Goal: Task Accomplishment & Management: Use online tool/utility

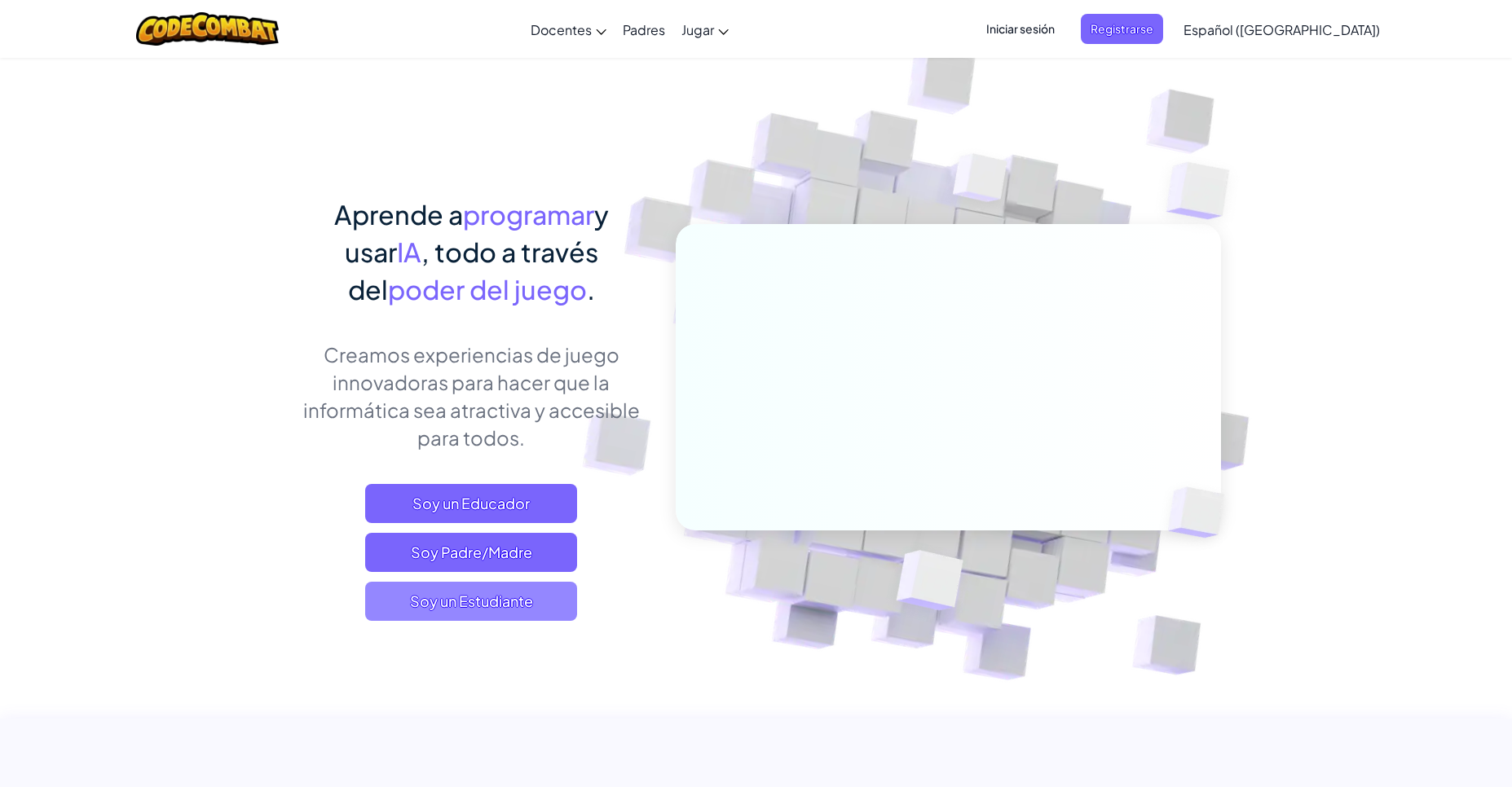
click at [503, 613] on span "Soy un Estudiante" at bounding box center [471, 602] width 212 height 39
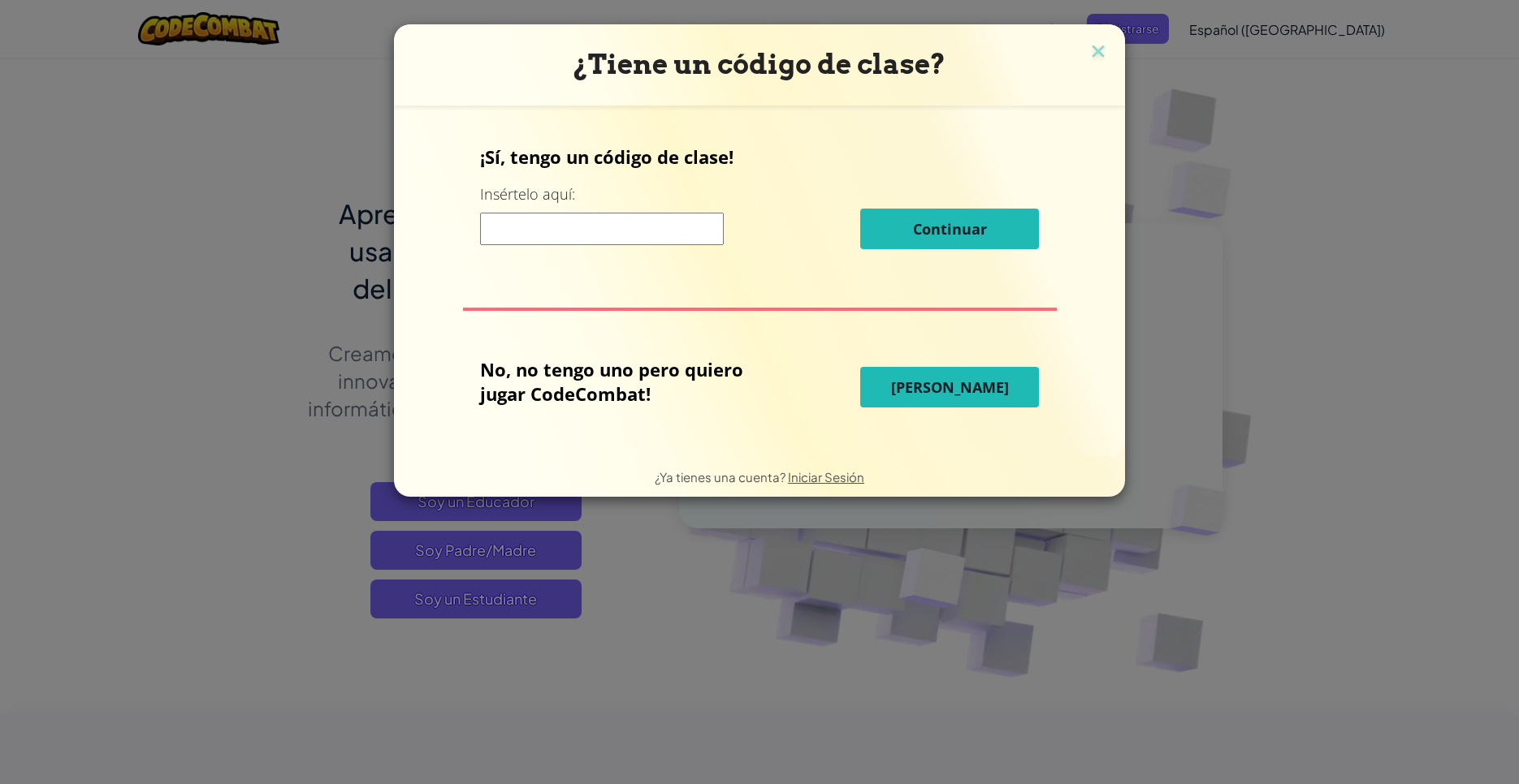
click at [922, 374] on button "[PERSON_NAME]" at bounding box center [949, 386] width 179 height 40
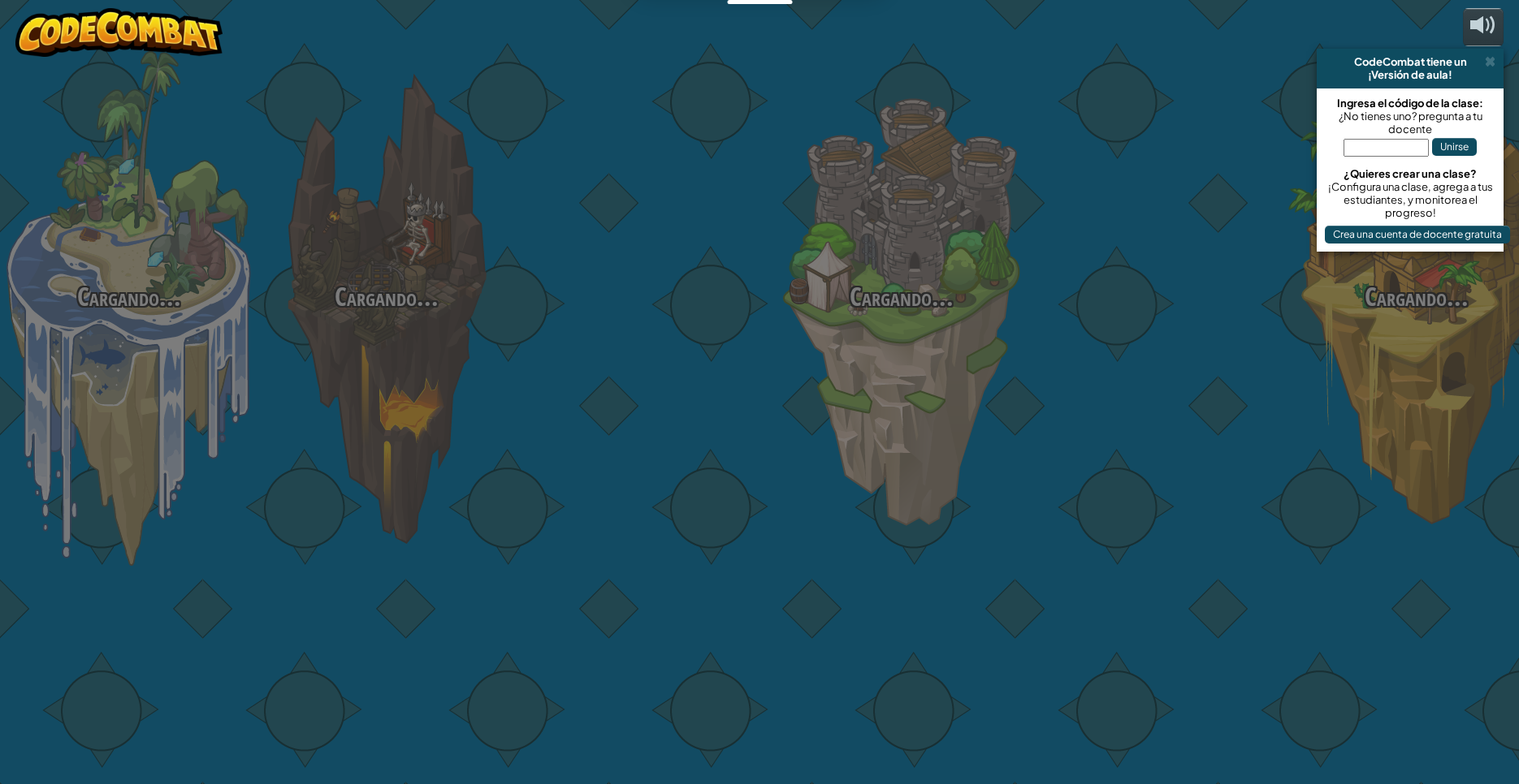
select select "es-419"
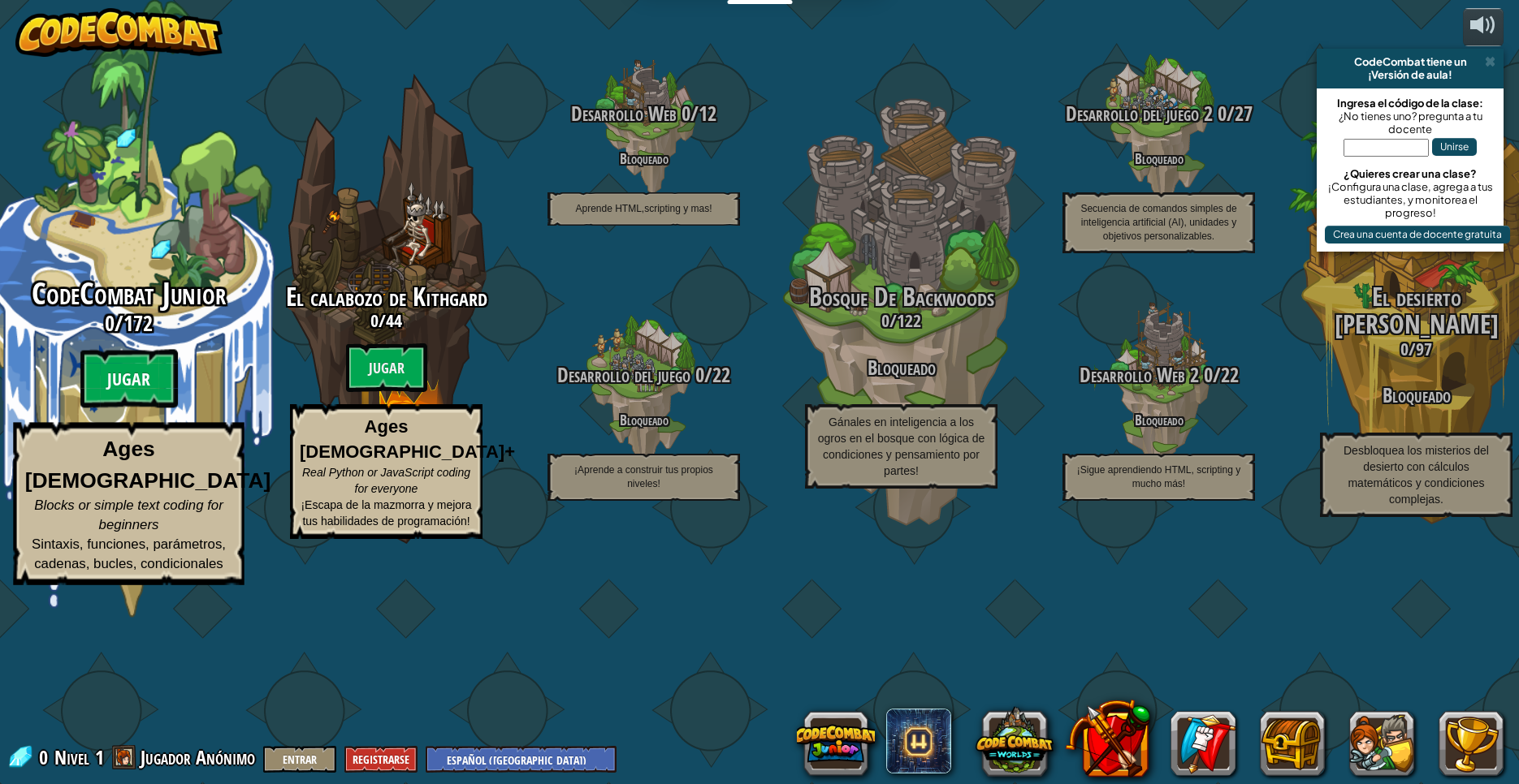
click at [153, 409] on btn "Jugar" at bounding box center [129, 379] width 97 height 58
select select "es-419"
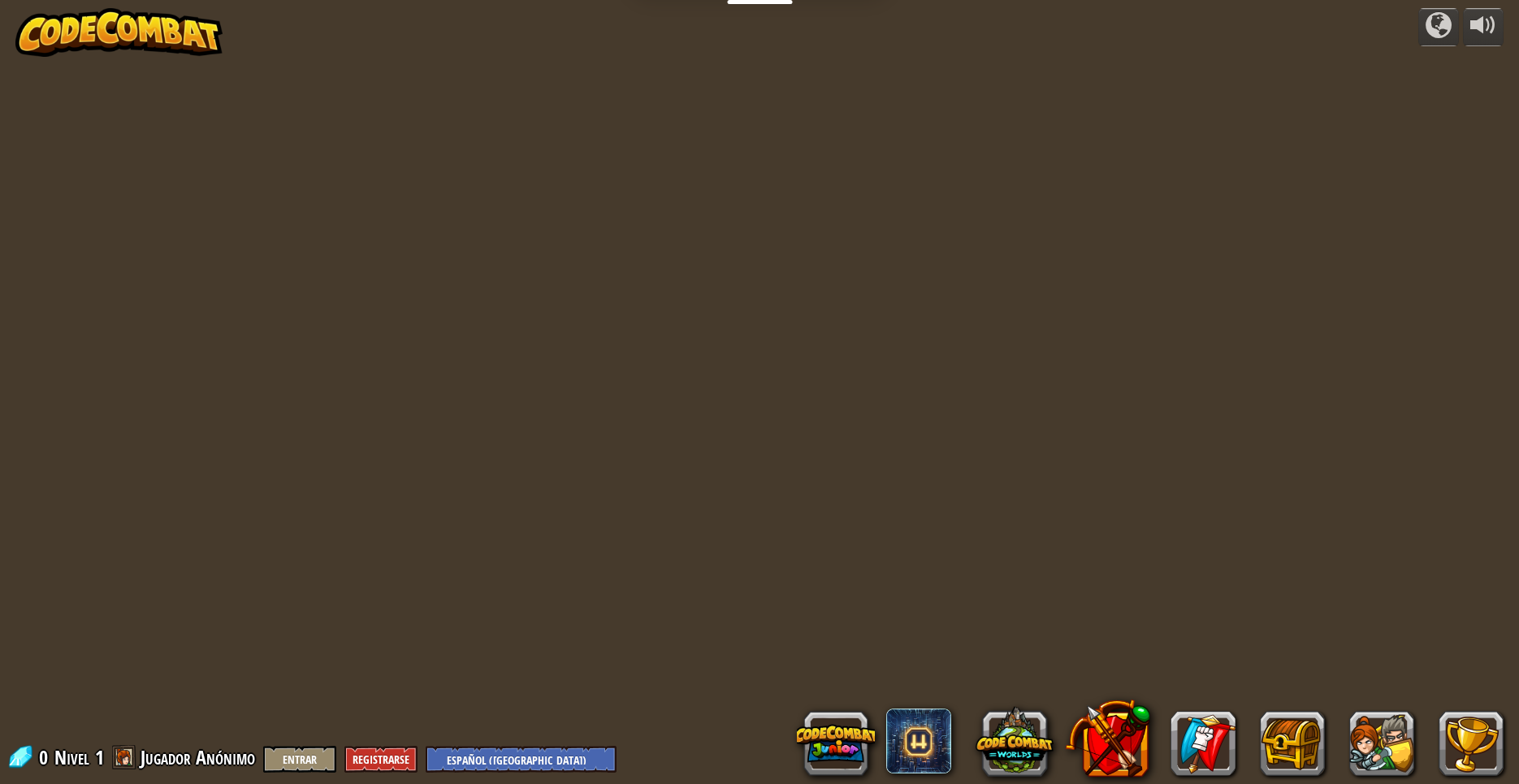
select select "es-419"
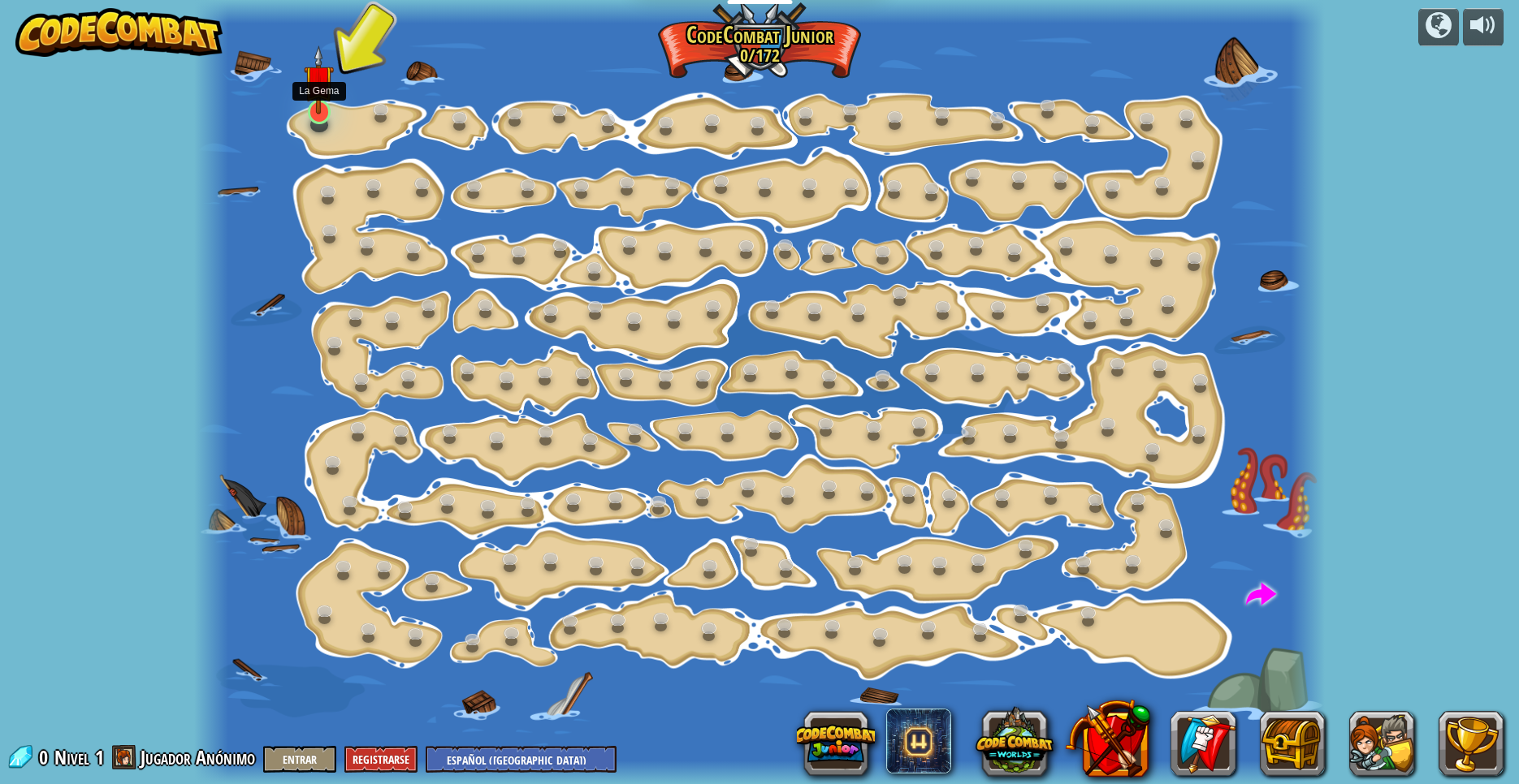
click at [329, 109] on img at bounding box center [319, 80] width 30 height 69
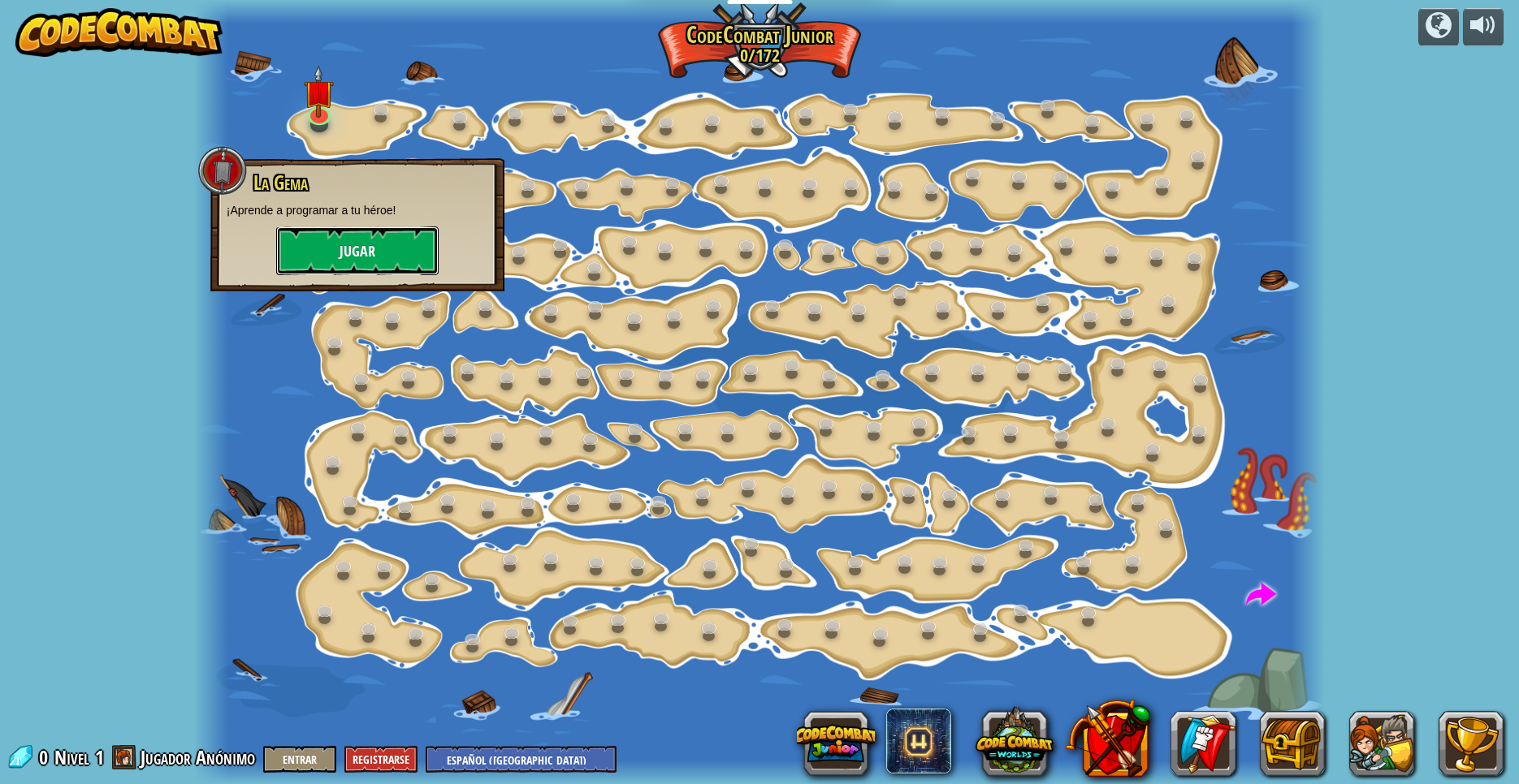
click at [378, 245] on button "Jugar" at bounding box center [358, 251] width 163 height 49
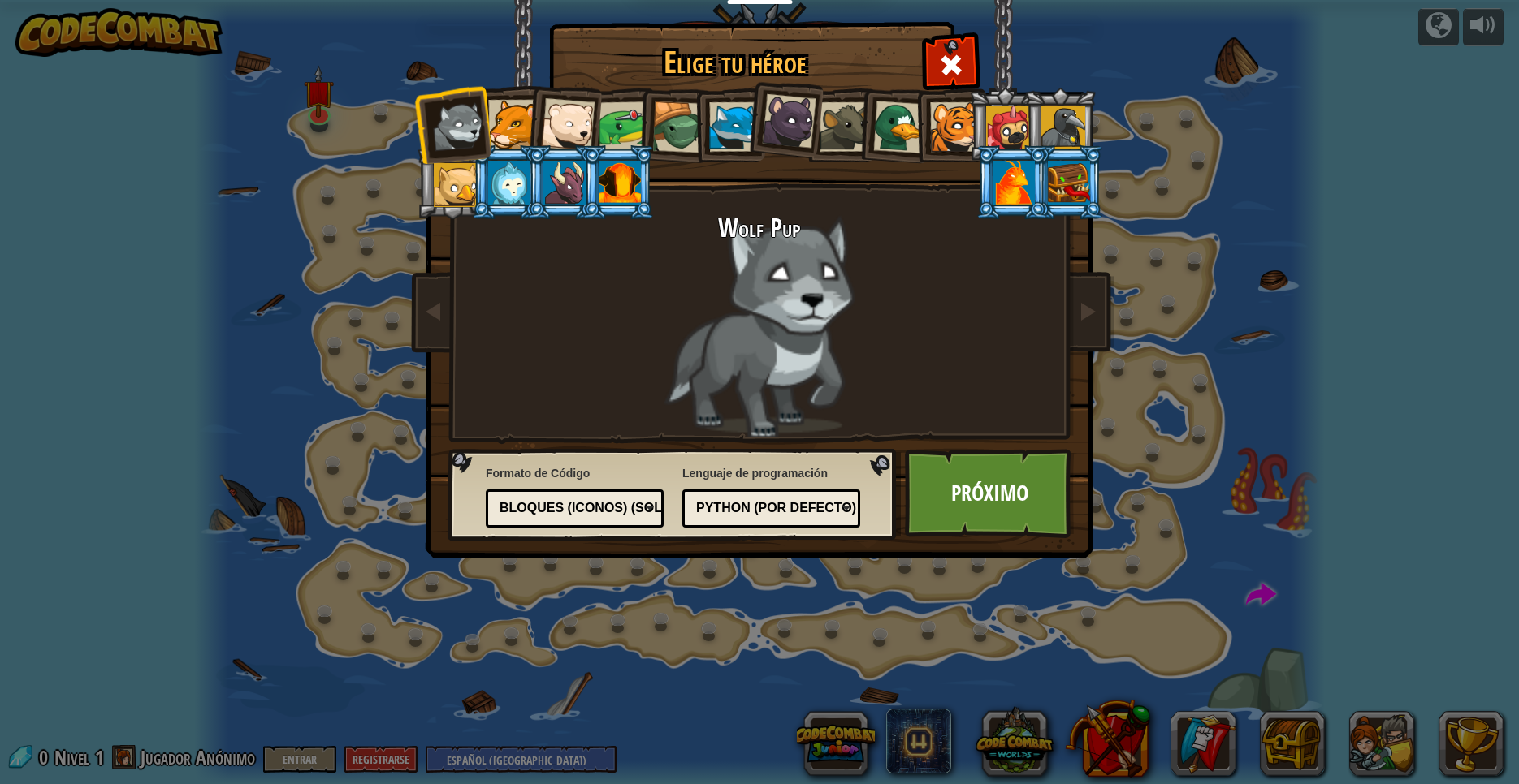
click at [550, 519] on div "Bloques (iconos) (Solo Junior)" at bounding box center [575, 508] width 157 height 25
click at [925, 492] on link "Próximo" at bounding box center [989, 493] width 169 height 89
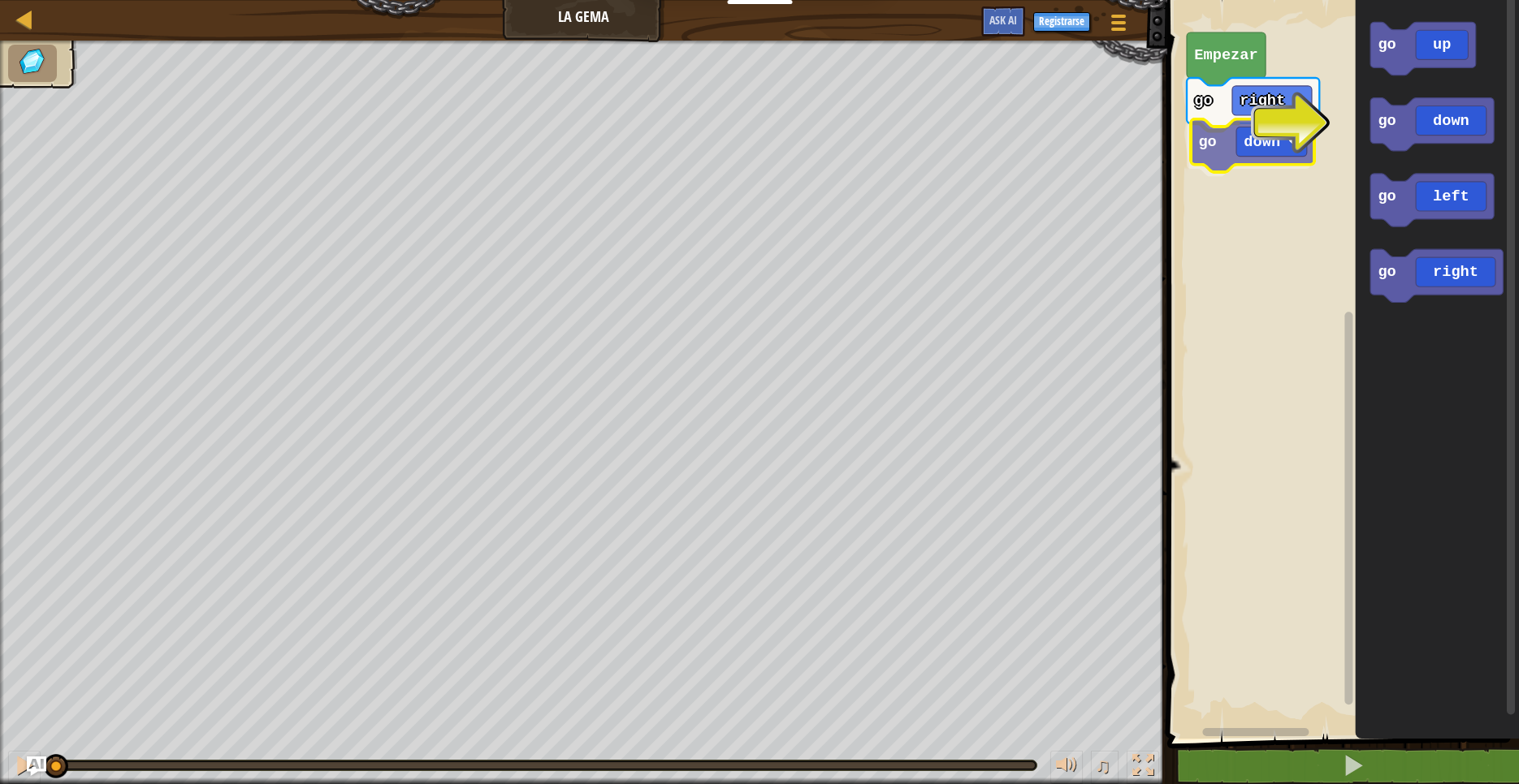
click at [1219, 141] on div "go right go down Empezar go up go down go left go right go down" at bounding box center [1340, 365] width 357 height 747
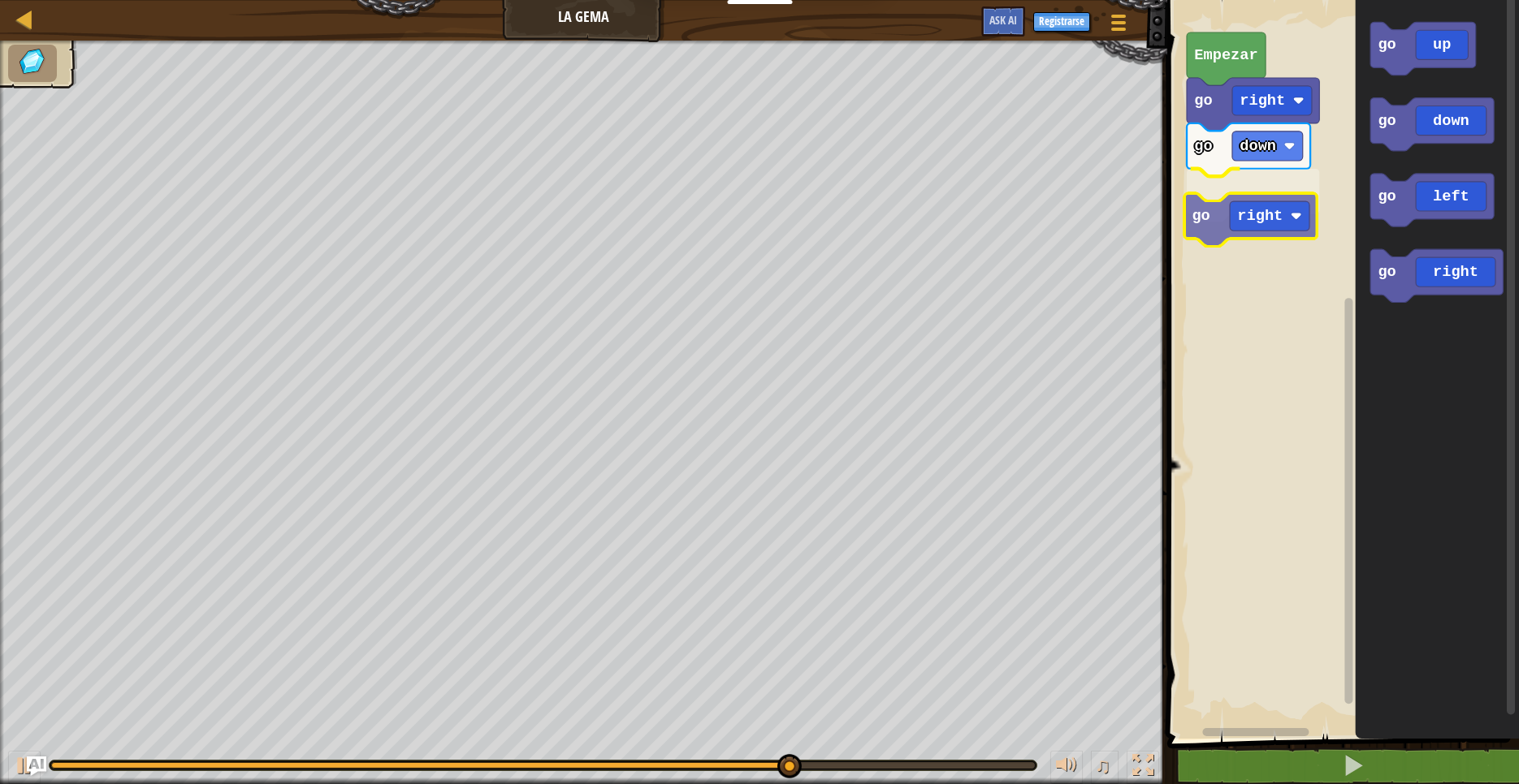
click at [1215, 225] on div "go right go down go right Empezar go up go down go left go right go right" at bounding box center [1340, 365] width 357 height 747
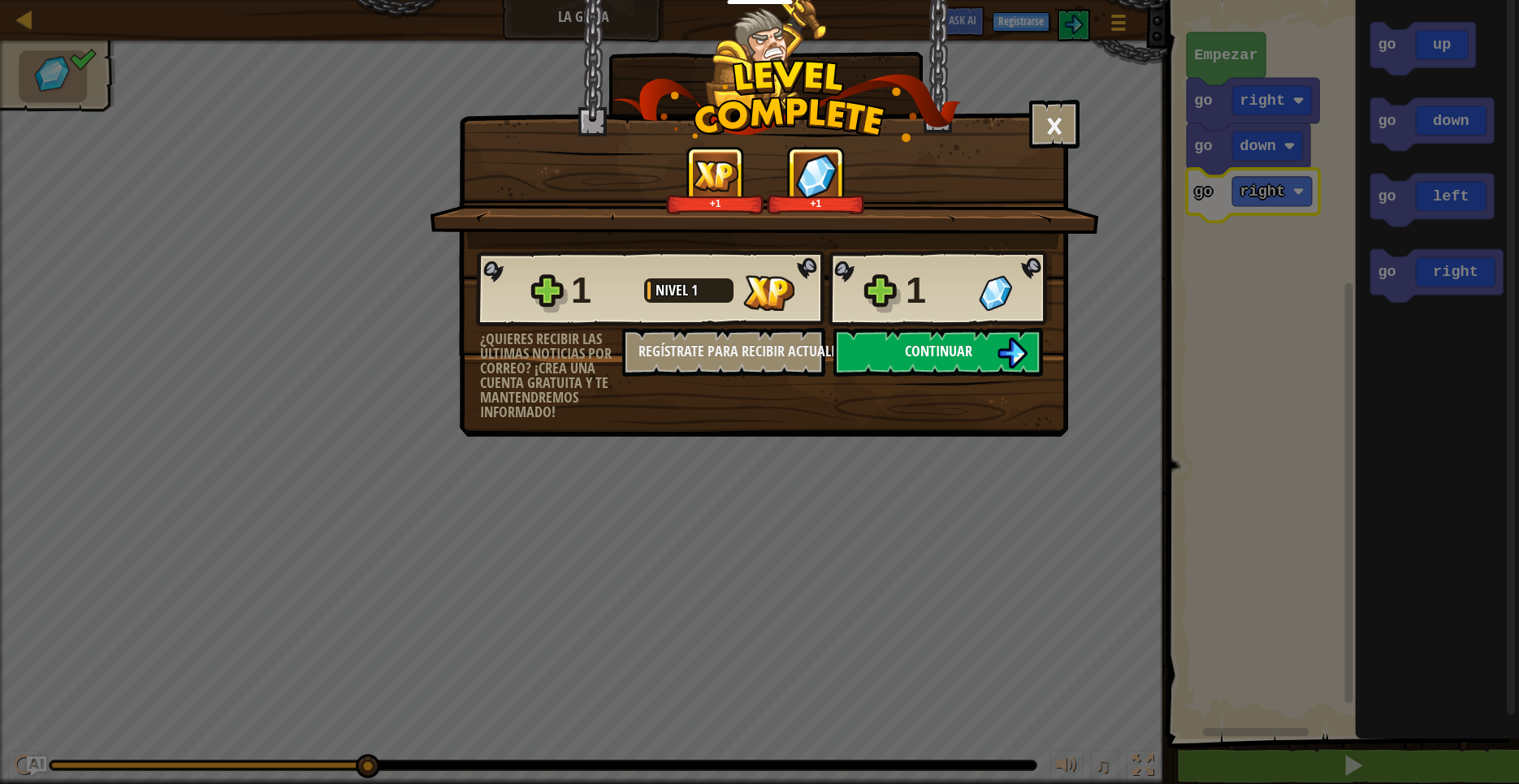
click at [1010, 362] on img at bounding box center [1012, 353] width 31 height 31
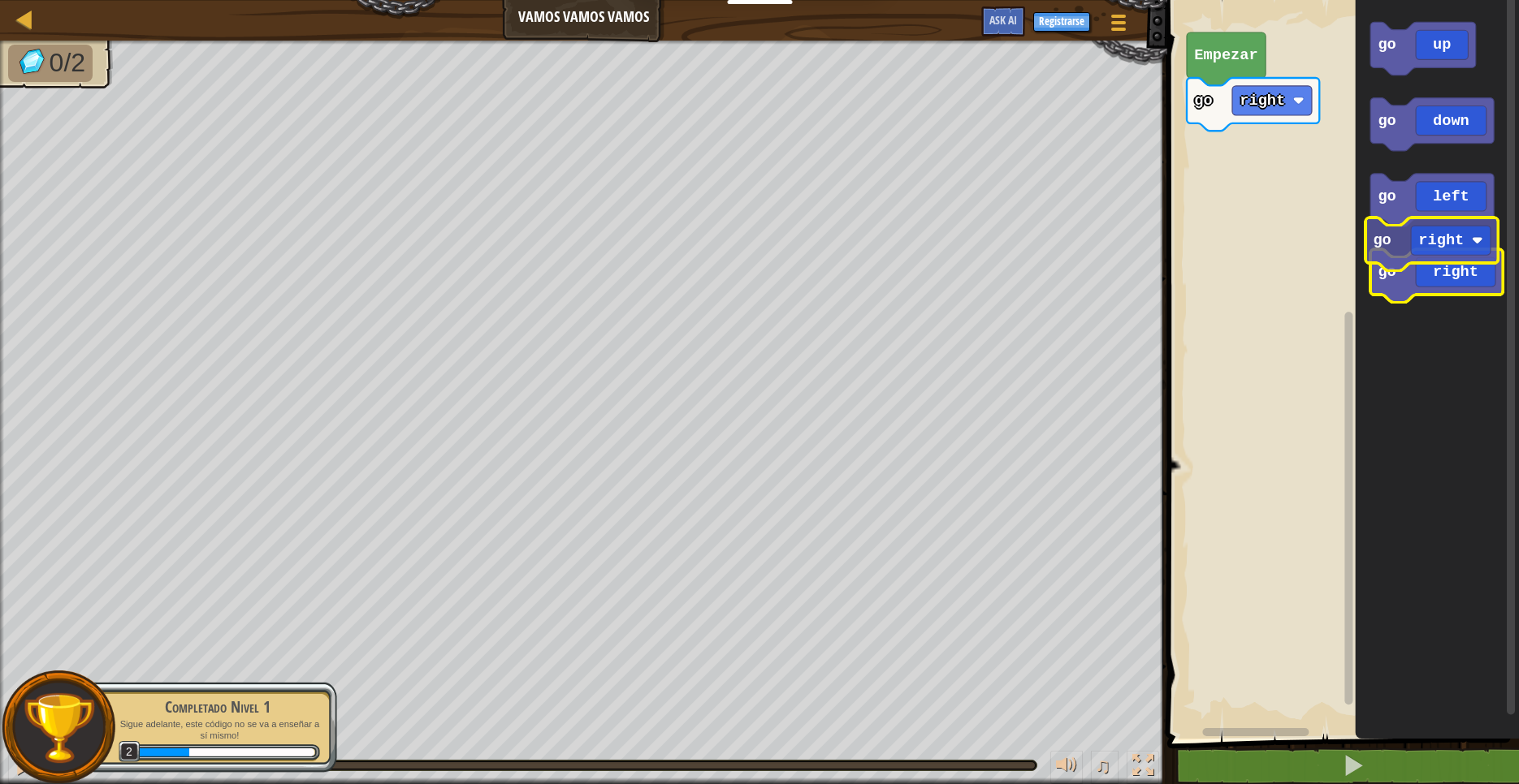
click at [1408, 271] on icon "Espacio de trabajo de Blockly" at bounding box center [1436, 275] width 132 height 52
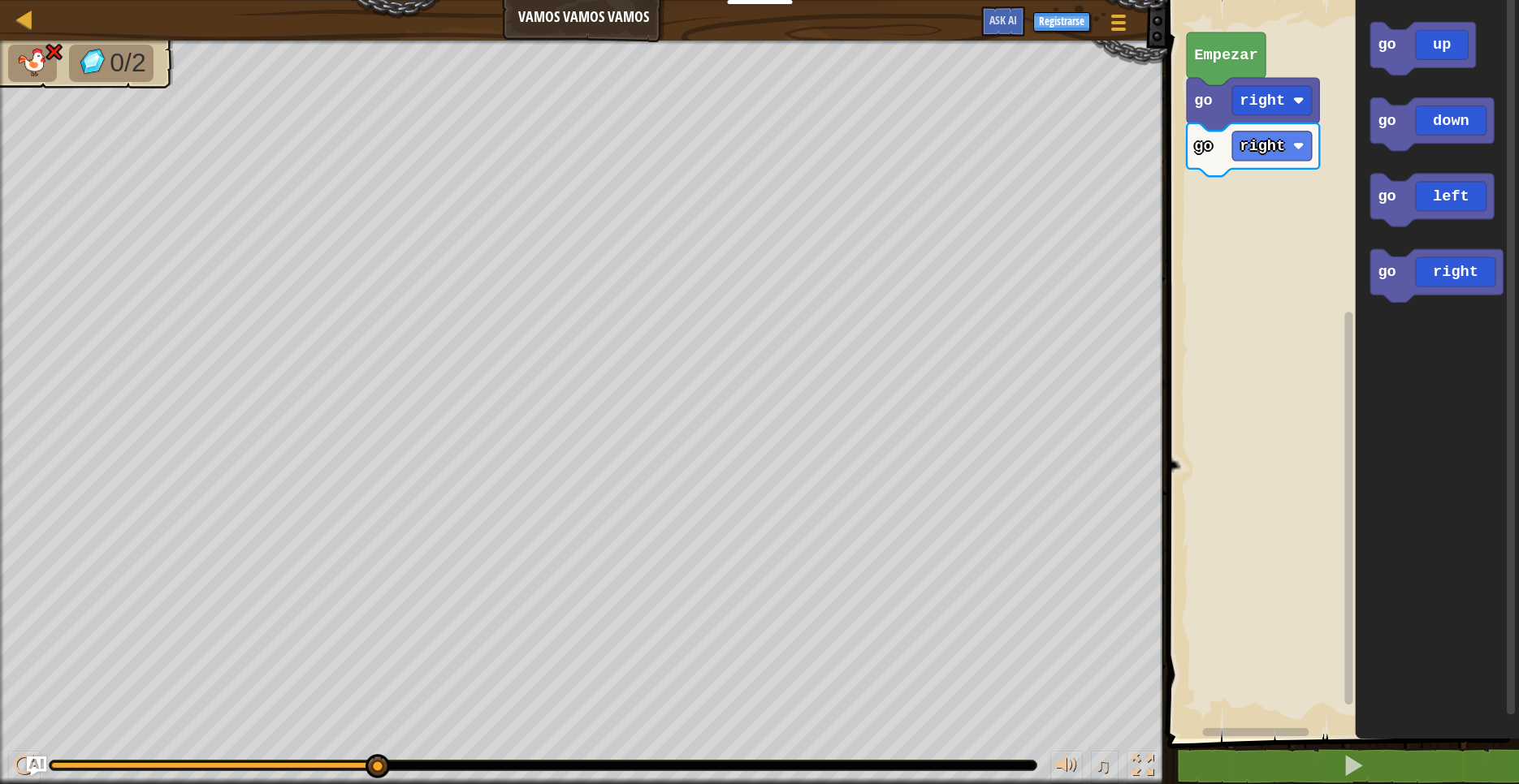
click at [569, 17] on div "Mapa Vamos vamos vamos Menú del Juego Registrarse Ask AI" at bounding box center [583, 20] width 1167 height 40
click at [1257, 54] on text "Empezar" at bounding box center [1226, 54] width 64 height 18
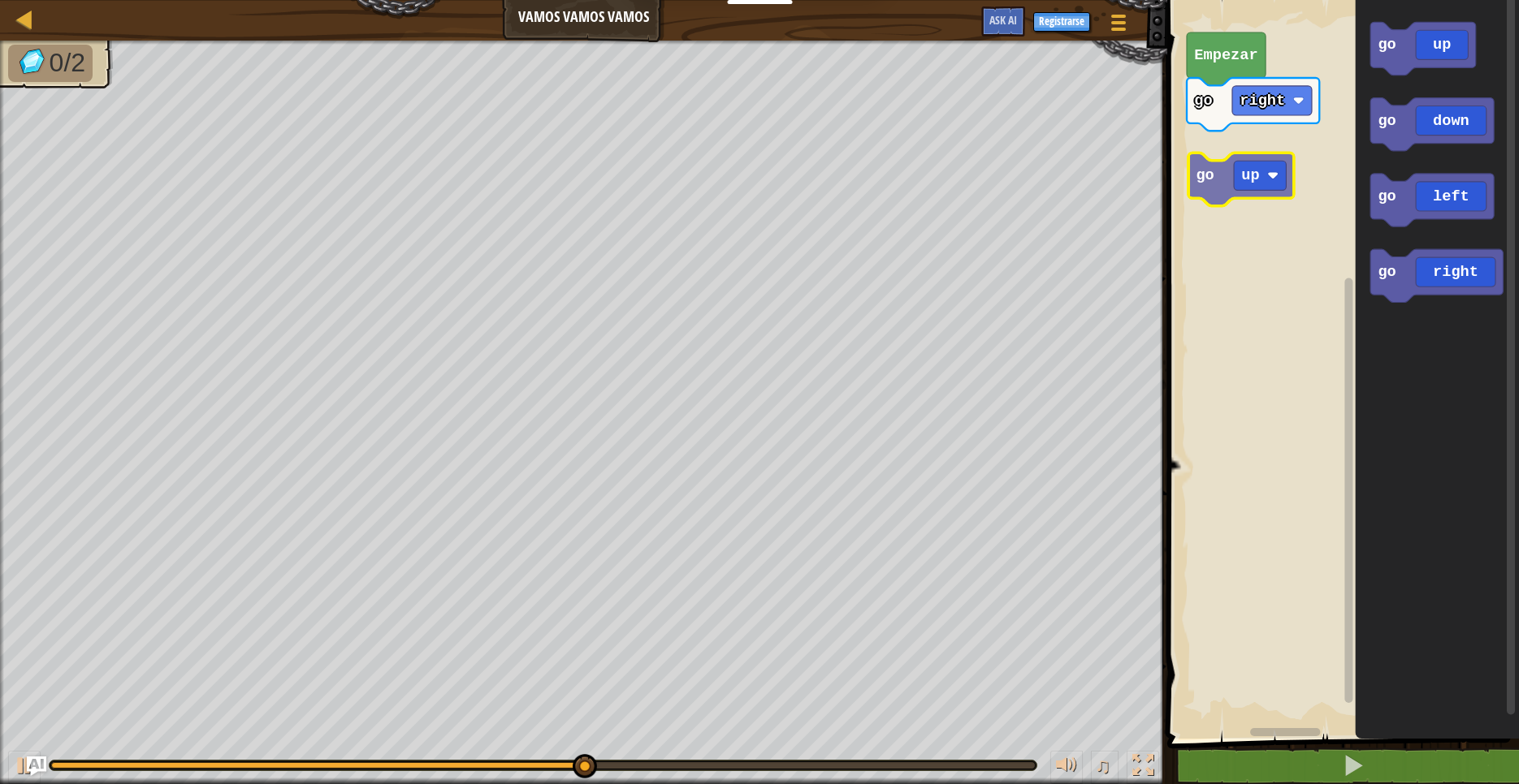
click at [1227, 150] on div "Empezar go right go up go down go left go right go up" at bounding box center [1340, 365] width 357 height 747
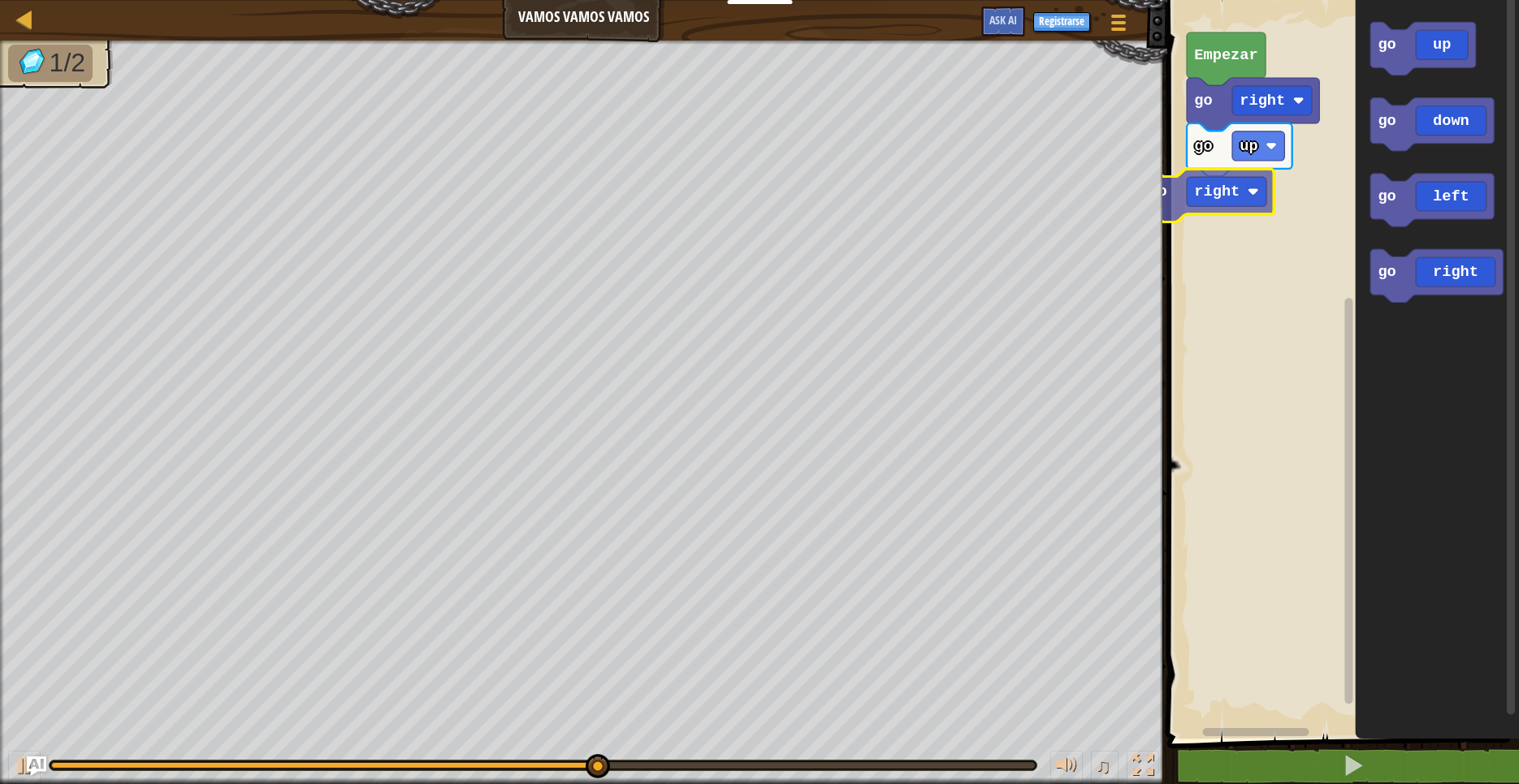
click at [1217, 212] on div "Empezar go right go up go up go down go left go right go right" at bounding box center [1340, 365] width 357 height 747
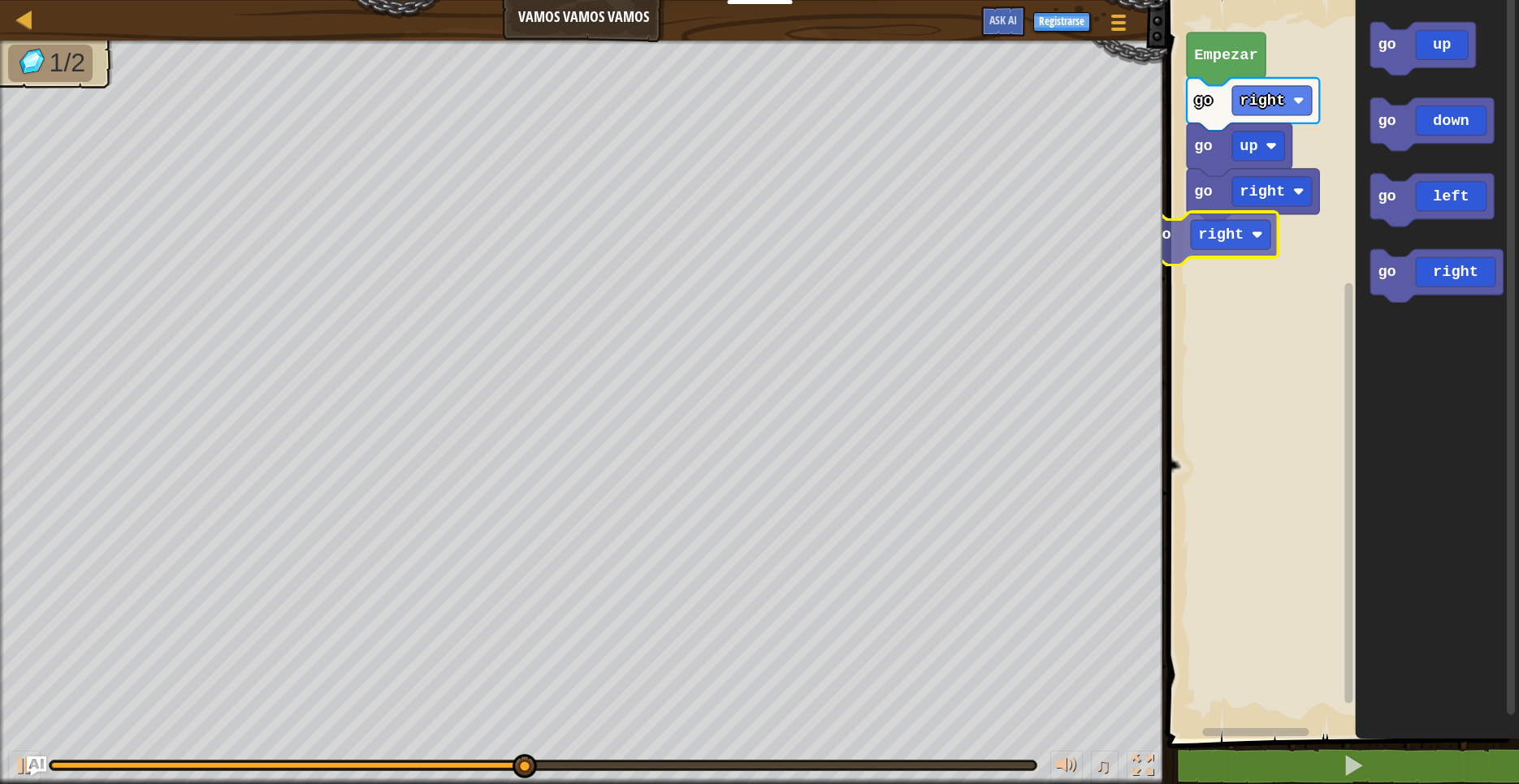
click at [1205, 239] on div "Empezar go right go up go right go up go down go left go right go right" at bounding box center [1340, 365] width 357 height 747
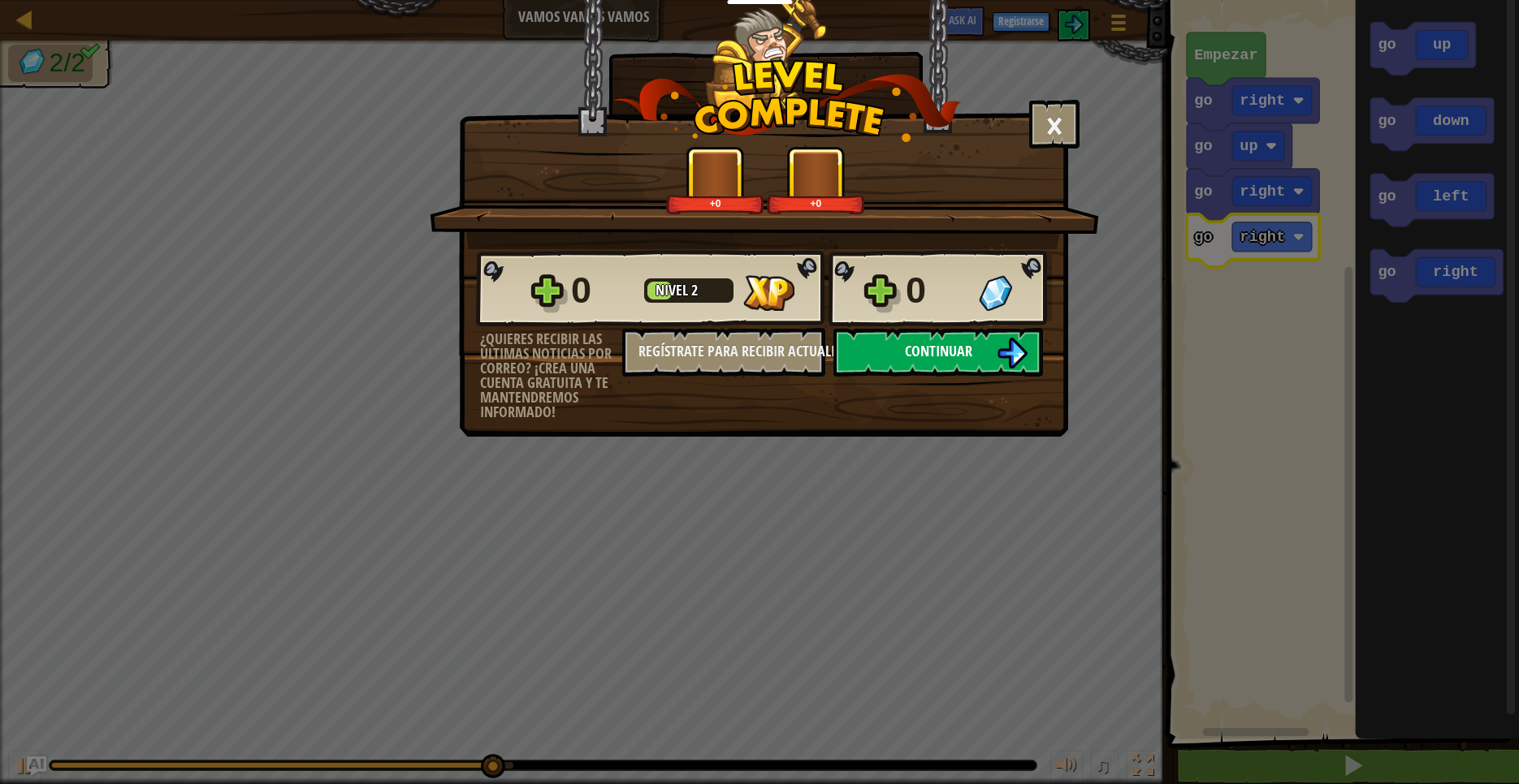
click at [994, 365] on button "Continuar" at bounding box center [938, 353] width 210 height 49
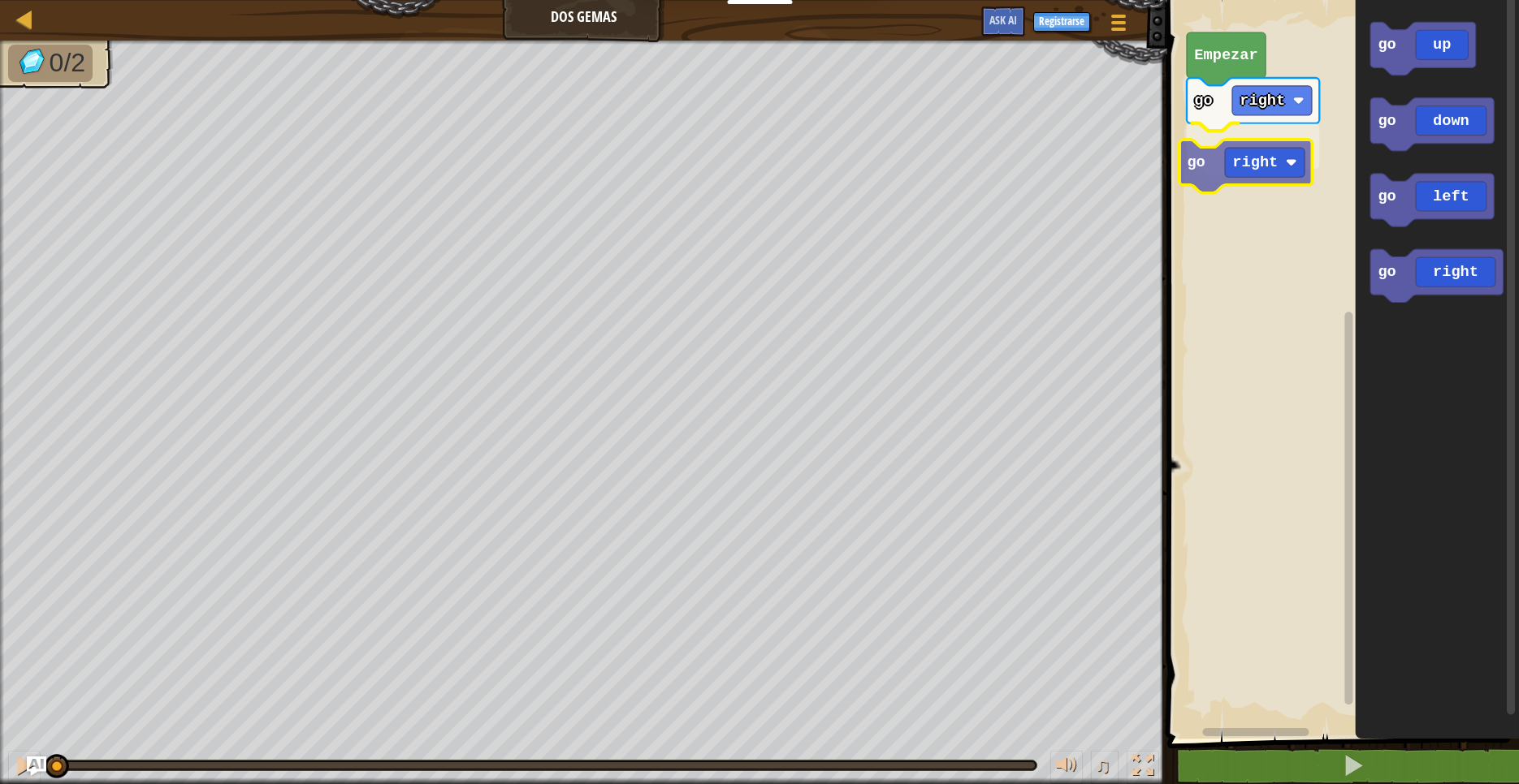
click at [1234, 167] on div "go right go right Empezar go up go down go left go right go right" at bounding box center [1340, 365] width 357 height 747
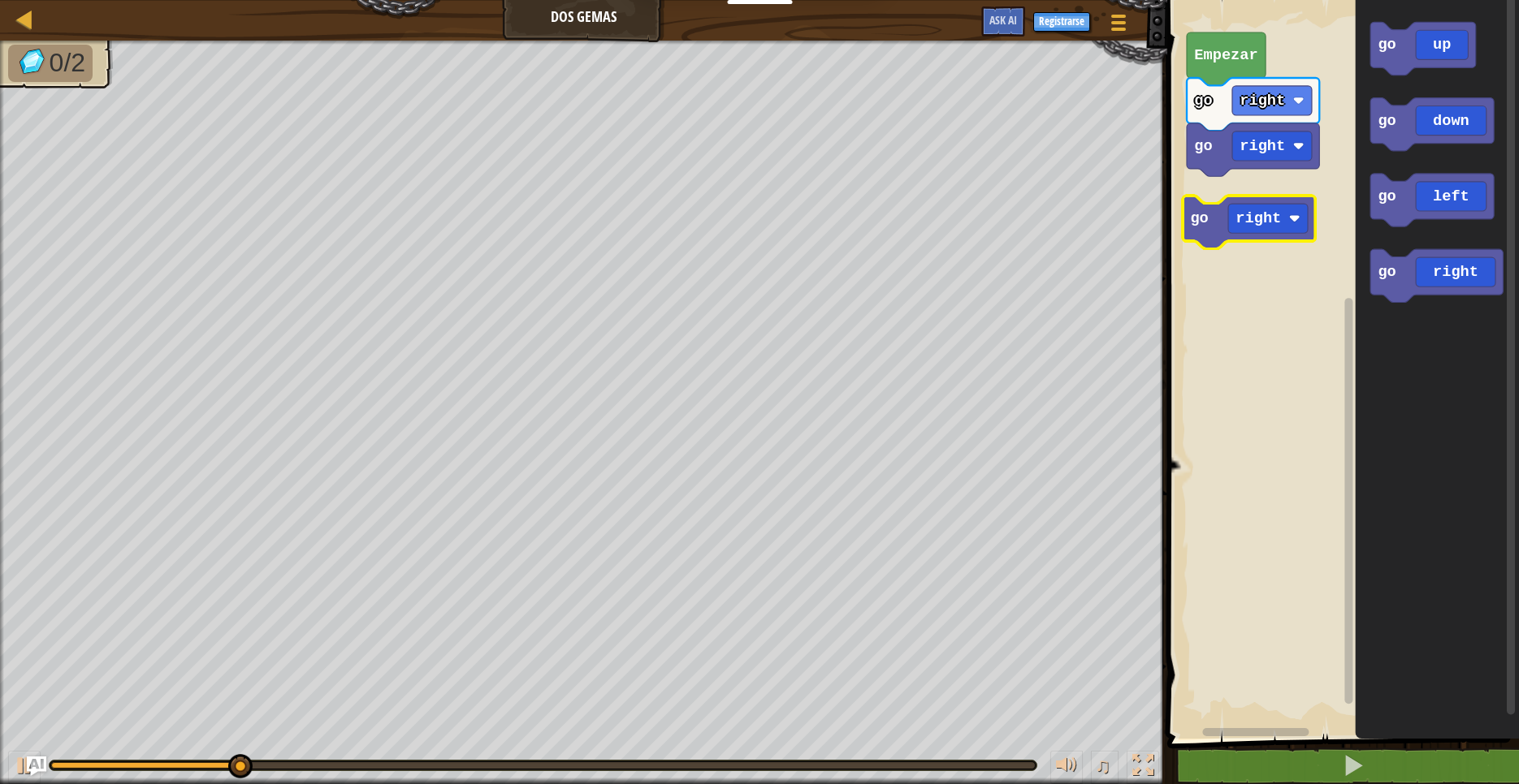
click at [1207, 202] on div "go right go right Empezar go up go down go left go right go right" at bounding box center [1340, 365] width 357 height 747
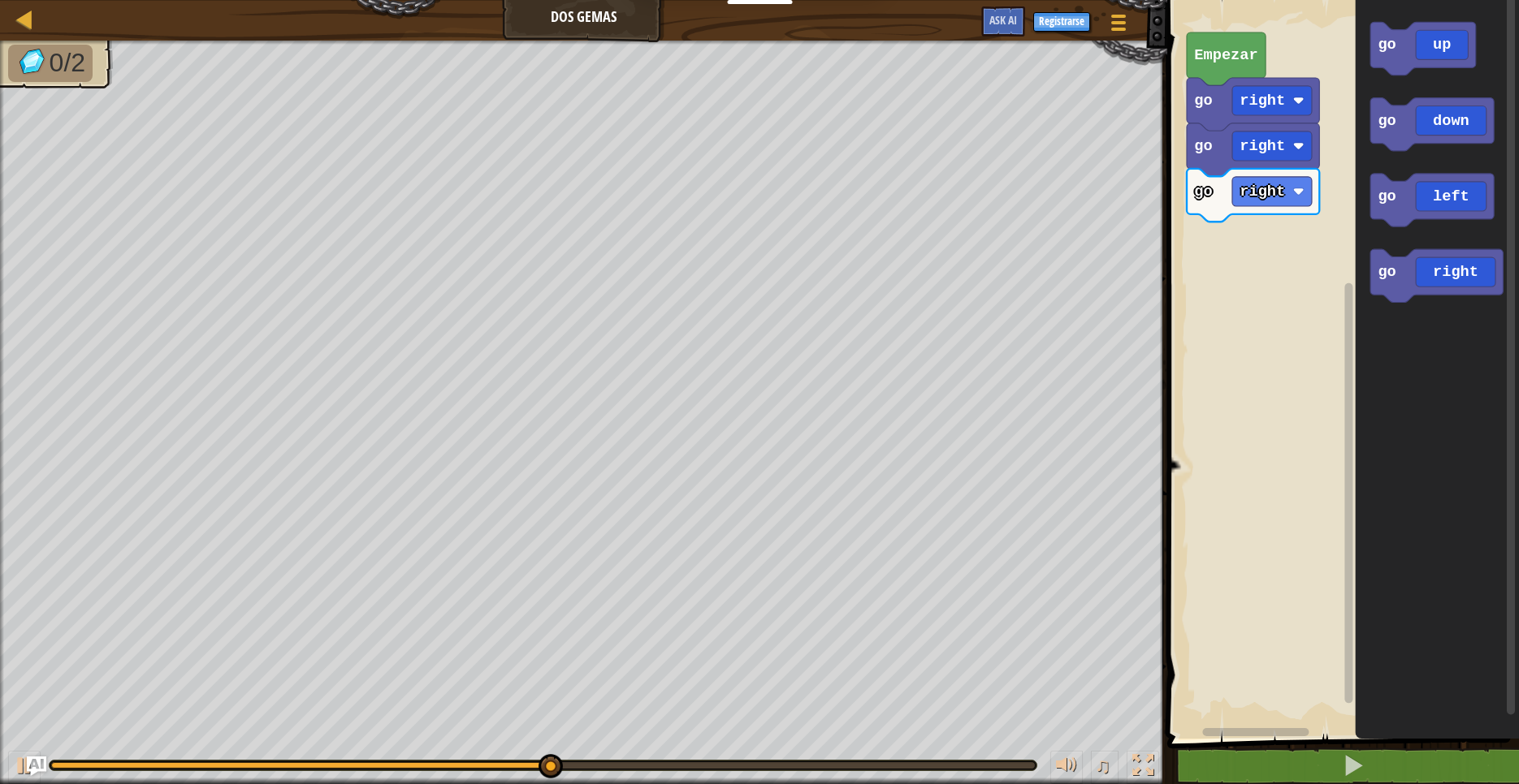
click at [1310, 225] on div "go right go right go right Empezar go up go down go left go right" at bounding box center [1340, 365] width 357 height 747
click at [1379, 158] on icon "go up go down go left go right" at bounding box center [1437, 365] width 164 height 747
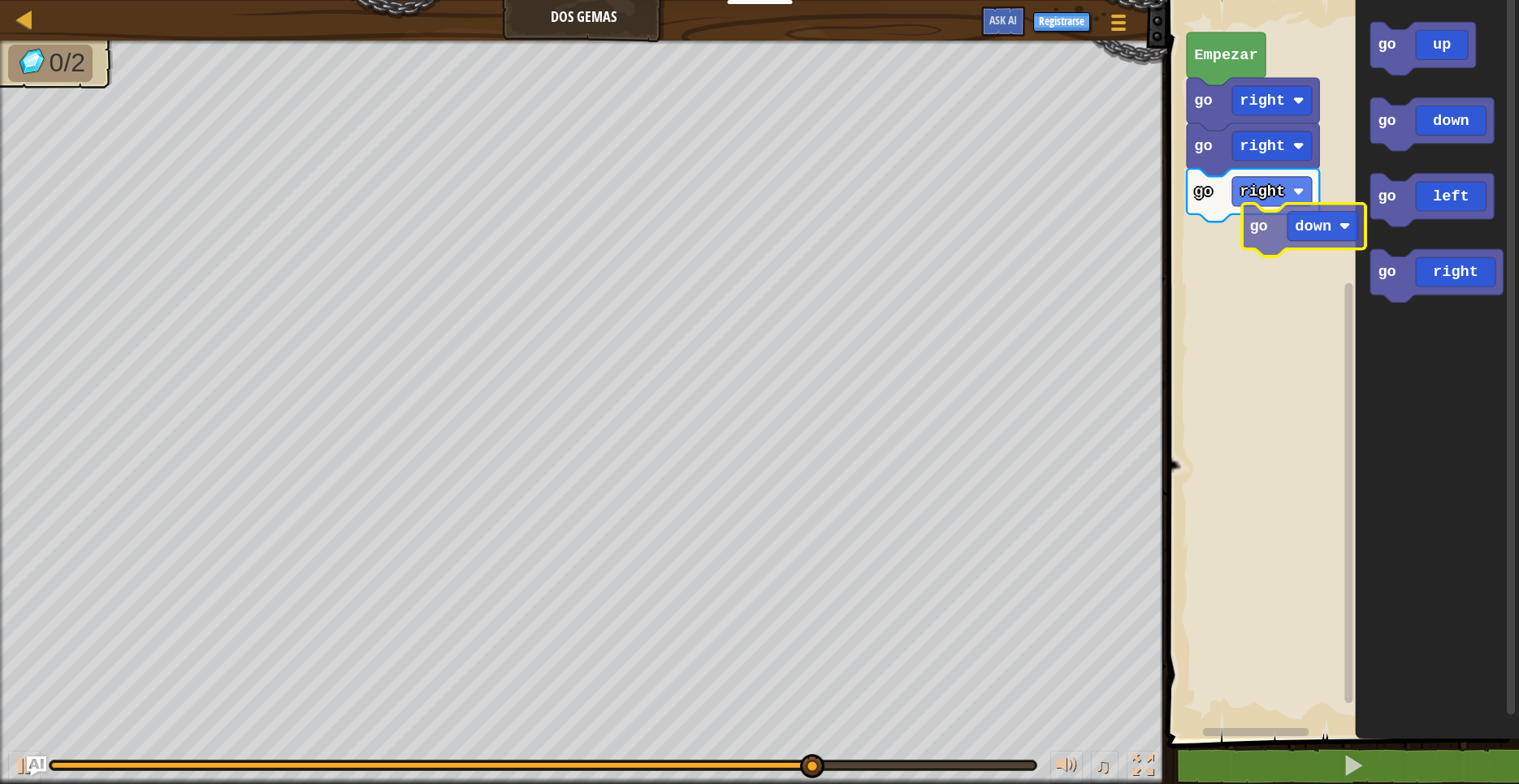
click at [1248, 240] on div "go right go right go right Empezar go up go down go left go right go down" at bounding box center [1340, 365] width 357 height 747
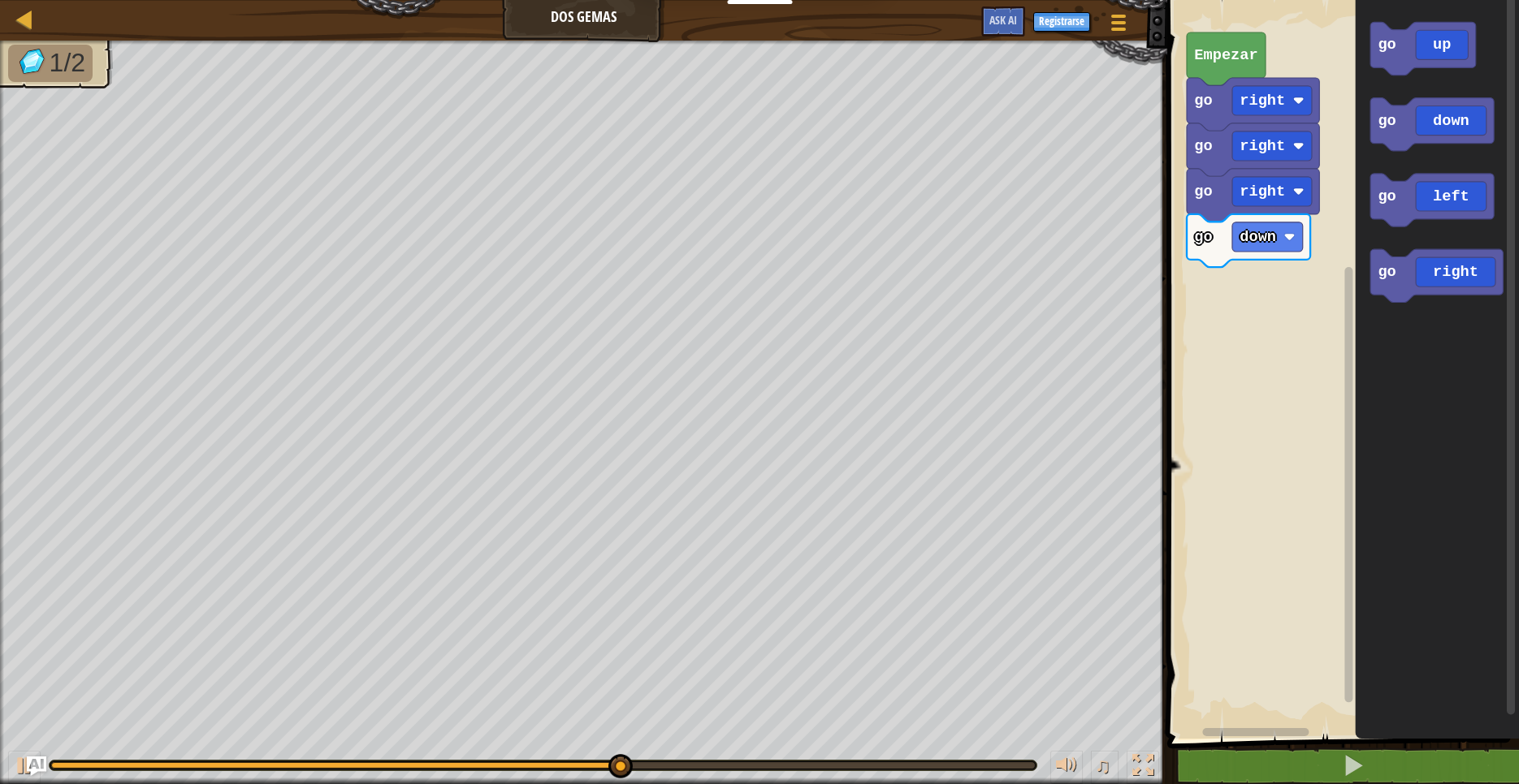
click at [1362, 215] on icon "go up go down go left go right" at bounding box center [1437, 365] width 164 height 747
click at [1359, 137] on icon "go up go down go left go right" at bounding box center [1437, 365] width 164 height 747
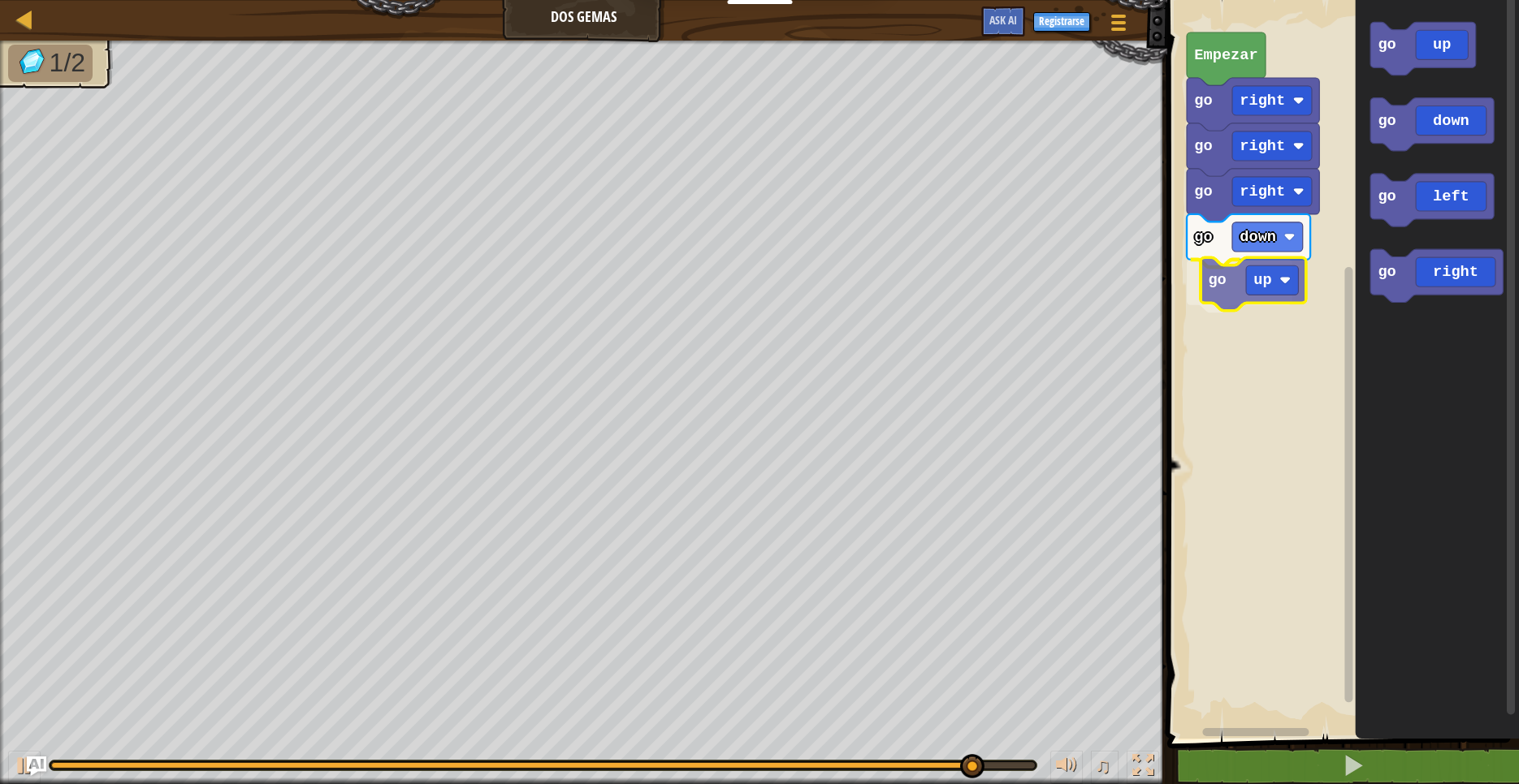
click at [1229, 294] on div "go down go up go right go right go right Empezar go up go down go left go right…" at bounding box center [1340, 365] width 357 height 747
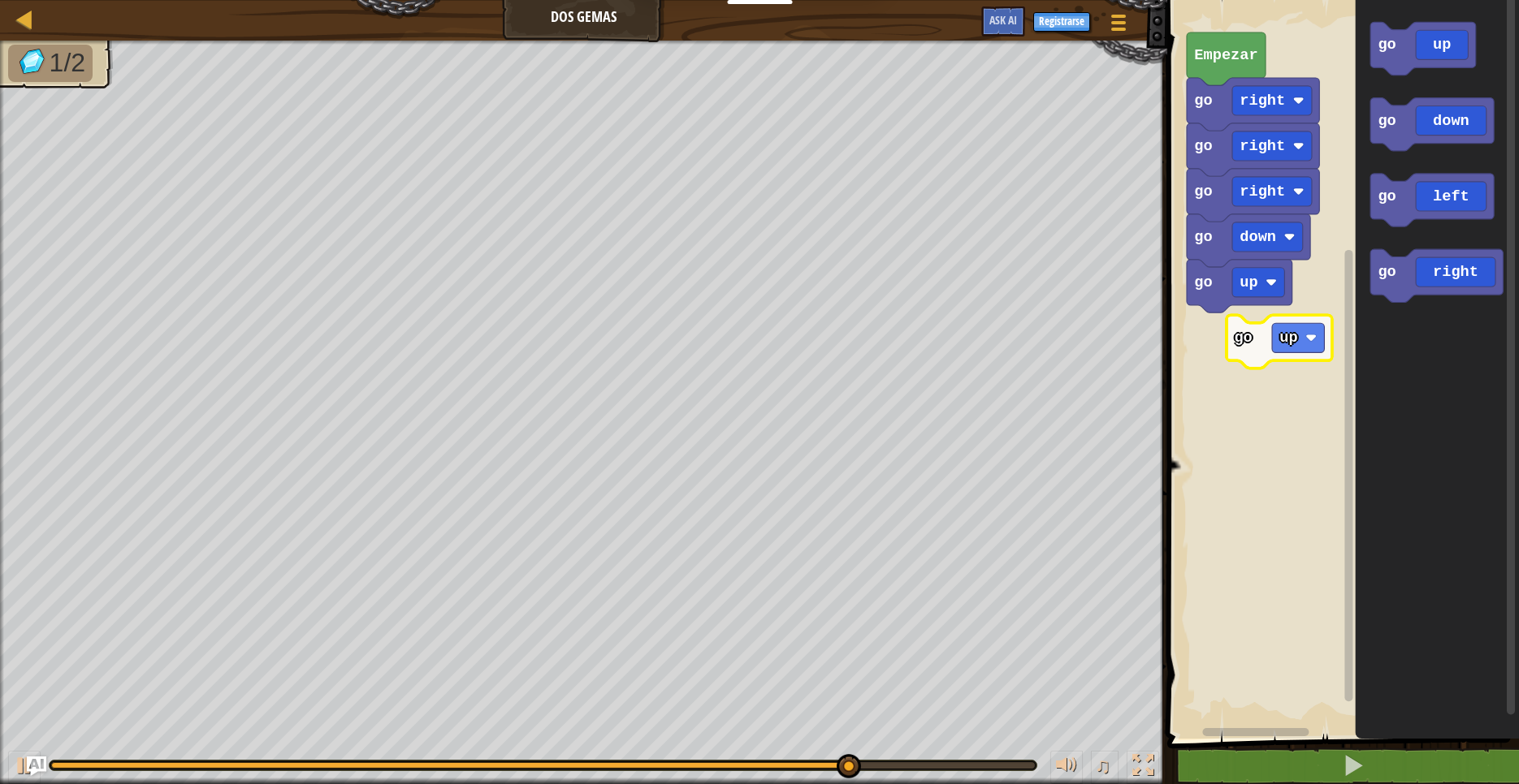
click at [1244, 341] on div "go down go up go right go right go right Empezar go up go down go left go right…" at bounding box center [1340, 365] width 357 height 747
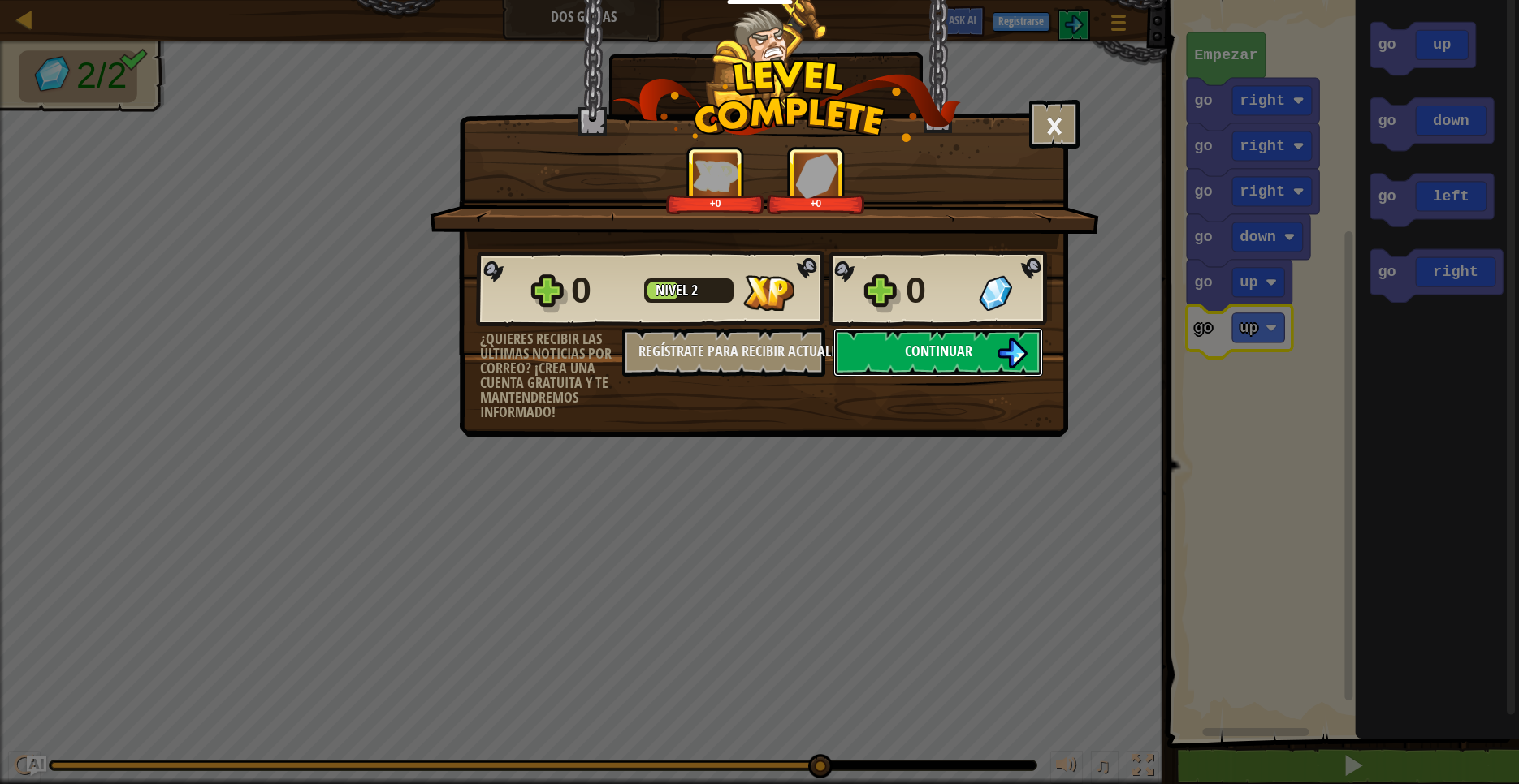
click at [986, 344] on button "Continuar" at bounding box center [938, 353] width 210 height 49
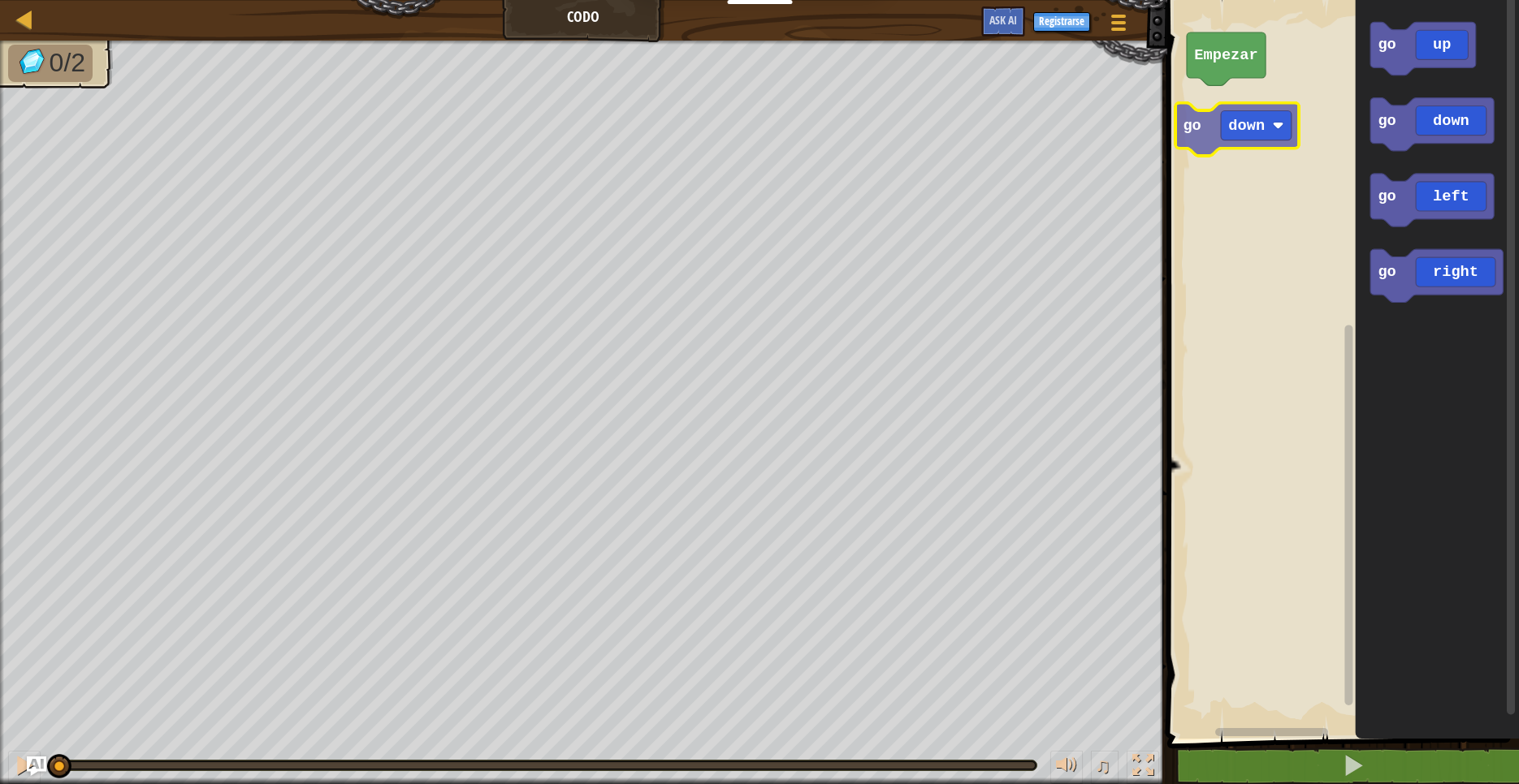
click at [1220, 116] on div "Empezar go up go down go left go right go down" at bounding box center [1340, 365] width 357 height 747
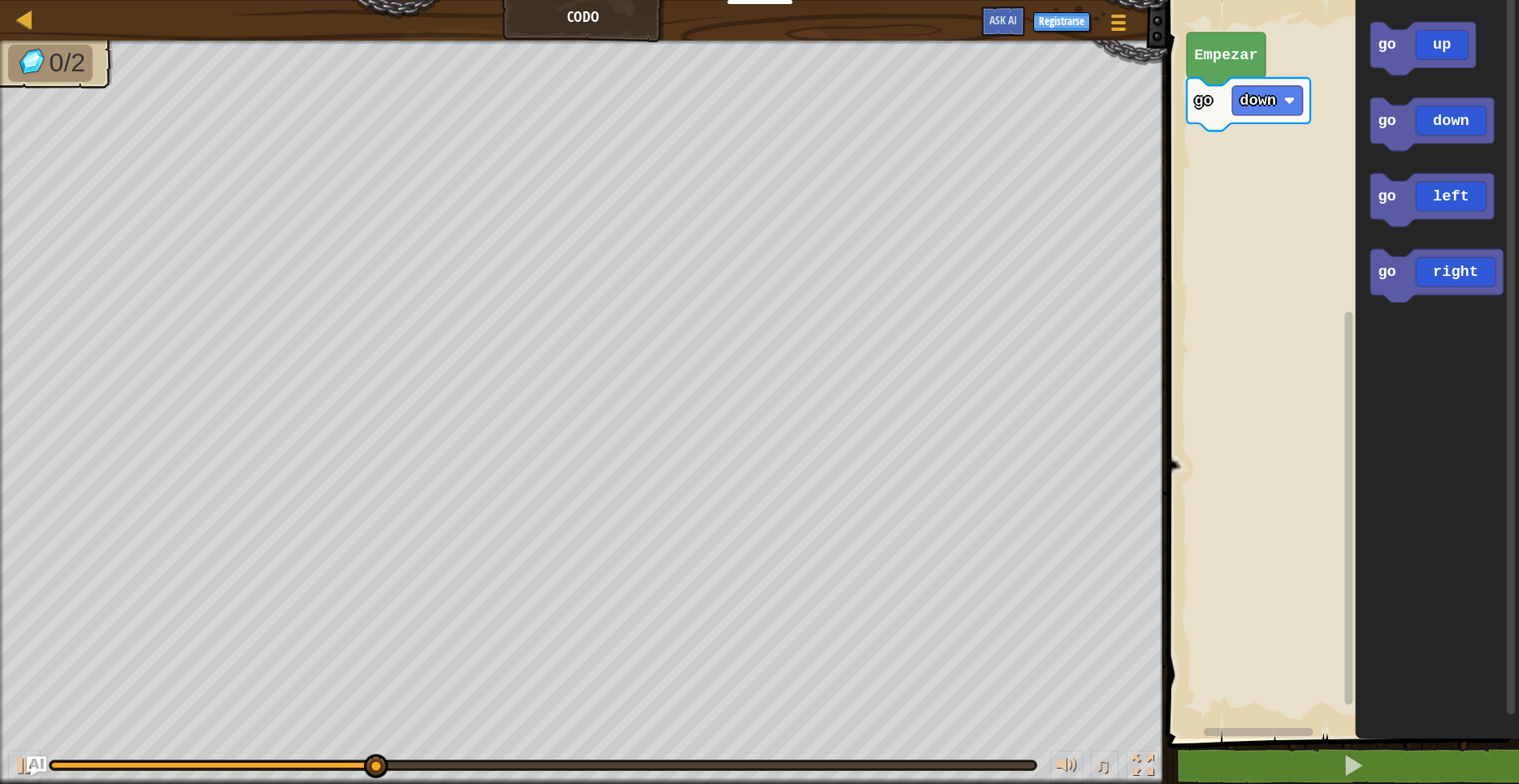
click at [1329, 158] on div "go down Empezar go up go down go left go right" at bounding box center [1340, 365] width 357 height 747
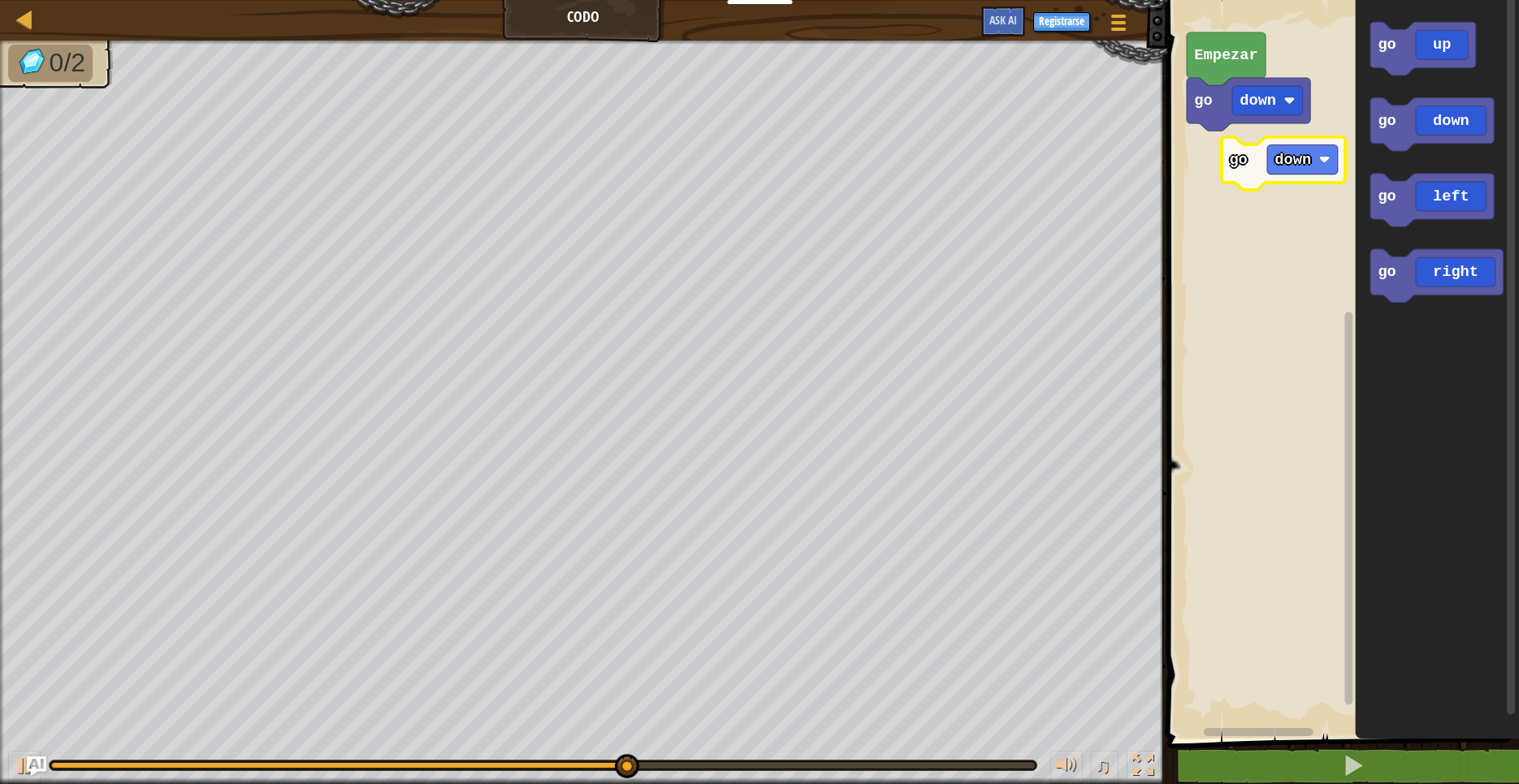
click at [1218, 148] on div "go down Empezar go up go down go left go right go down" at bounding box center [1340, 365] width 357 height 747
click at [1337, 278] on div "go down go down Empezar go up go down go left go right" at bounding box center [1340, 365] width 357 height 747
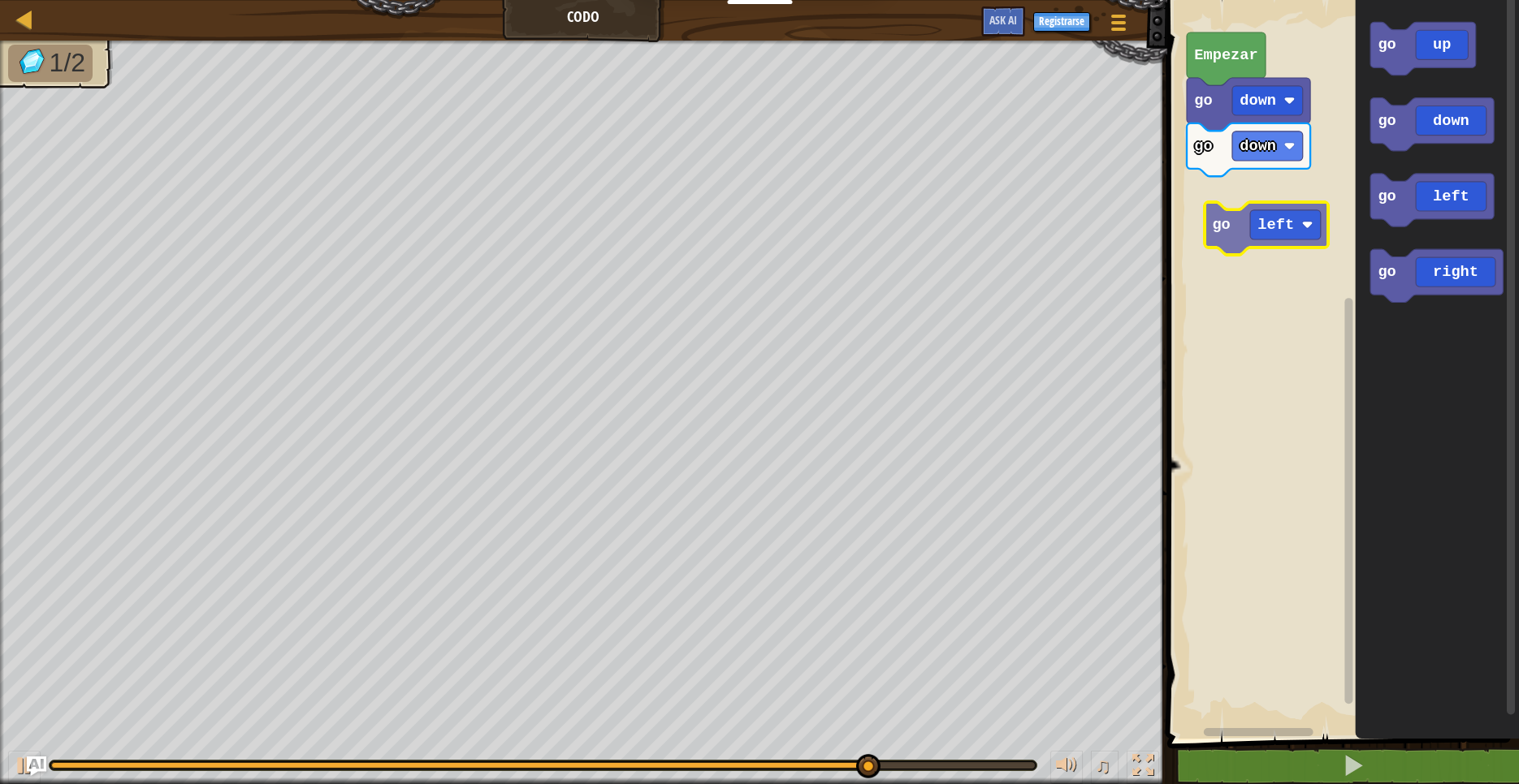
click at [1200, 208] on div "go down go down Empezar go up go down go left go right go left" at bounding box center [1340, 365] width 357 height 747
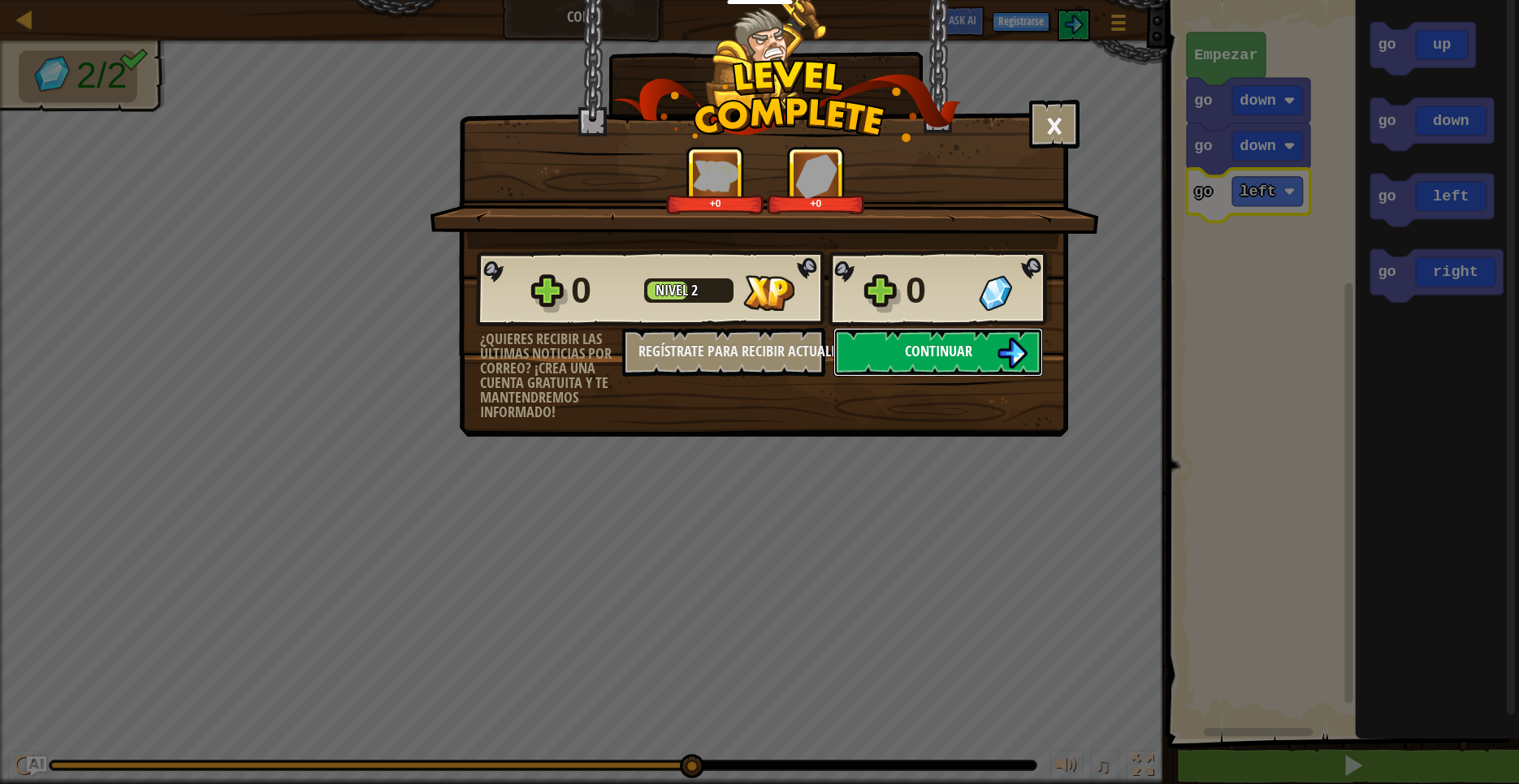
click at [959, 346] on span "Continuar" at bounding box center [939, 352] width 67 height 21
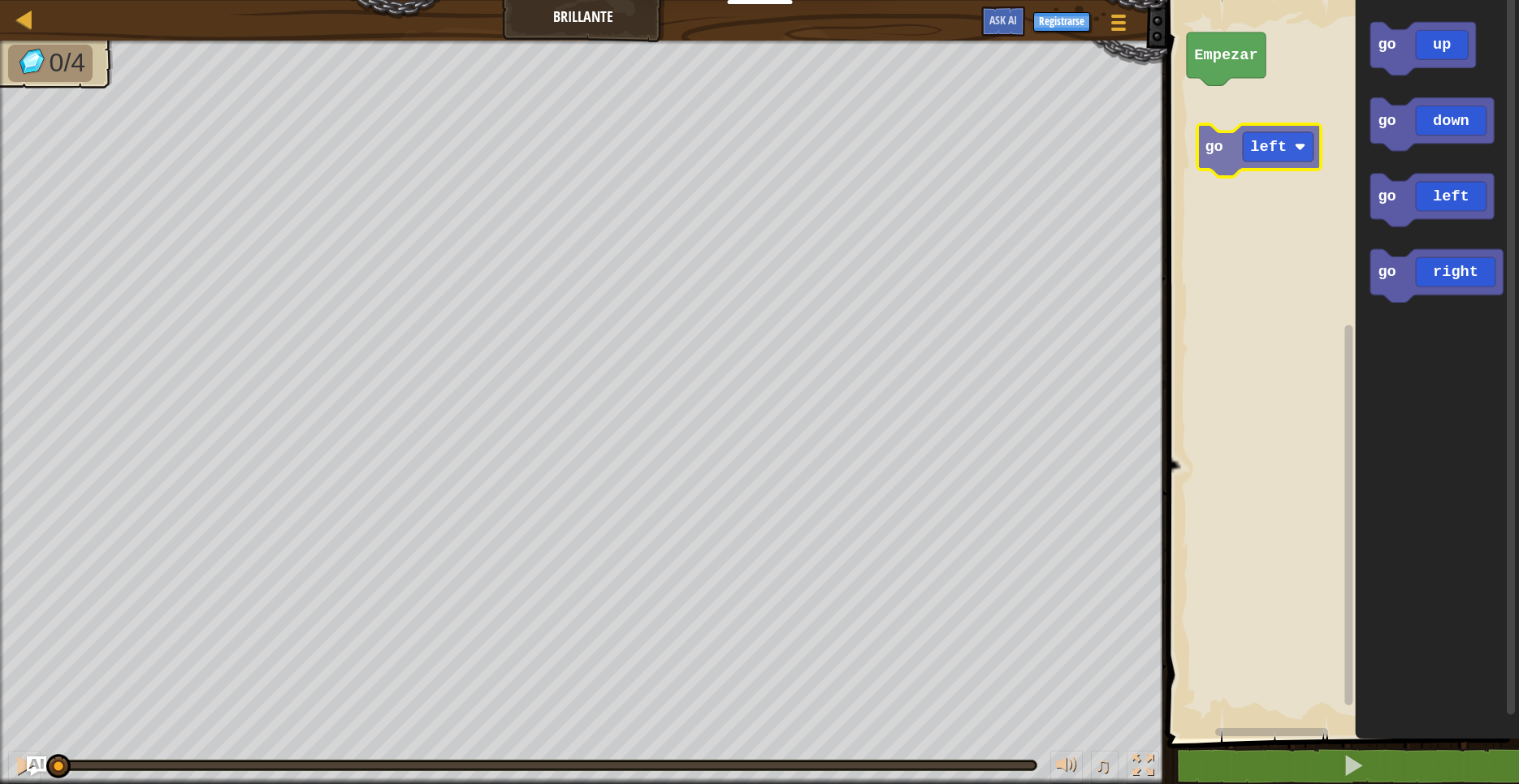
click at [1233, 116] on div "Empezar go up go down go left go right go left" at bounding box center [1340, 365] width 357 height 747
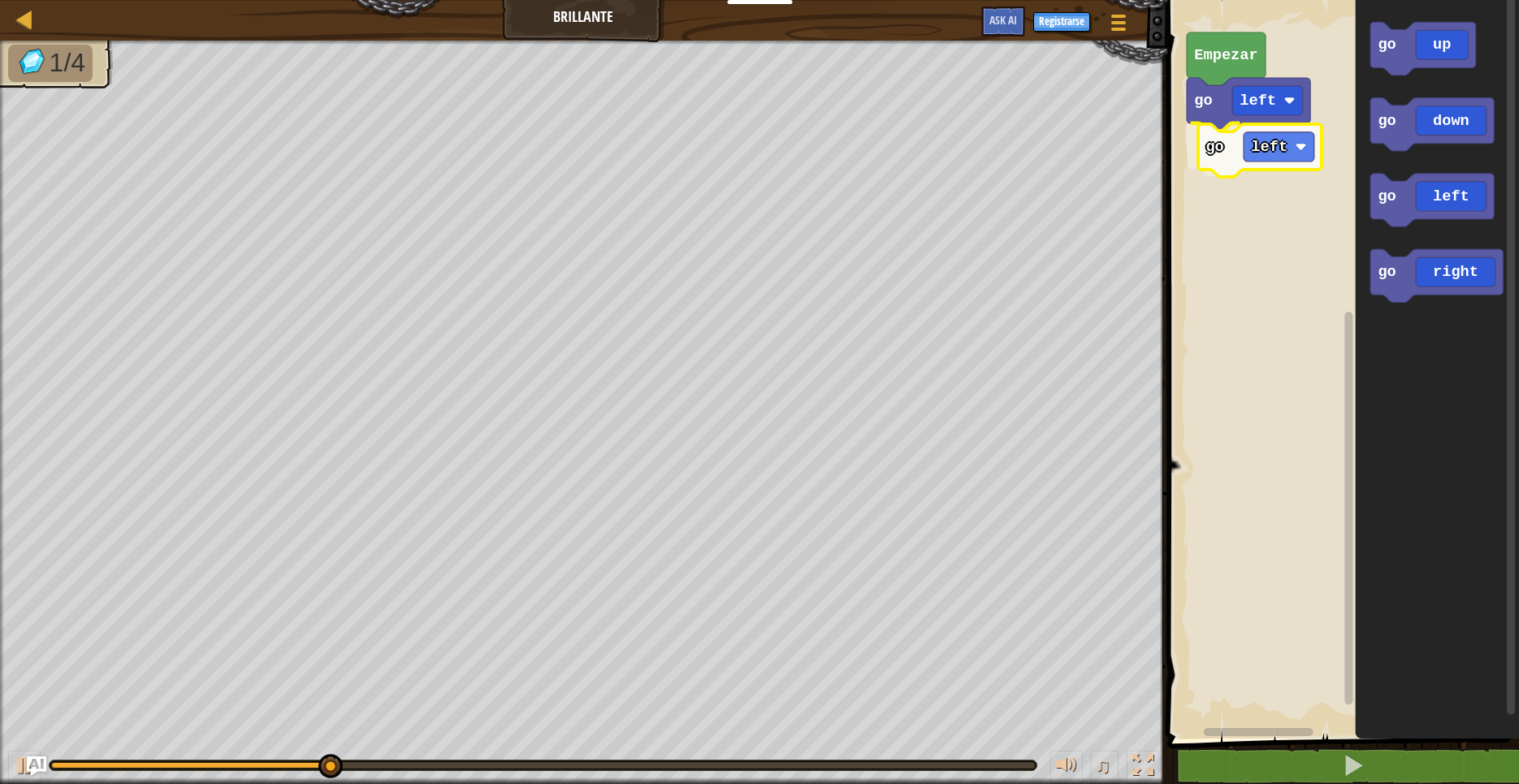
click at [1225, 159] on div "go left go left Empezar go up go down go left go right go left" at bounding box center [1340, 365] width 357 height 747
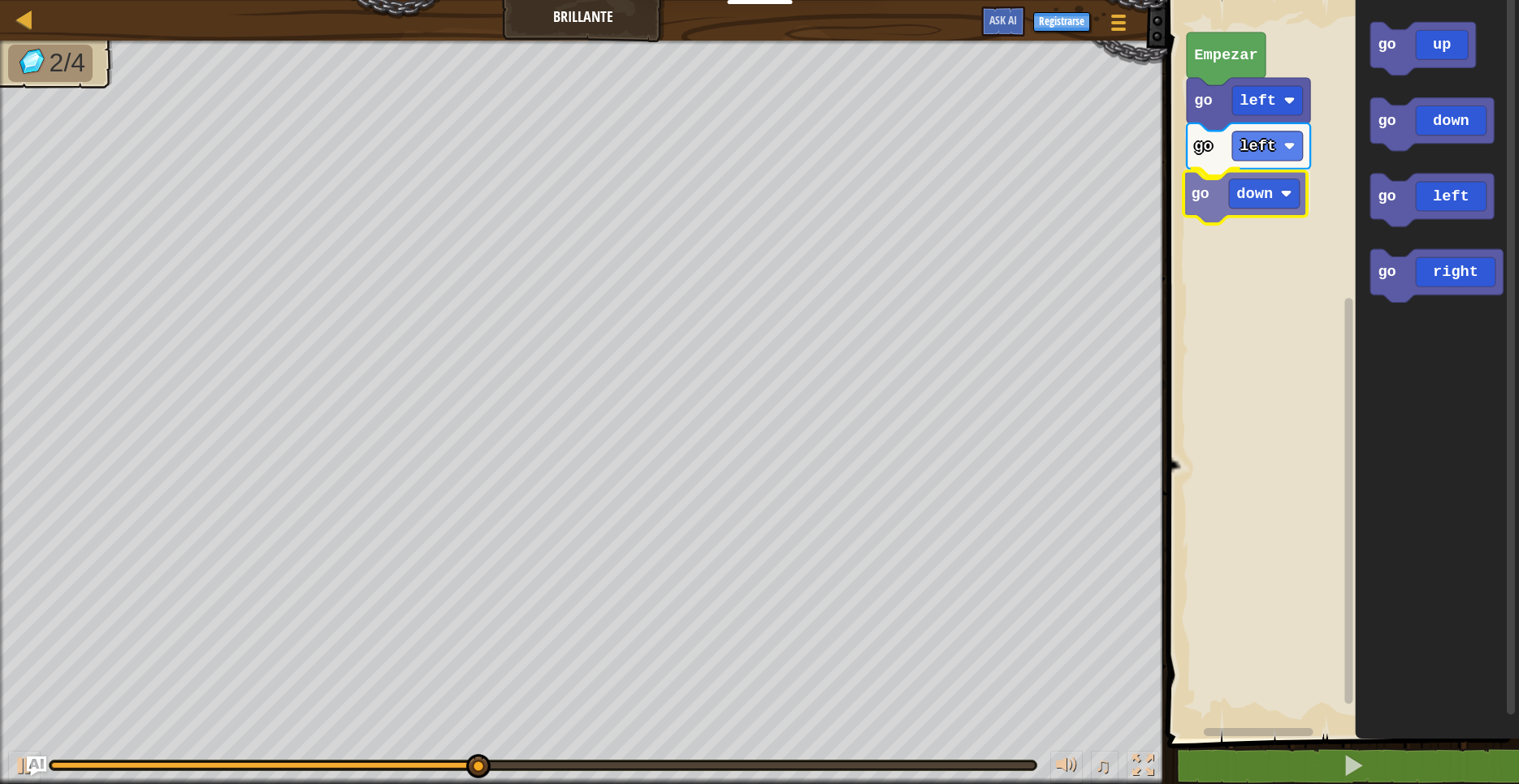
click at [1203, 208] on div "go left go left go down Empezar go up go down go left go right go down" at bounding box center [1340, 365] width 357 height 747
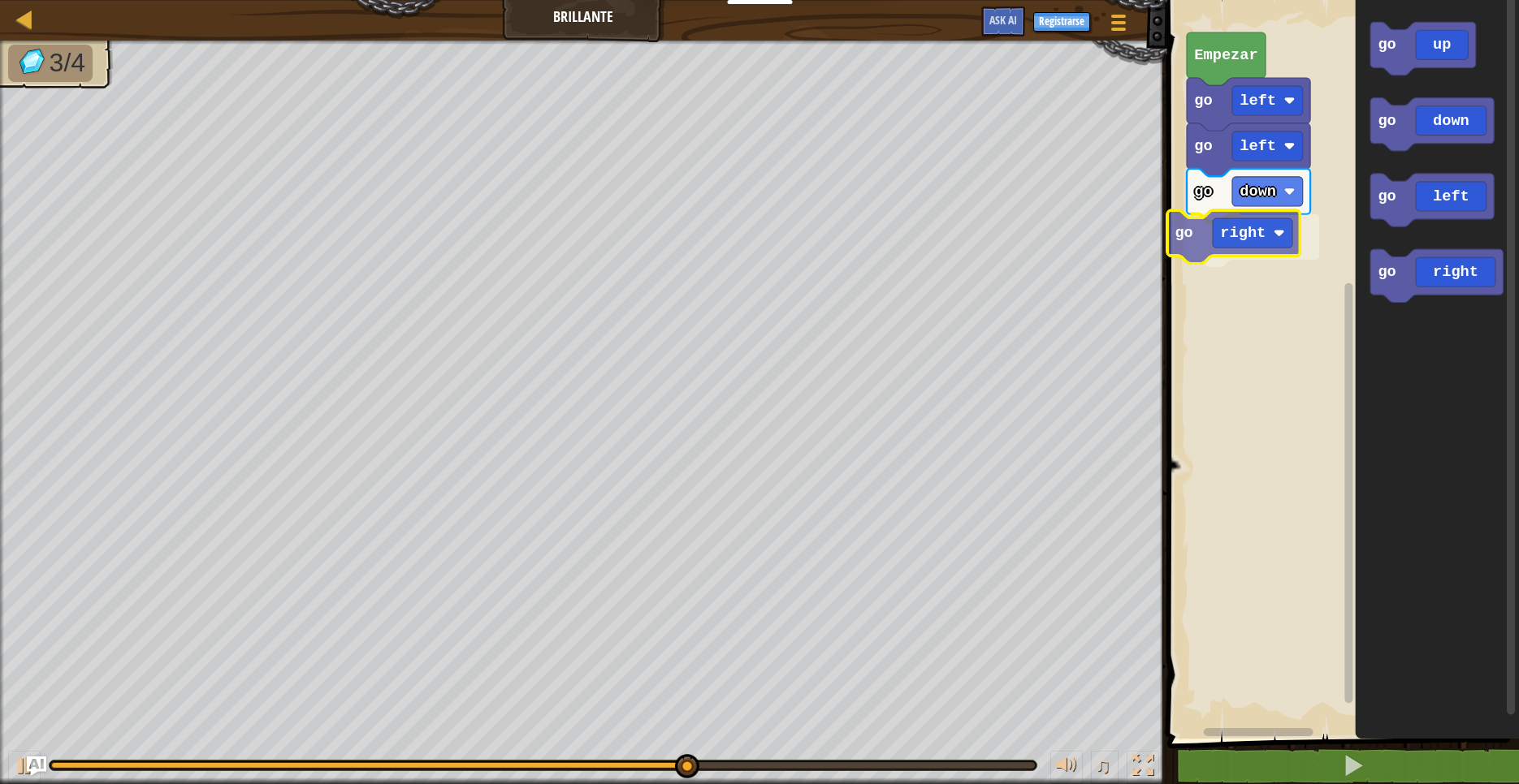
click at [1221, 253] on div "go left go left go down go right Empezar go up go down go left go right go right" at bounding box center [1340, 365] width 357 height 747
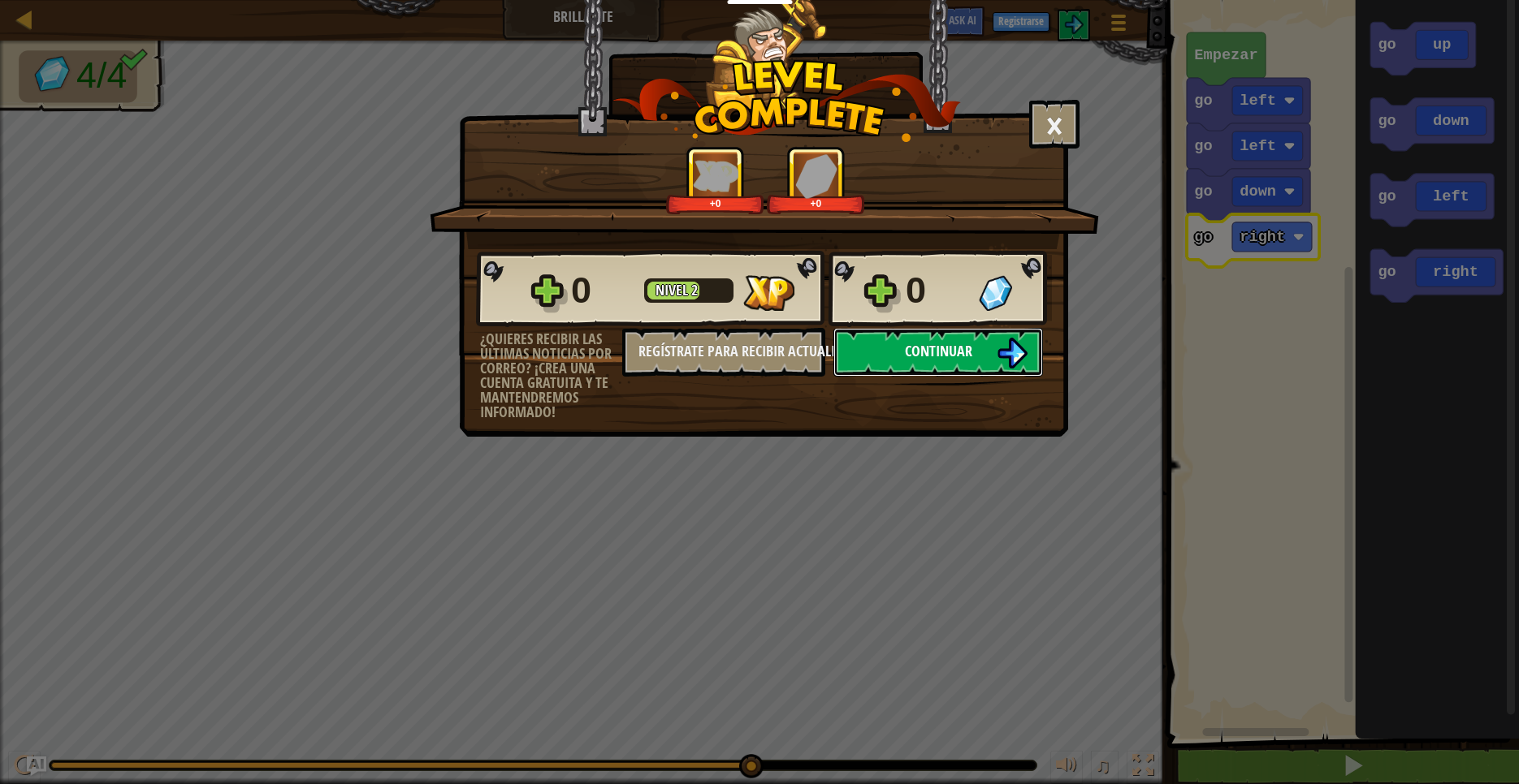
click at [955, 371] on button "Continuar" at bounding box center [938, 353] width 210 height 49
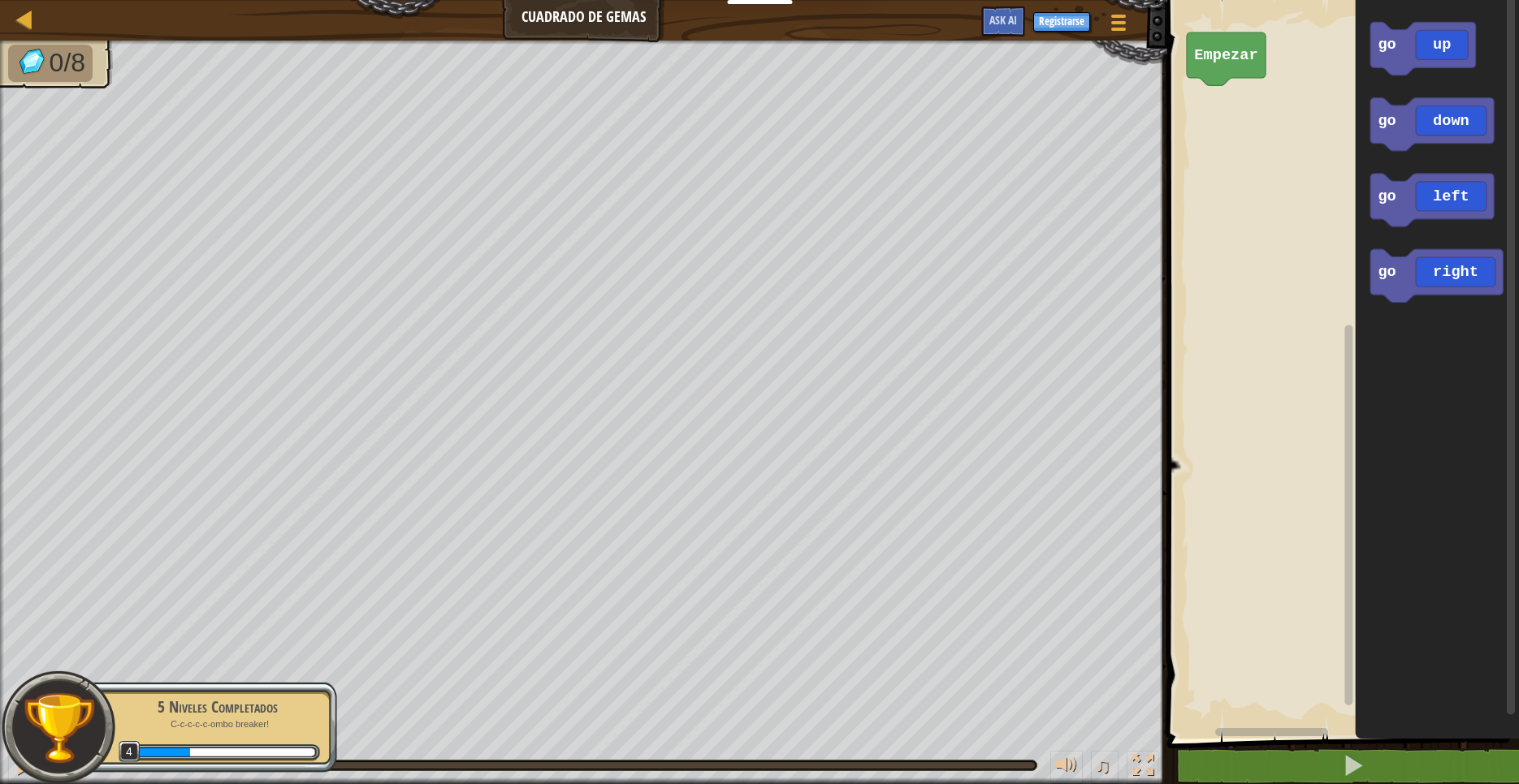
click at [1345, 103] on div "Empezar go up go down go left go right" at bounding box center [1340, 365] width 357 height 747
click at [1228, 125] on div "Empezar go up go down go left go right go up" at bounding box center [1340, 365] width 357 height 747
click at [1200, 148] on div "Empezar go up go up go down go left go right go left" at bounding box center [1340, 365] width 357 height 747
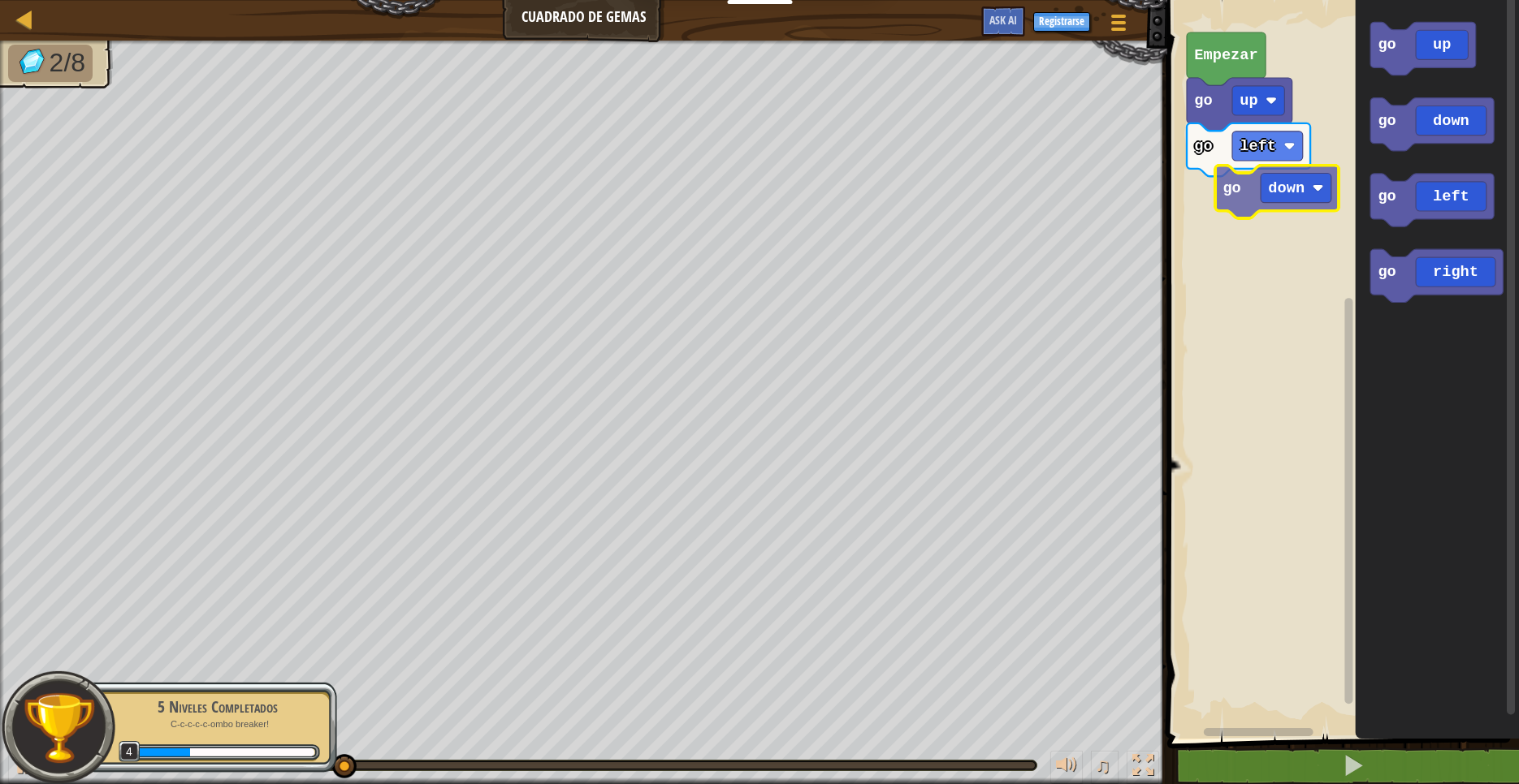
click at [1223, 197] on div "Empezar go up go left go up go down go left go right go down" at bounding box center [1340, 365] width 357 height 747
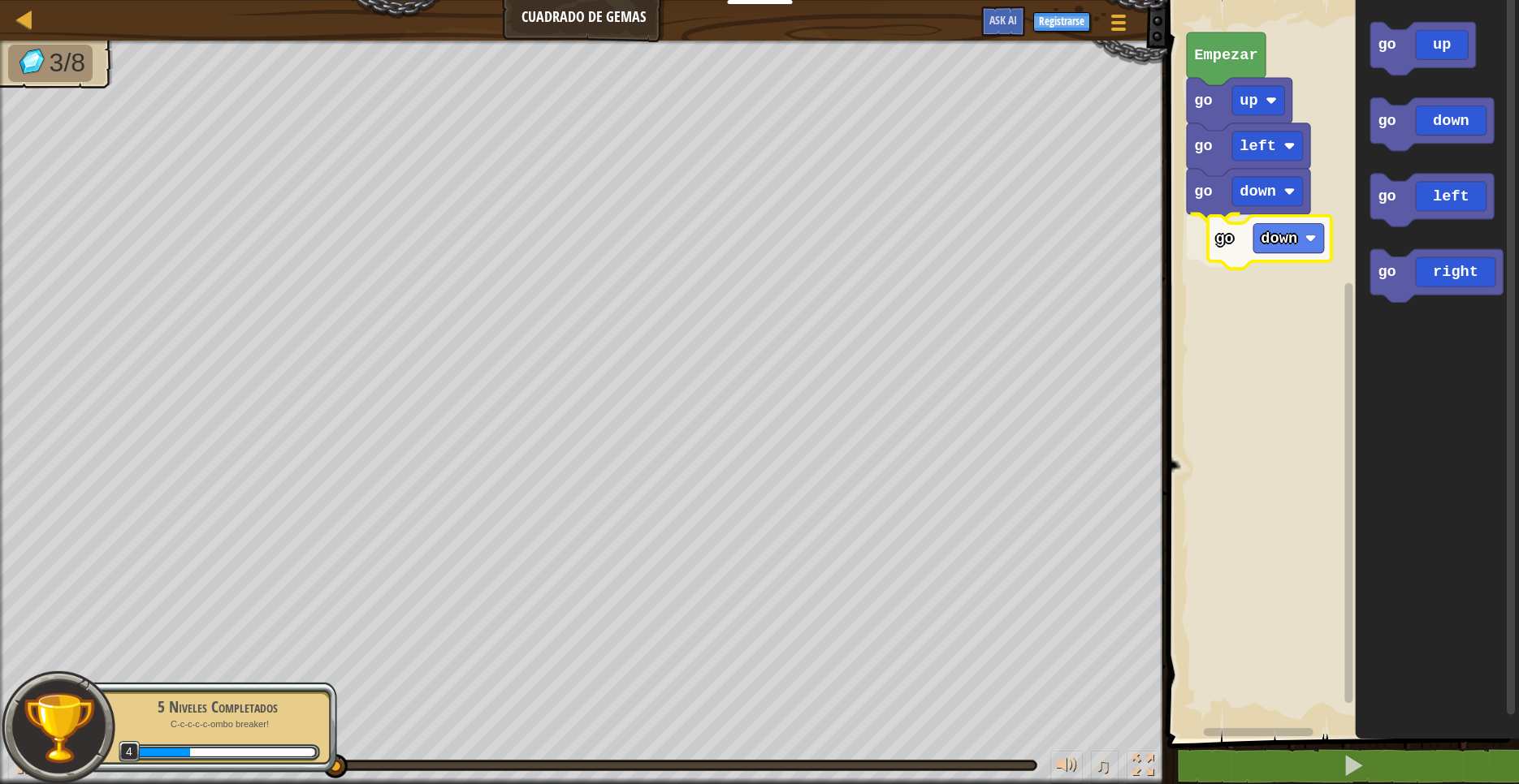
click at [1232, 261] on div "Empezar go up go left go down go down go up go down go left go right go down" at bounding box center [1340, 365] width 357 height 747
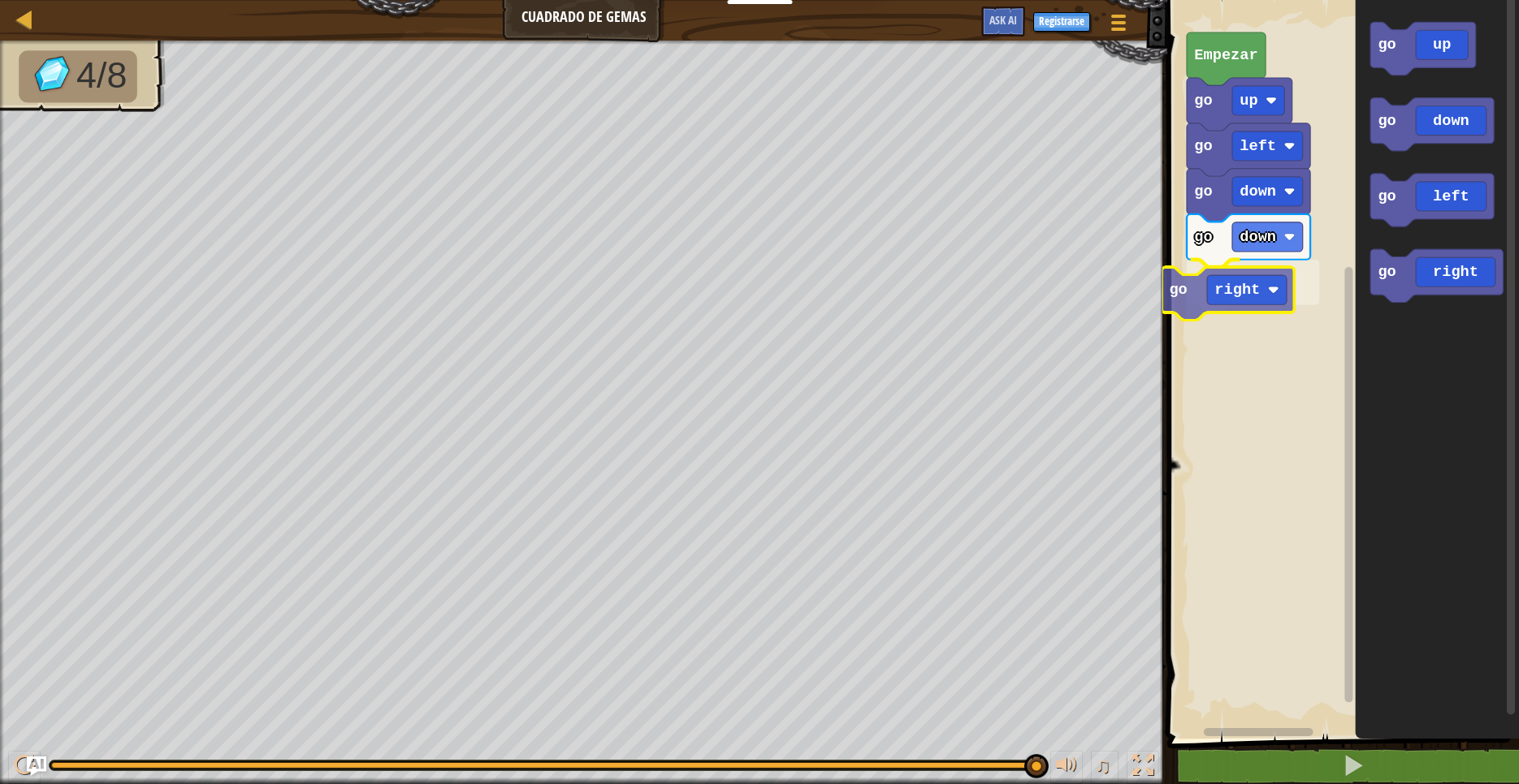
click at [1200, 287] on div "Empezar go up go left go down go down go right go up go down go left go right g…" at bounding box center [1340, 365] width 357 height 747
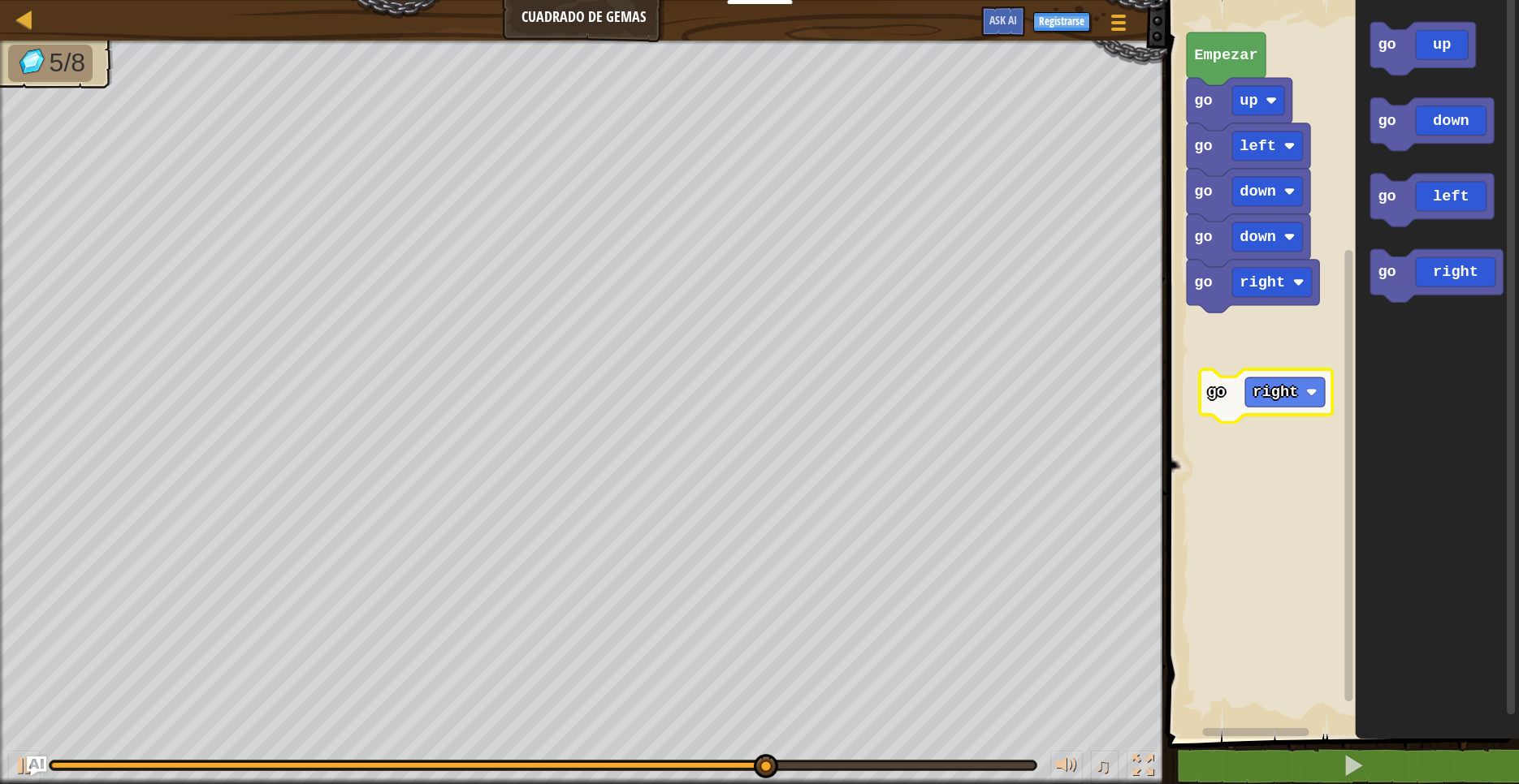
click at [1228, 355] on div "Empezar go up go left go down go down go right go up go down go left go right g…" at bounding box center [1340, 365] width 357 height 747
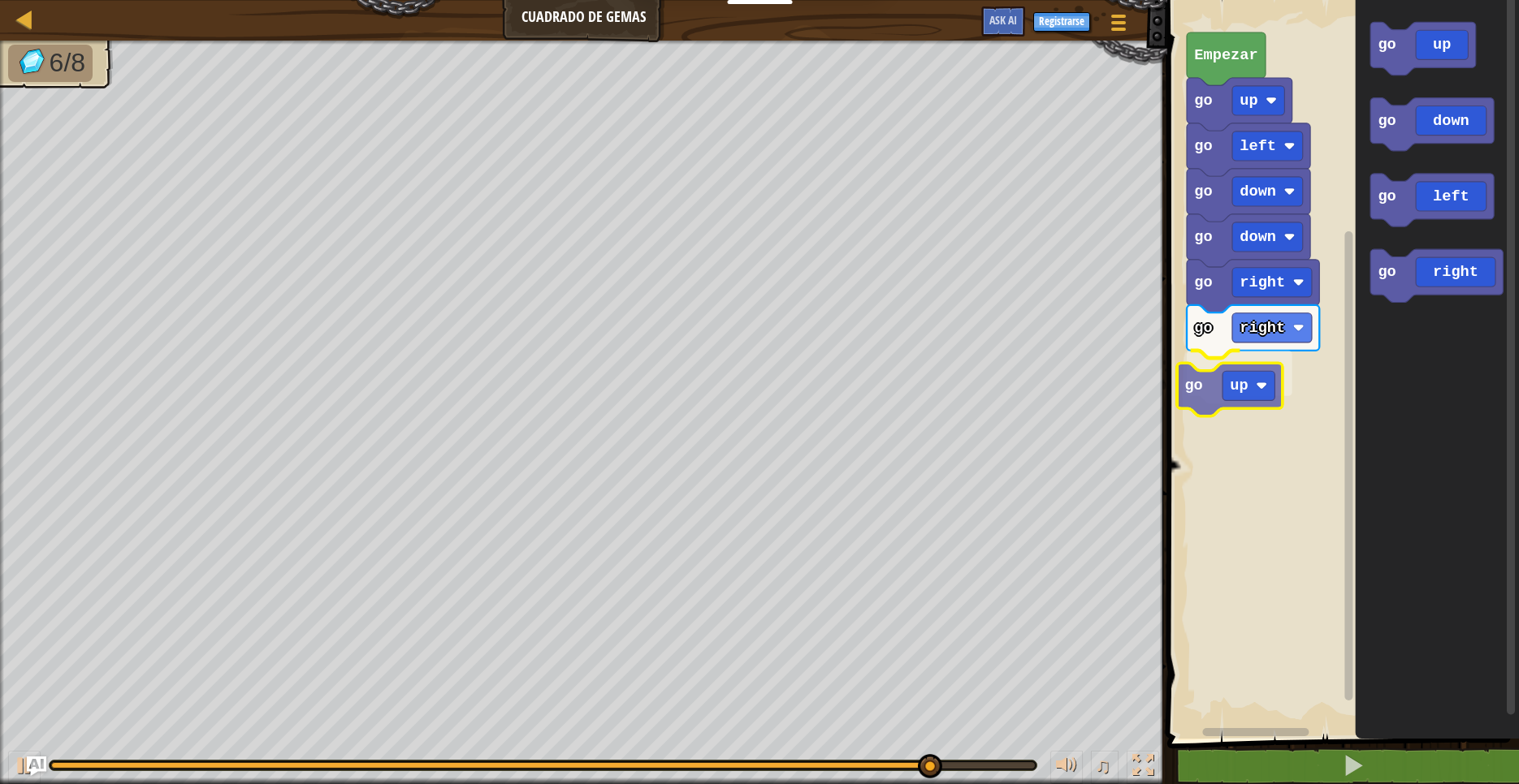
click at [1211, 382] on div "go right go right go up go down go down go left go up Empezar go up go down go …" at bounding box center [1340, 365] width 357 height 747
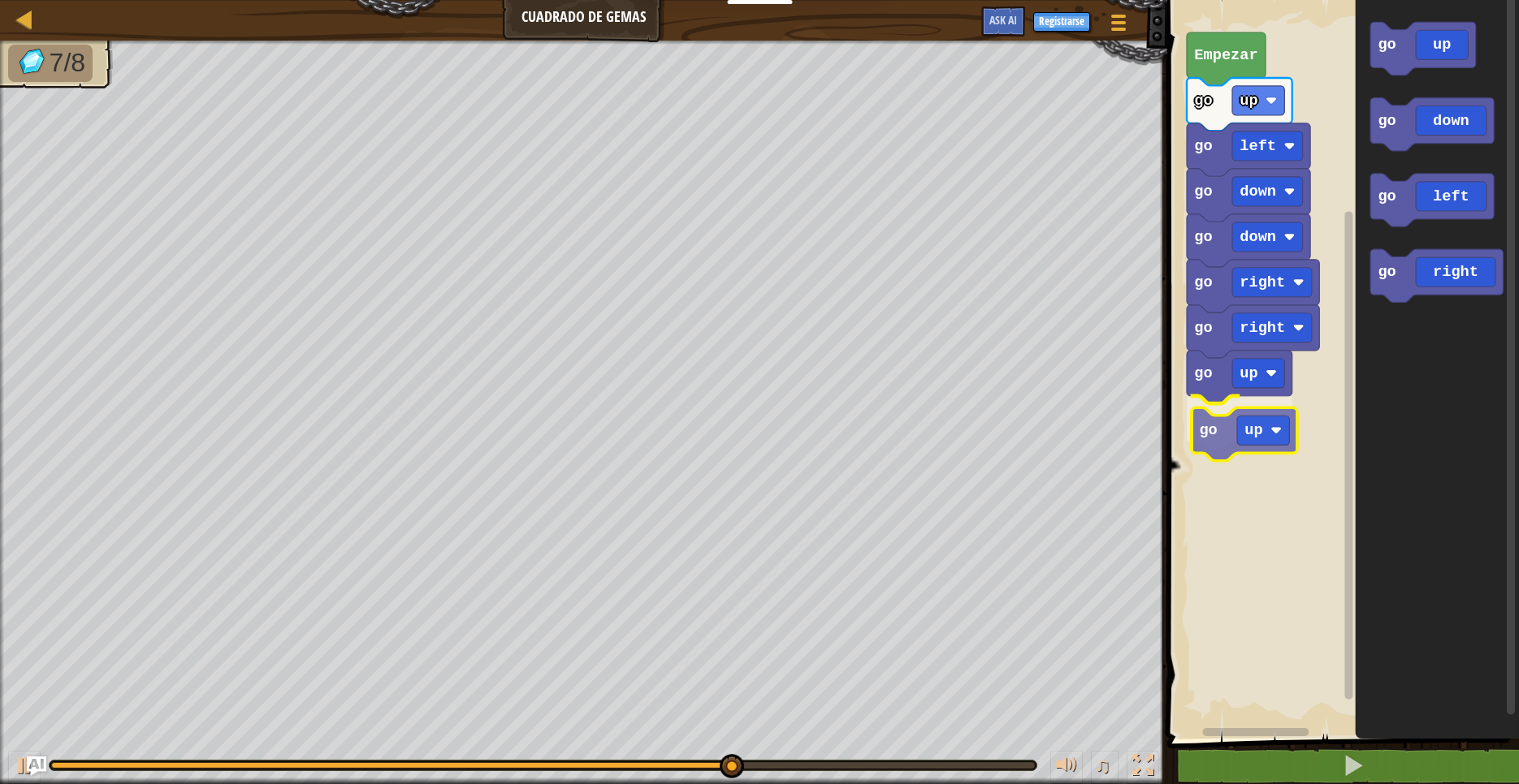
click at [1226, 430] on div "go right go right go up go up go down go down go left go up Empezar go up go do…" at bounding box center [1340, 365] width 357 height 747
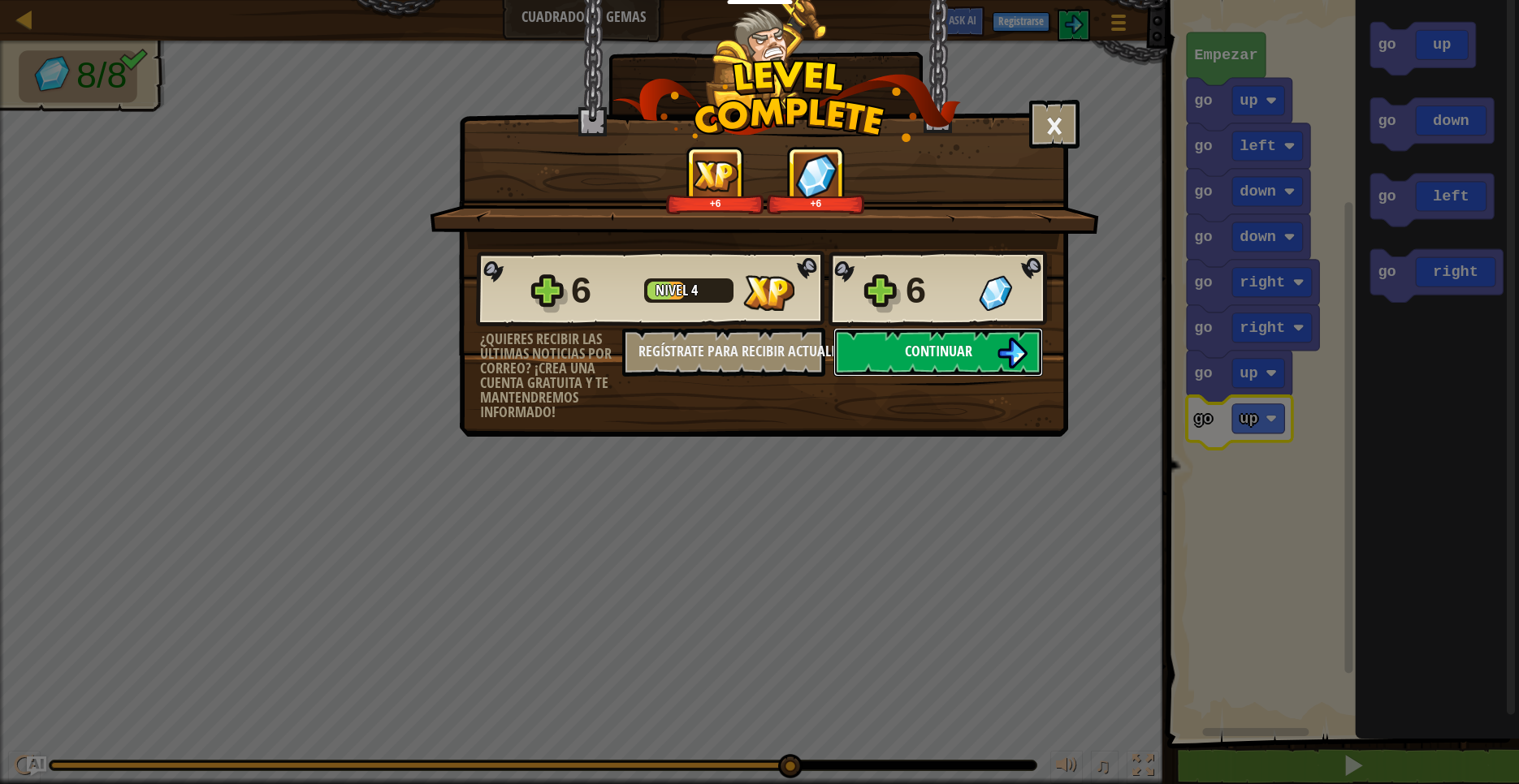
click at [966, 348] on span "Continuar" at bounding box center [939, 352] width 67 height 21
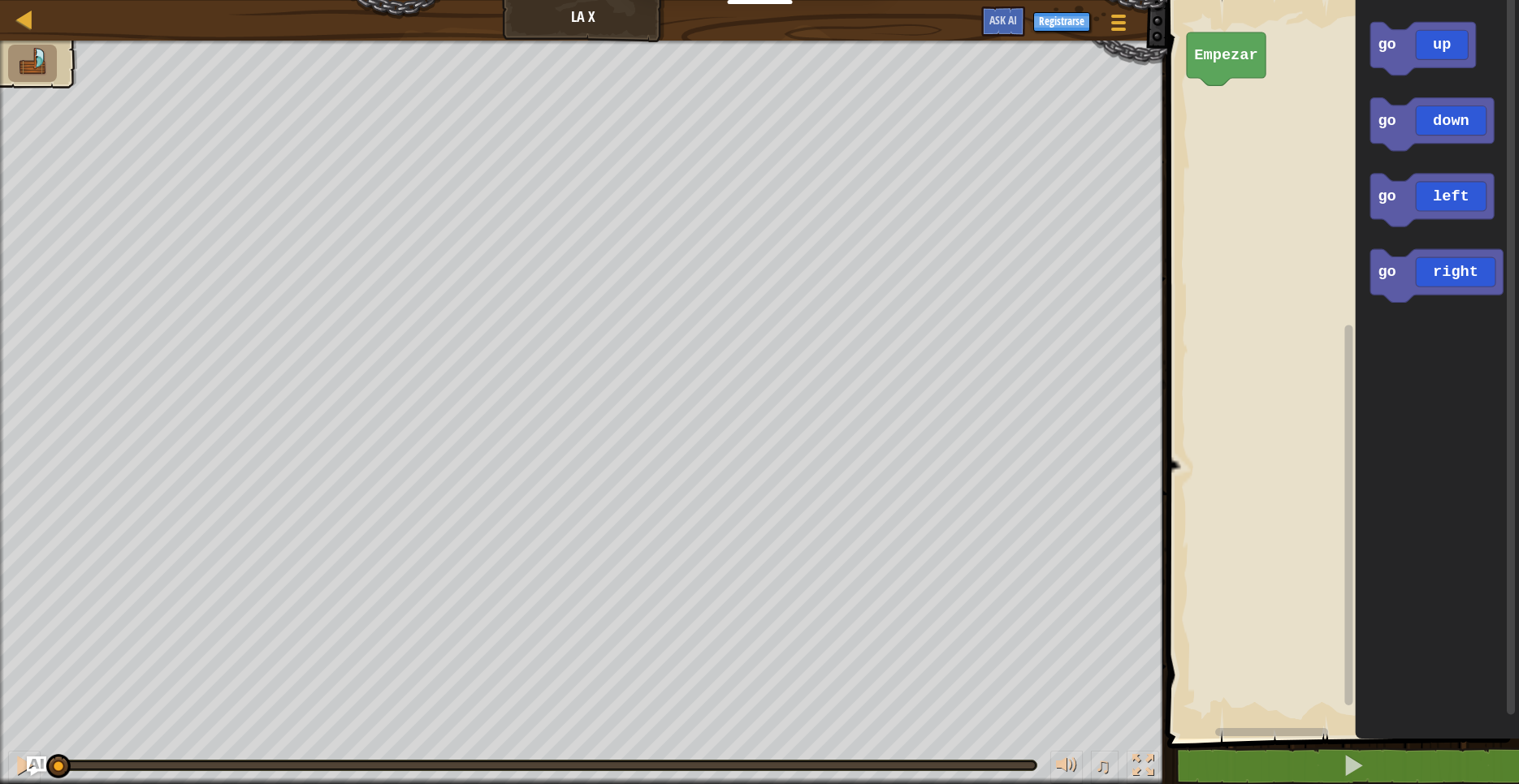
click at [1366, 211] on icon "go up go down go left go right" at bounding box center [1437, 365] width 164 height 747
click at [1194, 109] on div "Empezar go up go up go down go left go right go up" at bounding box center [1340, 365] width 357 height 747
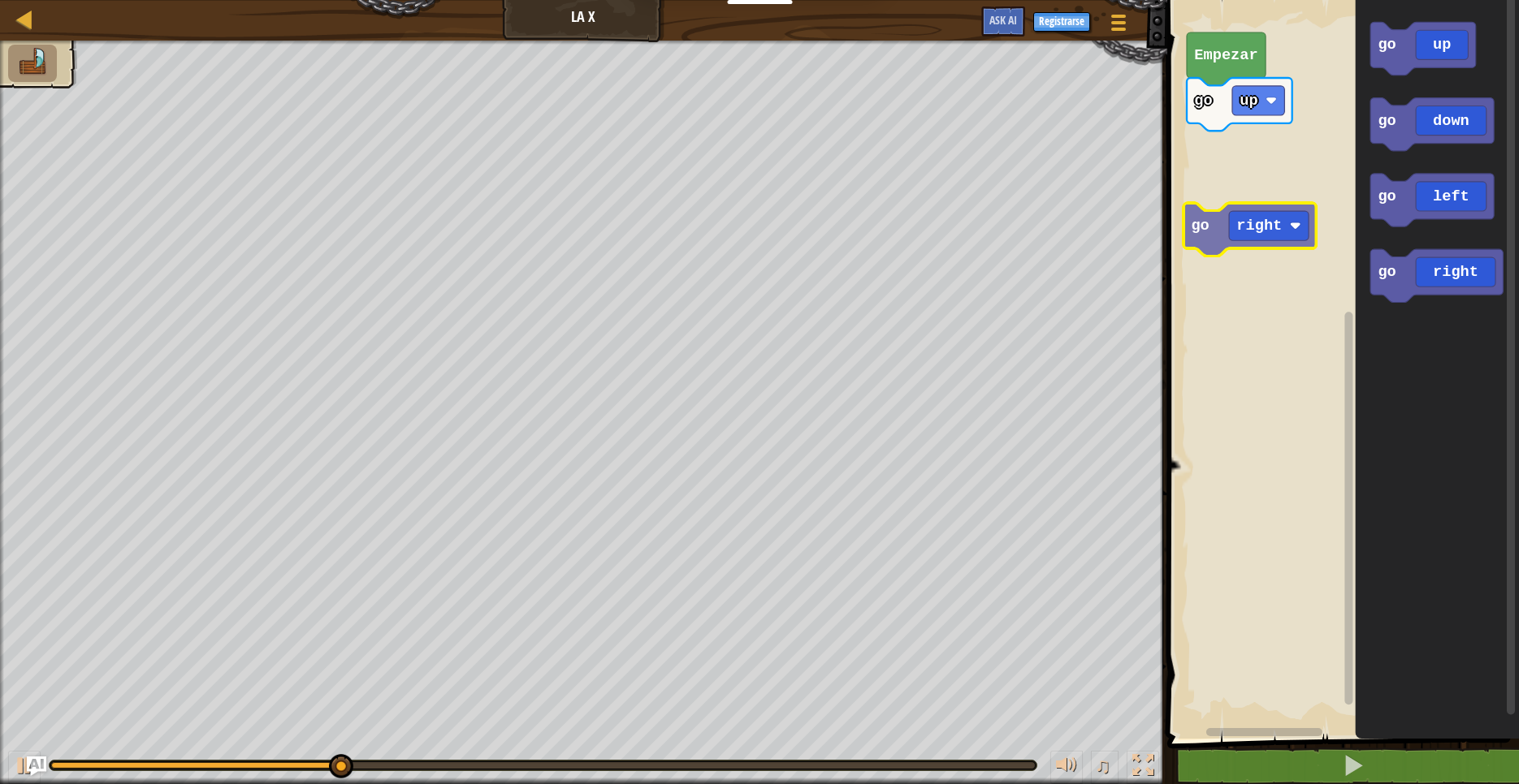
click at [1214, 175] on div "Empezar go up go up go down go left go right go right" at bounding box center [1340, 365] width 357 height 747
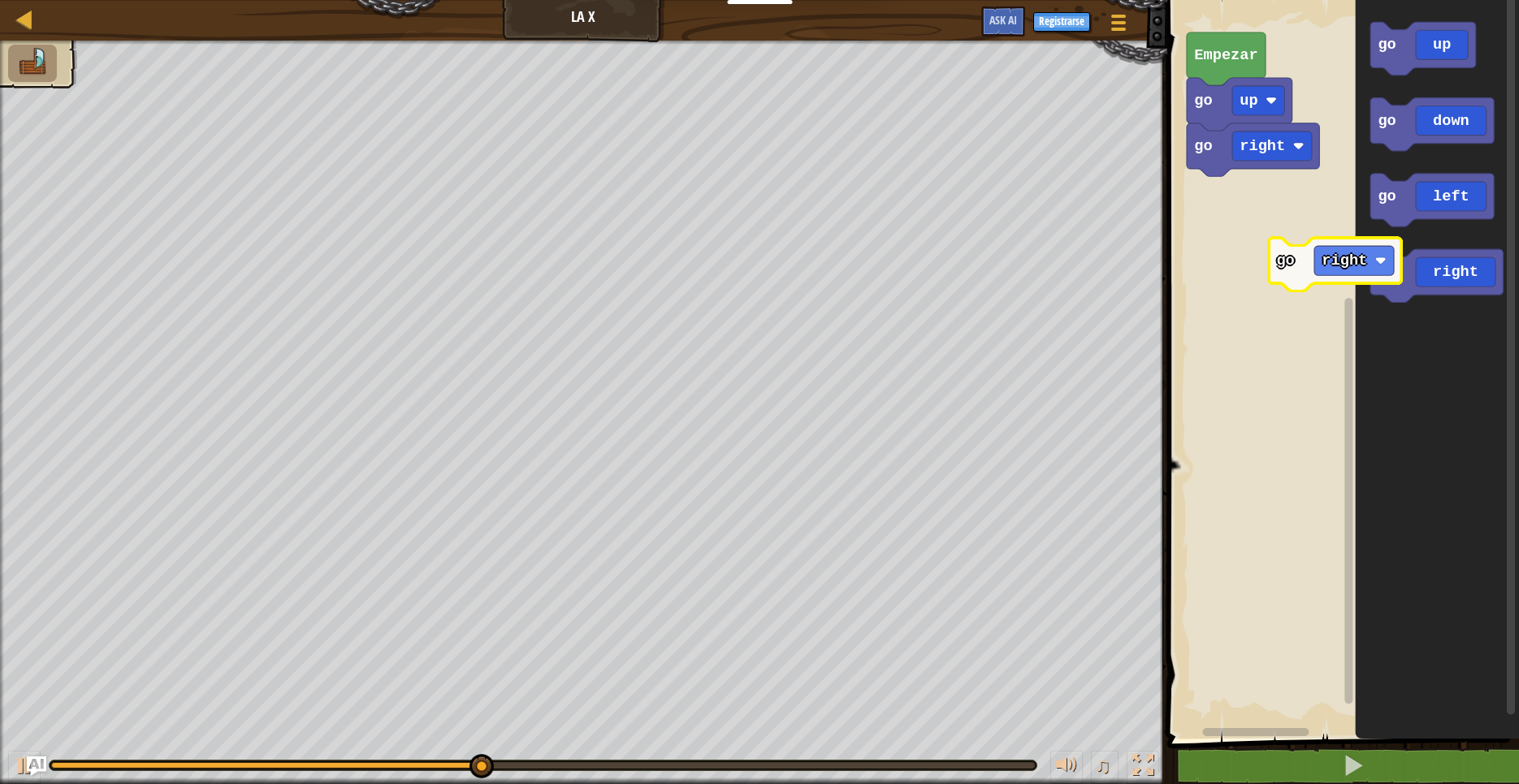
click at [1243, 225] on div "go right go up Empezar go up go down go left go right go right" at bounding box center [1340, 365] width 357 height 747
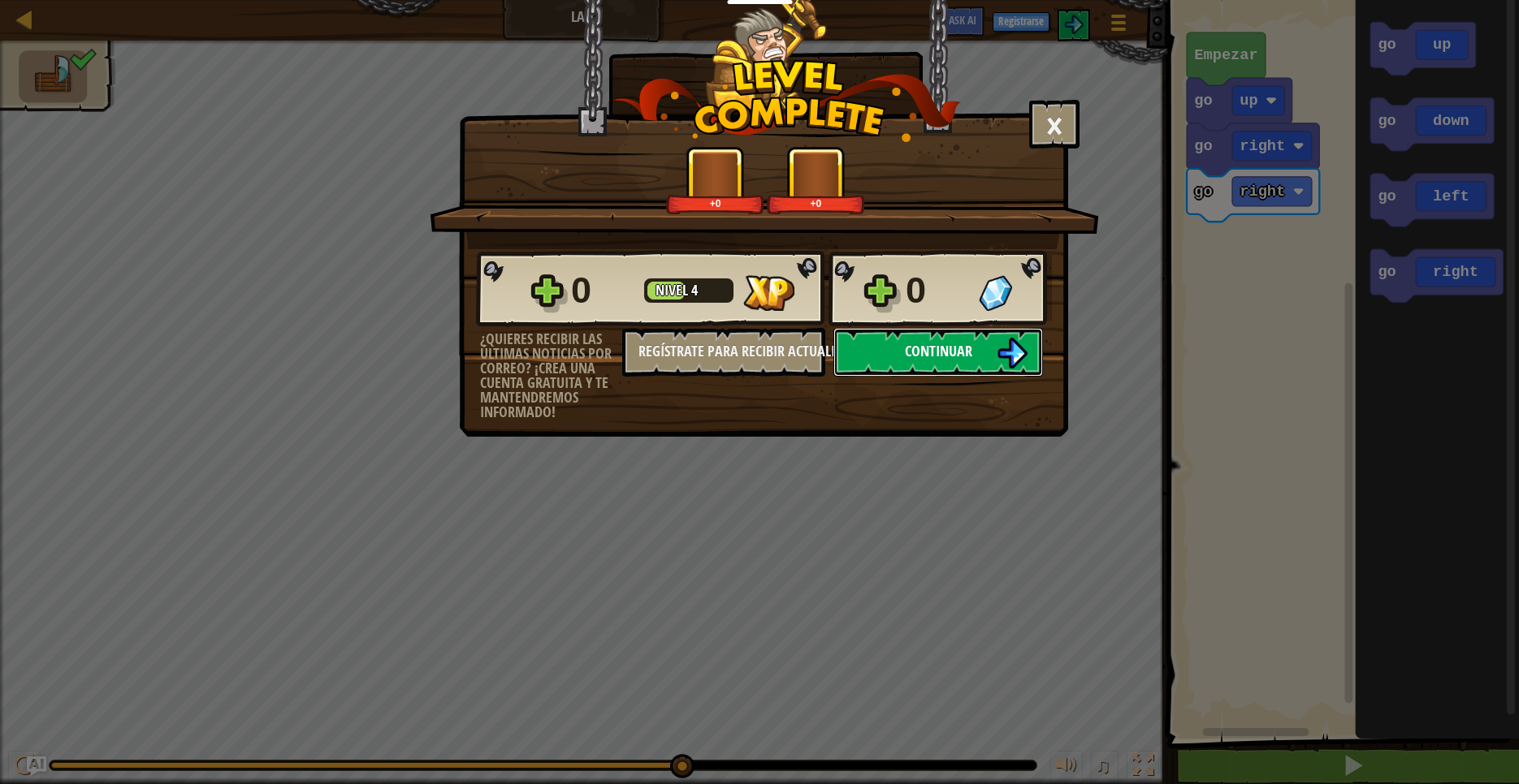
click at [931, 358] on span "Continuar" at bounding box center [939, 352] width 67 height 21
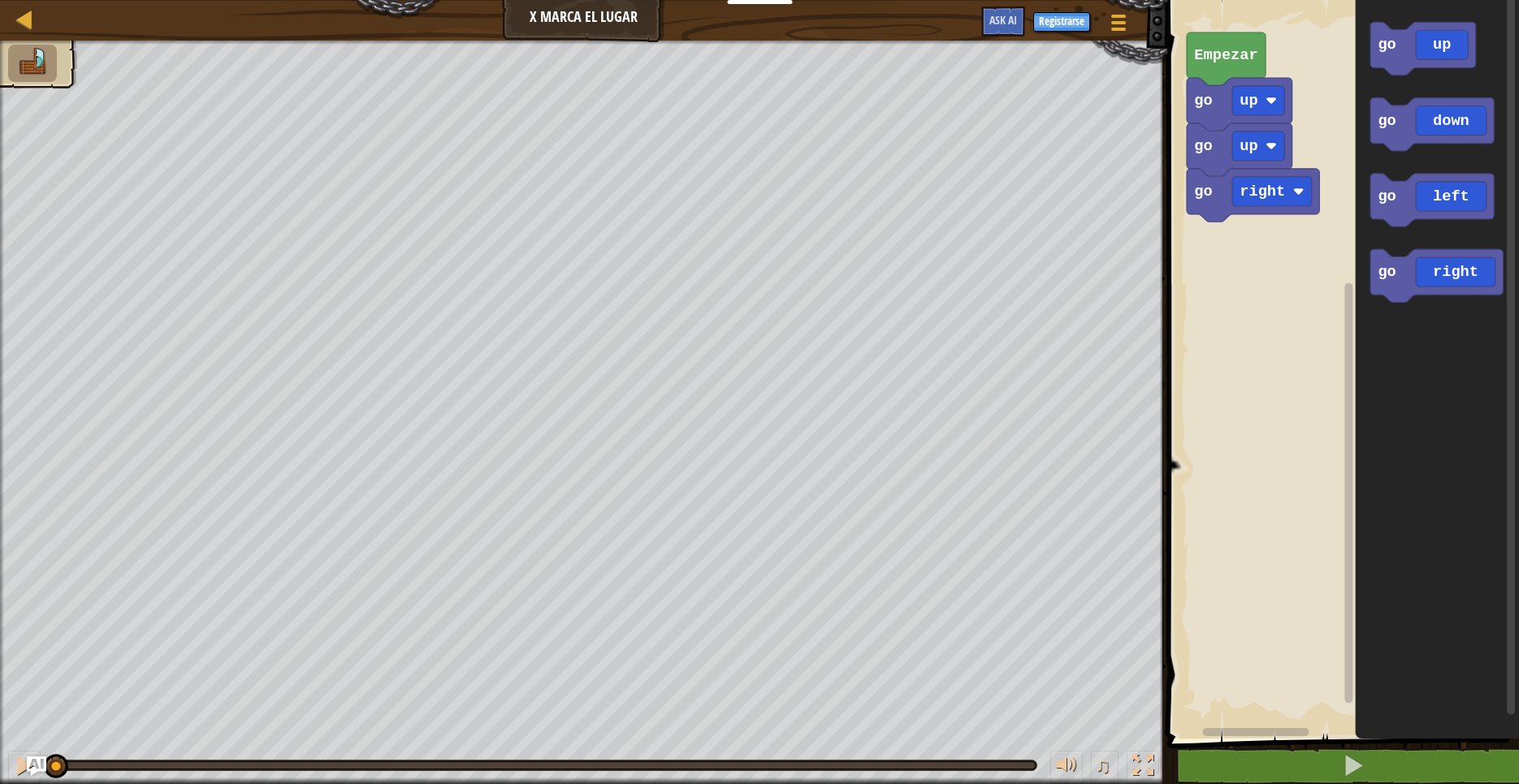
click at [1347, 193] on div "go right go up go up Empezar go up go down go left go right" at bounding box center [1340, 365] width 357 height 747
click at [1232, 226] on div "go right go up go up Empezar go up go down go left go right go right" at bounding box center [1340, 365] width 357 height 747
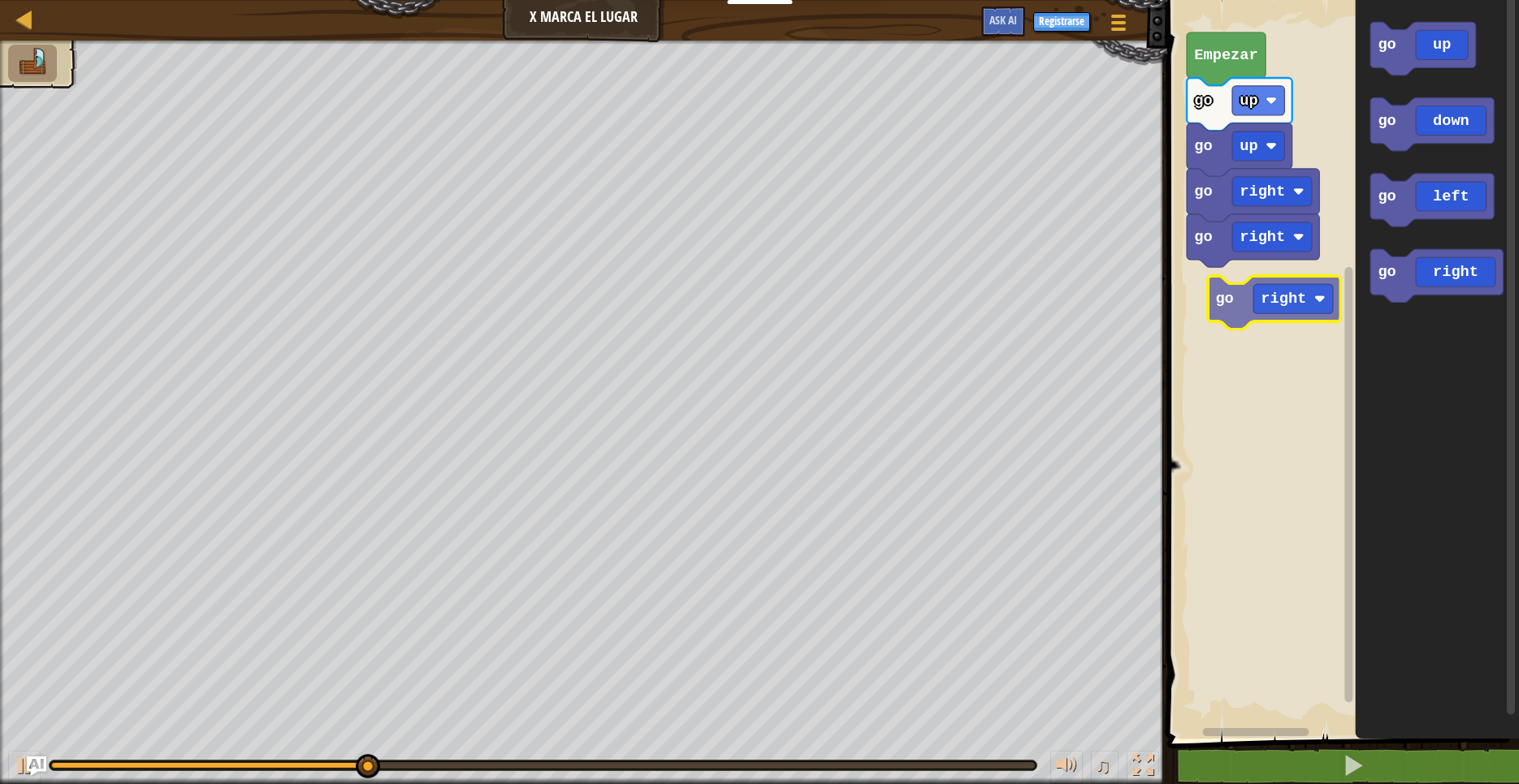
click at [1195, 300] on div "go right go right go up go up Empezar go up go down go left go right go right" at bounding box center [1340, 365] width 357 height 747
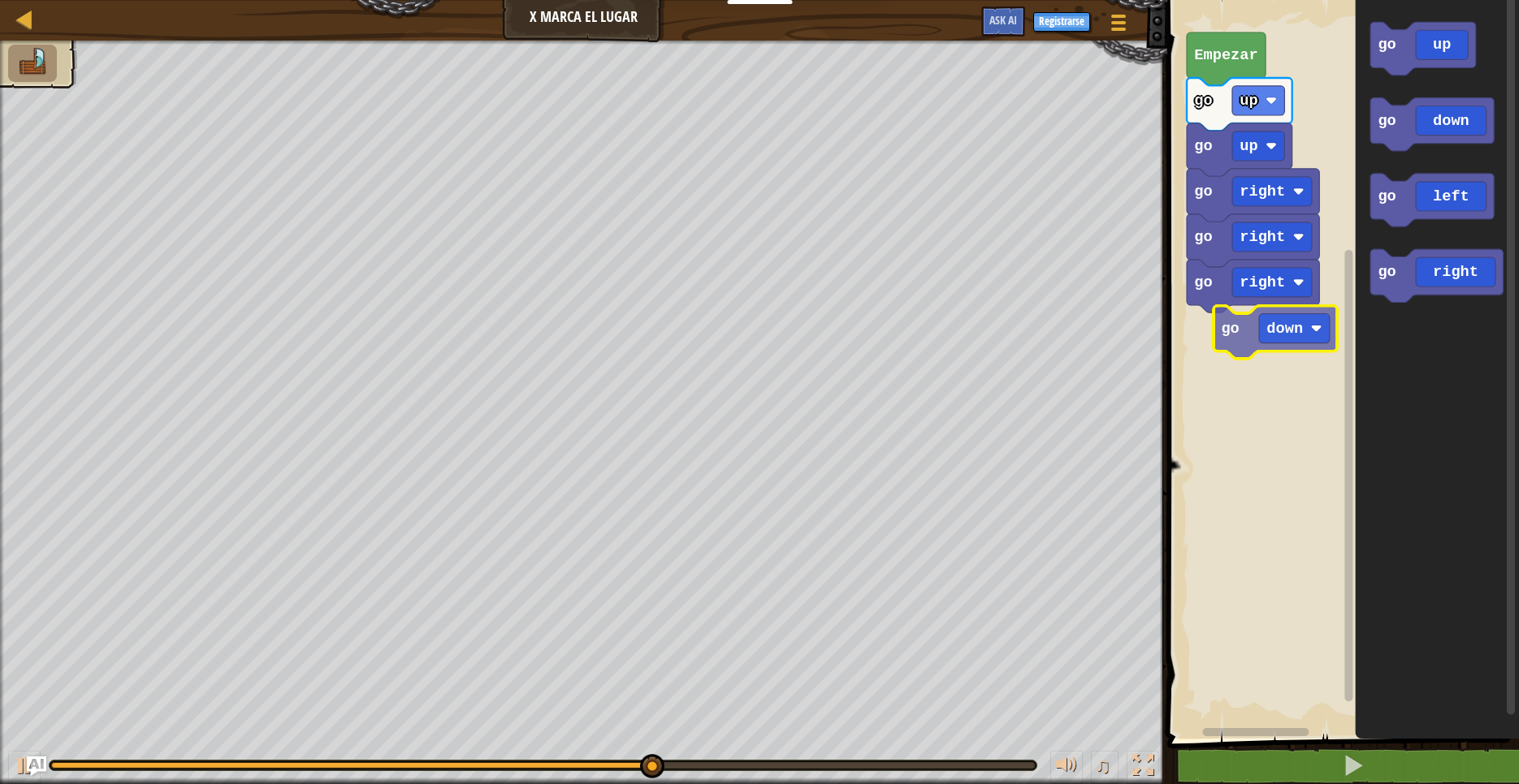
click at [1241, 333] on div "go right go right go right go up go up Empezar go up go down go left go right g…" at bounding box center [1340, 365] width 357 height 747
click at [1359, 294] on icon "go up go down go left go right" at bounding box center [1437, 365] width 164 height 747
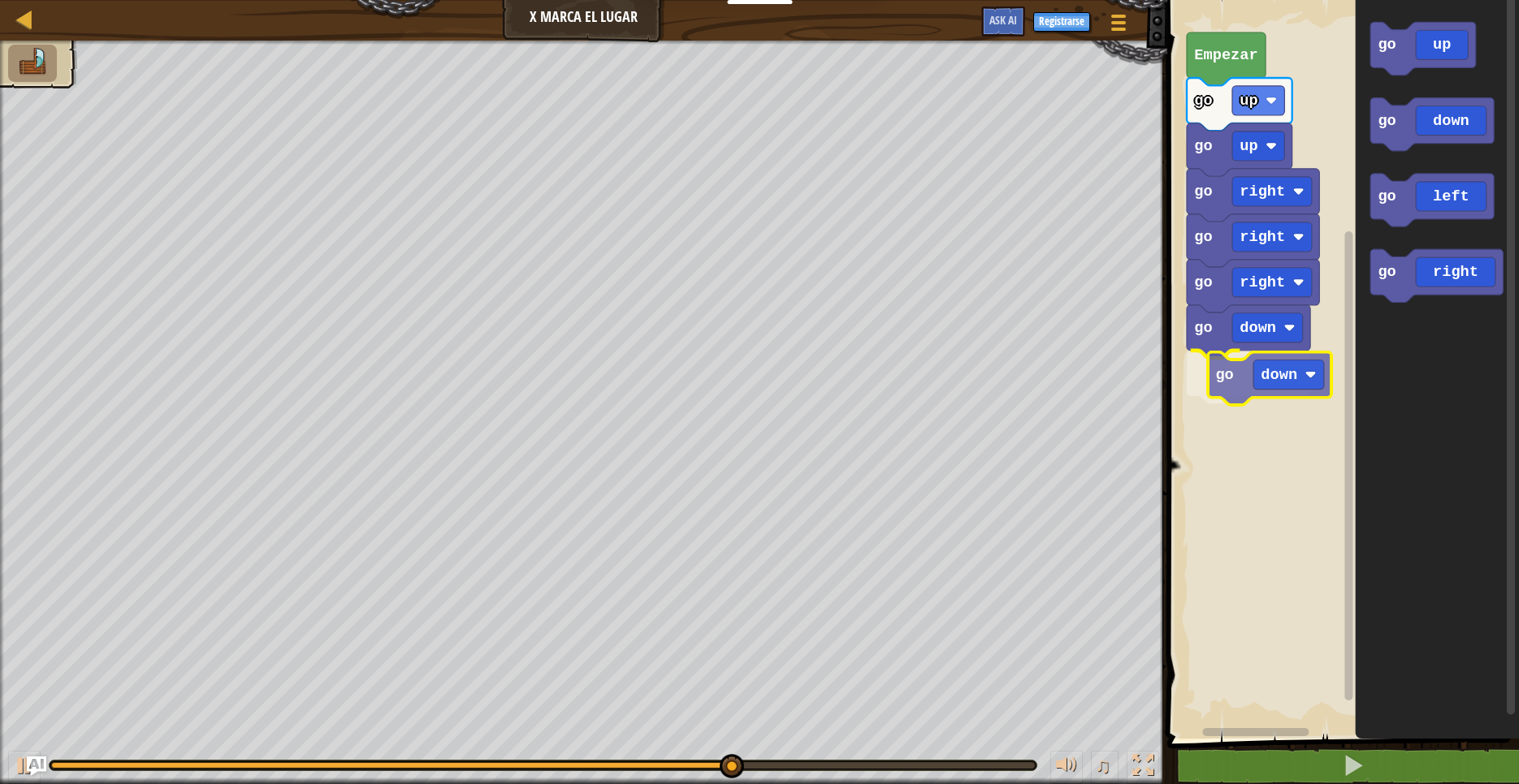
click at [1217, 388] on div "go right go right go right go down go down go up go up Empezar go up go down go…" at bounding box center [1340, 365] width 357 height 747
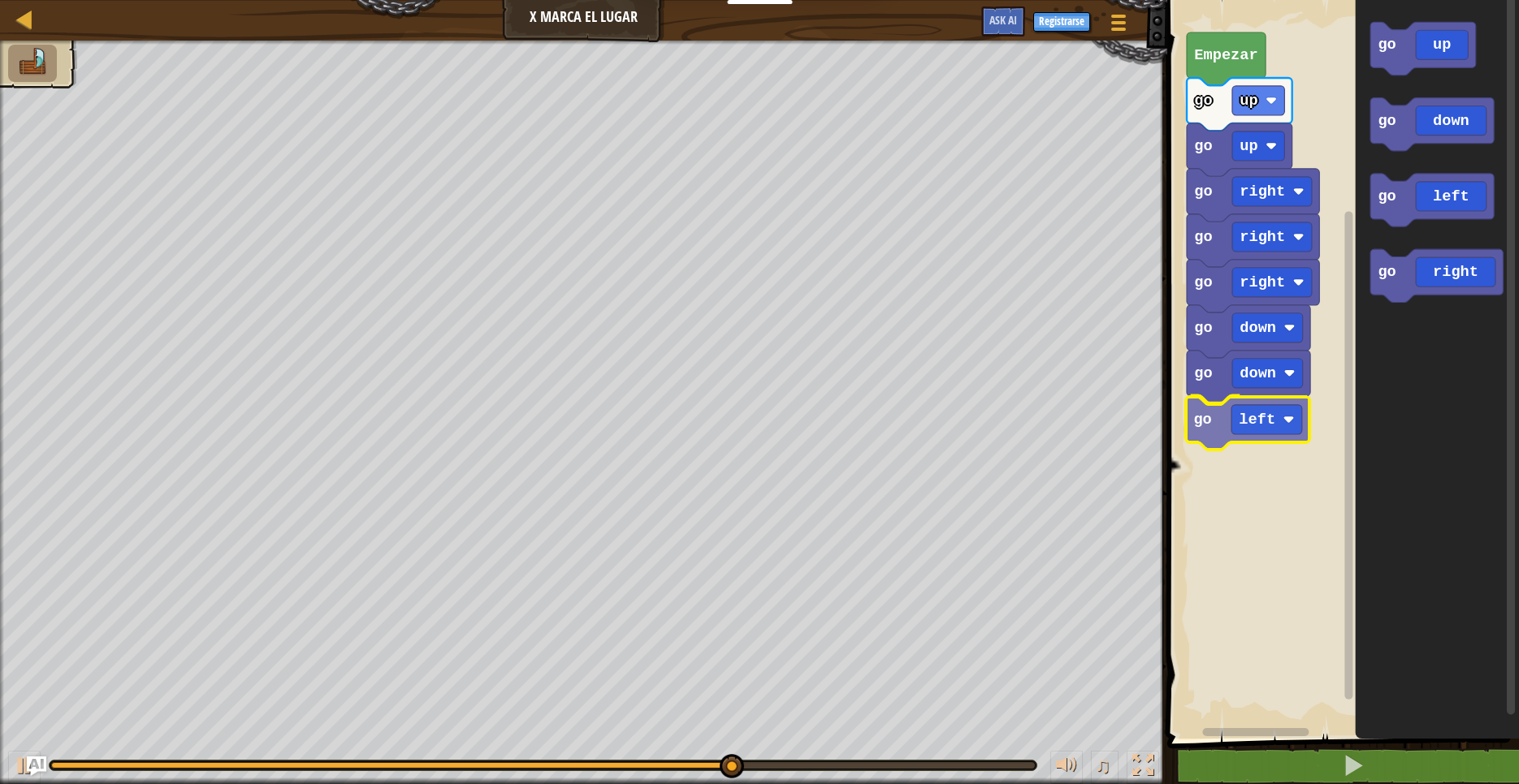
click at [1251, 440] on div "go right go right go right go down go down go left go up go up Empezar go up go…" at bounding box center [1340, 365] width 357 height 747
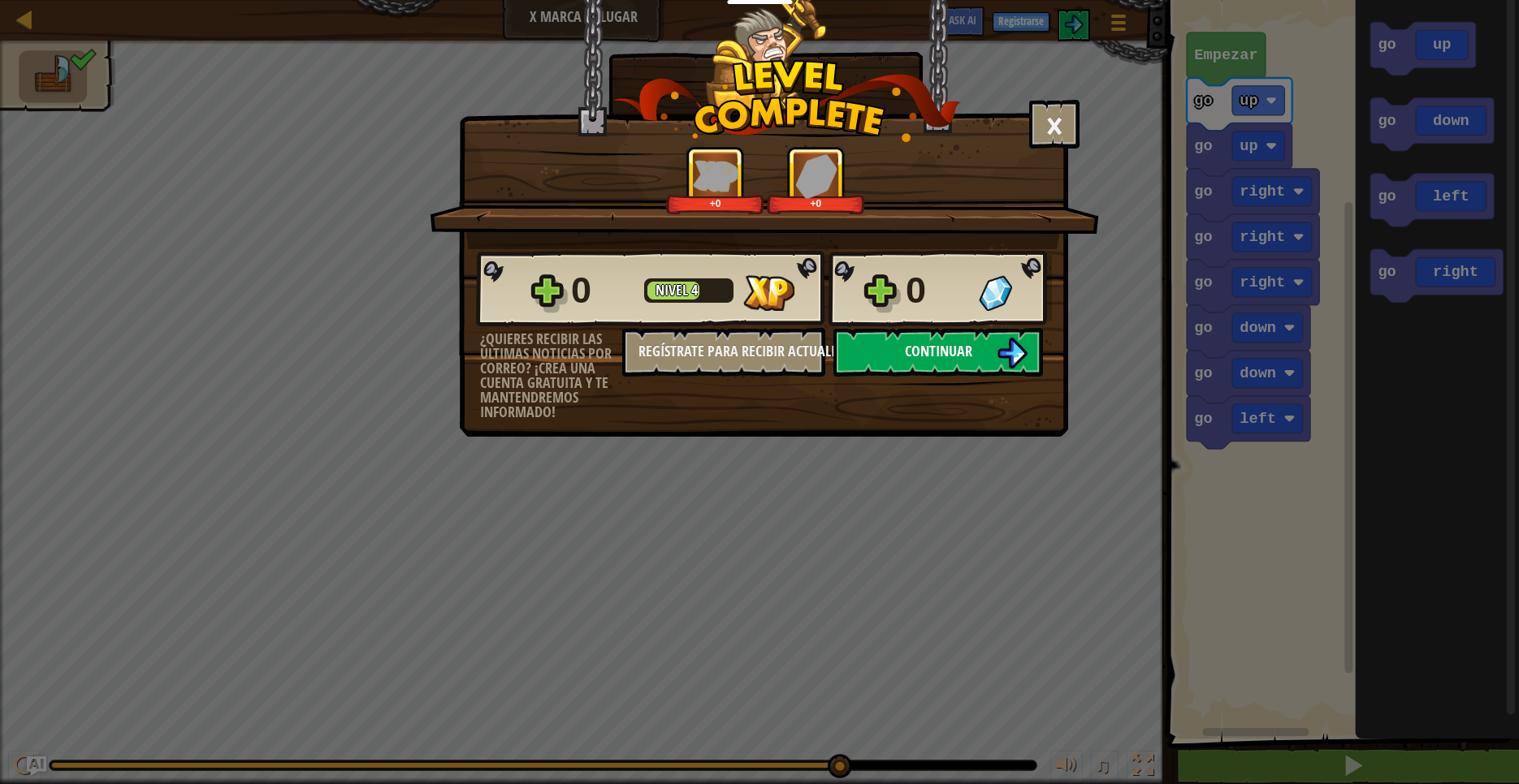
click at [959, 360] on span "Continuar" at bounding box center [939, 352] width 67 height 21
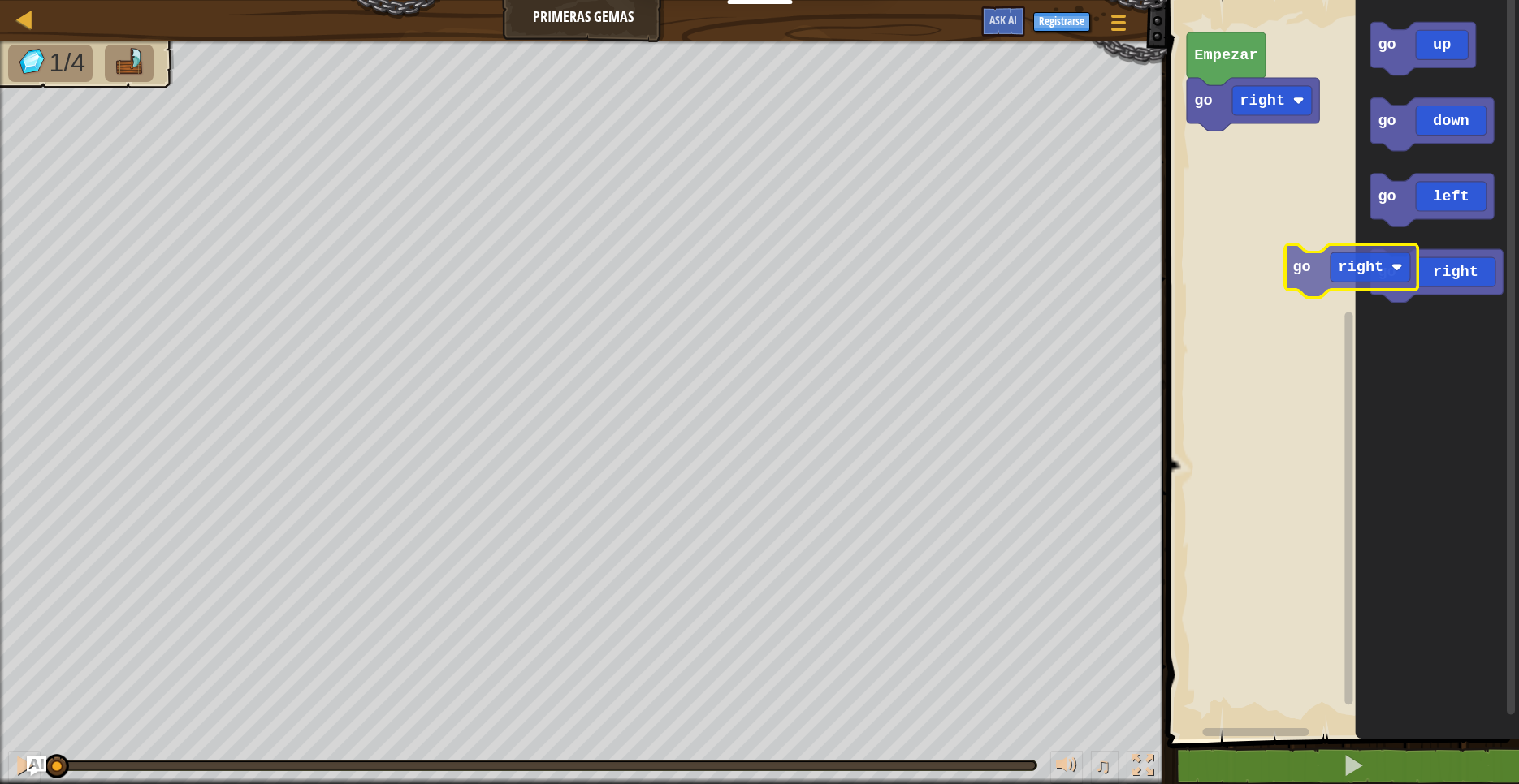
click at [1361, 271] on icon "go up go down go left go right" at bounding box center [1437, 365] width 164 height 747
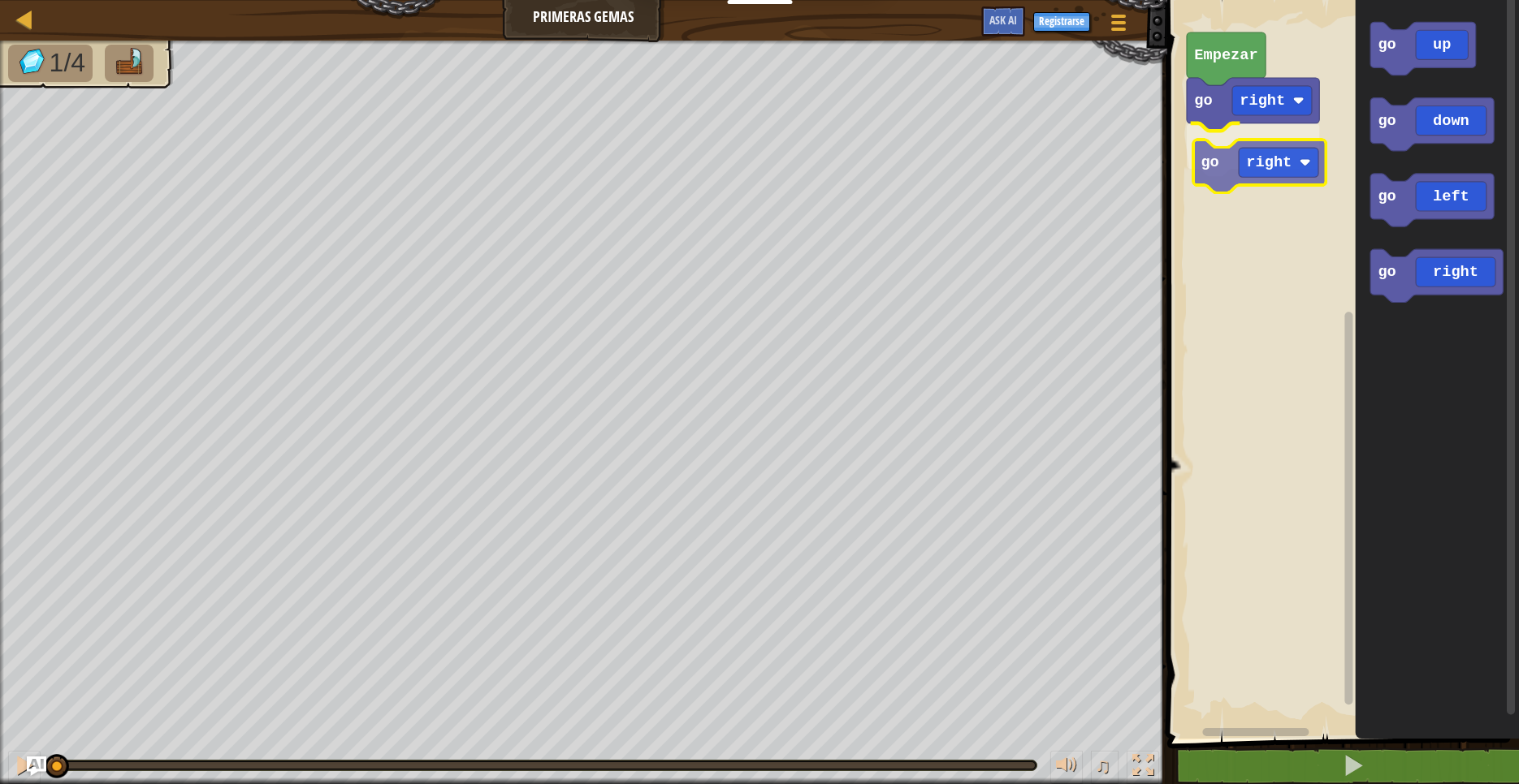
click at [1222, 163] on div "go right go right Empezar go up go down go left go right go right" at bounding box center [1340, 365] width 357 height 747
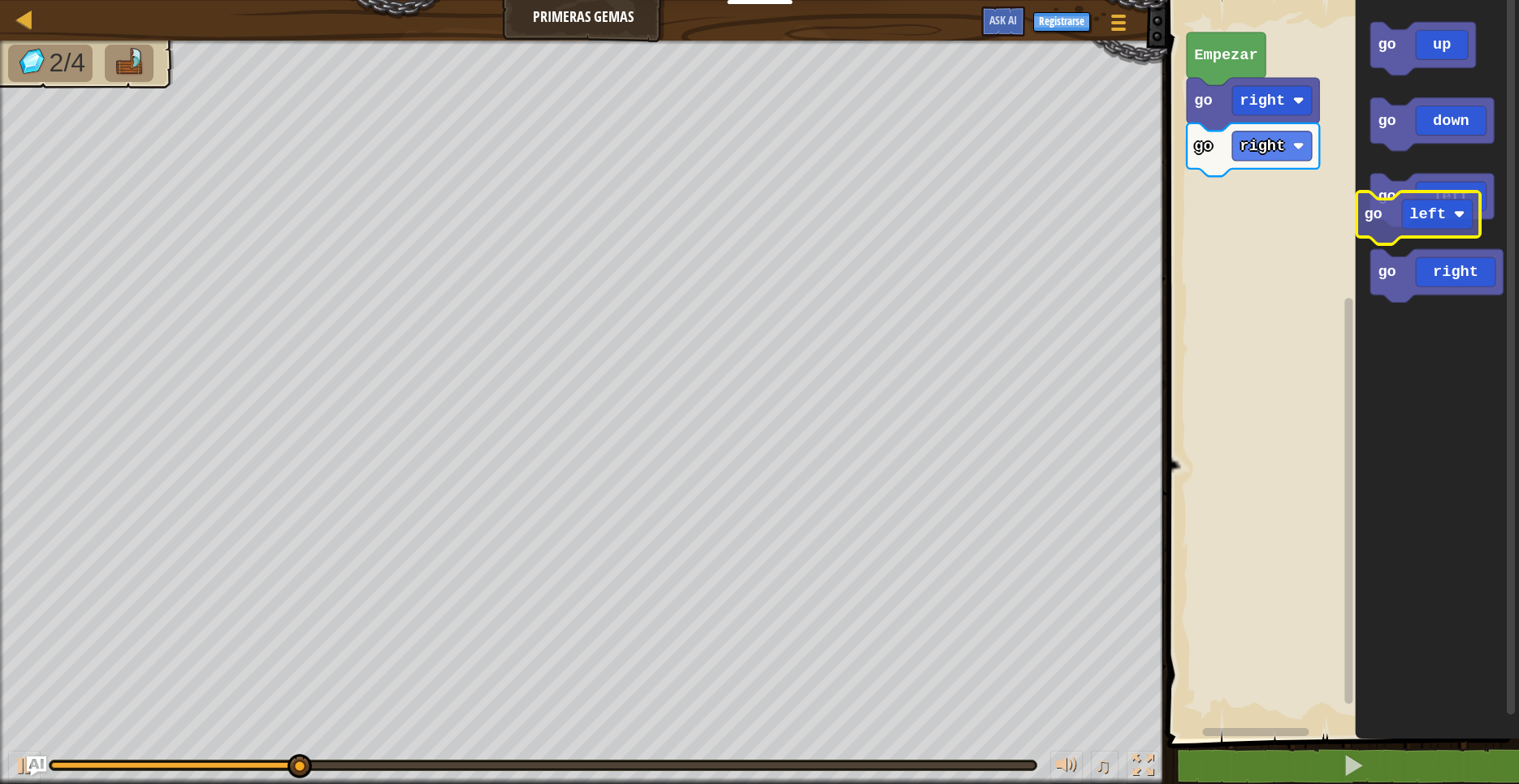
click at [1402, 206] on icon "Espacio de trabajo de Blockly" at bounding box center [1432, 200] width 124 height 52
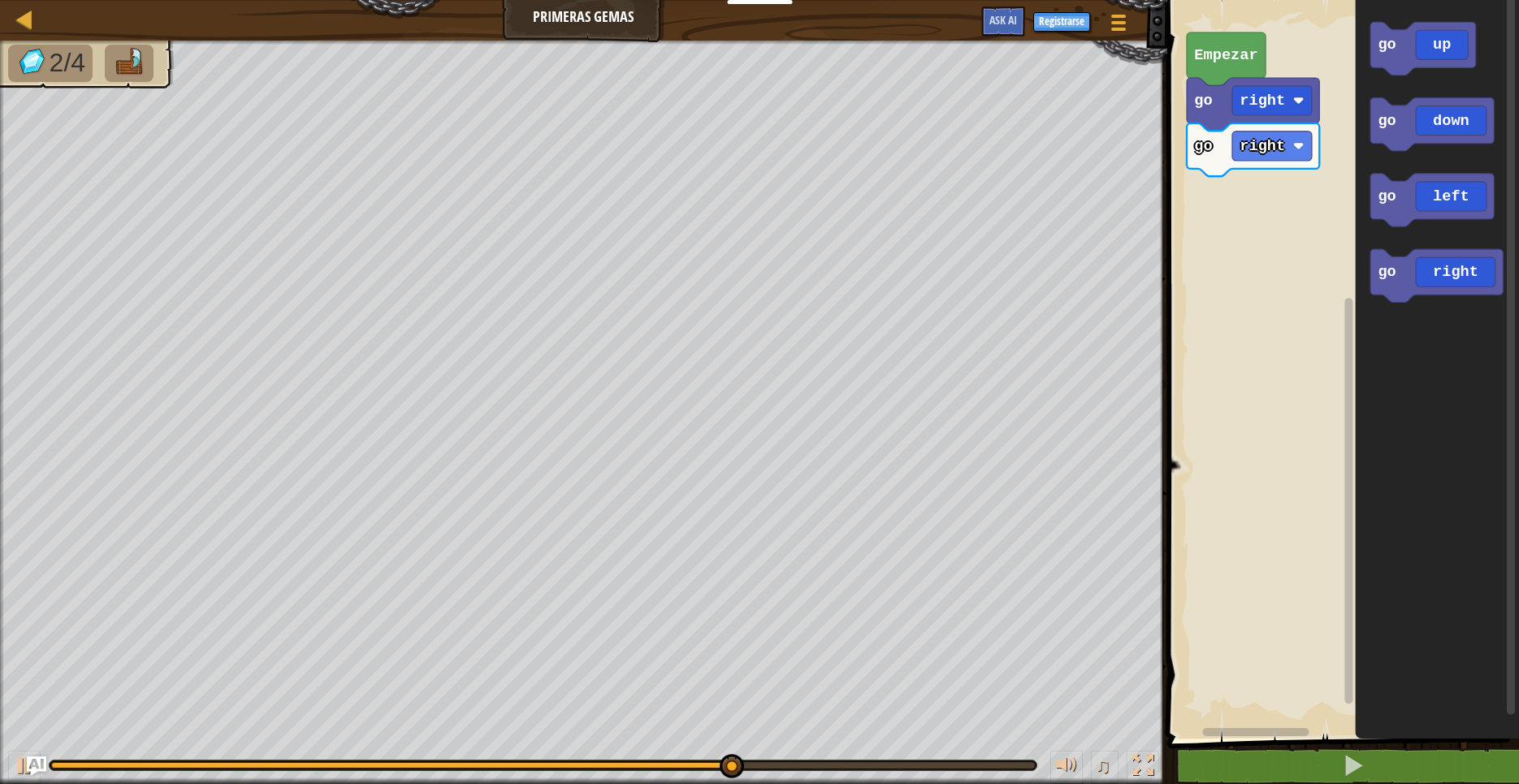
click at [1323, 194] on div "go right go right Empezar go up go down go left go right" at bounding box center [1340, 365] width 357 height 747
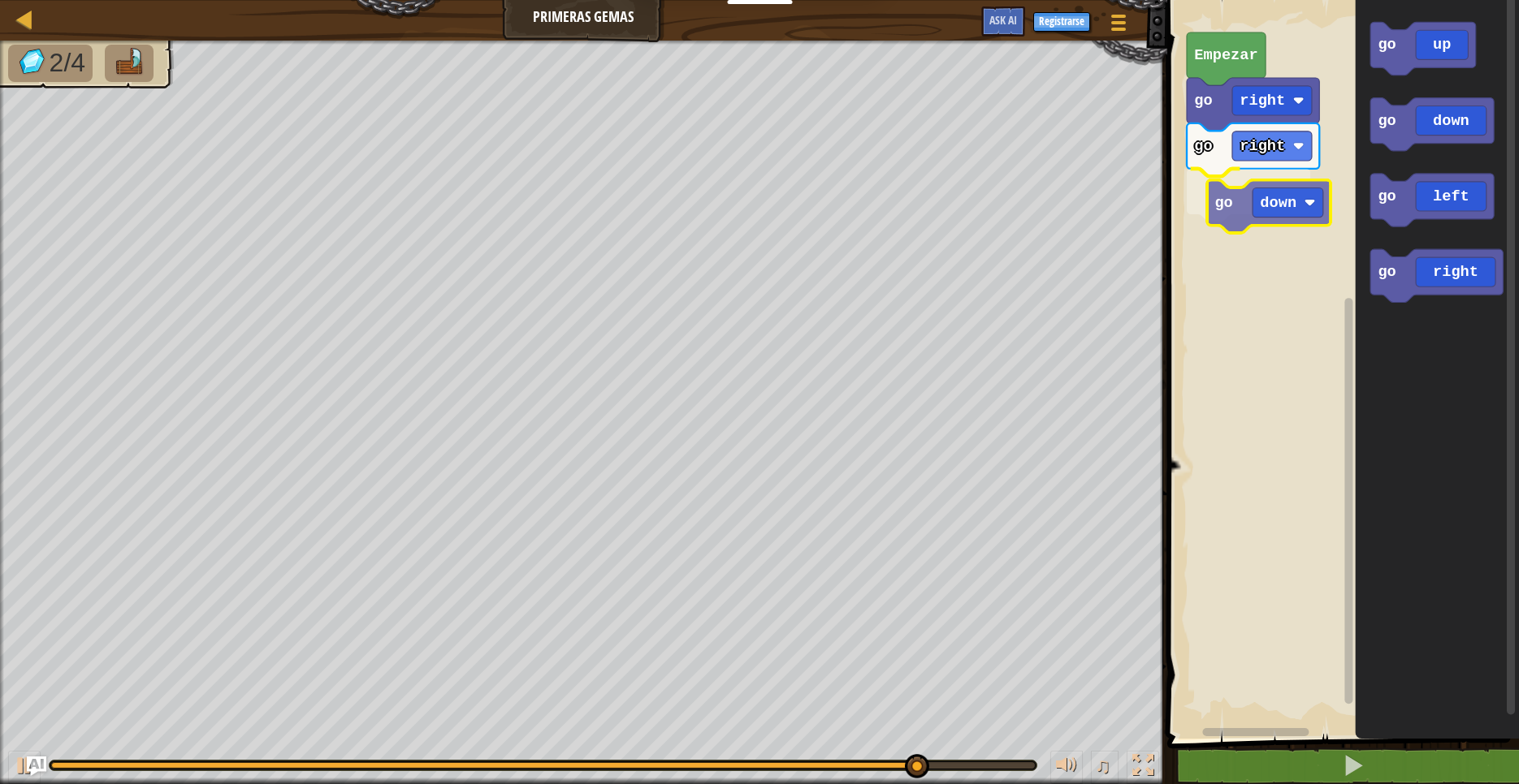
click at [1230, 202] on div "go right go right go down Empezar go up go down go left go right go down" at bounding box center [1340, 365] width 357 height 747
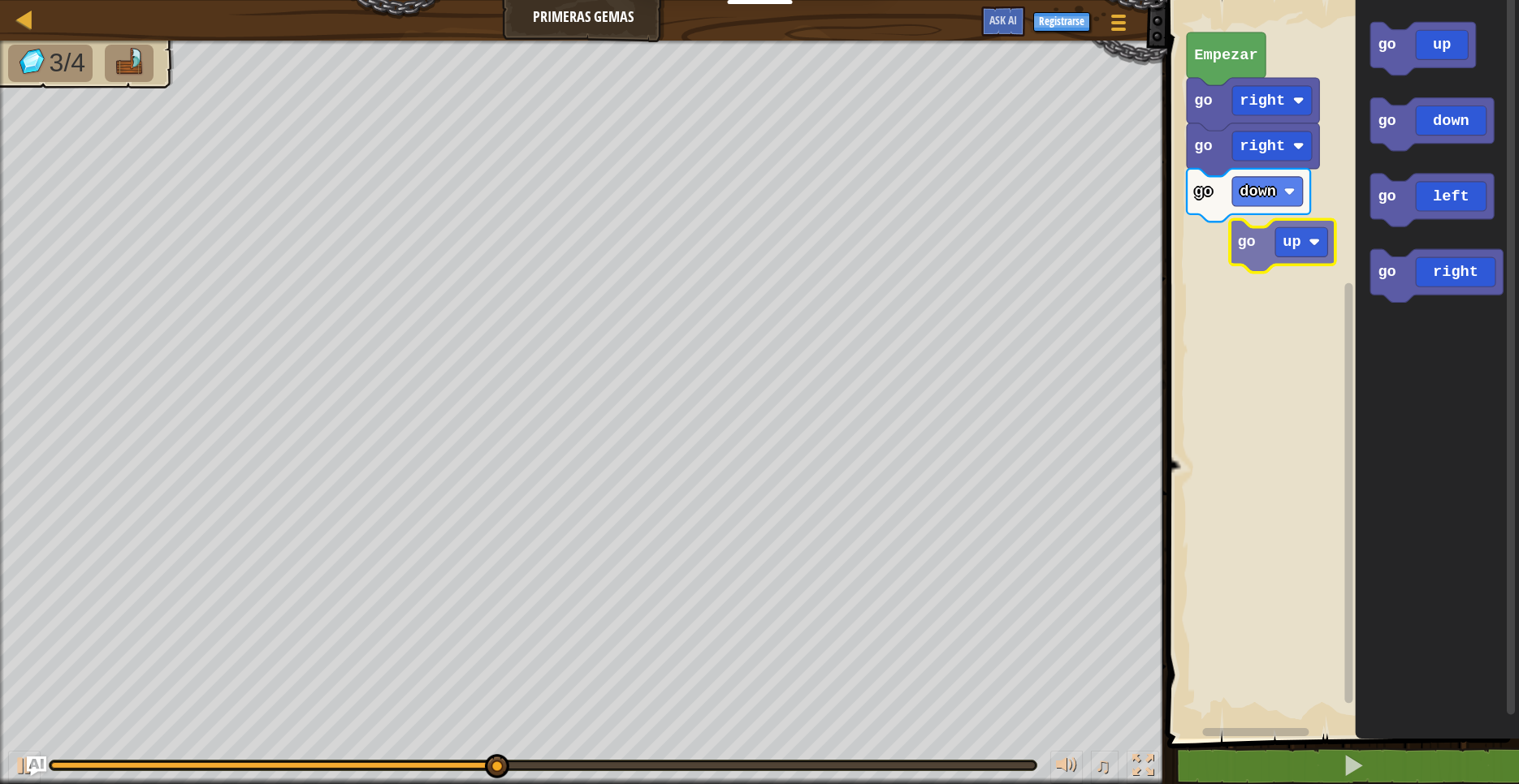
click at [1247, 261] on div "go right go right go down Empezar go up go down go left go right go up" at bounding box center [1340, 365] width 357 height 747
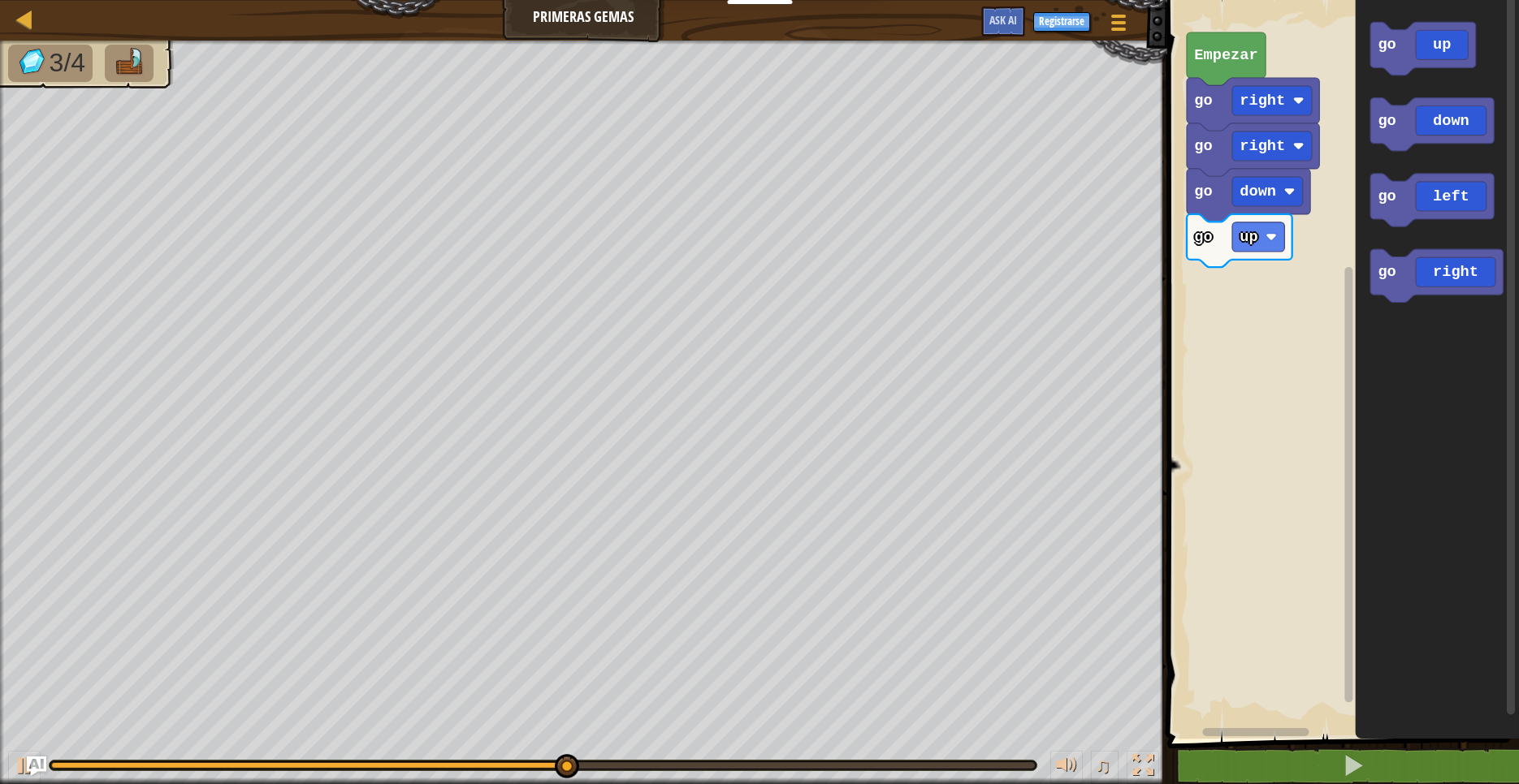
click at [1340, 194] on div "go right go right go down go up Empezar go up go down go left go right" at bounding box center [1340, 365] width 357 height 747
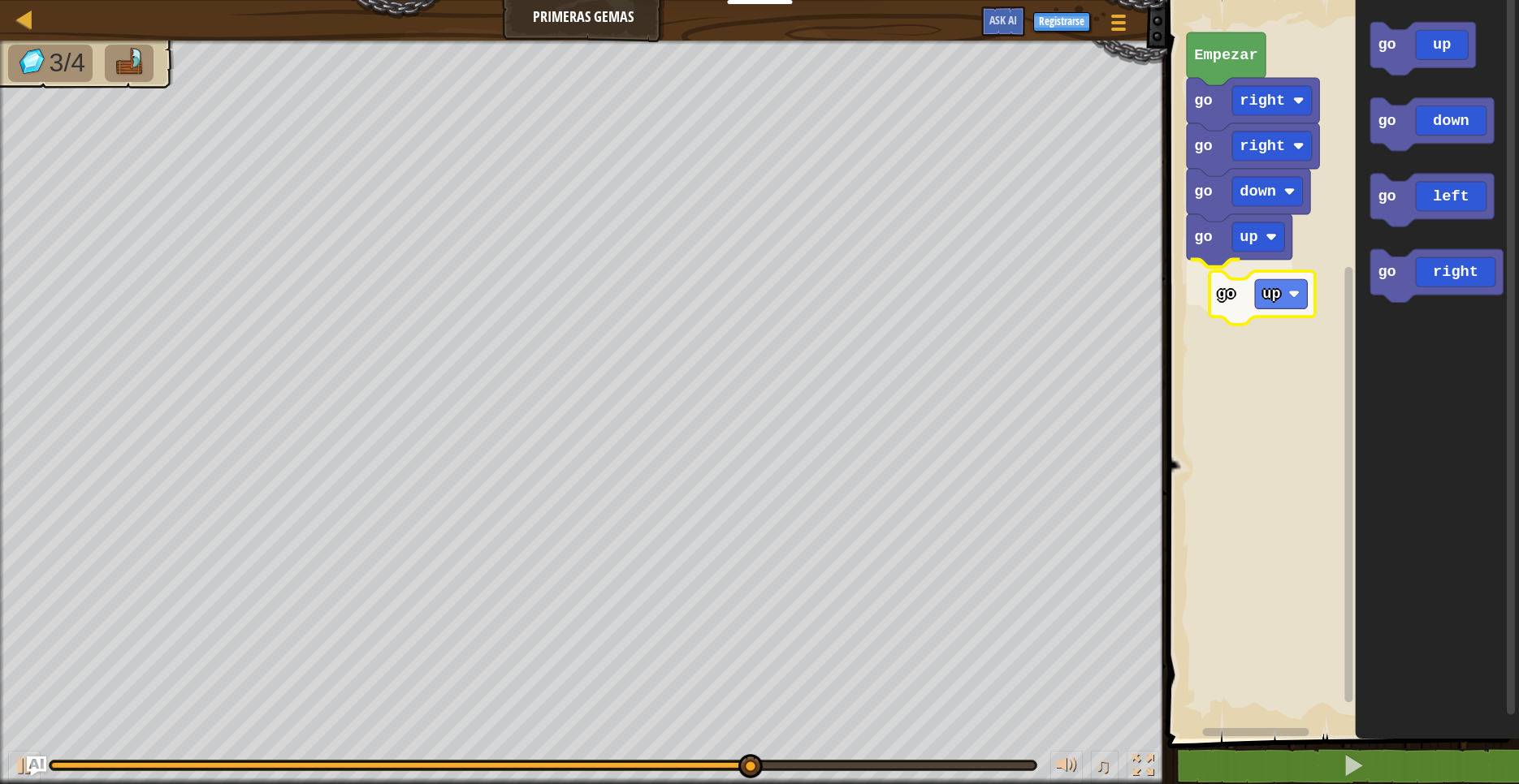
click at [1237, 299] on div "go right go right go down go up go up Empezar go up go down go left go right go…" at bounding box center [1340, 365] width 357 height 747
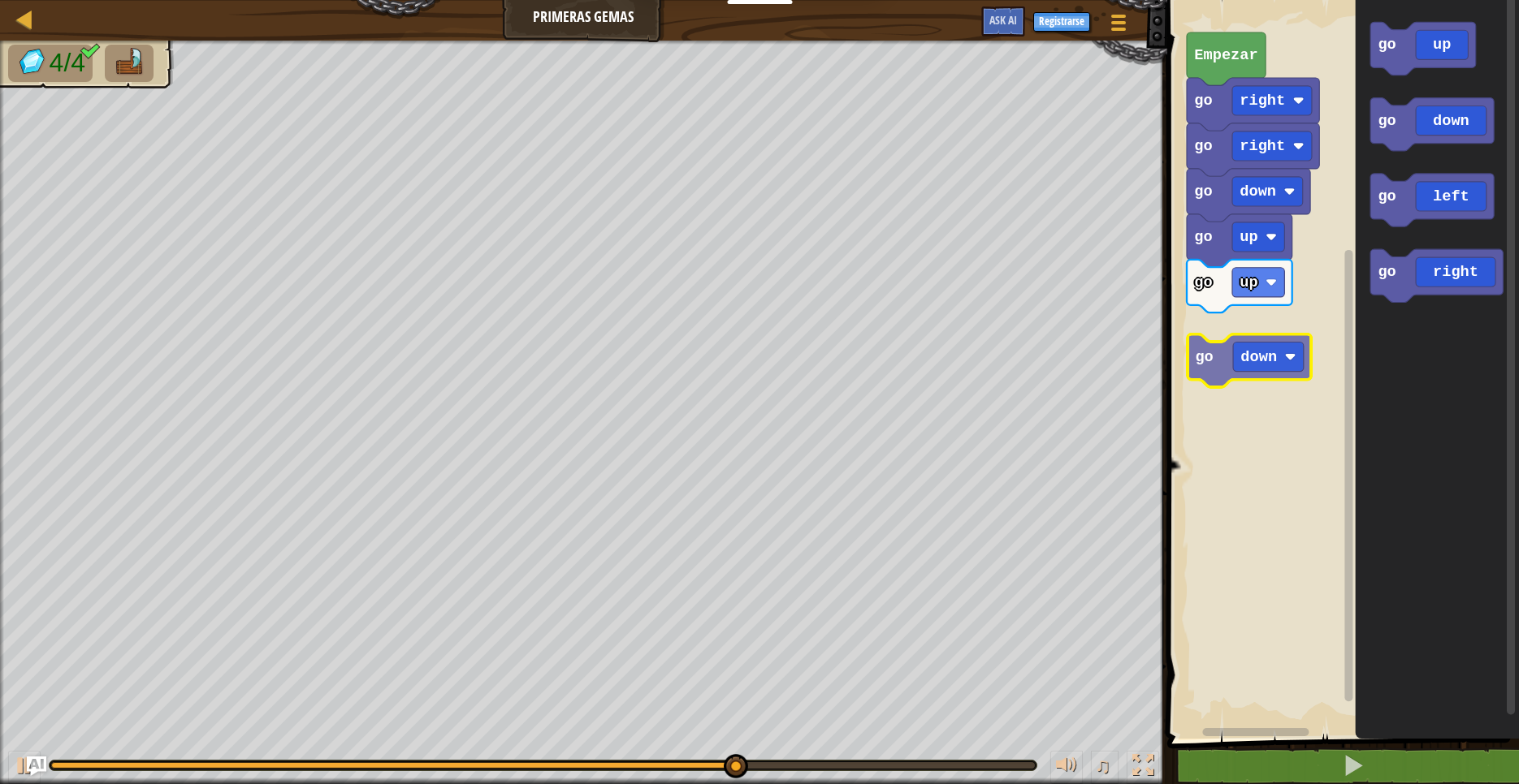
click at [1229, 335] on div "go right go right go down go up go up Empezar go up go down go left go right go…" at bounding box center [1340, 365] width 357 height 747
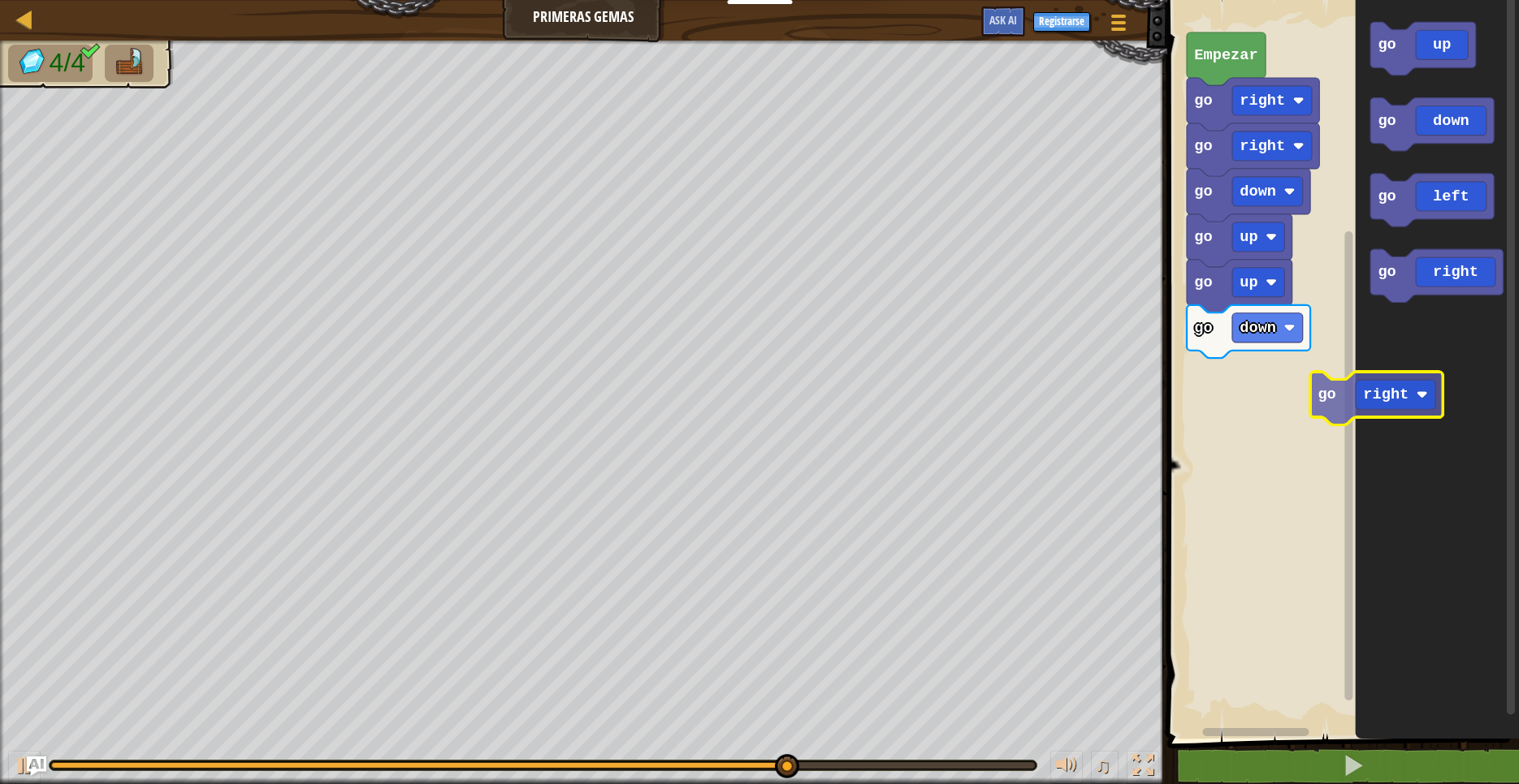
click at [1220, 373] on div "go right go right go down go up go up go down Empezar go up go down go left go …" at bounding box center [1340, 365] width 357 height 747
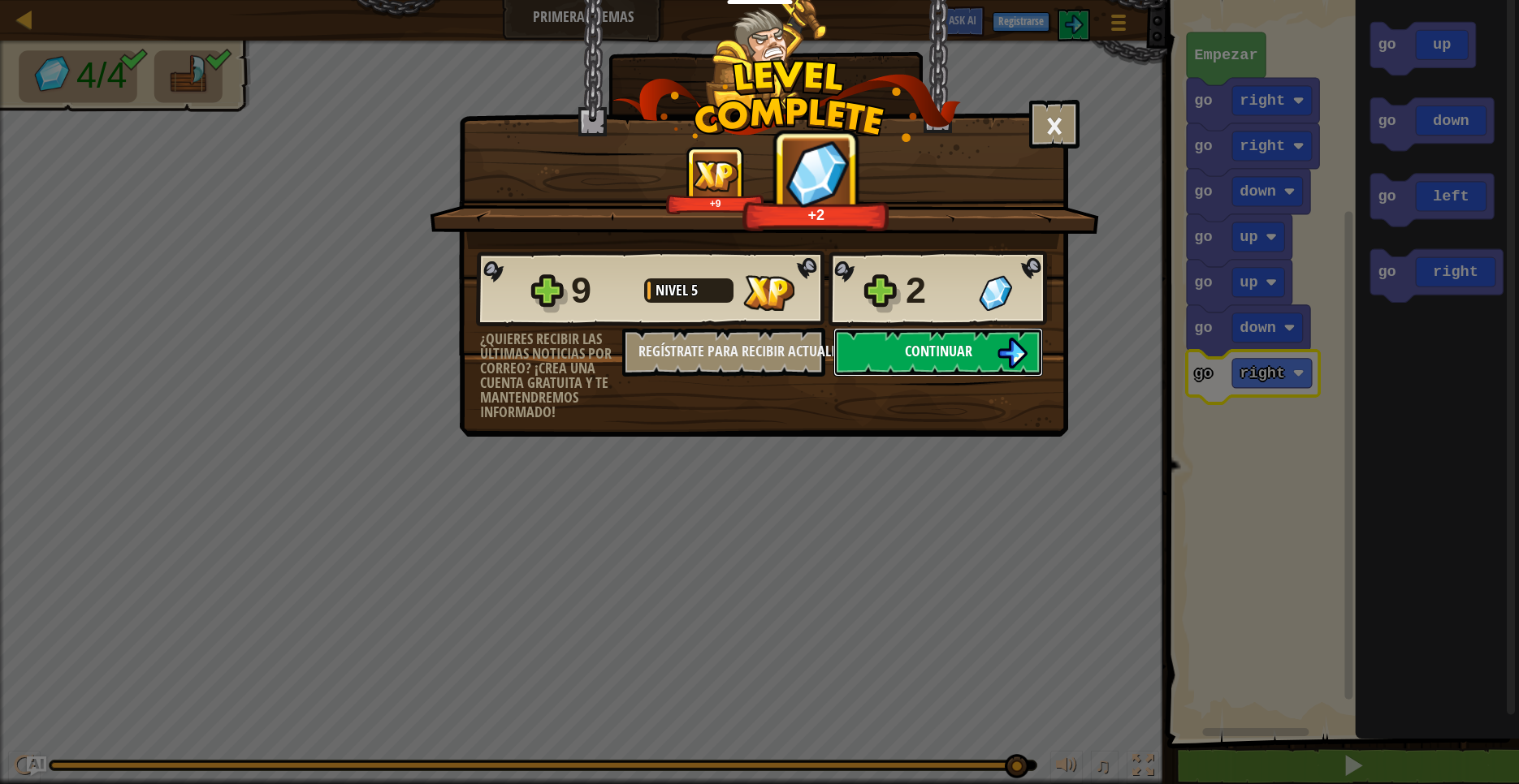
click at [931, 359] on span "Continuar" at bounding box center [939, 352] width 67 height 21
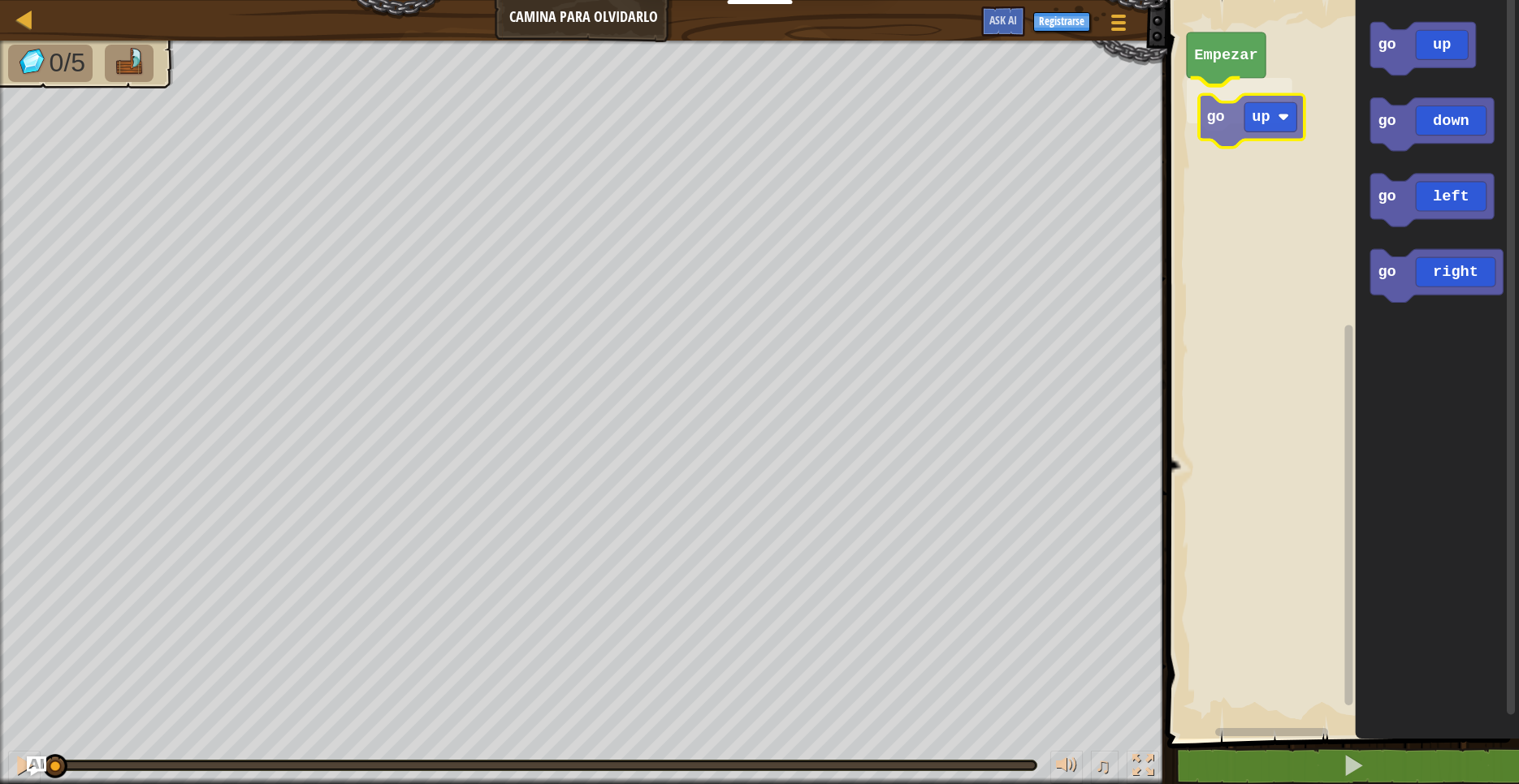
click at [1206, 120] on div "Empezar go up go up go down go left go right go up" at bounding box center [1340, 365] width 357 height 747
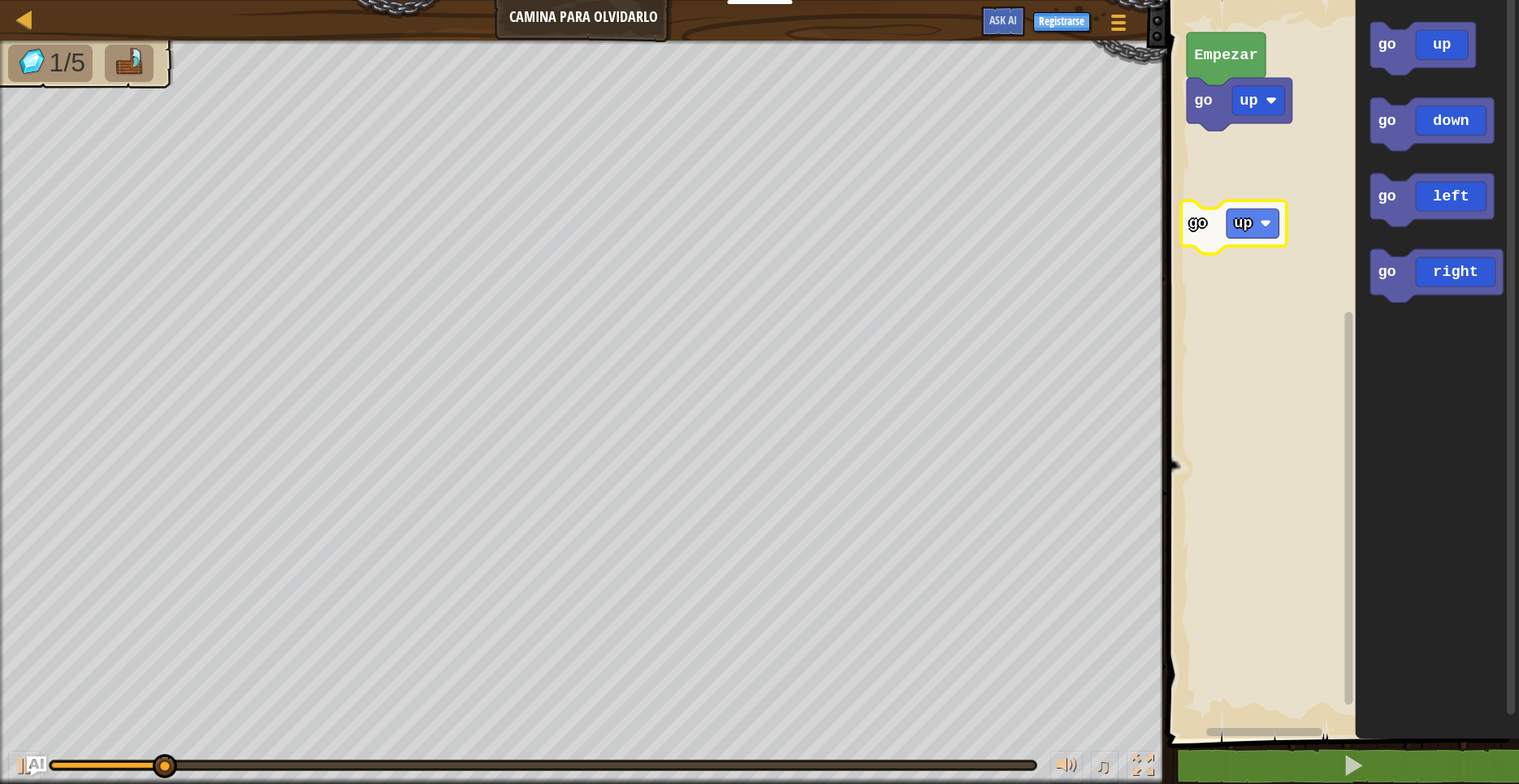
click at [1205, 151] on div "Empezar go up go up go down go left go right go up" at bounding box center [1340, 365] width 357 height 747
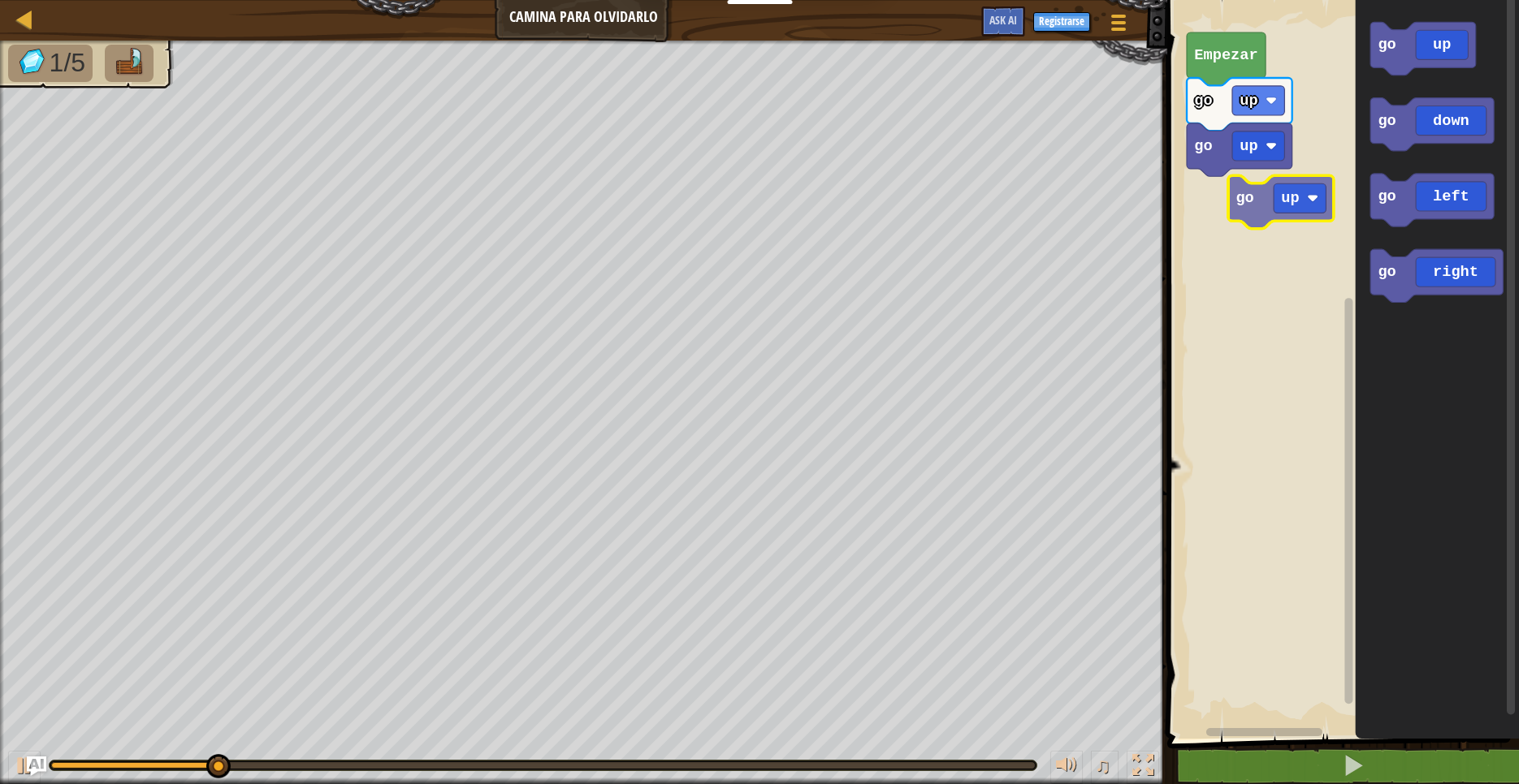
click at [1225, 200] on div "Empezar go up go up go up go down go left go right go up" at bounding box center [1340, 365] width 357 height 747
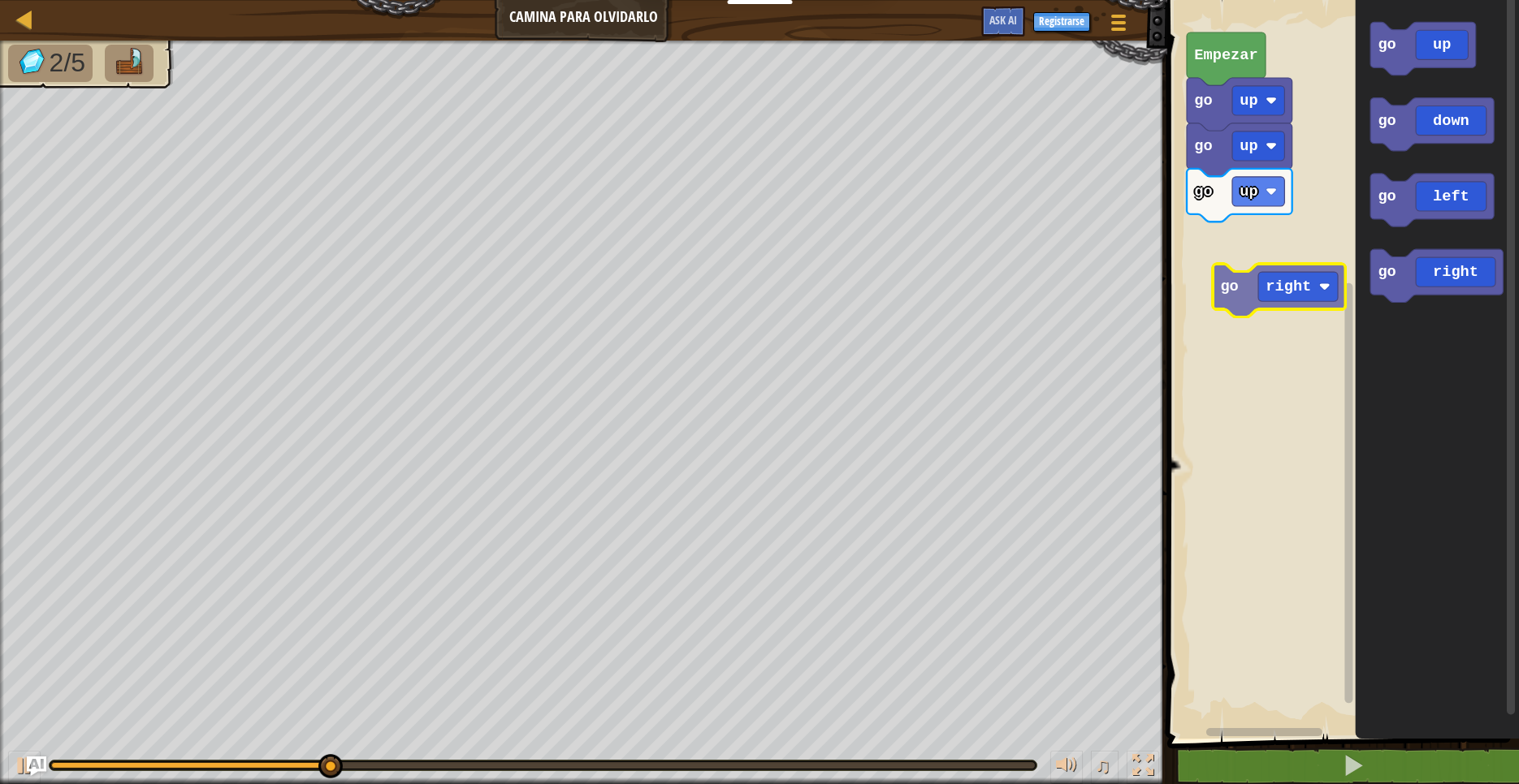
click at [1212, 254] on div "go up go up go up Empezar go up go down go left go right go right" at bounding box center [1340, 365] width 357 height 747
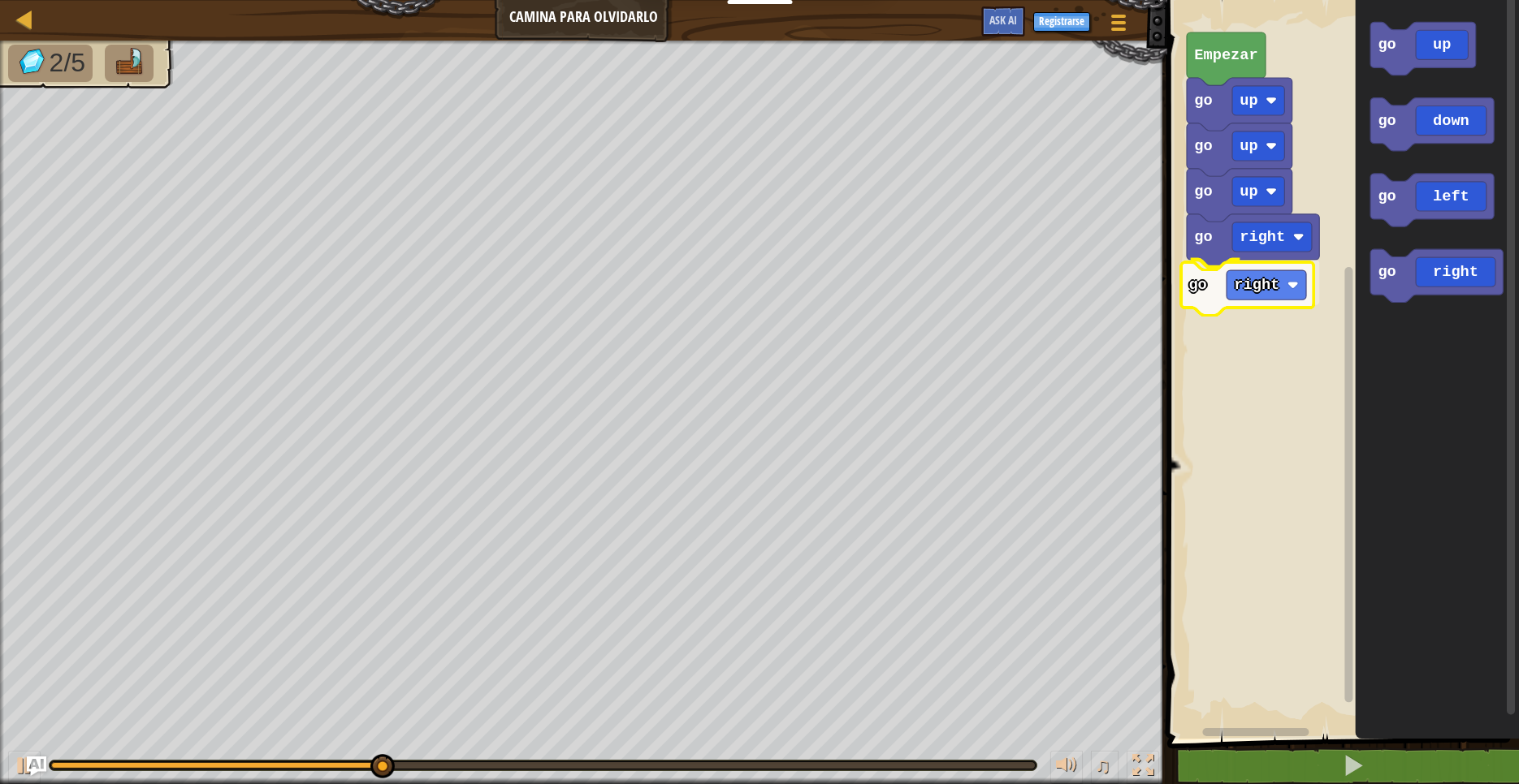
click at [1214, 280] on div "go up go right go right go up go up Empezar go up go down go left go right go r…" at bounding box center [1340, 365] width 357 height 747
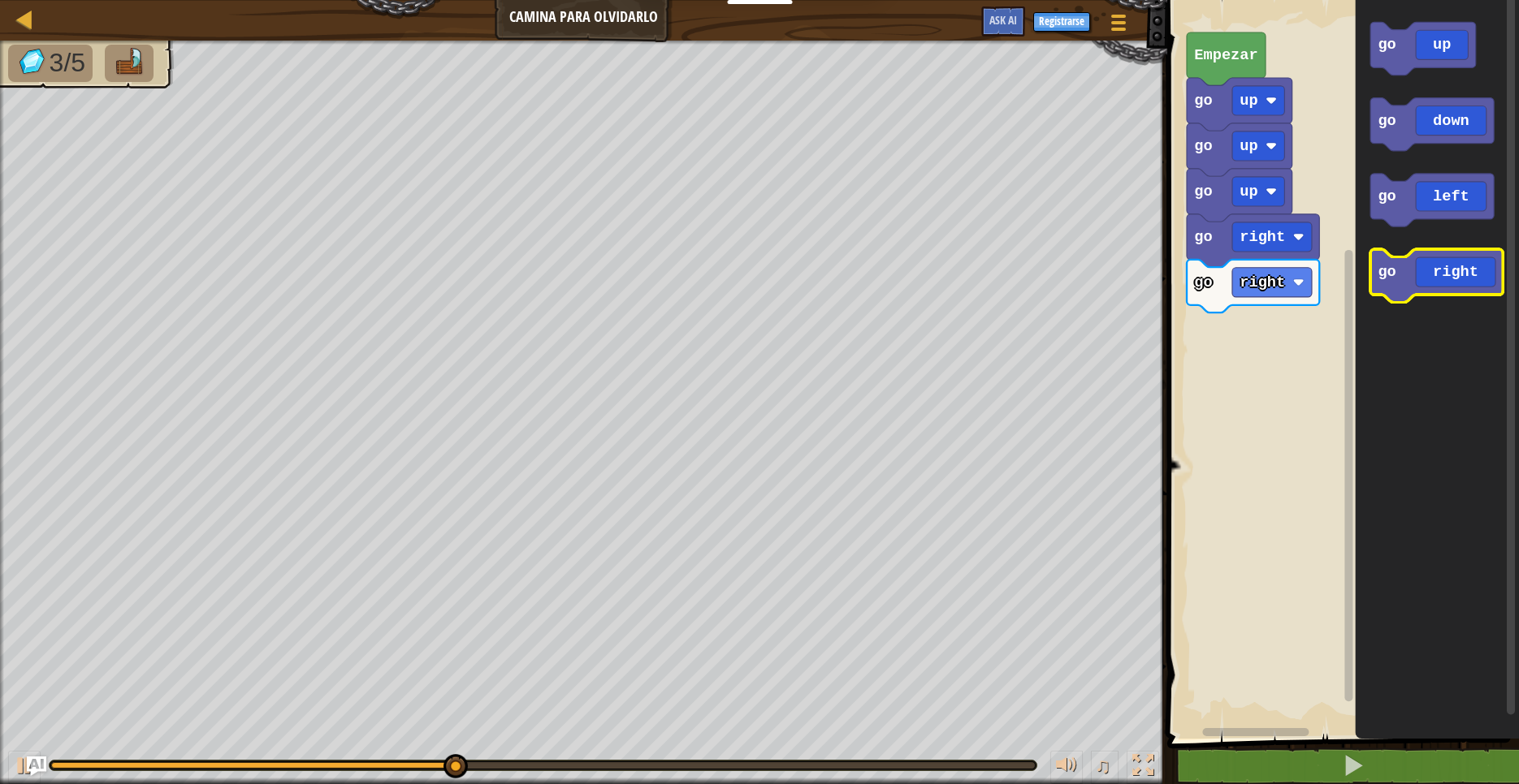
click at [1341, 304] on div "go up go right go right go up go up Empezar go up go down go left go right" at bounding box center [1340, 365] width 357 height 747
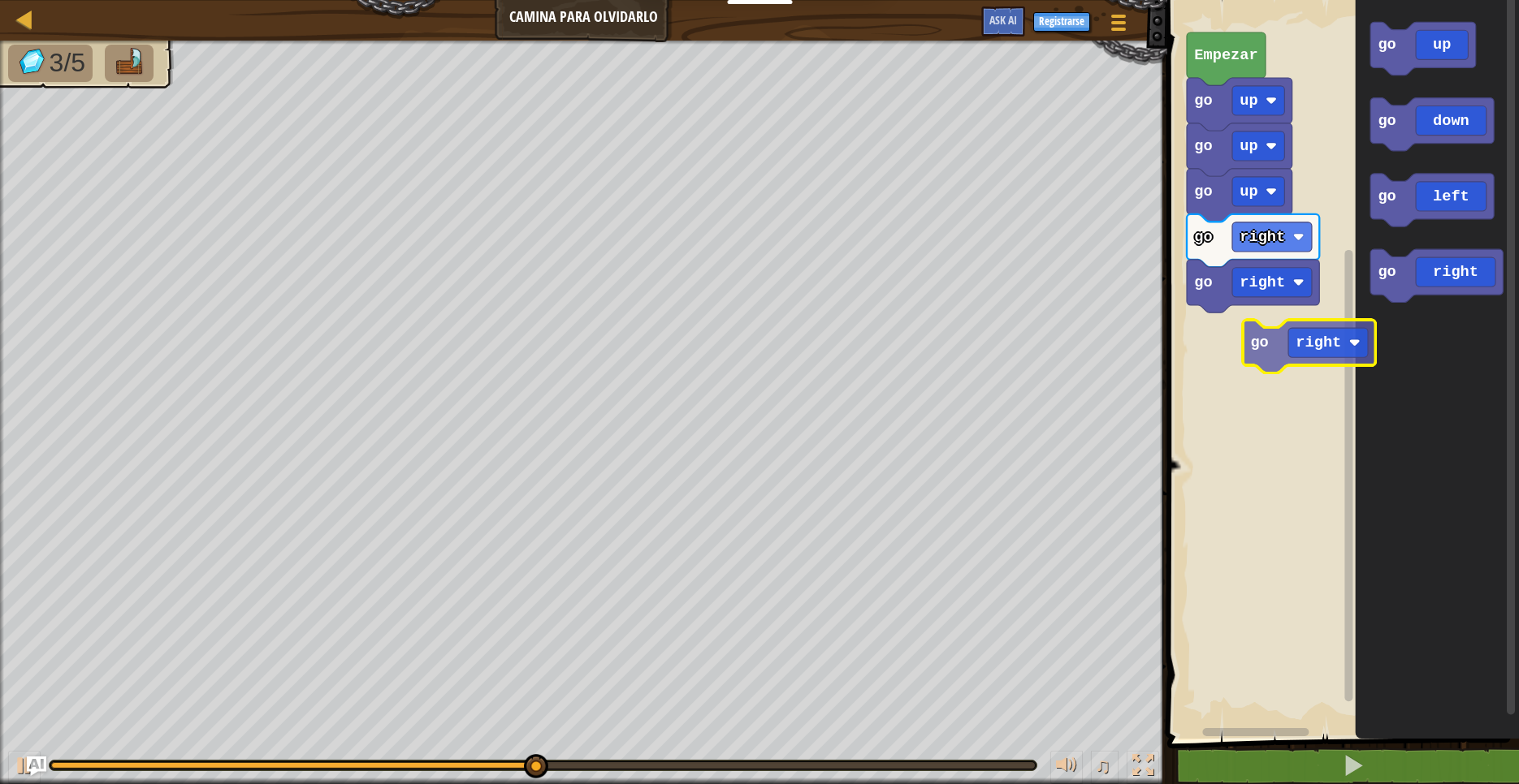
click at [1220, 348] on div "go up go right go right go up go up Empezar go up go down go left go right go r…" at bounding box center [1340, 365] width 357 height 747
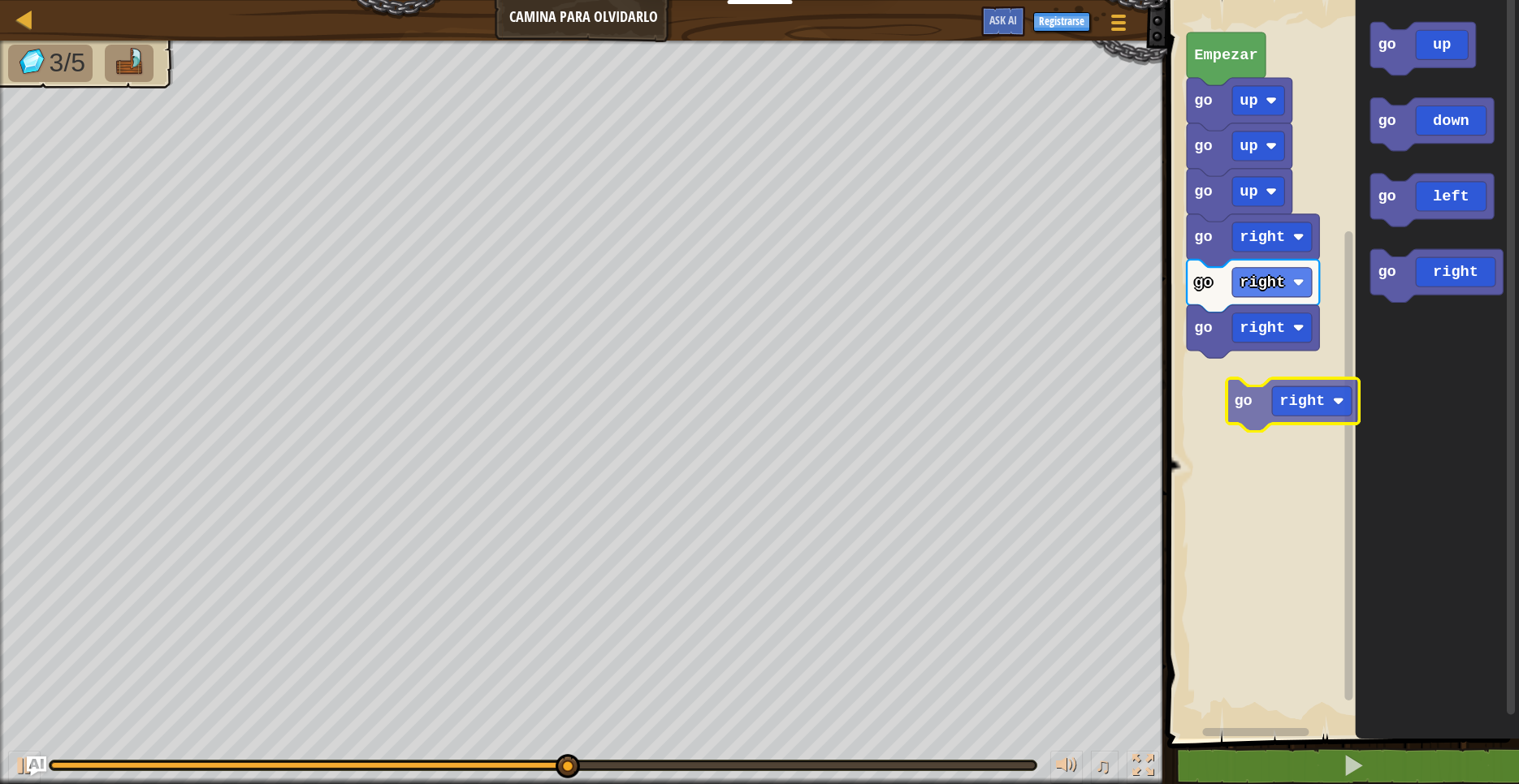
click at [1279, 414] on div "go up go right go right go right go up go up Empezar go up go down go left go r…" at bounding box center [1340, 365] width 357 height 747
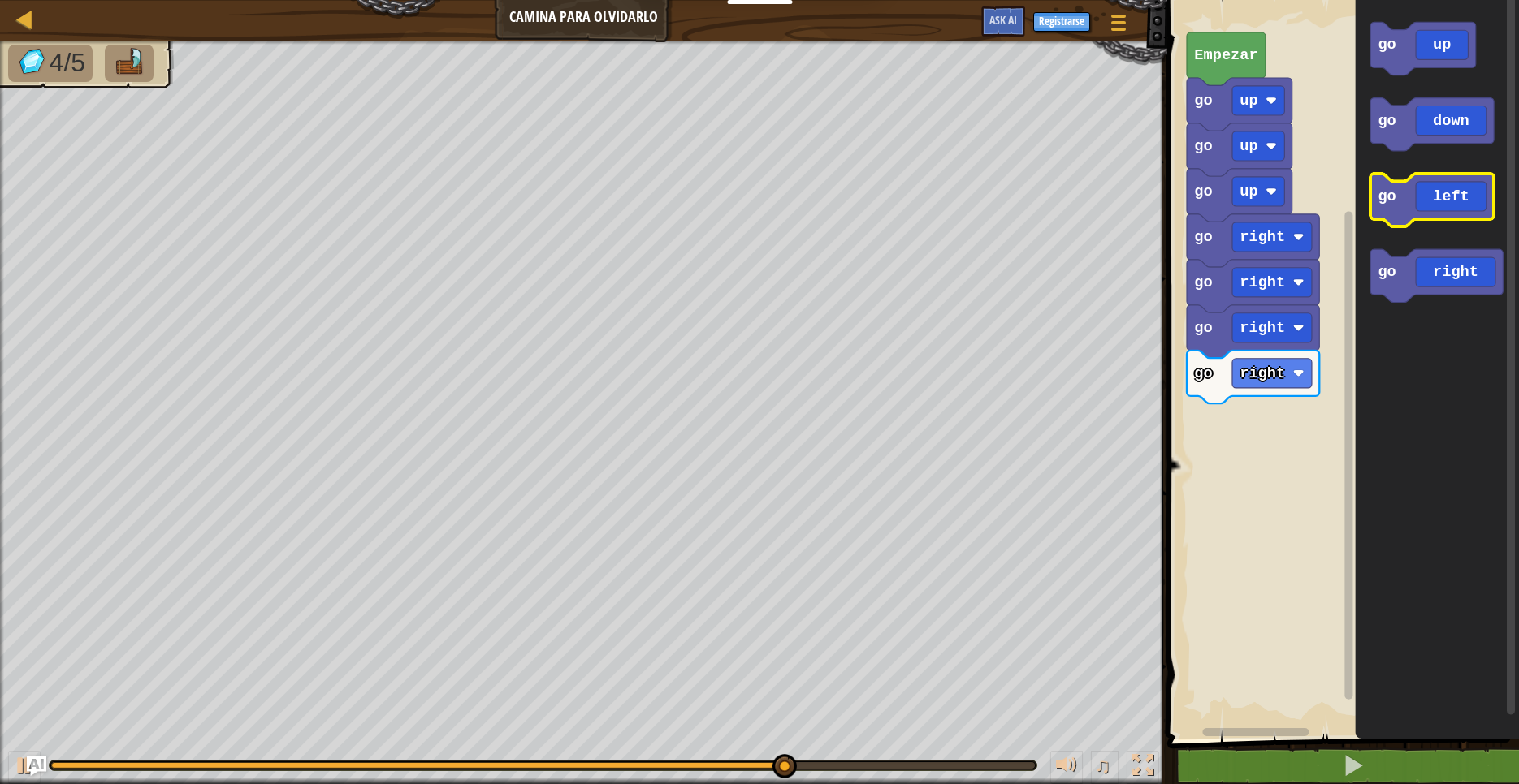
click at [1395, 225] on g "go up go down go left go right" at bounding box center [1436, 161] width 132 height 280
click at [1417, 360] on icon "go up go down go left go right" at bounding box center [1437, 365] width 164 height 747
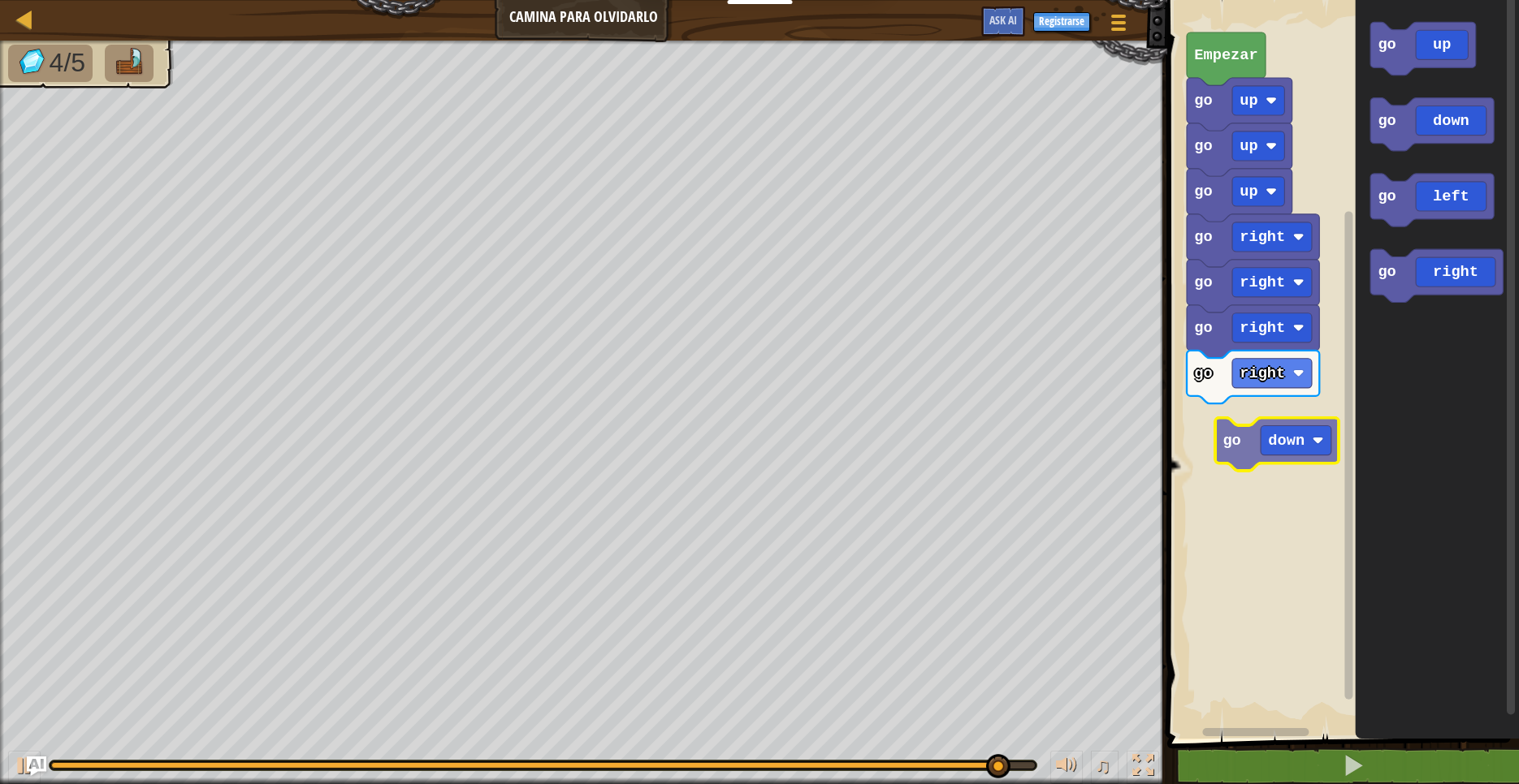
click at [1234, 443] on div "go right go right go right go right go up go up go up Empezar go up go down go …" at bounding box center [1340, 365] width 357 height 747
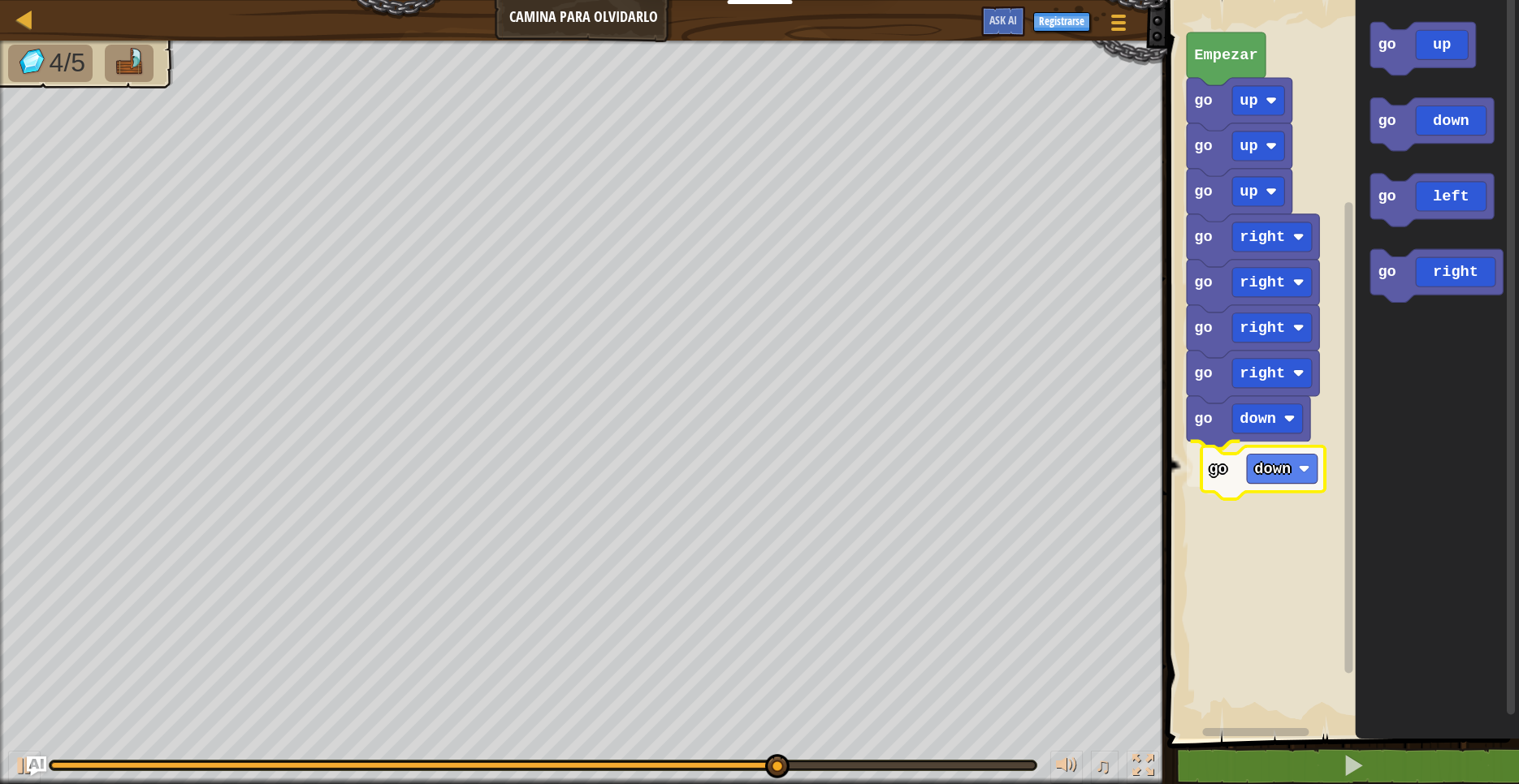
click at [1196, 488] on div "go right go down go down go right go right go right go up go up go up Empezar g…" at bounding box center [1340, 365] width 357 height 747
click at [1313, 425] on div "go right go down go down go right go right go right go up go up go up Empezar g…" at bounding box center [1340, 365] width 357 height 747
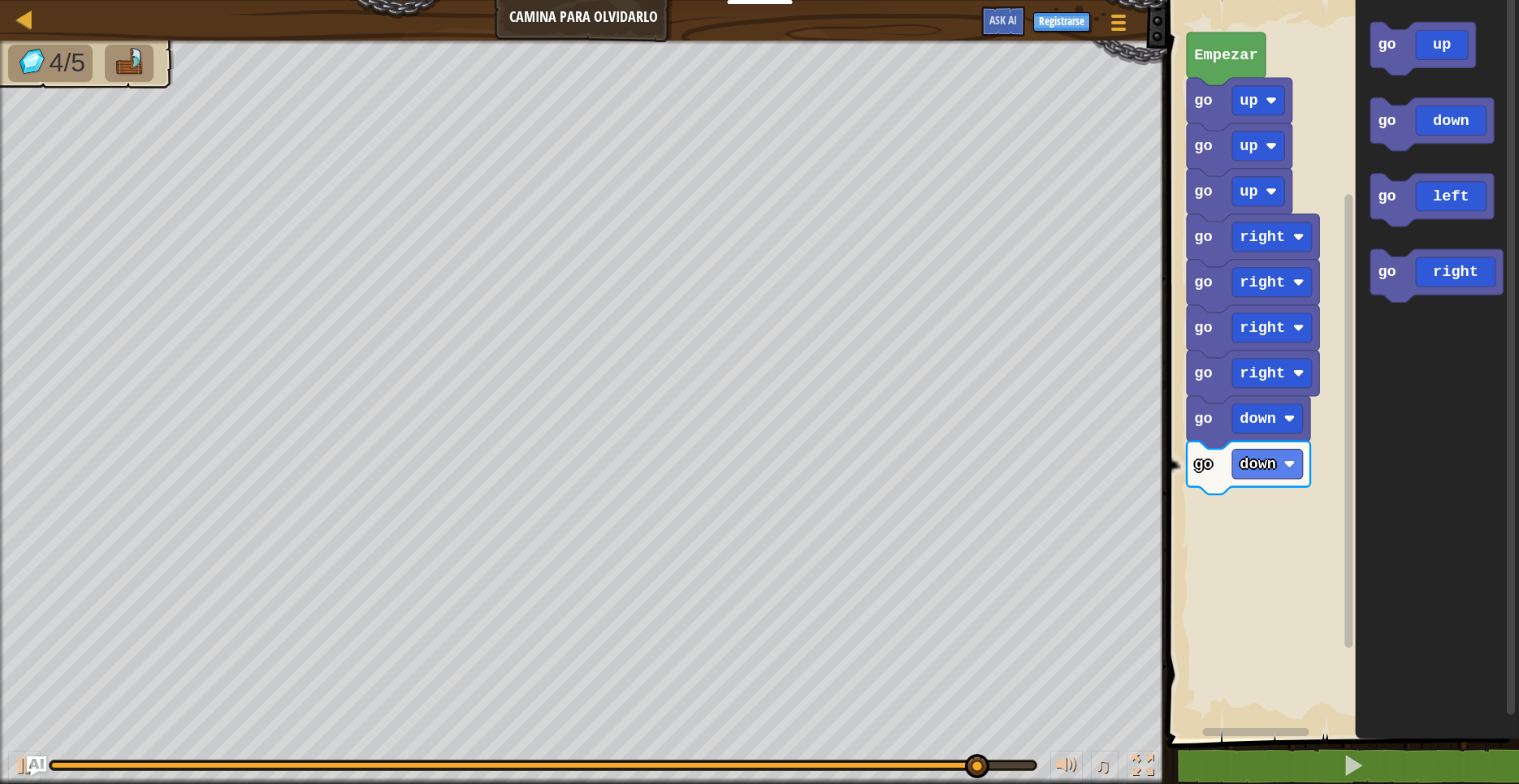
click at [1393, 318] on icon "go up go down go left go right" at bounding box center [1437, 365] width 164 height 747
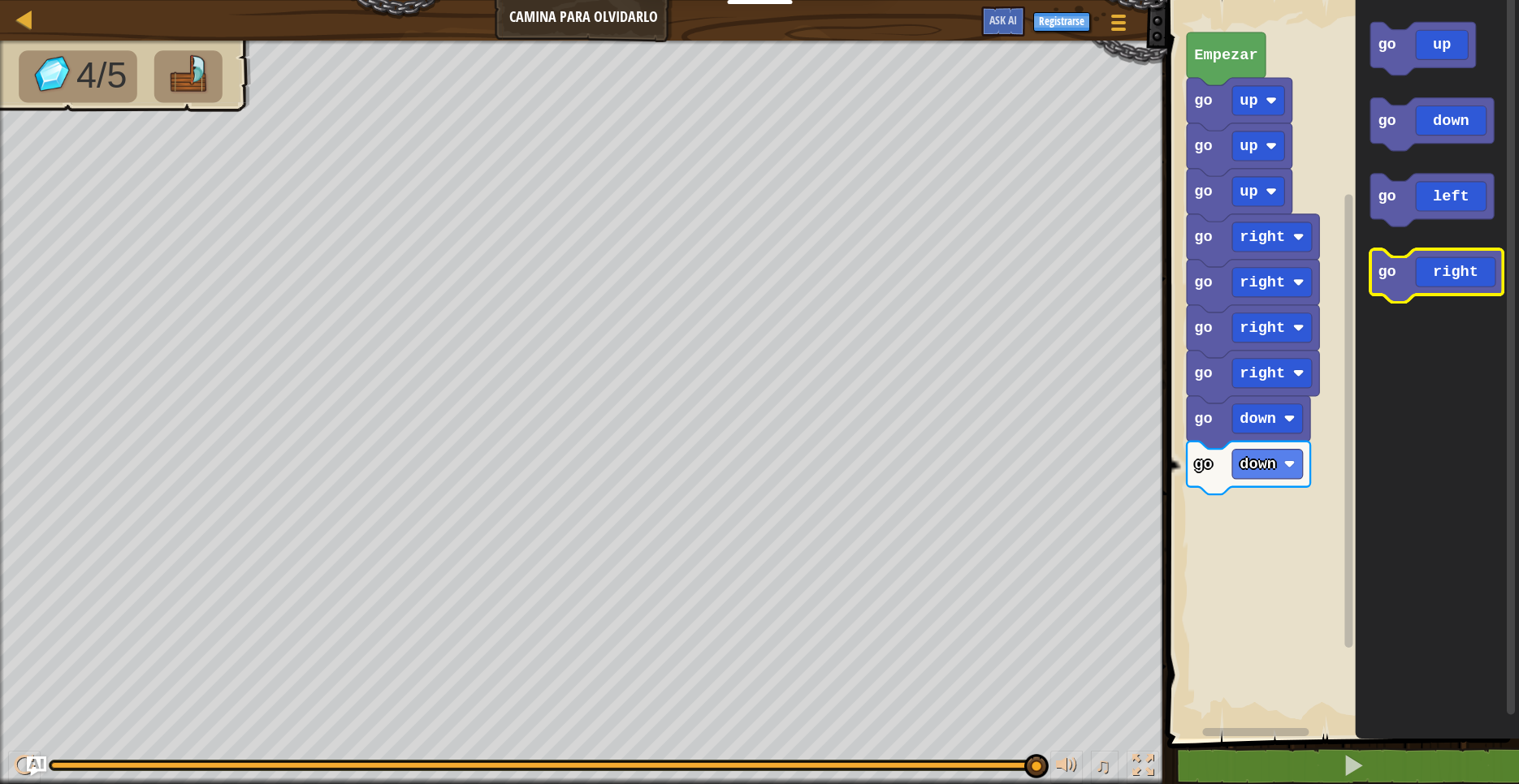
click at [1405, 261] on g "go up go down go left go right" at bounding box center [1436, 161] width 132 height 280
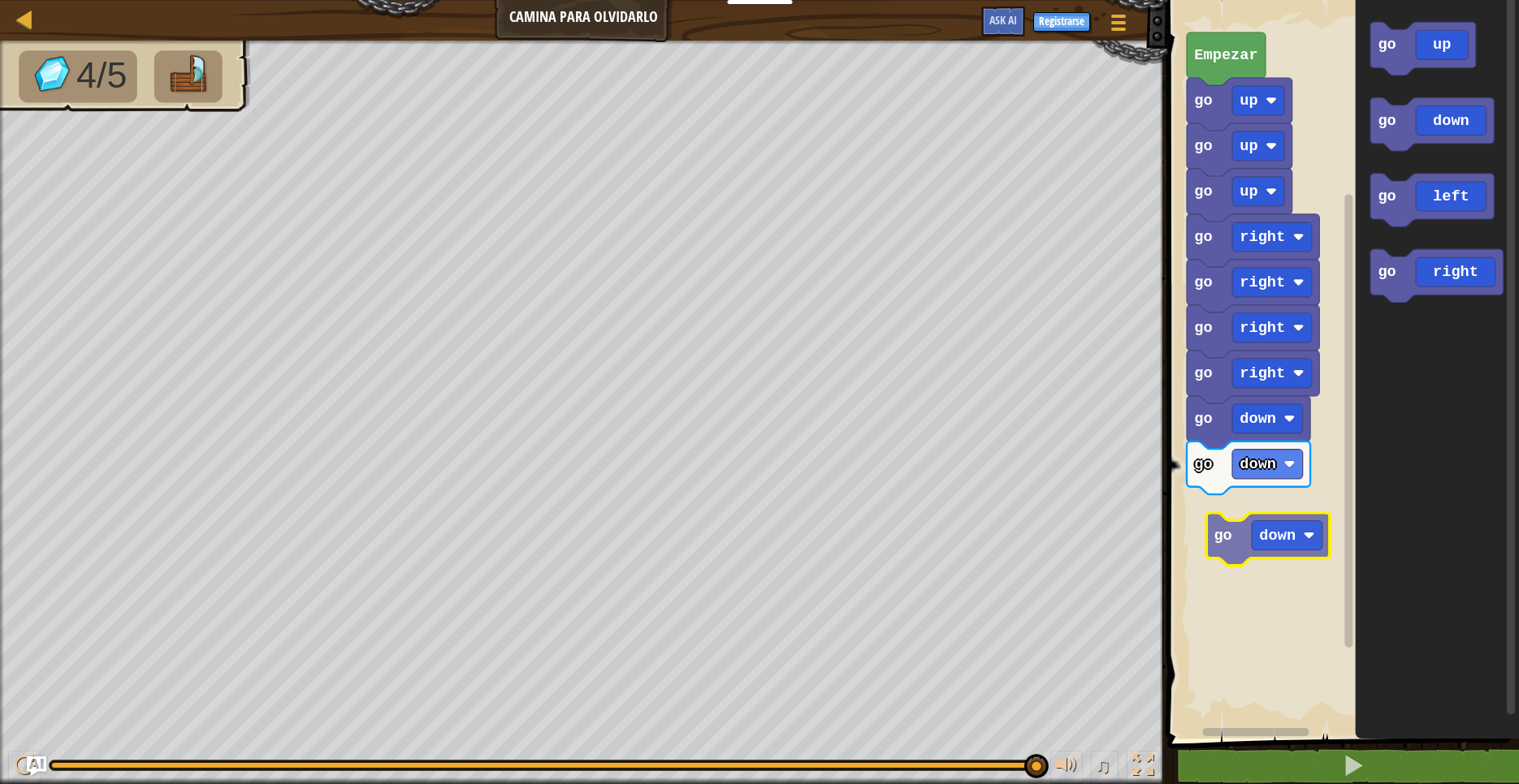
click at [1191, 525] on div "go right go down go down go right go right go right go up go up go up Empezar g…" at bounding box center [1340, 365] width 357 height 747
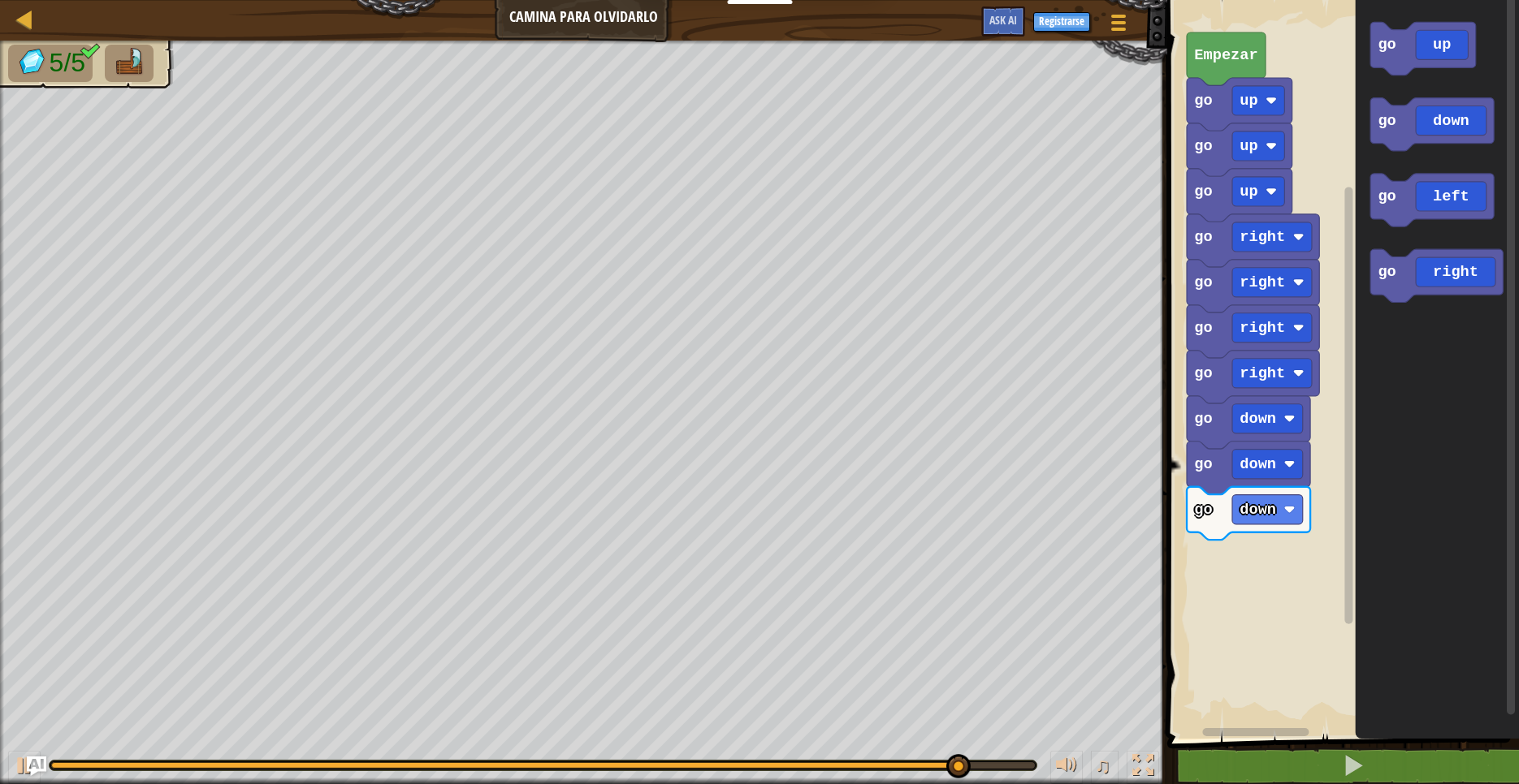
click at [1361, 361] on icon "go up go down go left go right" at bounding box center [1437, 365] width 164 height 747
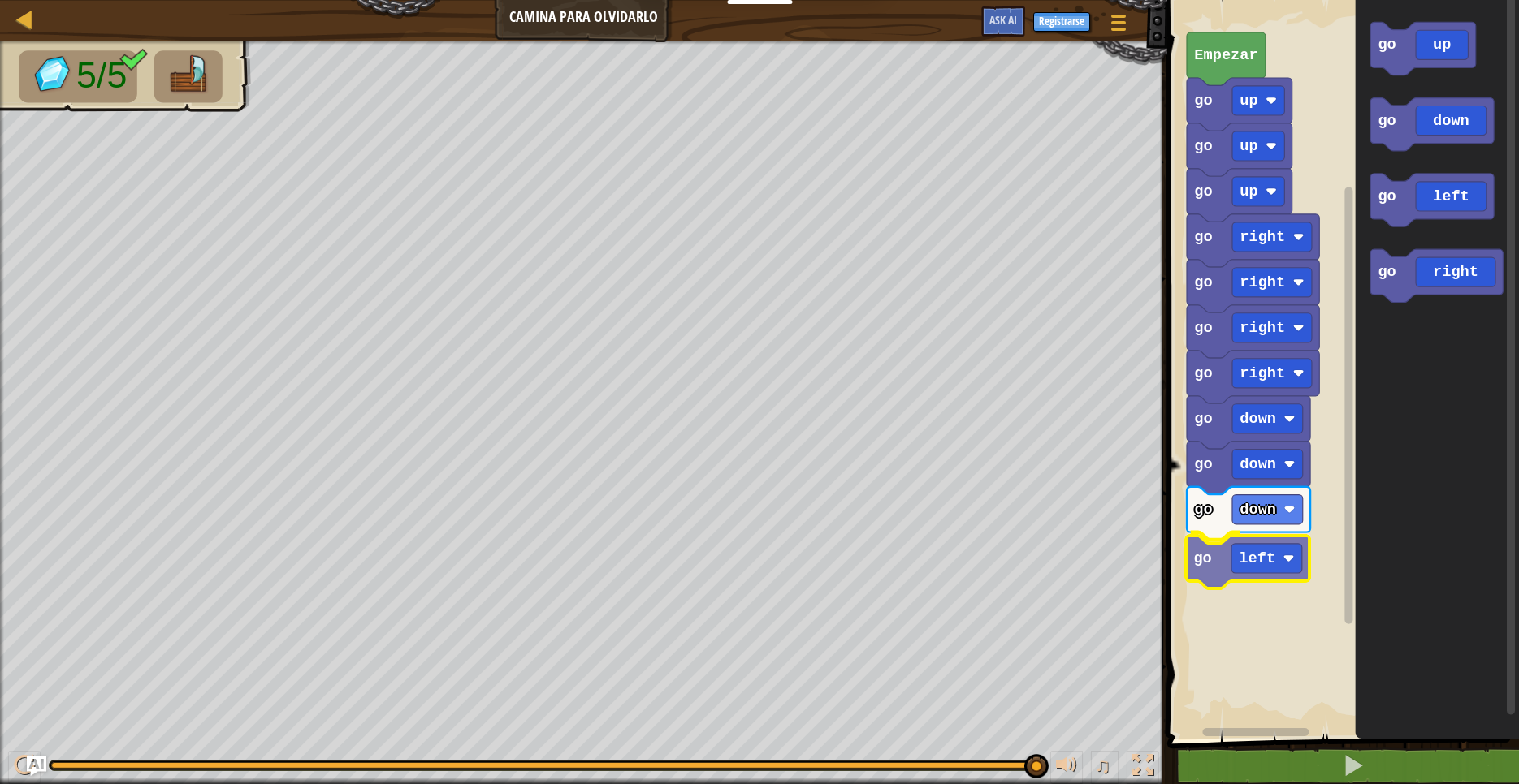
click at [1187, 559] on div "go down go left go down go down go right go right go right go right go up go up…" at bounding box center [1340, 365] width 357 height 747
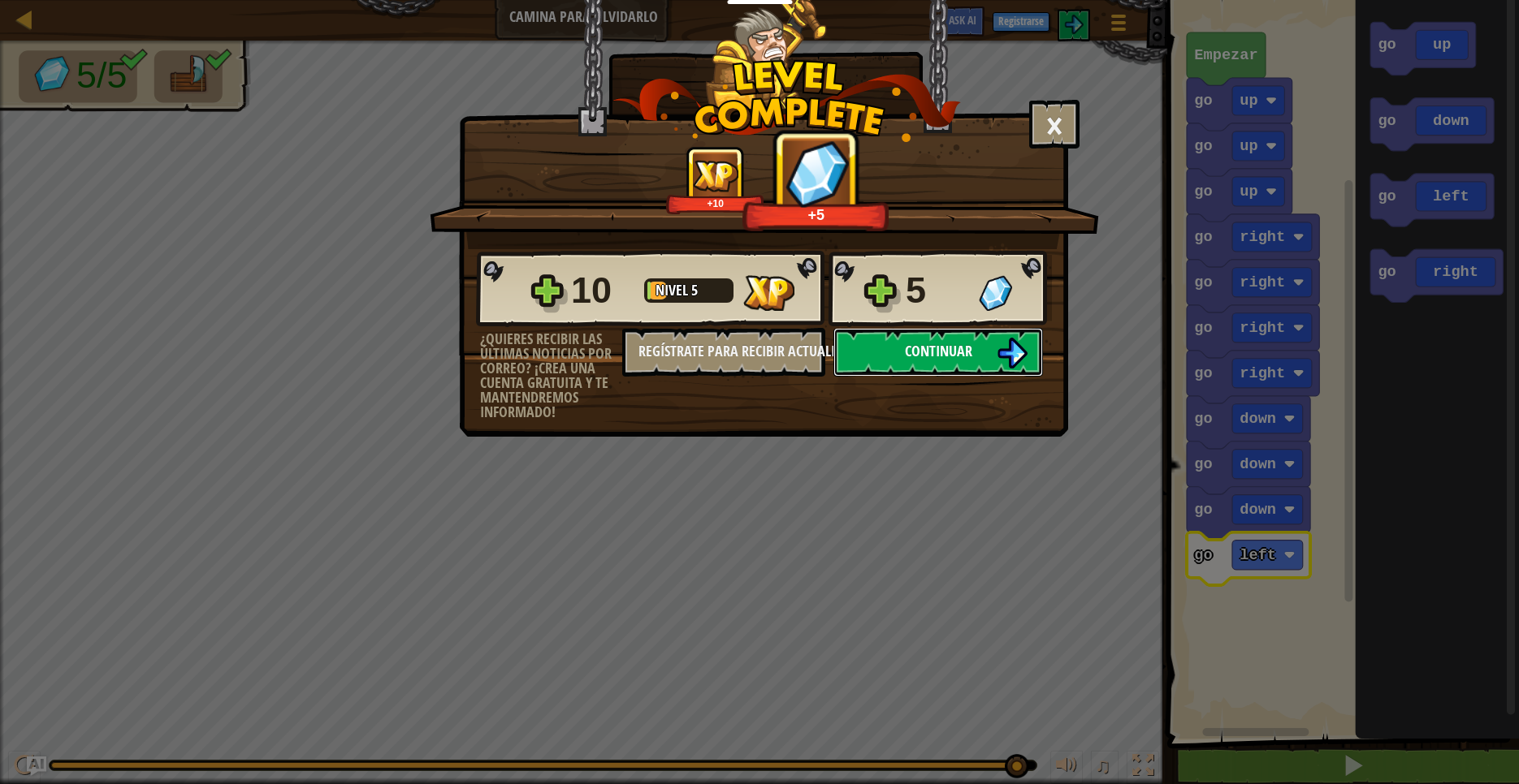
click at [958, 350] on span "Continuar" at bounding box center [939, 352] width 67 height 21
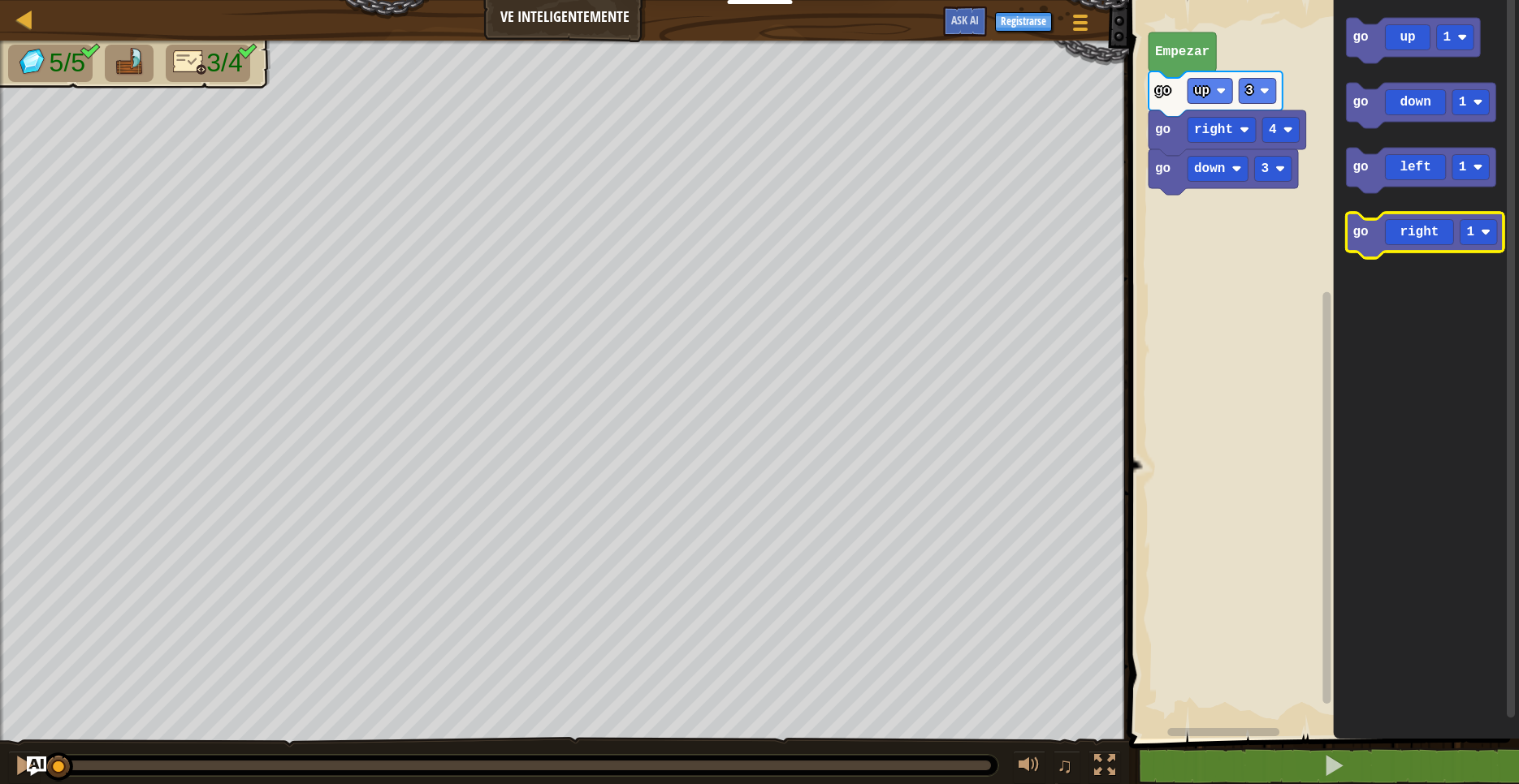
click at [1340, 244] on icon "go up 1 go down 1 go left 1 go right 1" at bounding box center [1426, 365] width 186 height 747
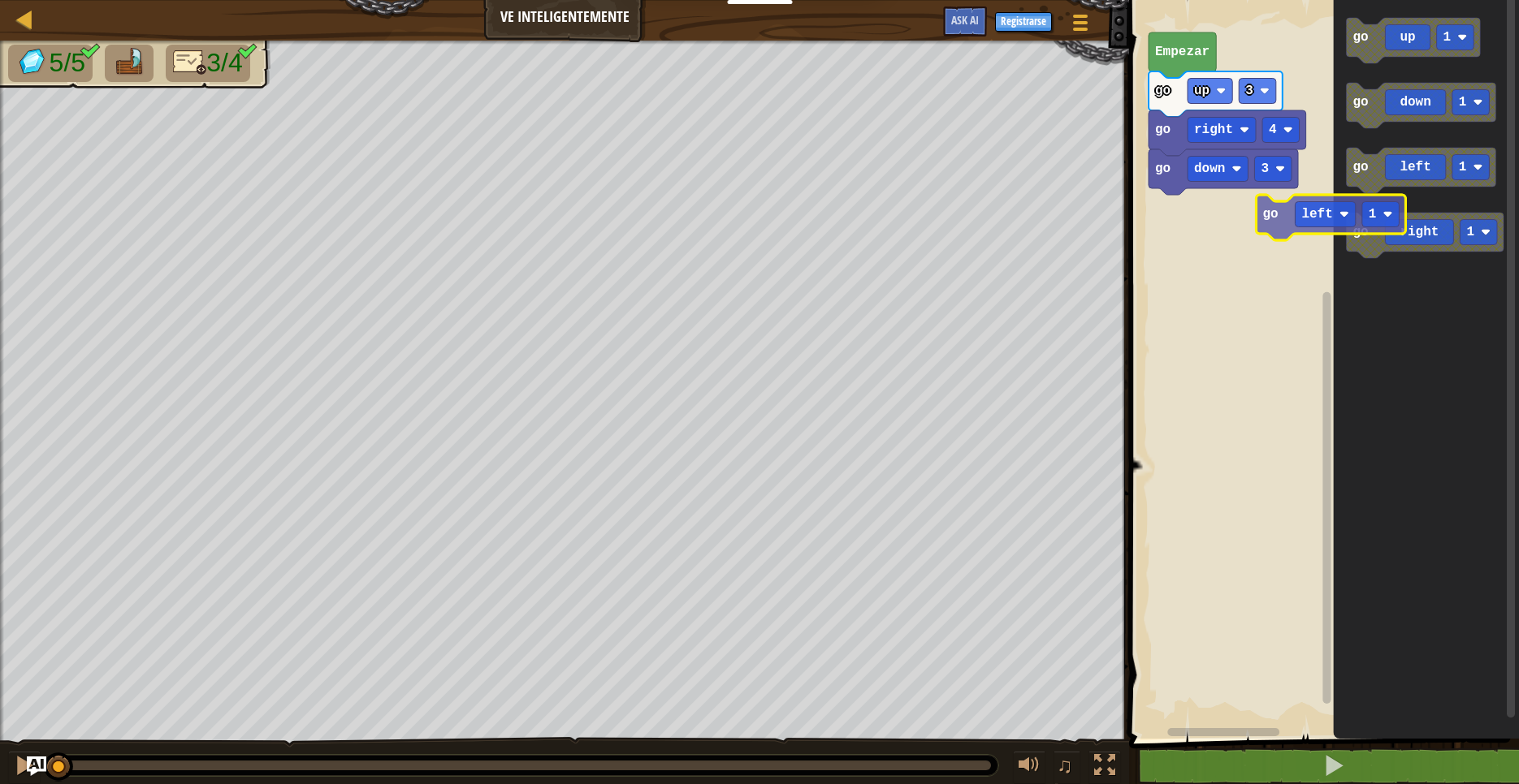
click at [1178, 223] on div "go down 3 go right 4 go up 3 Empezar go up 1 go down 1 go left 1 go right 1 go …" at bounding box center [1322, 365] width 395 height 747
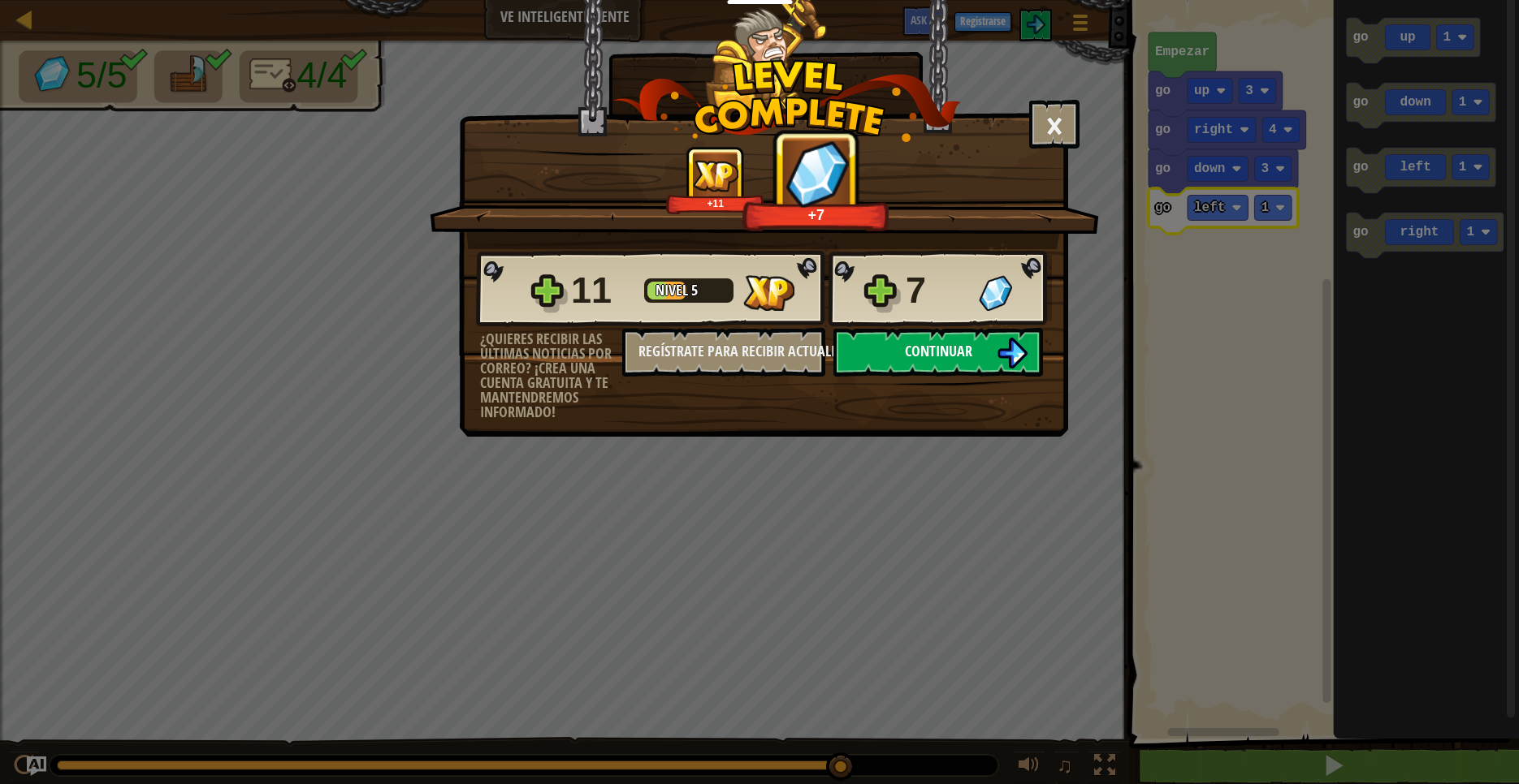
click at [971, 344] on span "Continuar" at bounding box center [939, 352] width 67 height 21
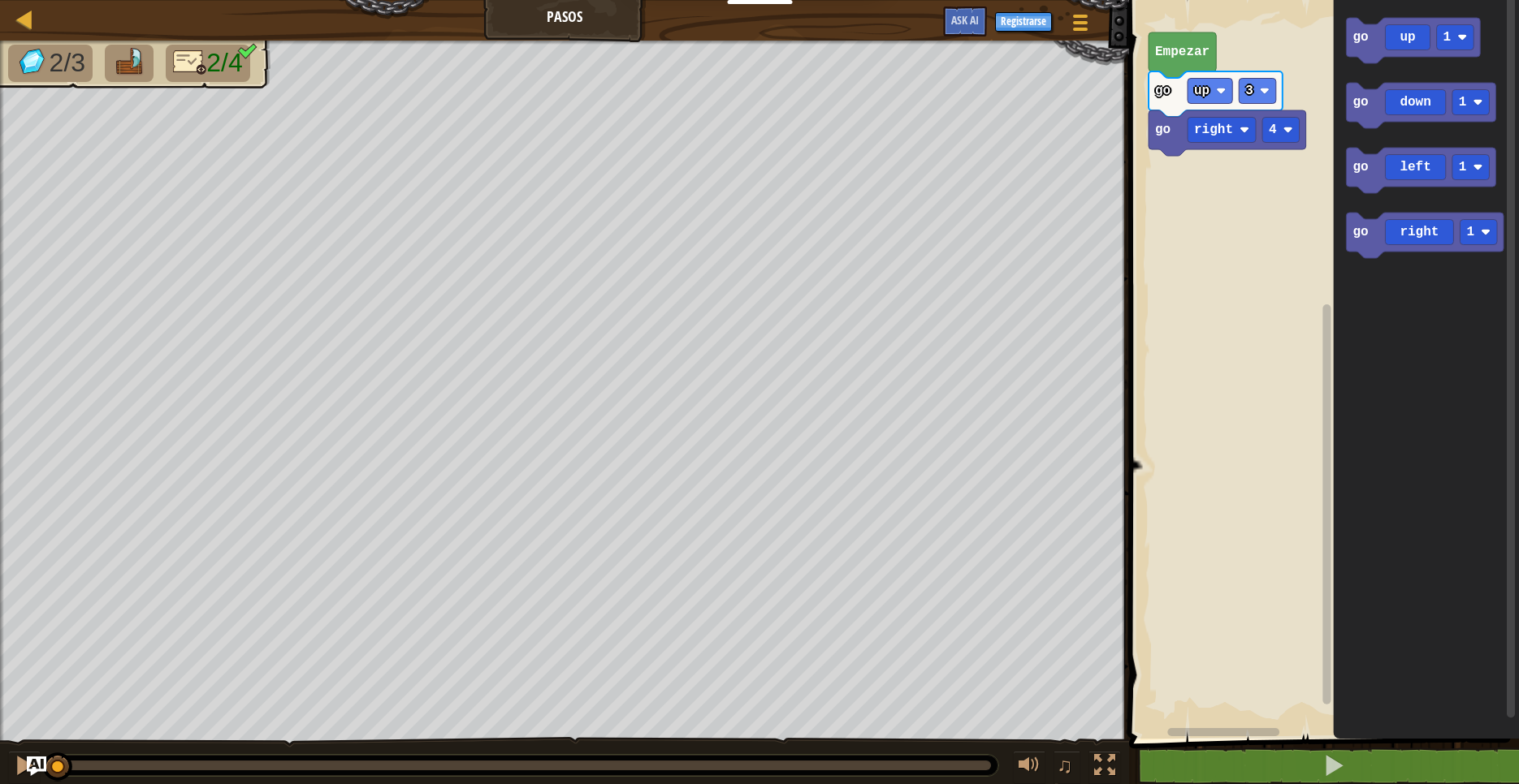
click at [1347, 162] on g "go up 1 go down 1 go left 1 go right 1" at bounding box center [1425, 138] width 157 height 240
click at [1153, 167] on div "go right 4 go up 3 Empezar go up 1 go down 1 go left 1 go right 1 go down 1" at bounding box center [1322, 365] width 395 height 747
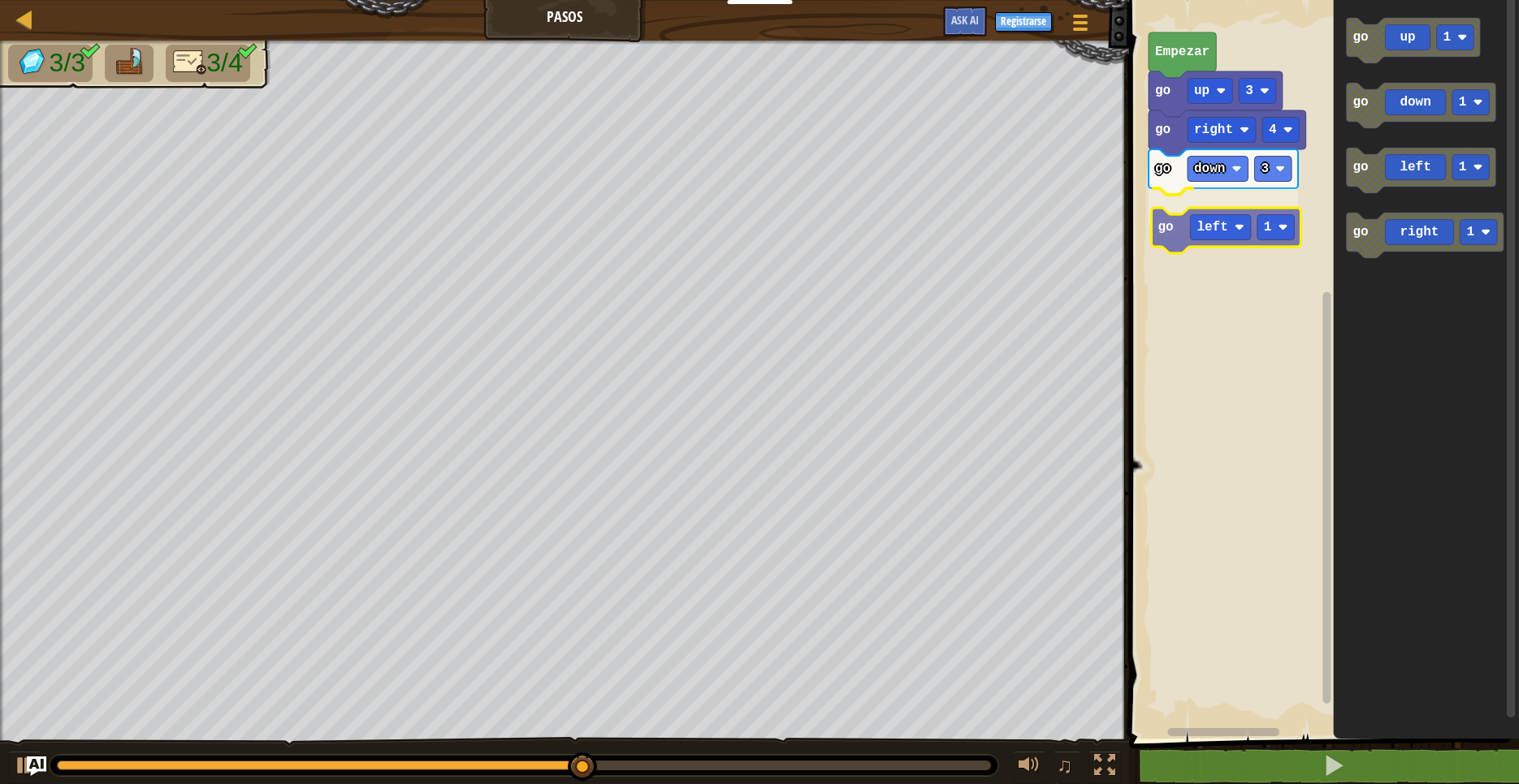
click at [1172, 233] on div "Empezar go up 3 go right 4 go down 3 go left 1 go up 1 go down 1 go left 1 go r…" at bounding box center [1322, 365] width 395 height 747
click at [1275, 212] on rect "Espacio de trabajo de Blockly" at bounding box center [1274, 208] width 37 height 25
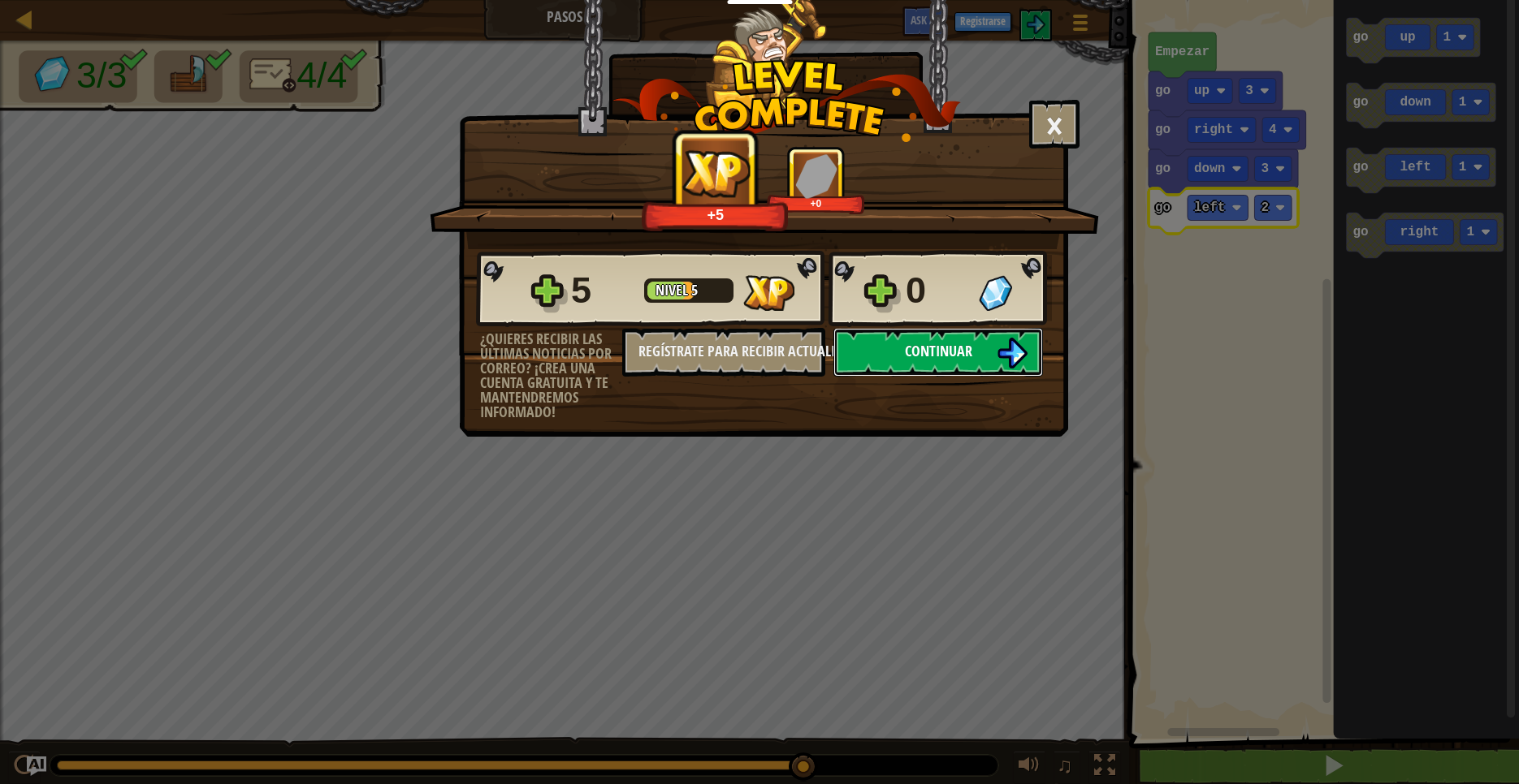
click at [1000, 359] on img at bounding box center [1012, 353] width 31 height 31
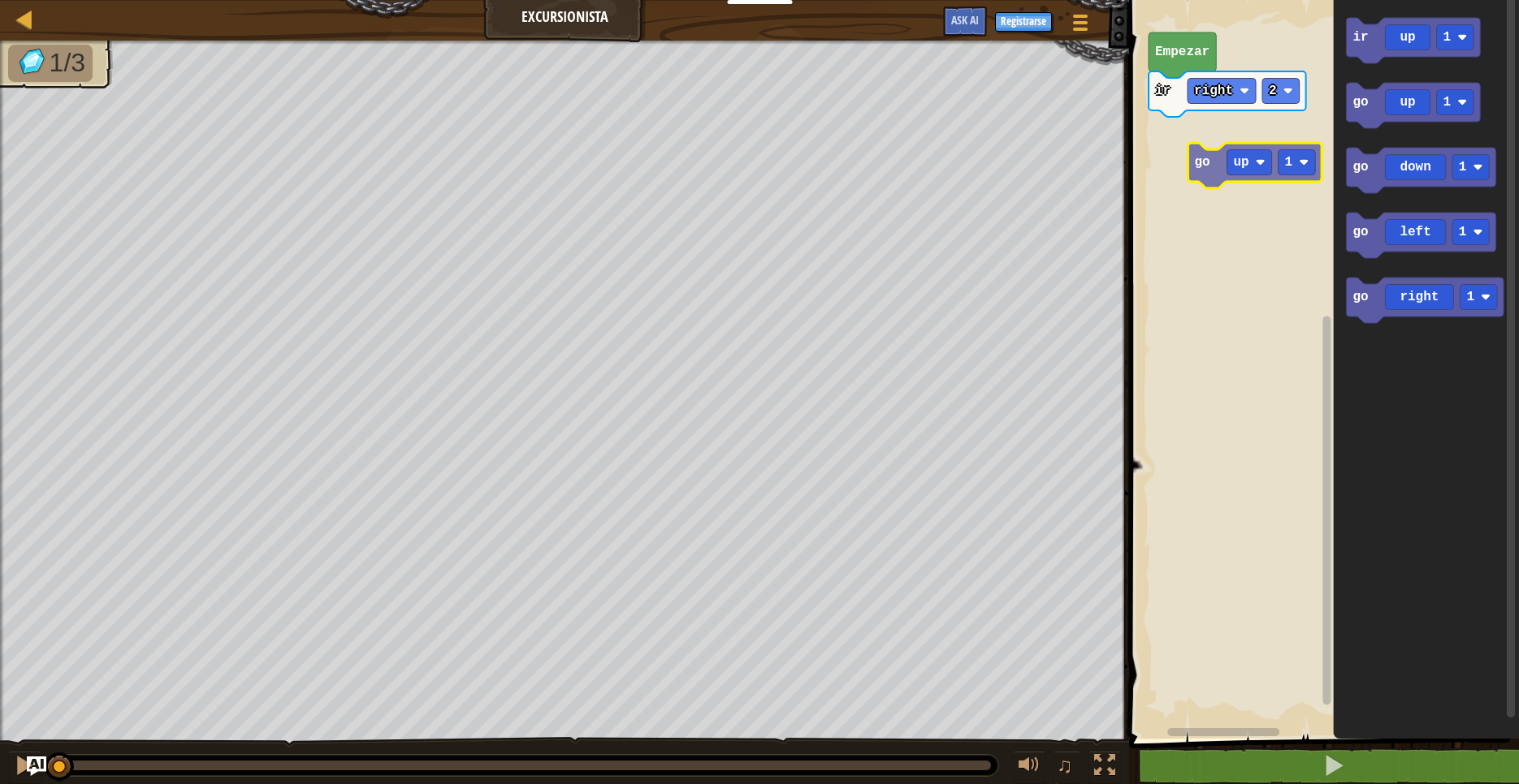
click at [1170, 143] on div "ir right 2 Empezar ir up 1 go up 1 go down 1 go left 1 go right 1 go up 1" at bounding box center [1322, 365] width 395 height 747
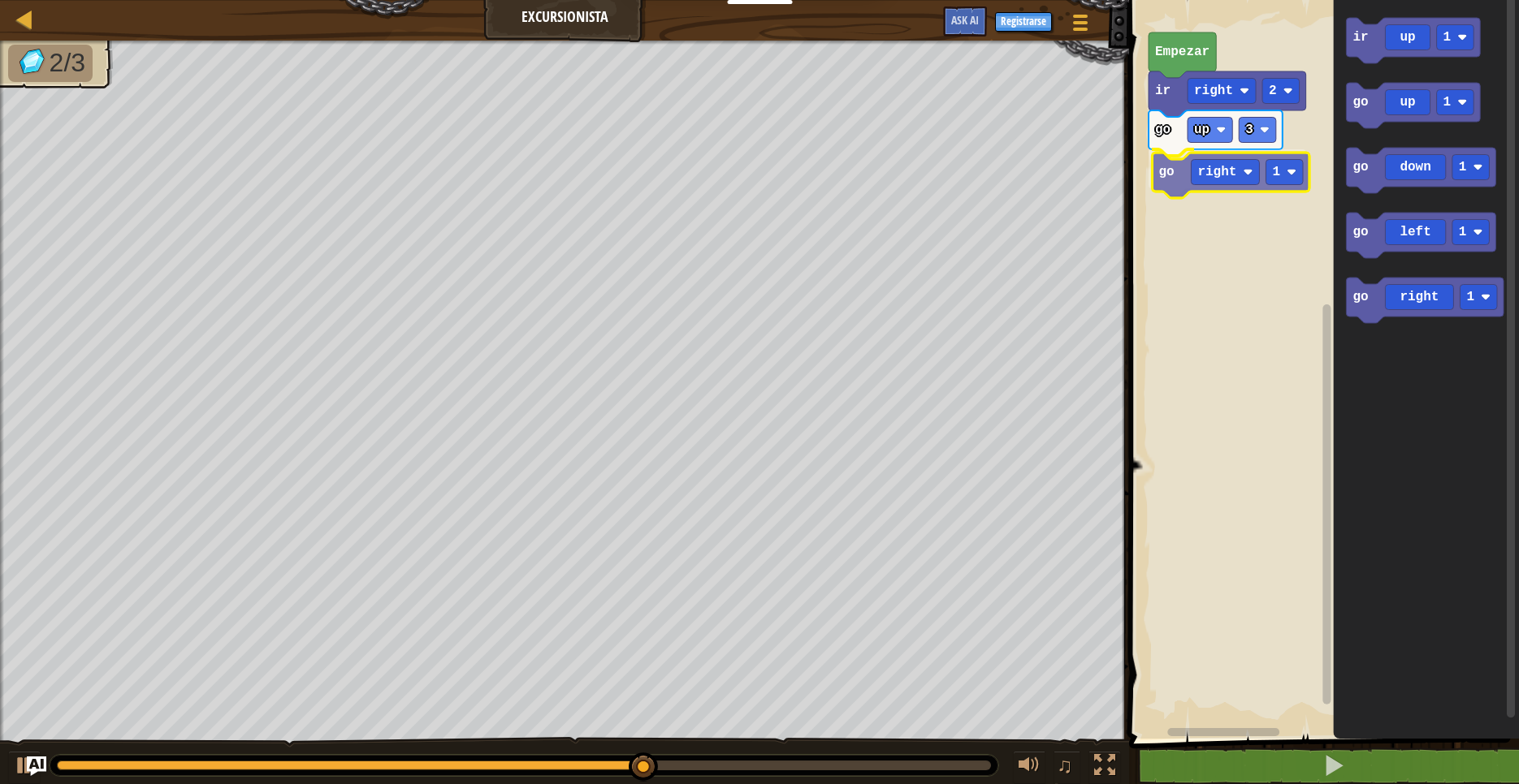
click at [1176, 166] on div "Empezar ir right 2 go up 3 go right 1 ir up 1 go up 1 go down 1 go left 1 go ri…" at bounding box center [1322, 365] width 395 height 747
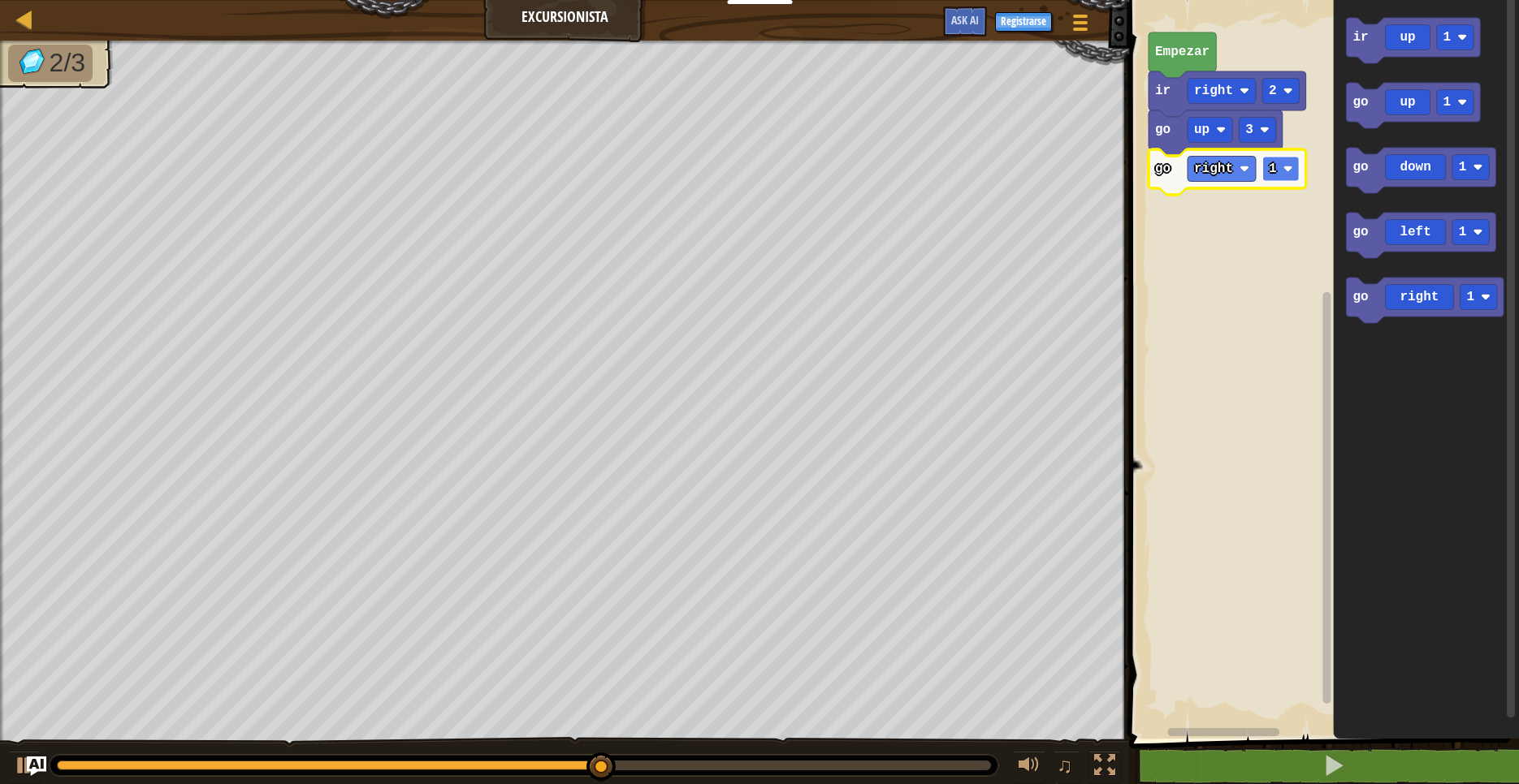
click at [1294, 167] on rect "Espacio de trabajo de Blockly" at bounding box center [1281, 169] width 37 height 25
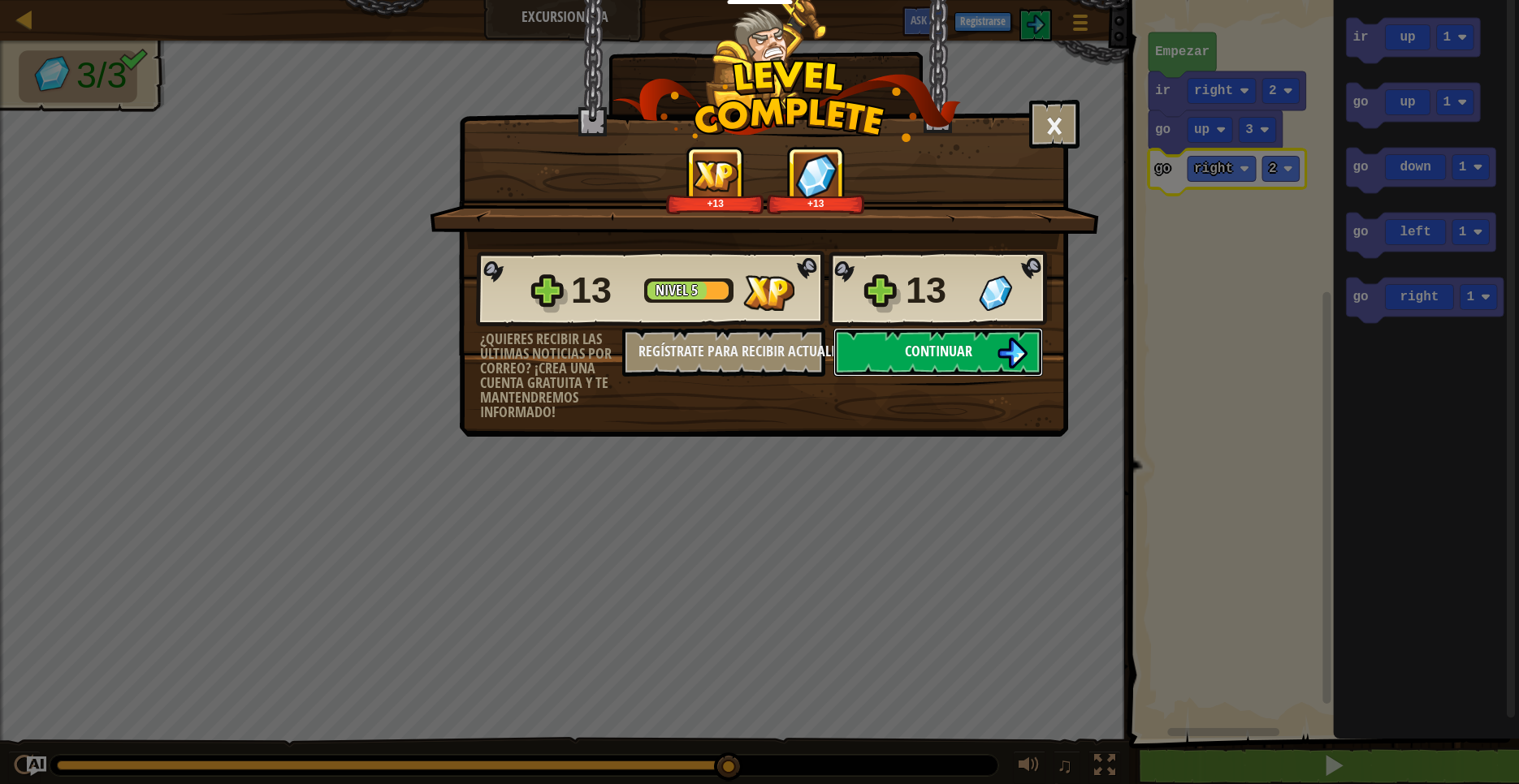
click at [982, 359] on button "Continuar" at bounding box center [938, 353] width 210 height 49
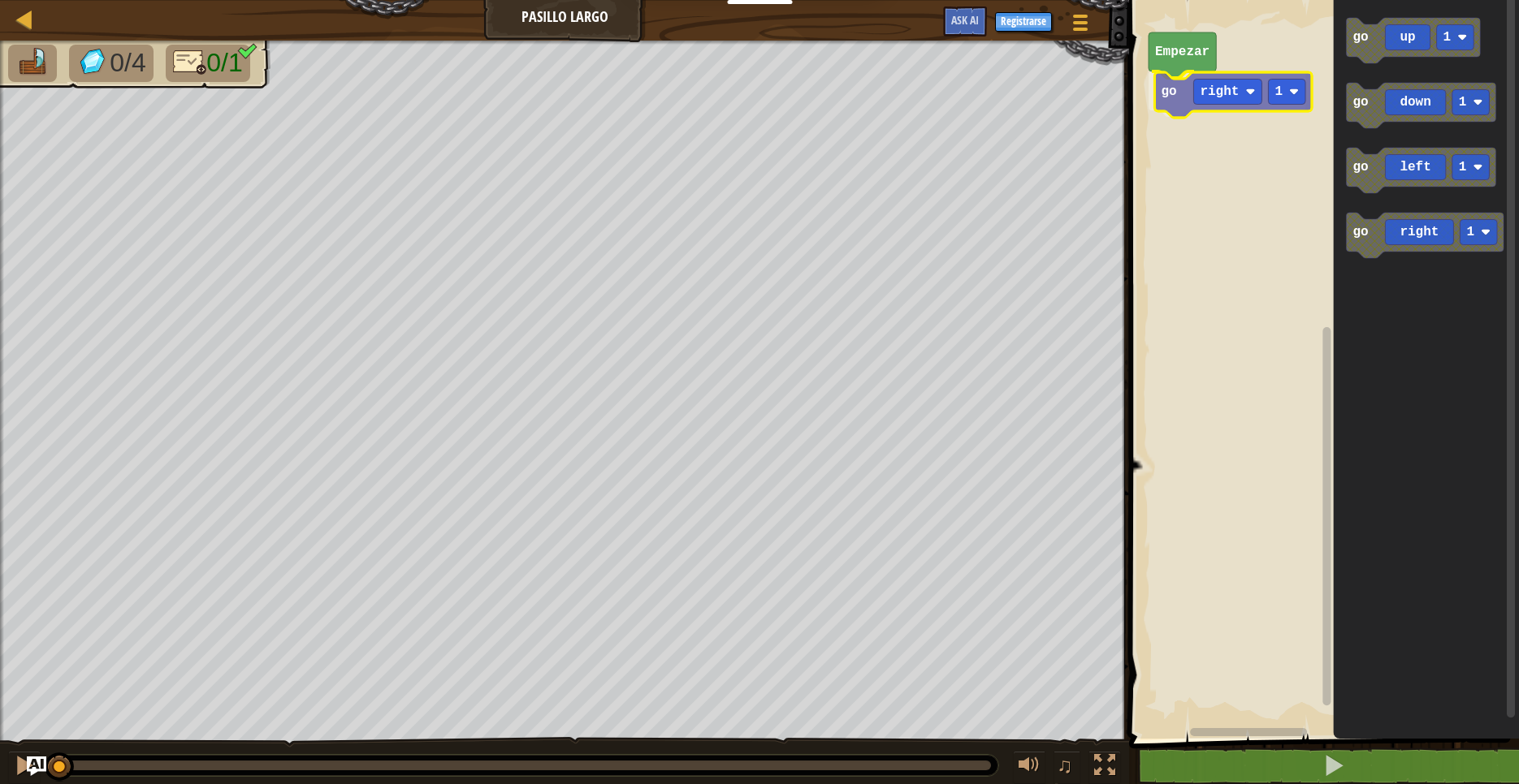
click at [1180, 89] on div "Empezar go right 1 go up 1 go down 1 go left 1 go right 1 go right 1" at bounding box center [1322, 365] width 395 height 747
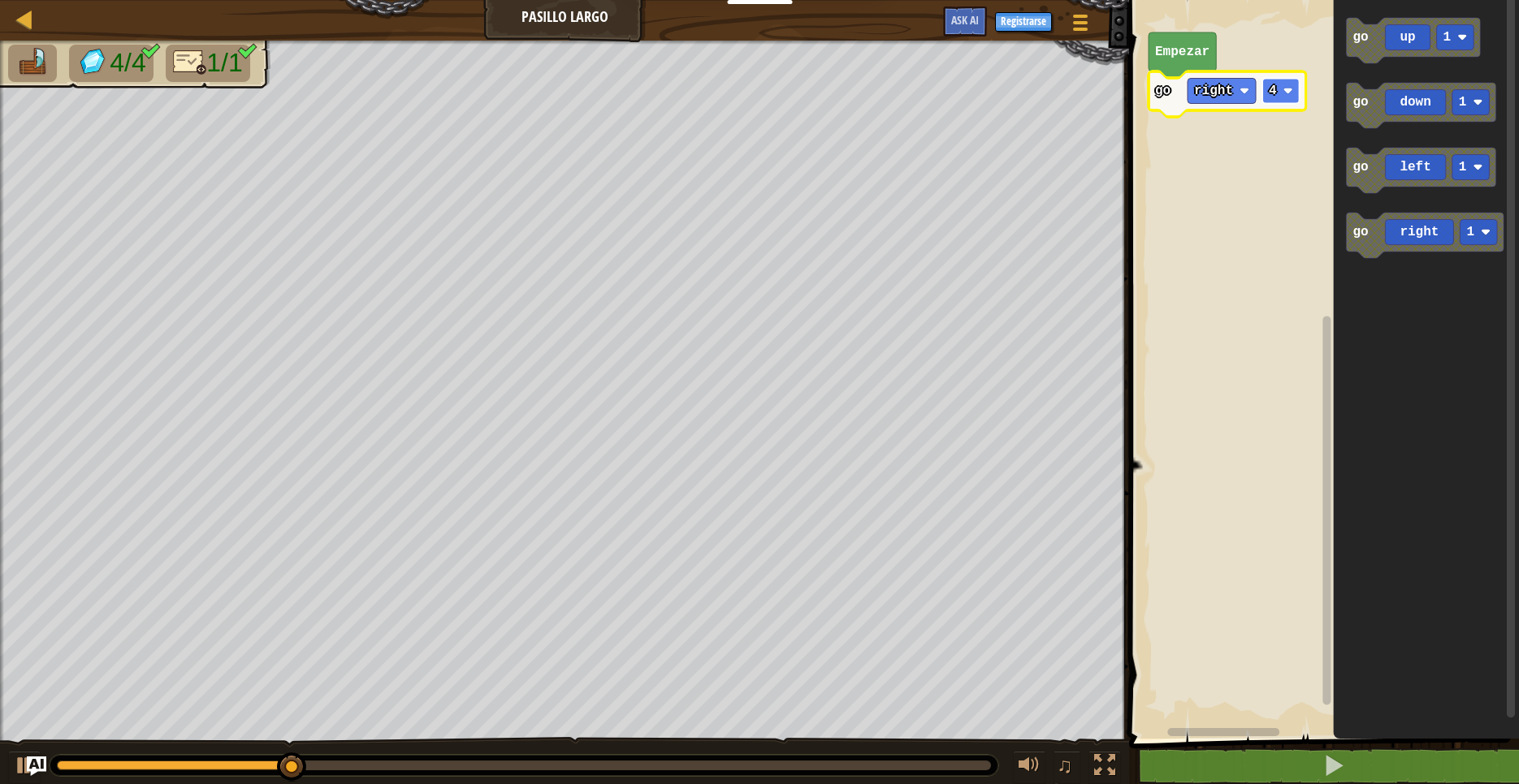
click at [1293, 88] on image "Espacio de trabajo de Blockly" at bounding box center [1288, 91] width 9 height 9
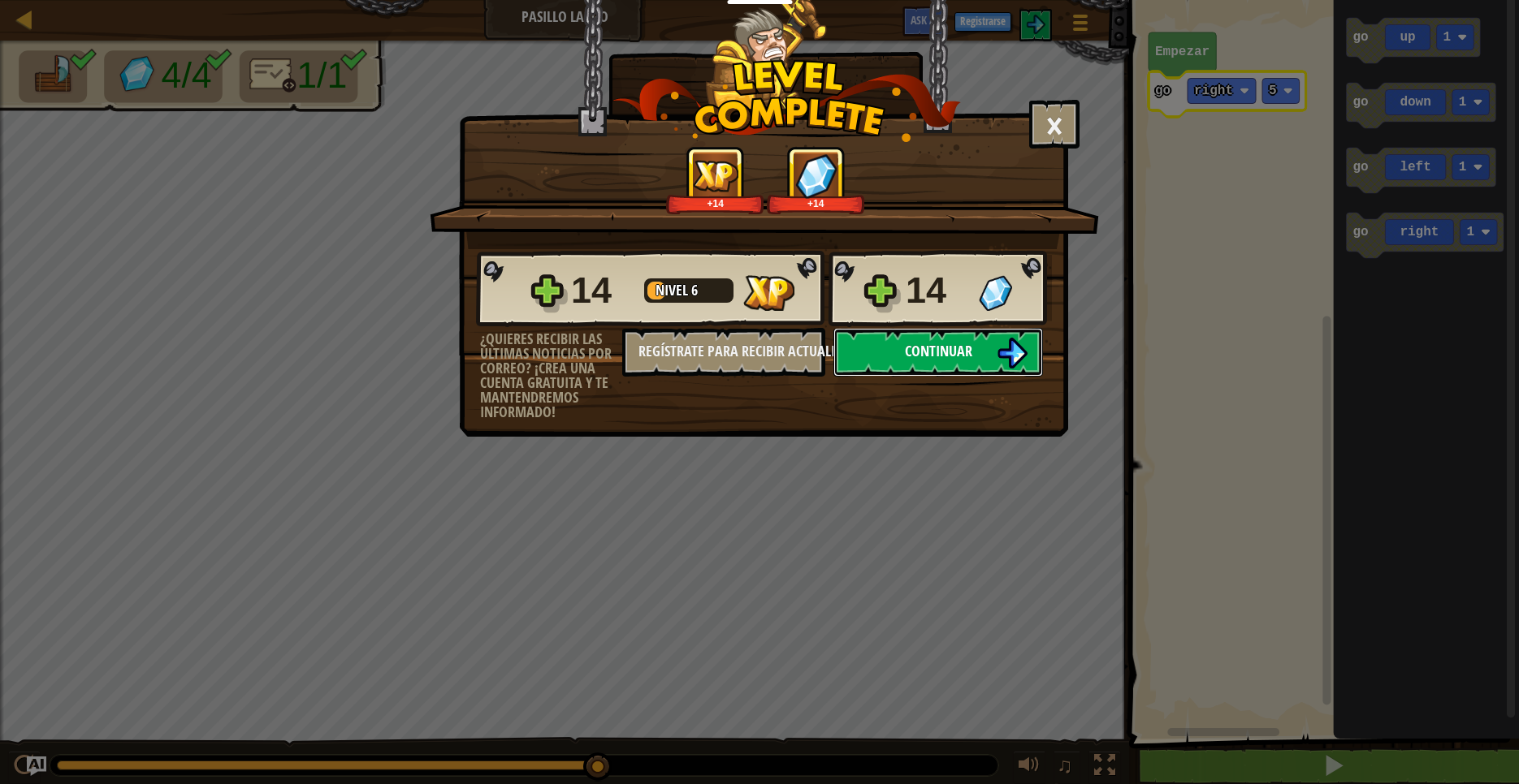
click at [978, 343] on button "Continuar" at bounding box center [938, 353] width 210 height 49
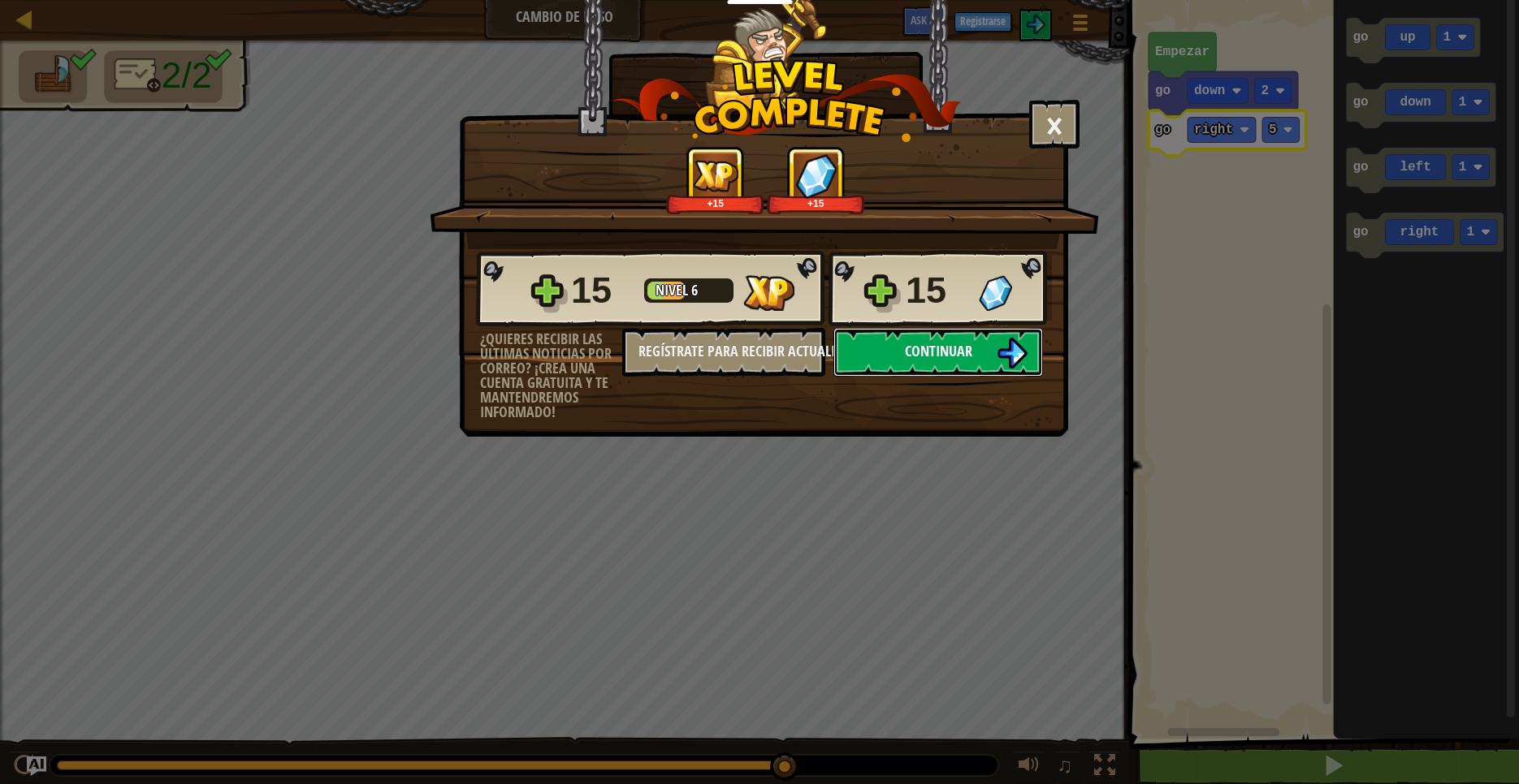
click at [857, 337] on button "Continuar" at bounding box center [938, 353] width 210 height 49
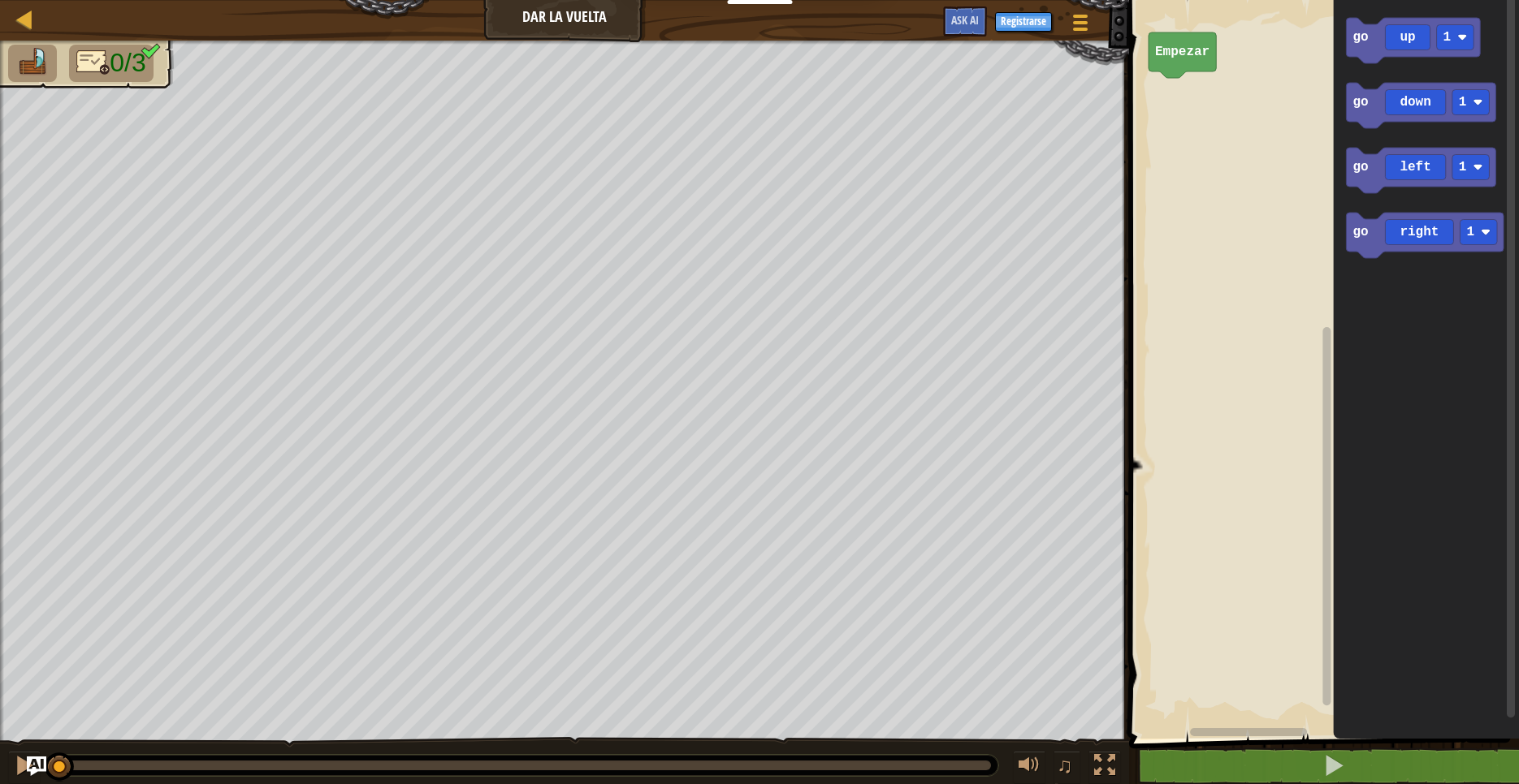
click at [1329, 148] on div "Empezar go up 1 go down 1 go left 1 go right 1" at bounding box center [1322, 365] width 395 height 747
click at [1166, 116] on div "Empezar go up 1 go up 1 go down 1 go left 1 go right 1 go up 1" at bounding box center [1322, 365] width 395 height 747
click at [1272, 91] on rect "Espacio de trabajo de Blockly" at bounding box center [1258, 91] width 37 height 25
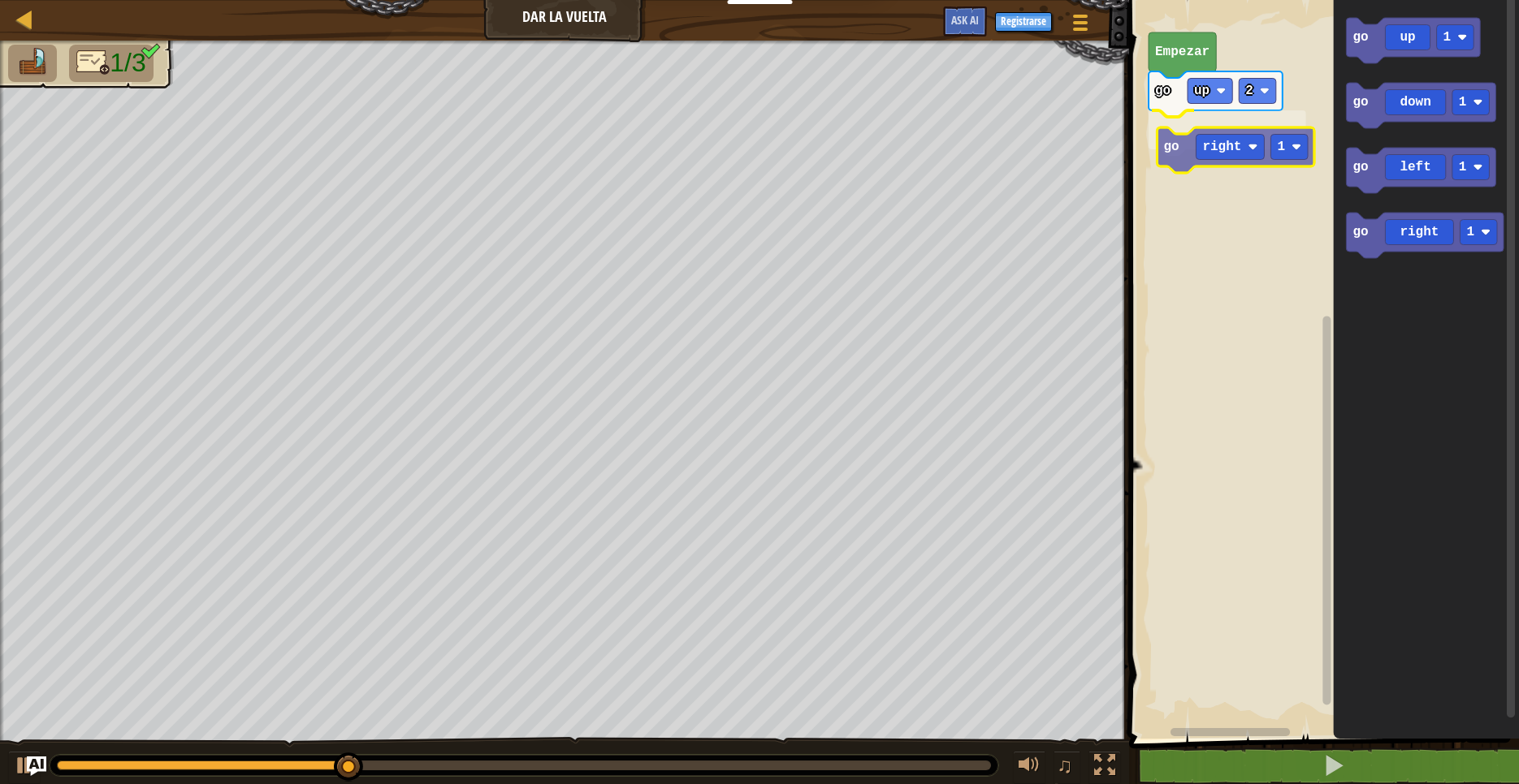
click at [1202, 136] on div "Empezar go up 2 go right 1 go up 1 go down 1 go left 1 go right 1 go right 1" at bounding box center [1322, 365] width 395 height 747
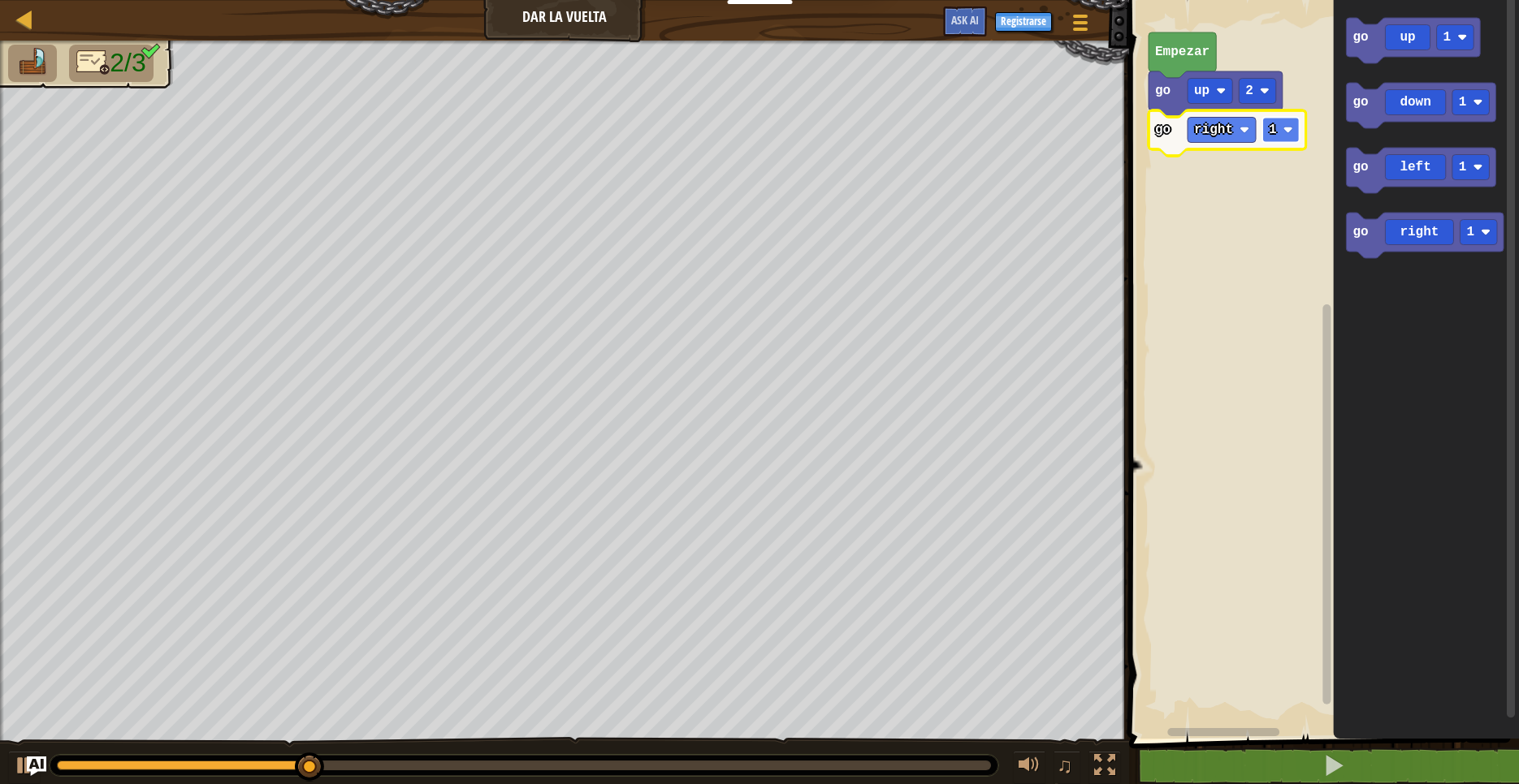
click at [1289, 130] on image "Espacio de trabajo de Blockly" at bounding box center [1288, 130] width 9 height 9
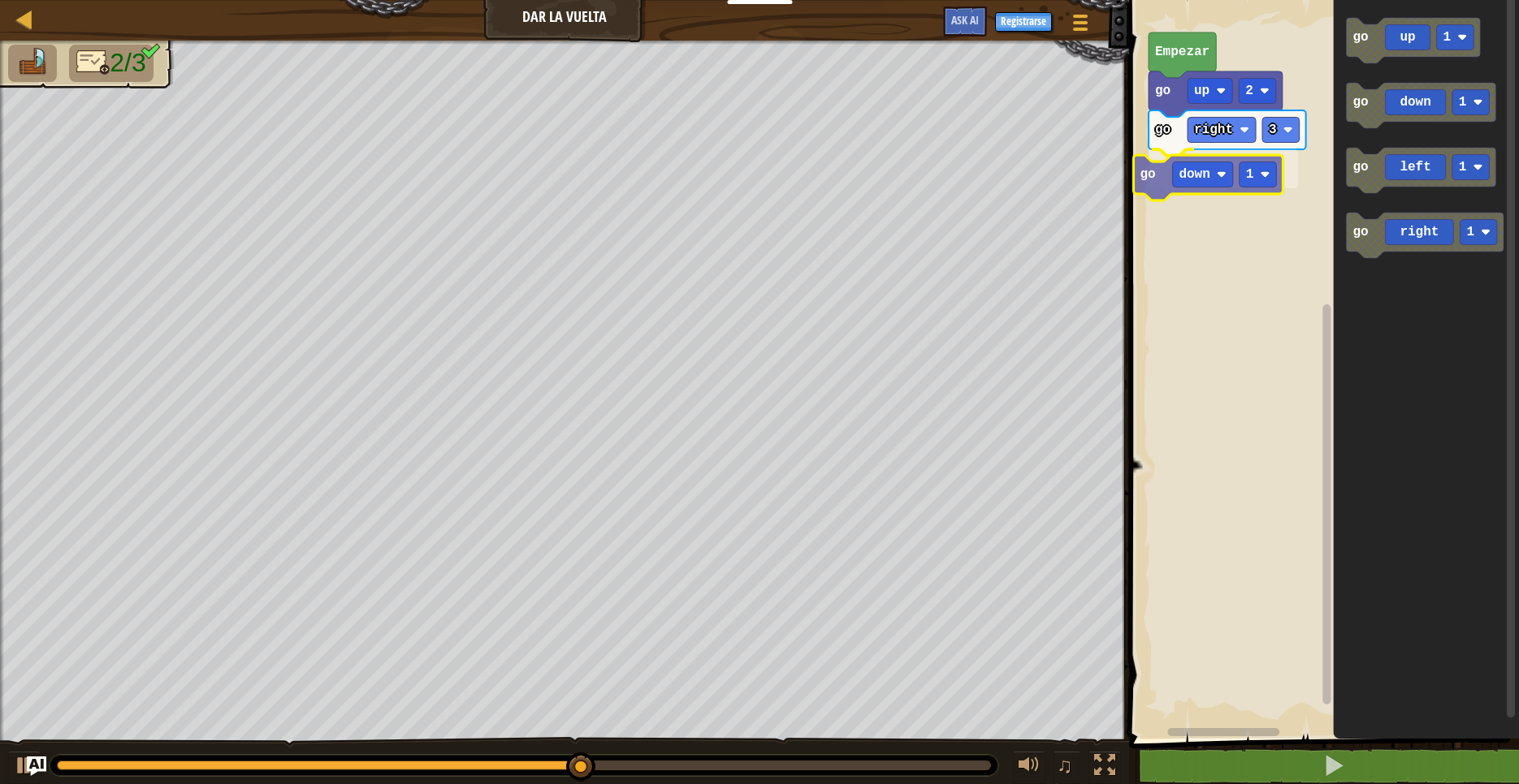
click at [1155, 170] on div "Empezar go up 2 go right 3 go down 1 go up 1 go down 1 go left 1 go right 1 go …" at bounding box center [1322, 365] width 395 height 747
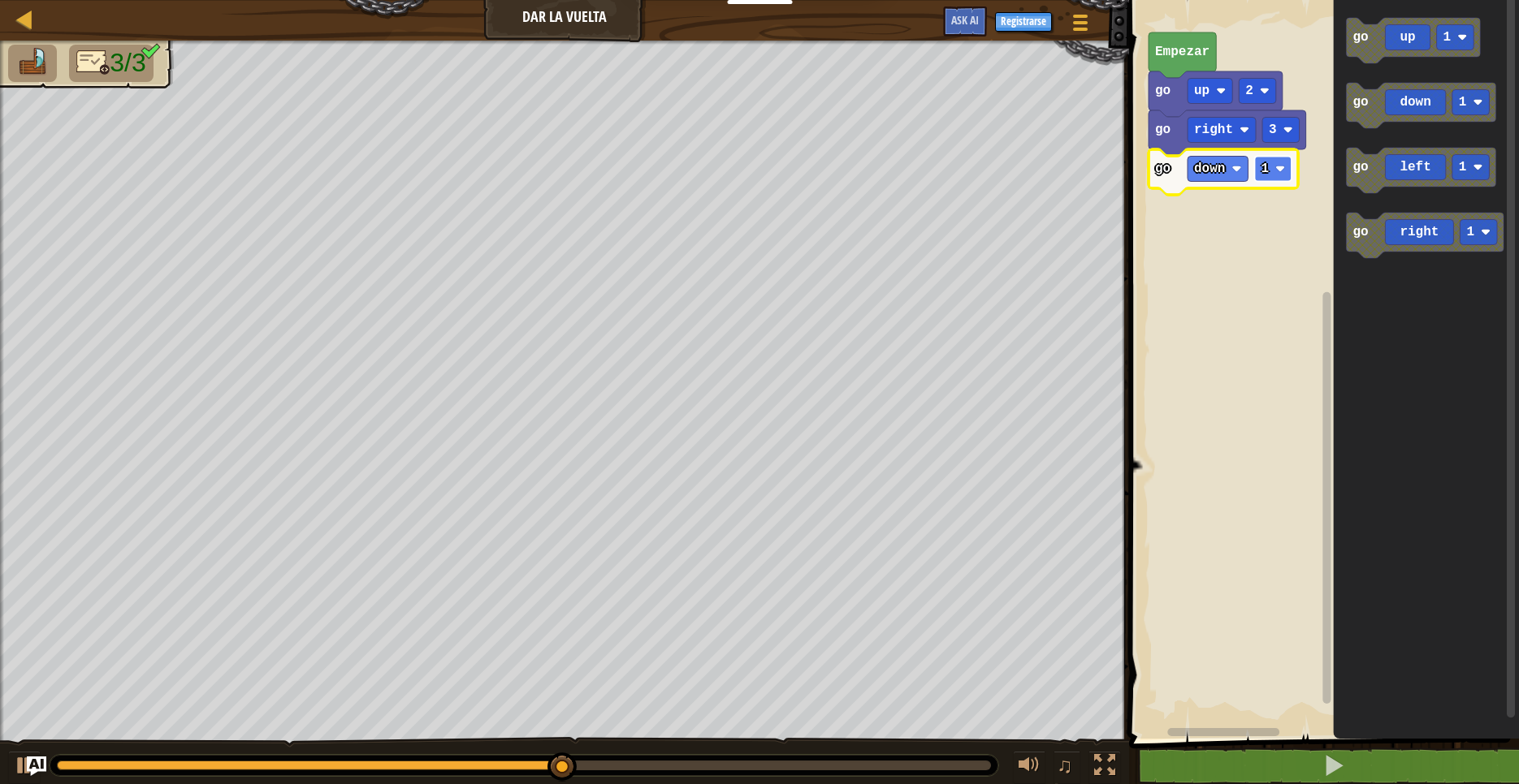
click at [1283, 170] on image "Espacio de trabajo de Blockly" at bounding box center [1280, 168] width 9 height 9
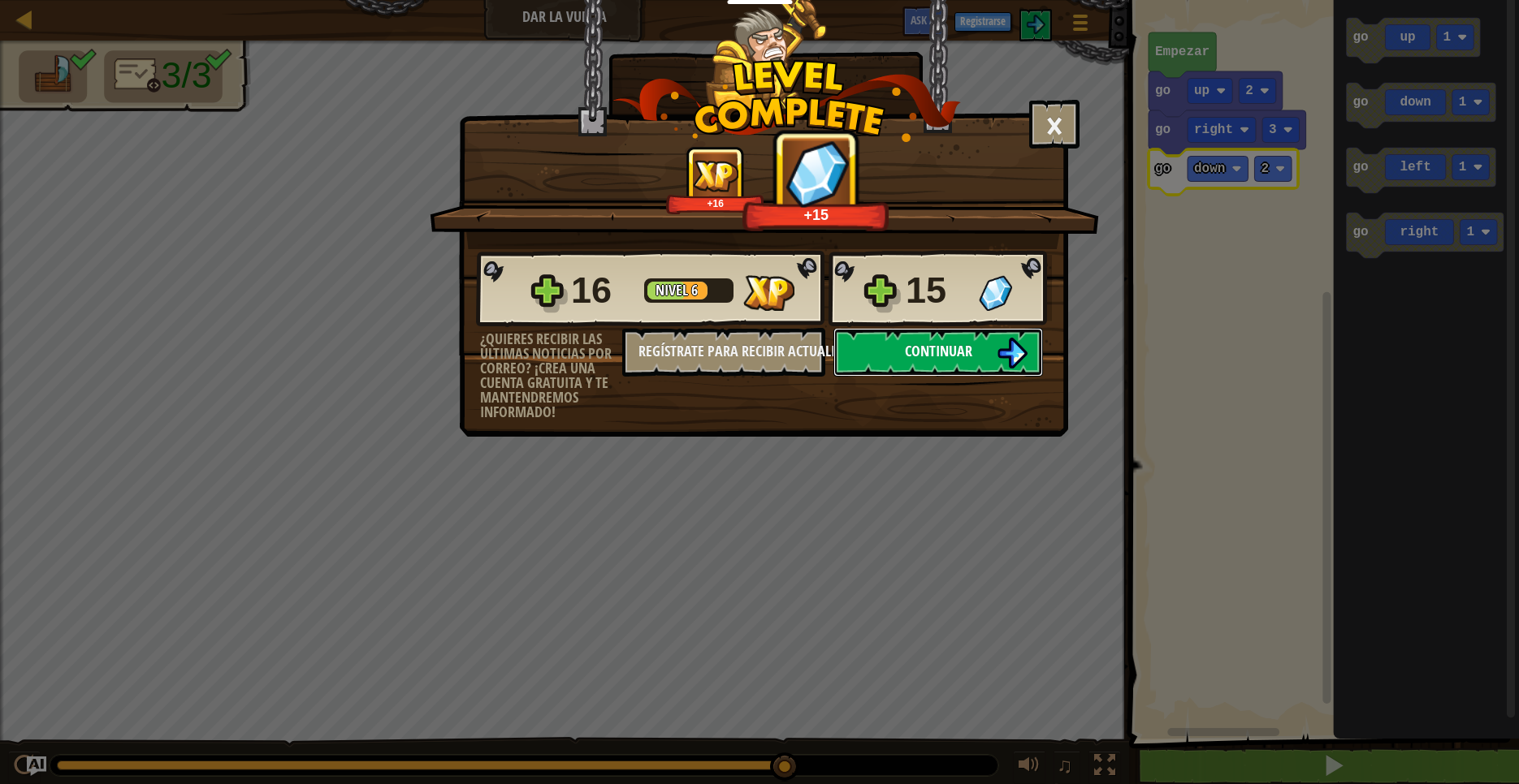
click at [974, 352] on button "Continuar" at bounding box center [938, 353] width 210 height 49
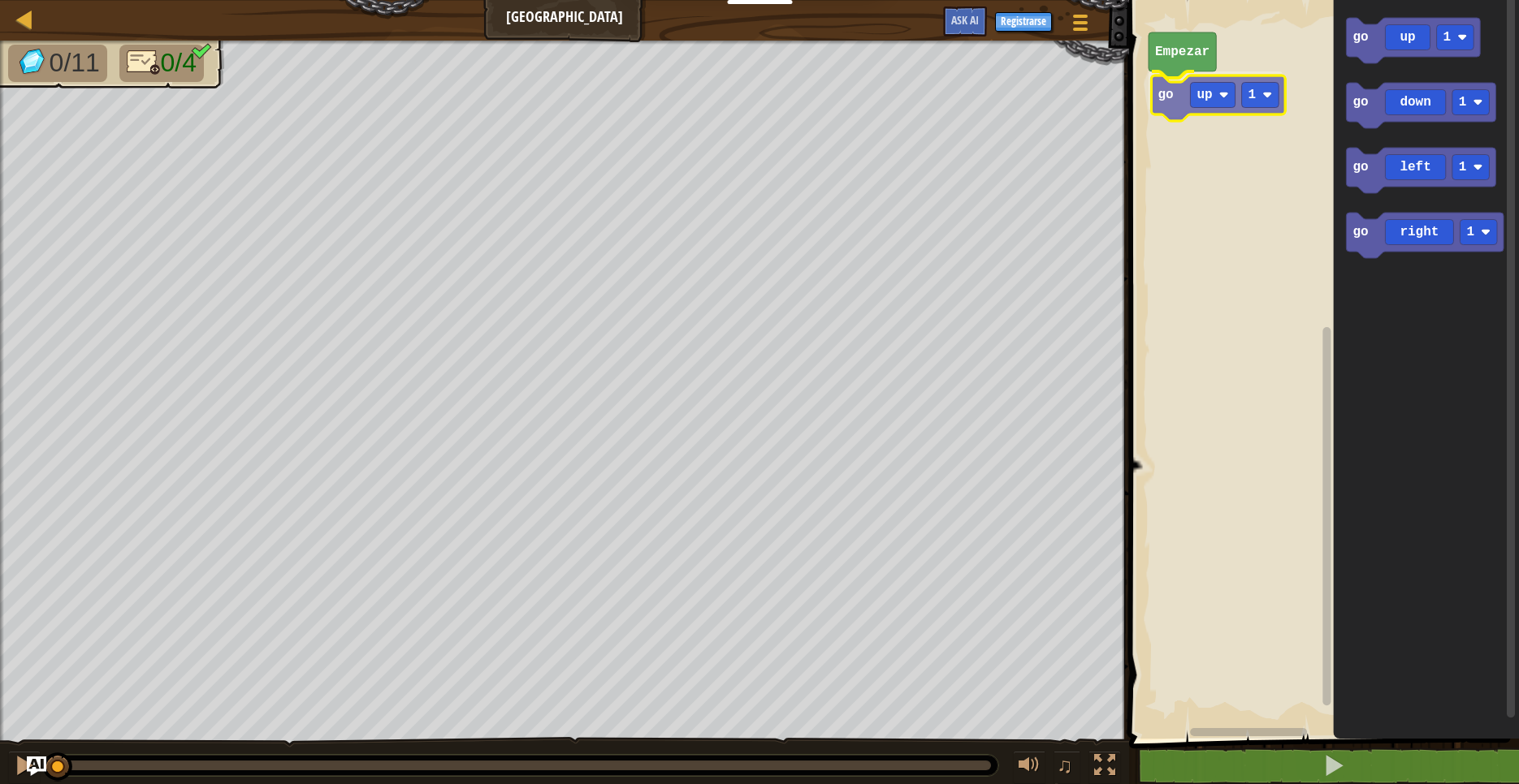
click at [1180, 115] on div "Empezar go up 1 go up 1 go down 1 go left 1 go right 1 go up 1" at bounding box center [1322, 365] width 395 height 747
click at [1257, 91] on rect "Espacio de trabajo de Blockly" at bounding box center [1258, 91] width 37 height 25
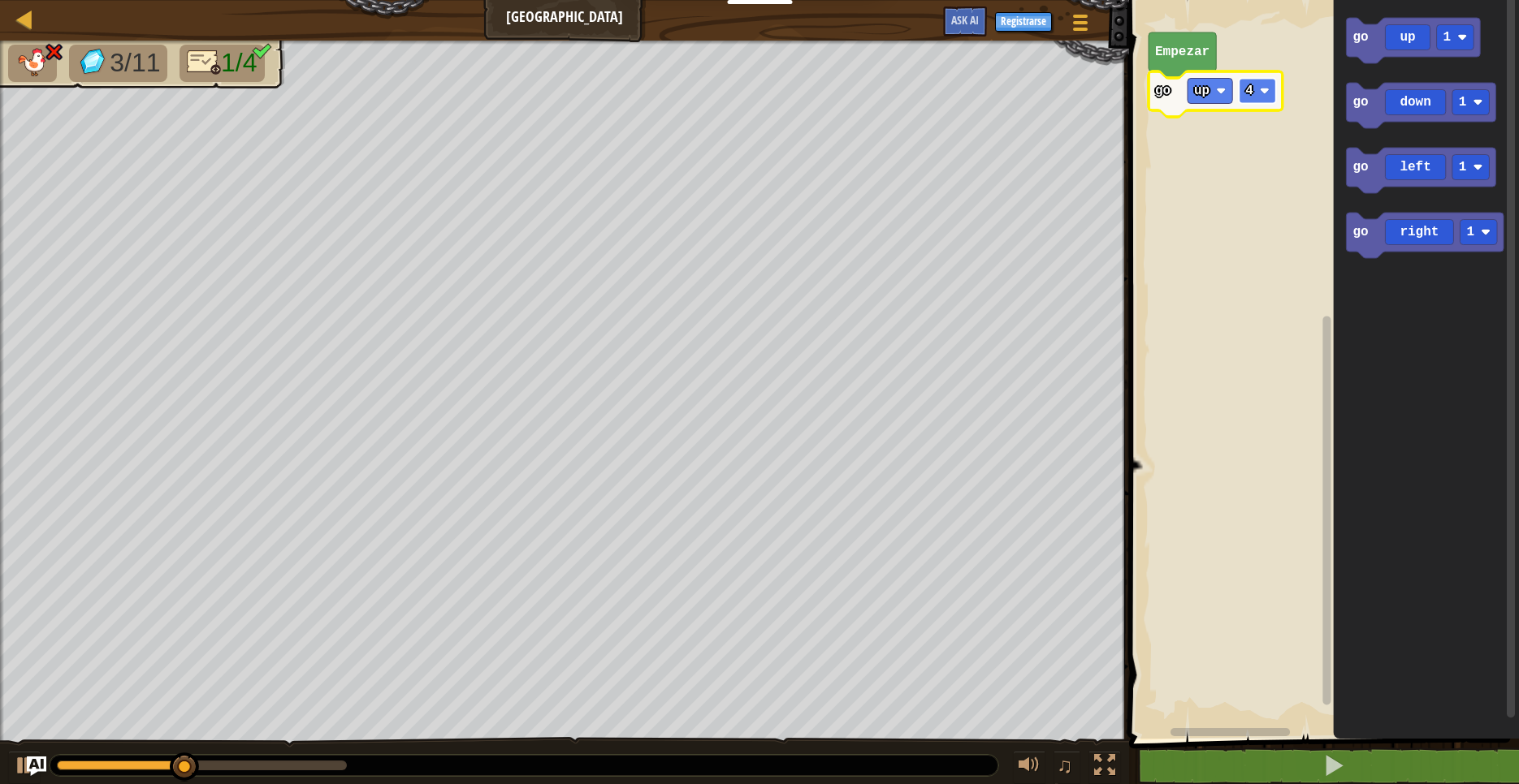
click at [1271, 96] on rect "Espacio de trabajo de Blockly" at bounding box center [1258, 91] width 37 height 25
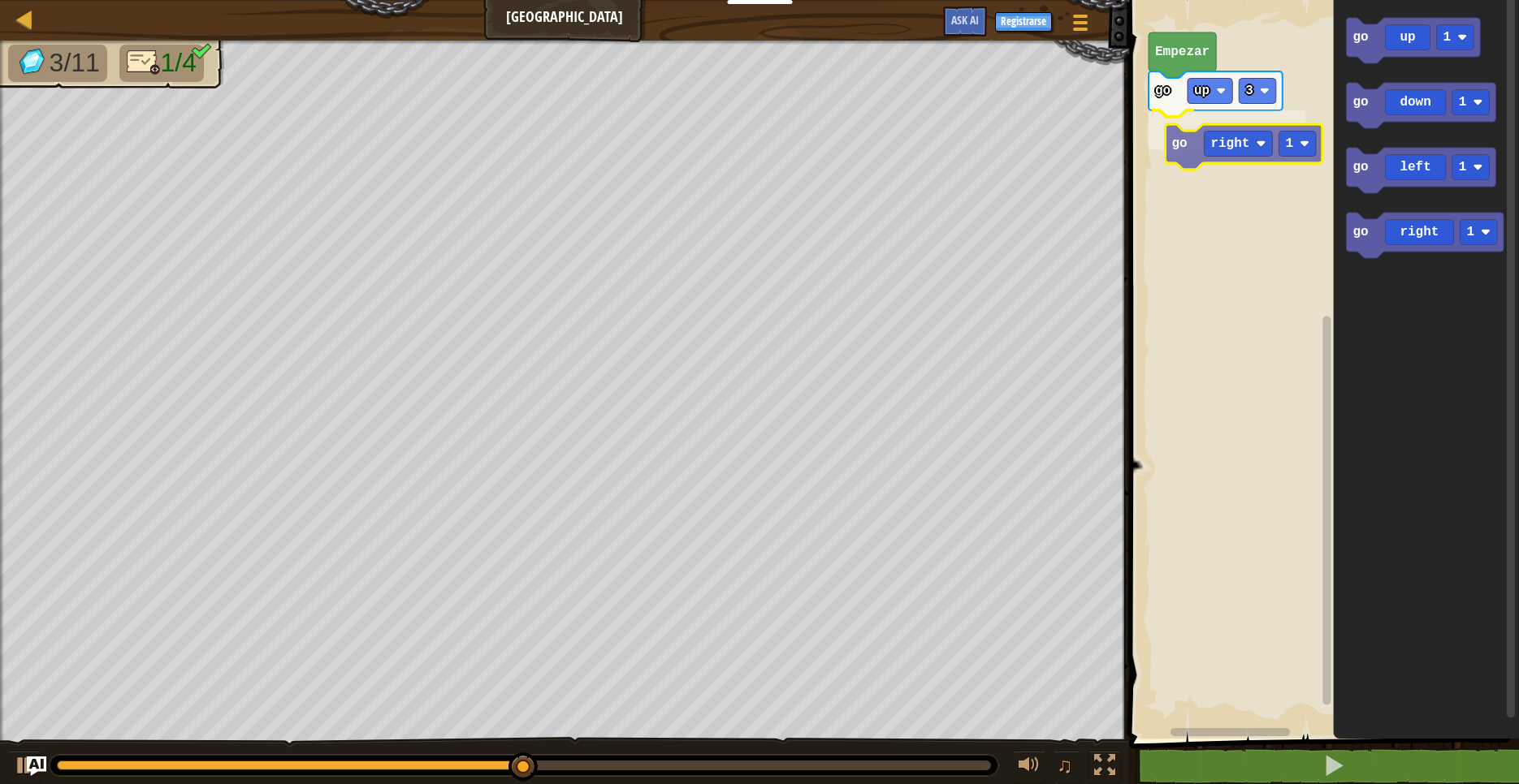
click at [1195, 143] on div "Empezar go up 3 go right 1 go up 1 go down 1 go left 1 go right 1 go right 1" at bounding box center [1322, 365] width 395 height 747
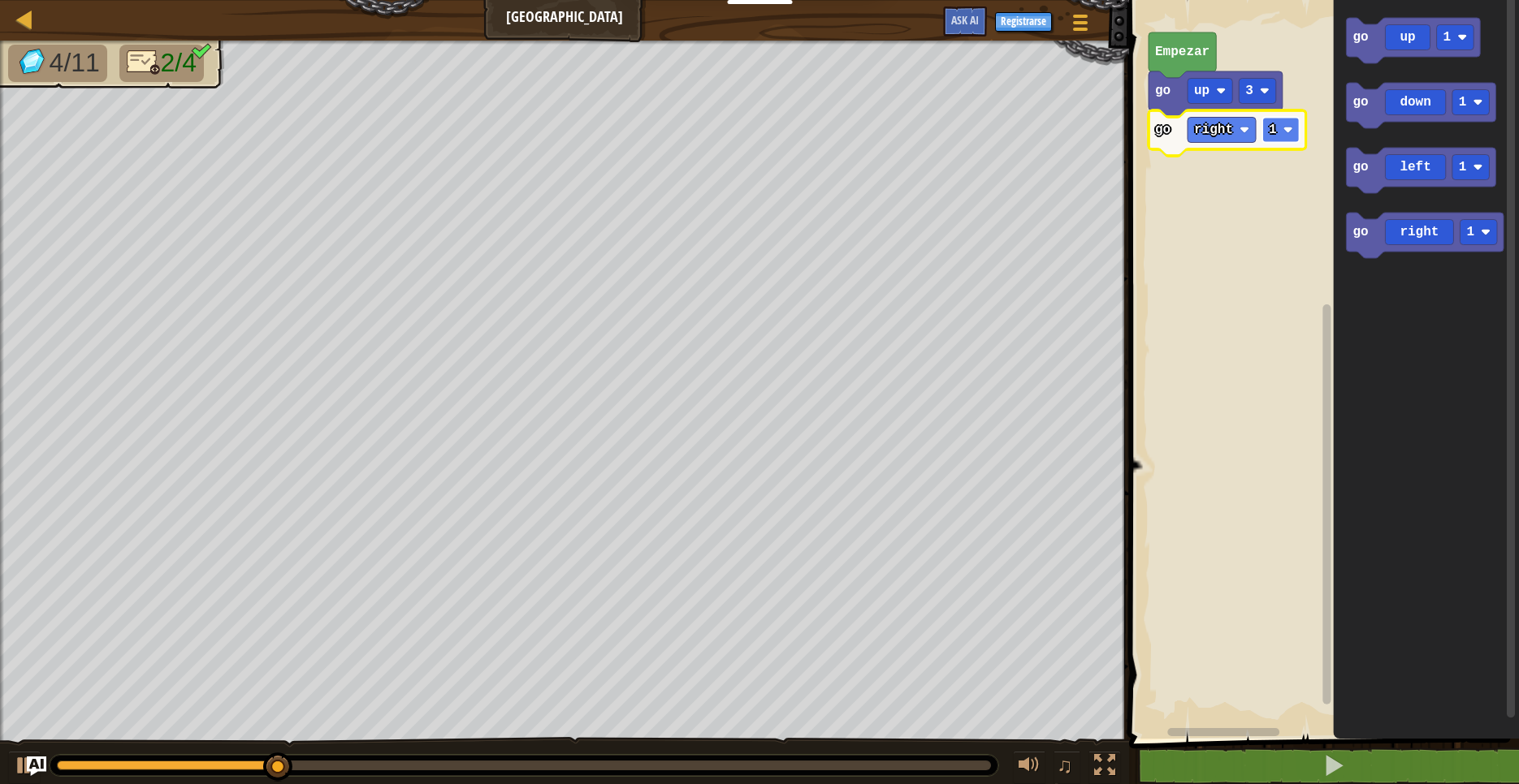
click at [1292, 136] on rect "Espacio de trabajo de Blockly" at bounding box center [1281, 130] width 37 height 25
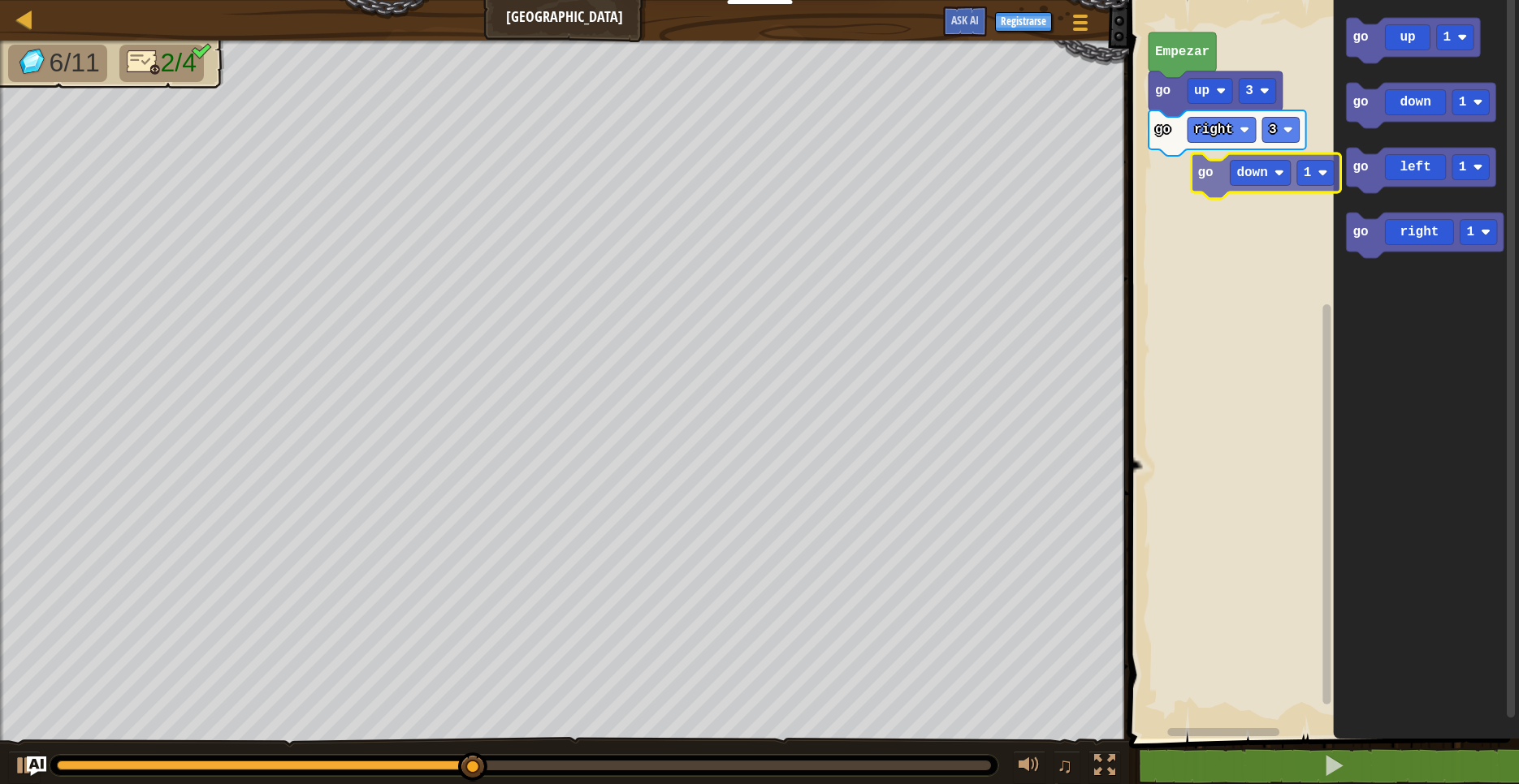
click at [1188, 170] on div "Empezar go up 3 go right 3 go up 1 go down 1 go left 1 go right 1 go down 1" at bounding box center [1322, 365] width 395 height 747
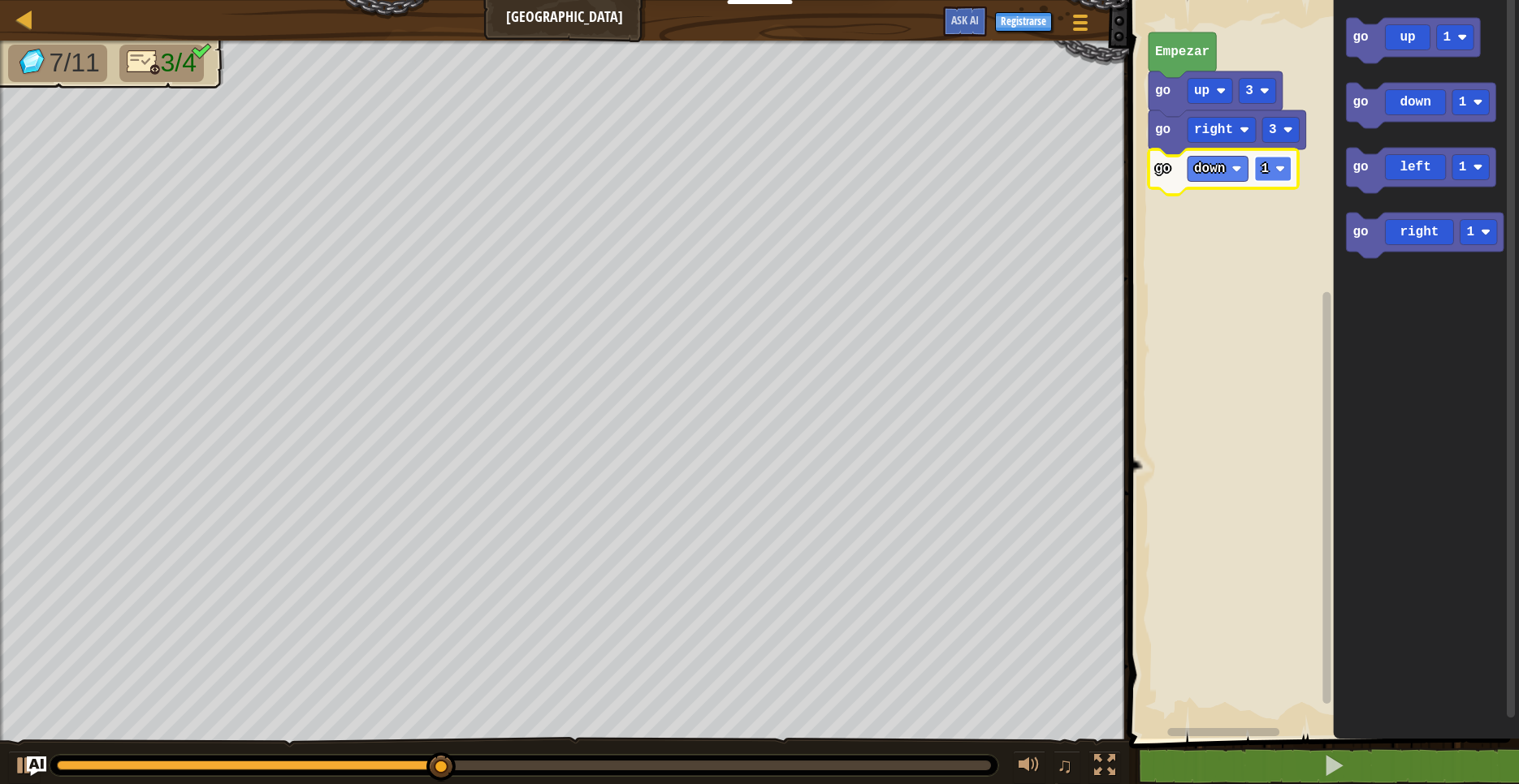
click at [1277, 175] on rect "Espacio de trabajo de Blockly" at bounding box center [1274, 169] width 37 height 25
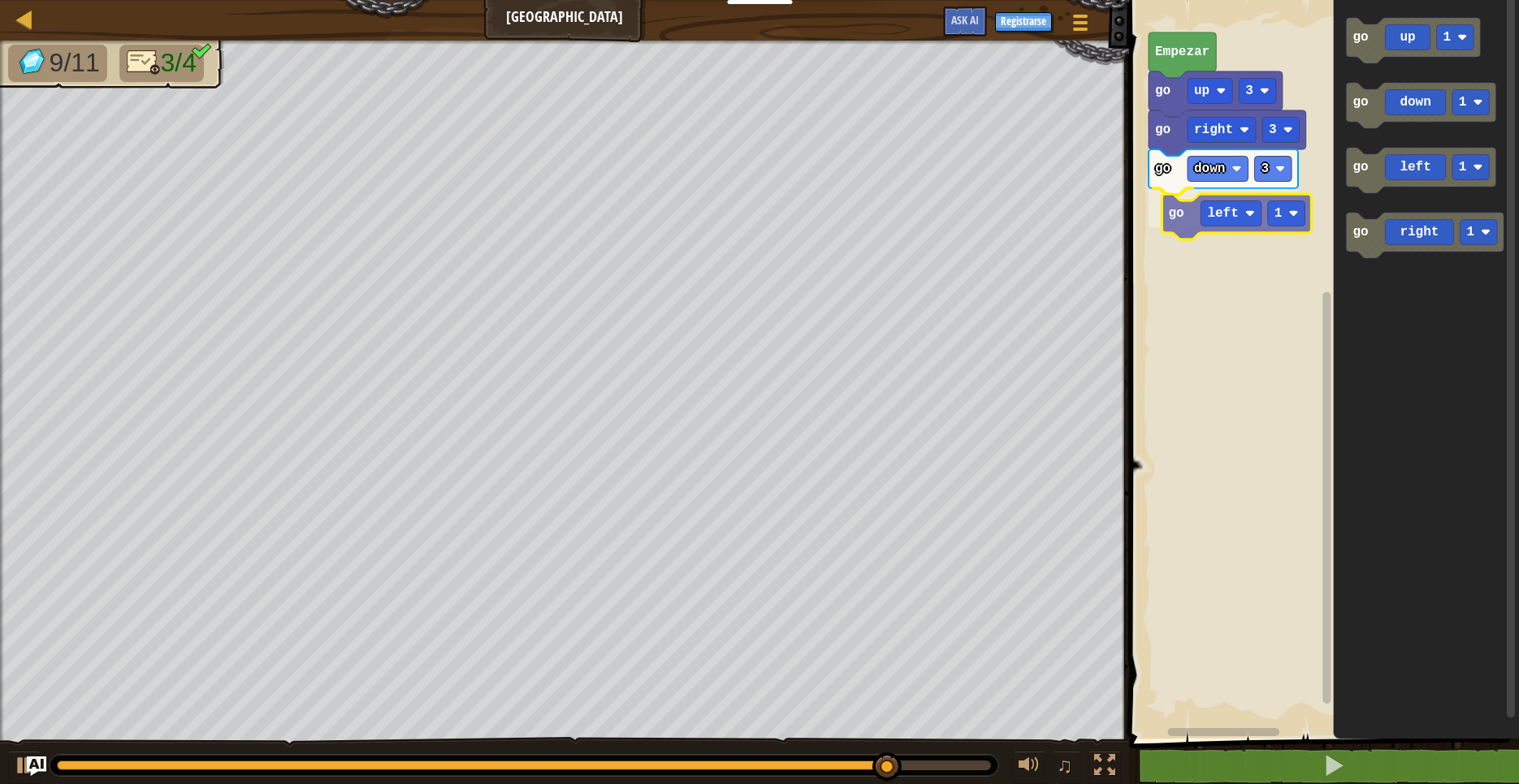
click at [1185, 223] on div "Empezar go up 3 go right 3 go down 3 go left 1 go up 1 go down 1 go left 1 go r…" at bounding box center [1322, 365] width 395 height 747
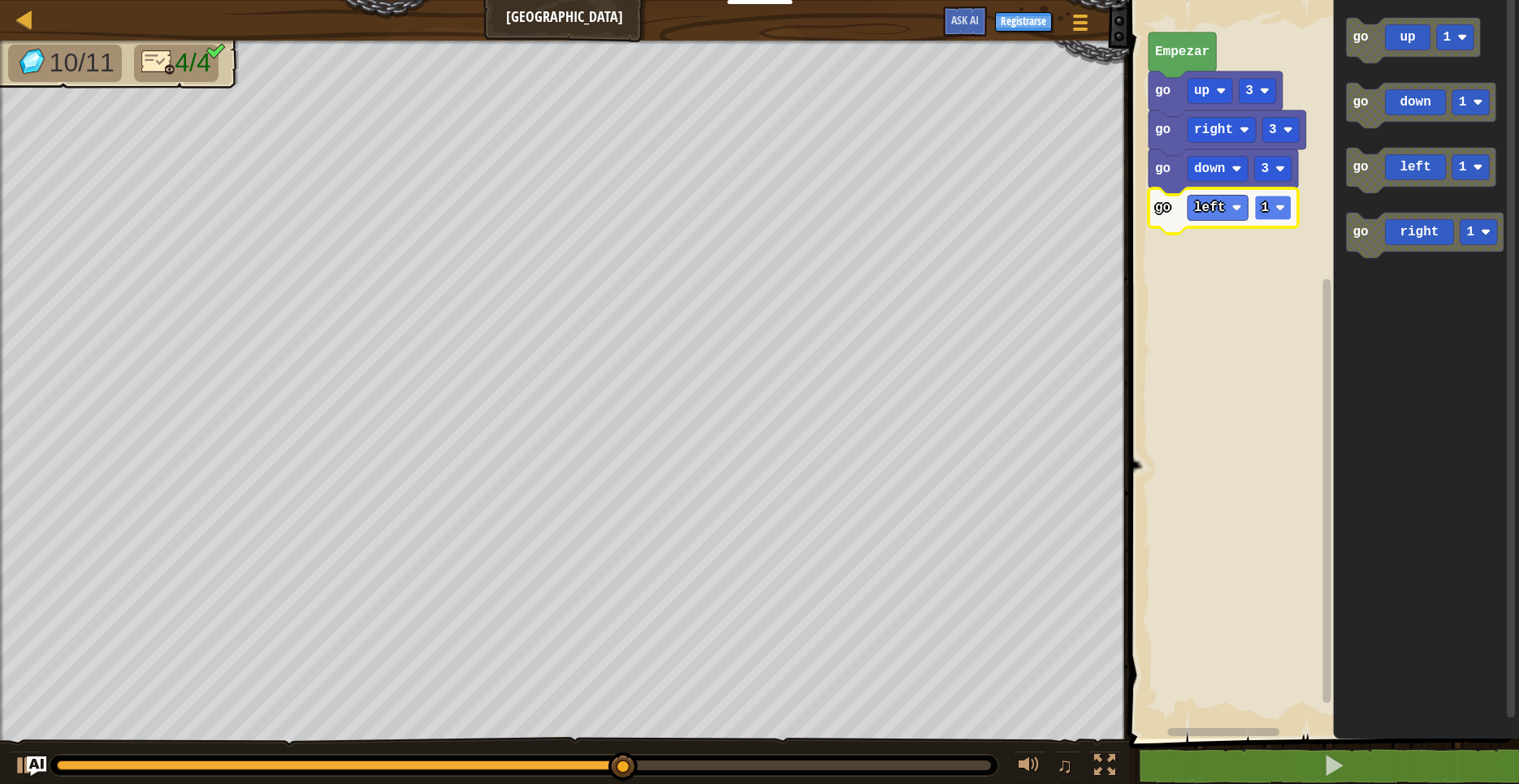
click at [1282, 203] on image "Espacio de trabajo de Blockly" at bounding box center [1280, 208] width 9 height 9
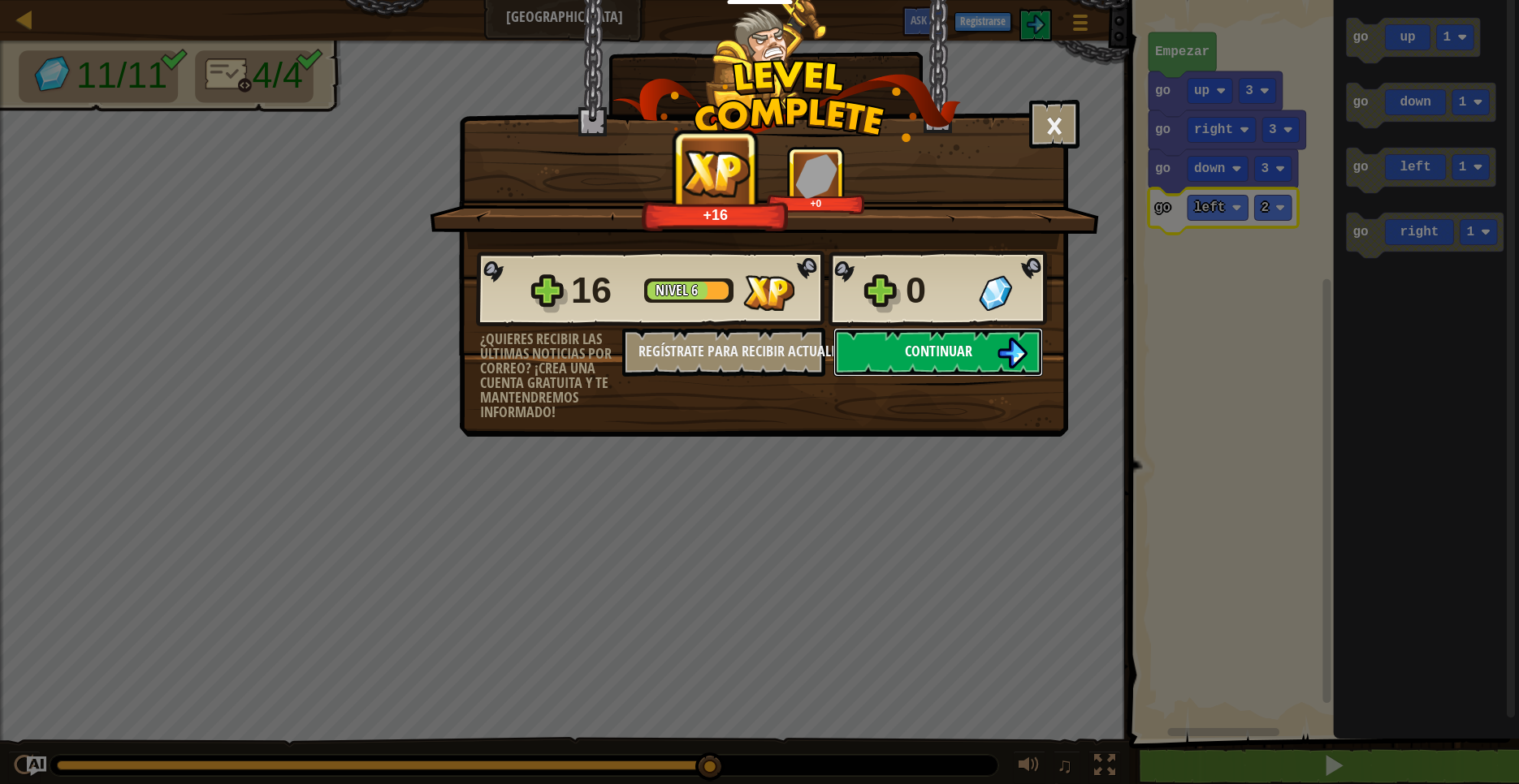
click at [944, 356] on span "Continuar" at bounding box center [939, 352] width 67 height 21
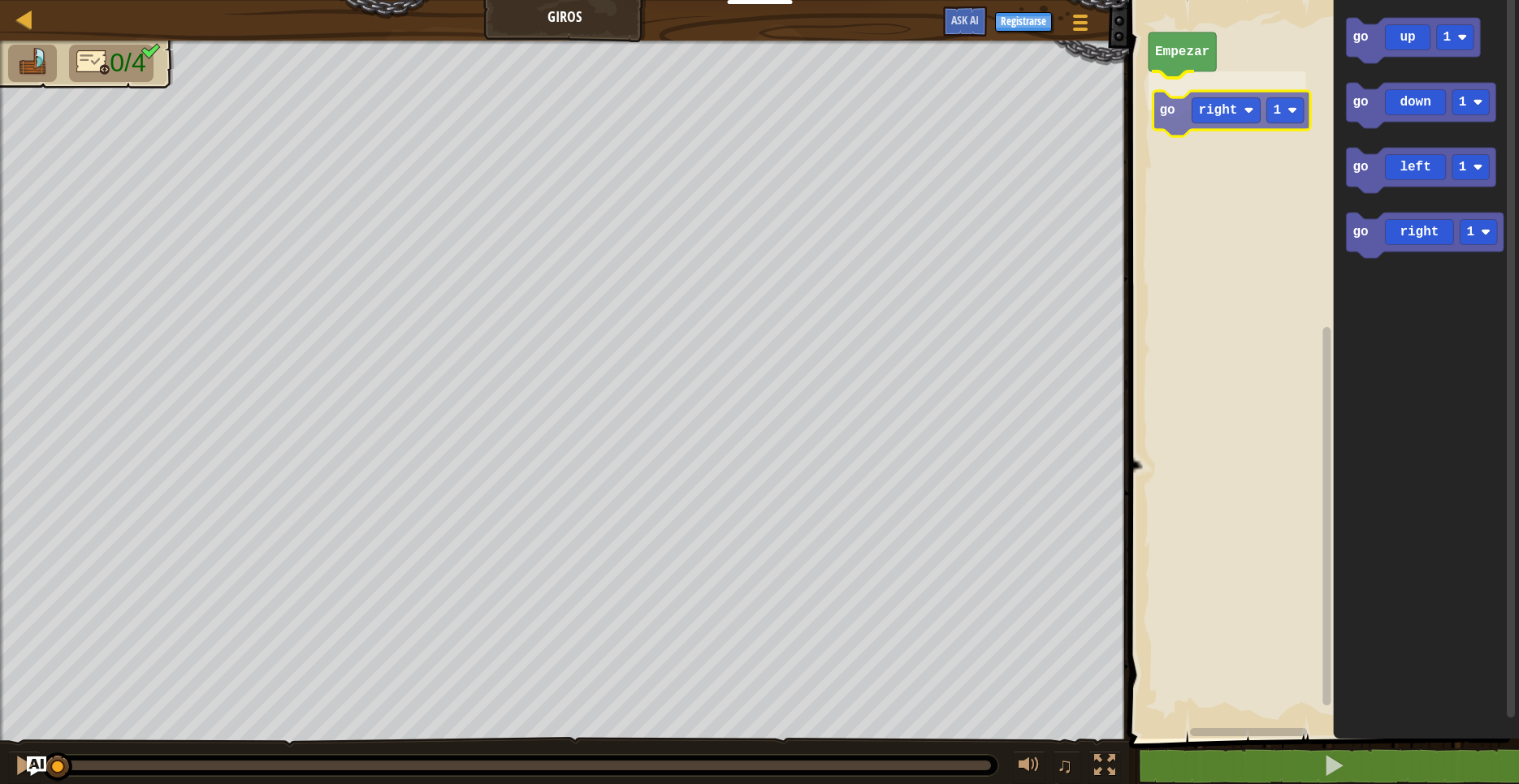
click at [1179, 94] on div "Empezar go right 1 go up 1 go down 1 go left 1 go right 1 go right 1" at bounding box center [1322, 365] width 395 height 747
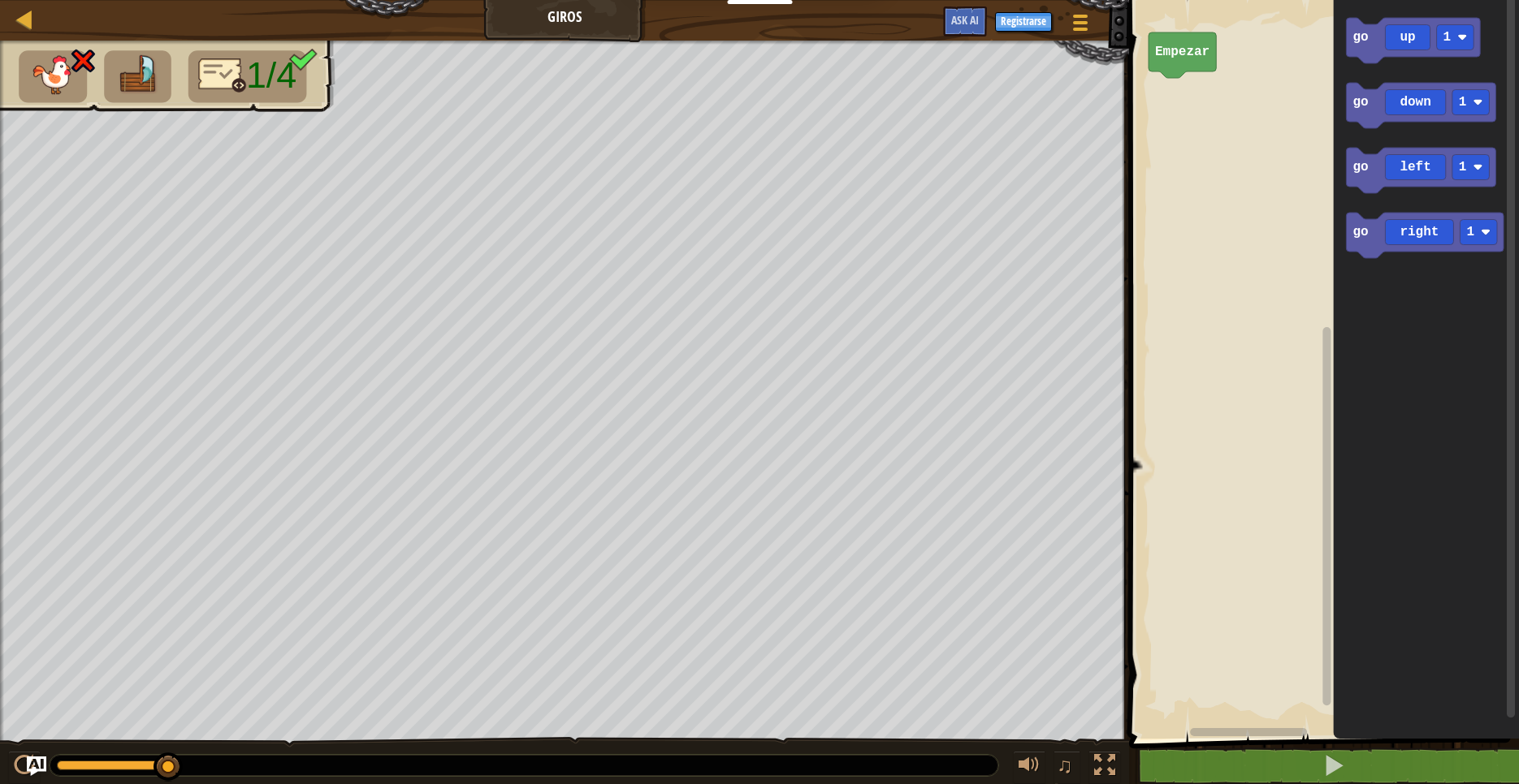
click at [1205, 50] on text "Empezar" at bounding box center [1182, 52] width 54 height 15
click at [1172, 106] on div "Empezar go left 1 go up 1 go down 1 go left 1 go right 1 go left 1" at bounding box center [1322, 365] width 395 height 747
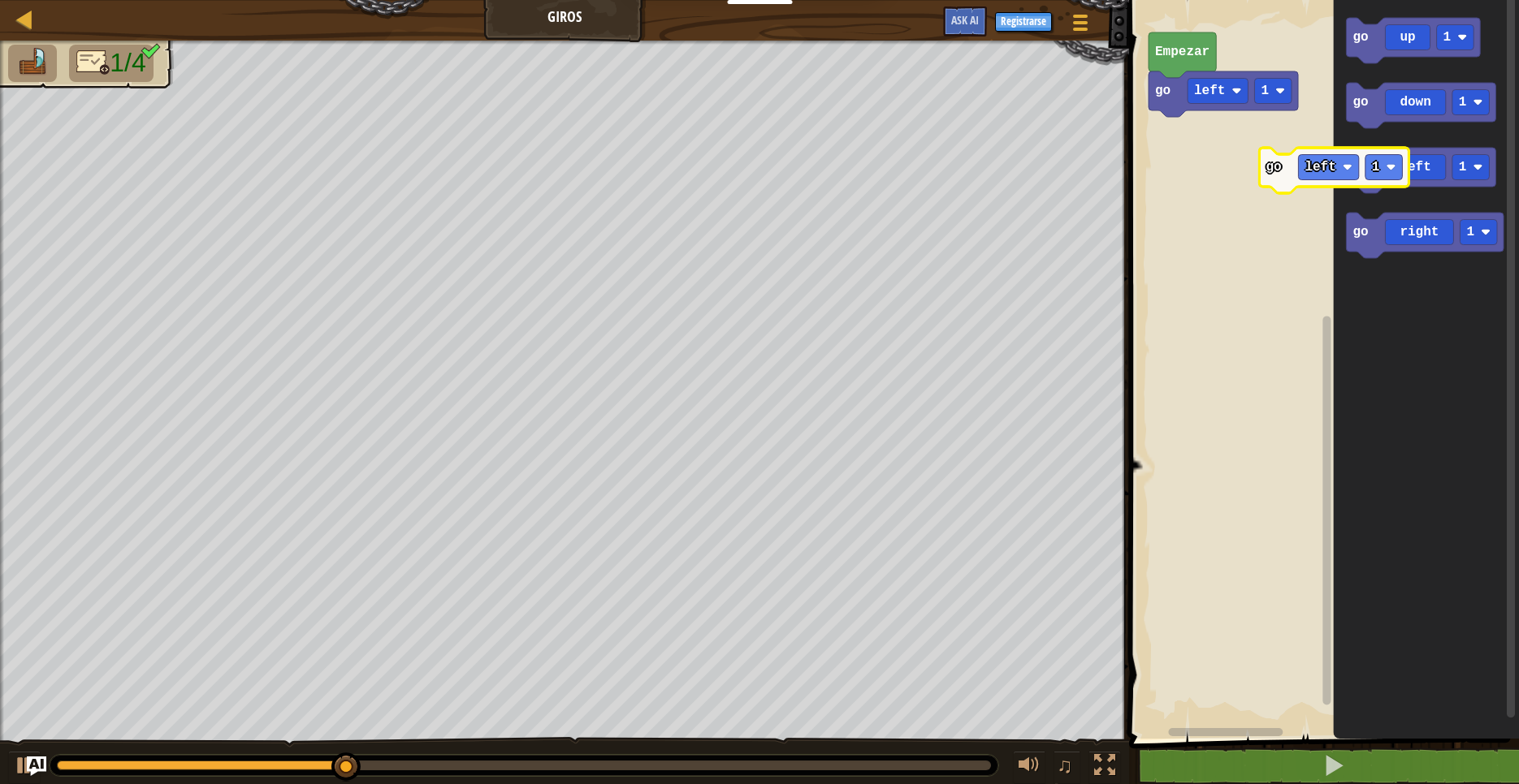
click at [1322, 187] on div "go left 1 Empezar go left 1 go up 1 go down 1 go left 1 go right 1 go left 1" at bounding box center [1322, 365] width 395 height 747
click at [1301, 161] on div "go left 1 go left 1 Empezar go up 1 go down 1 go left 1 go right 1" at bounding box center [1322, 365] width 395 height 747
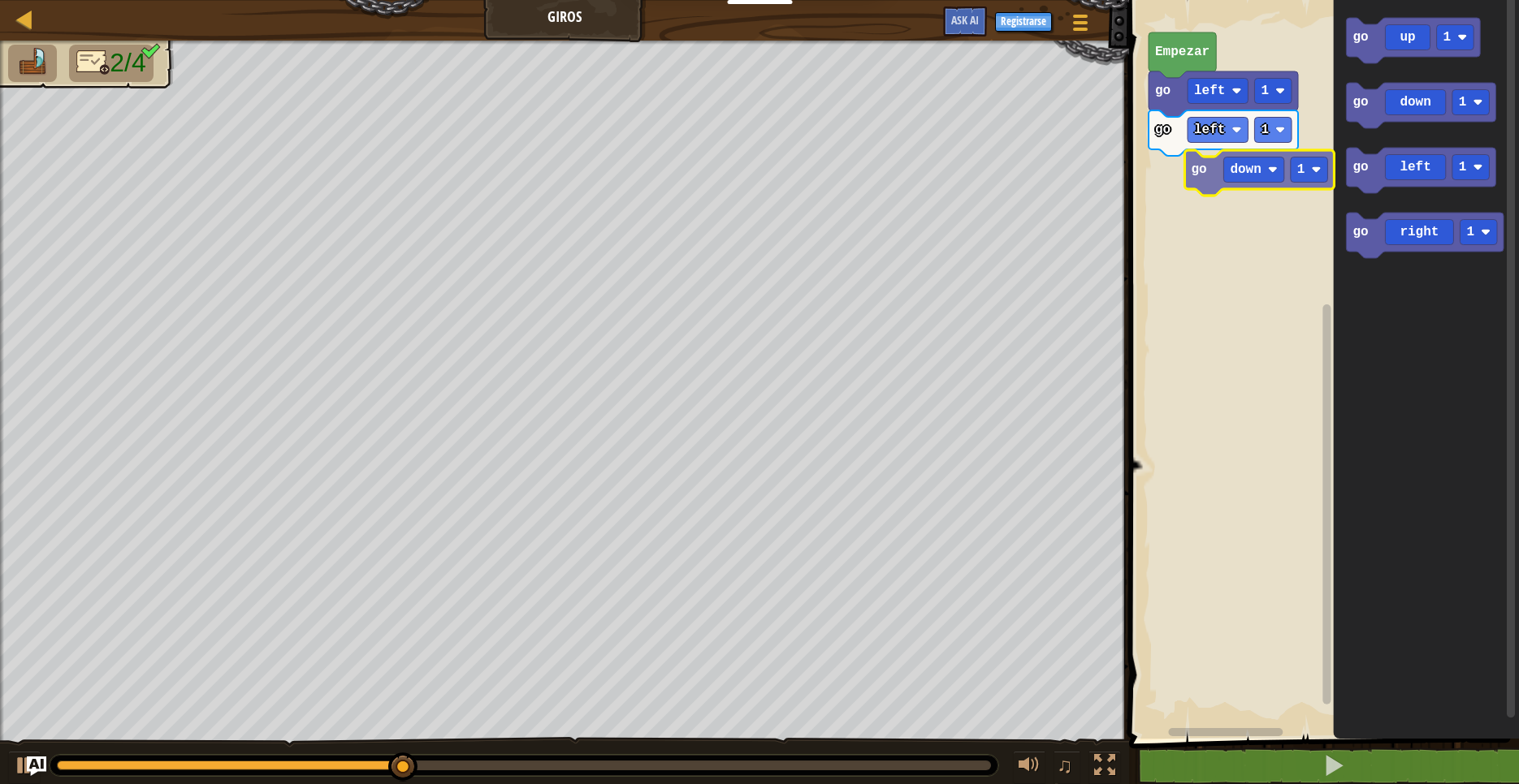
click at [1174, 187] on div "go left 1 go left 1 Empezar go up 1 go down 1 go left 1 go right 1 go down 1" at bounding box center [1322, 365] width 395 height 747
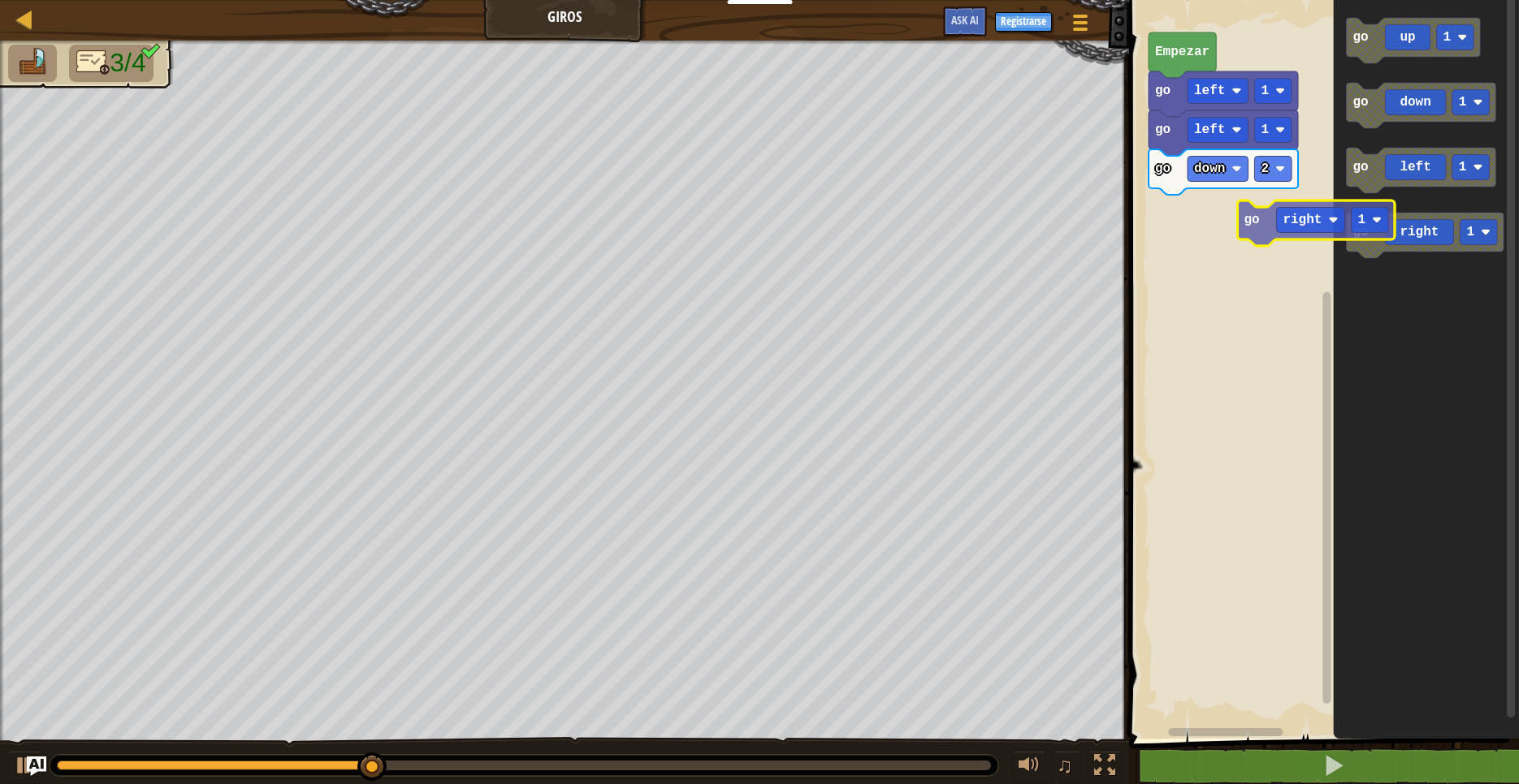
click at [1193, 207] on div "Empezar go left 1 go left 1 go down 2 go up 1 go down 1 go left 1 go right 1 go…" at bounding box center [1322, 365] width 395 height 747
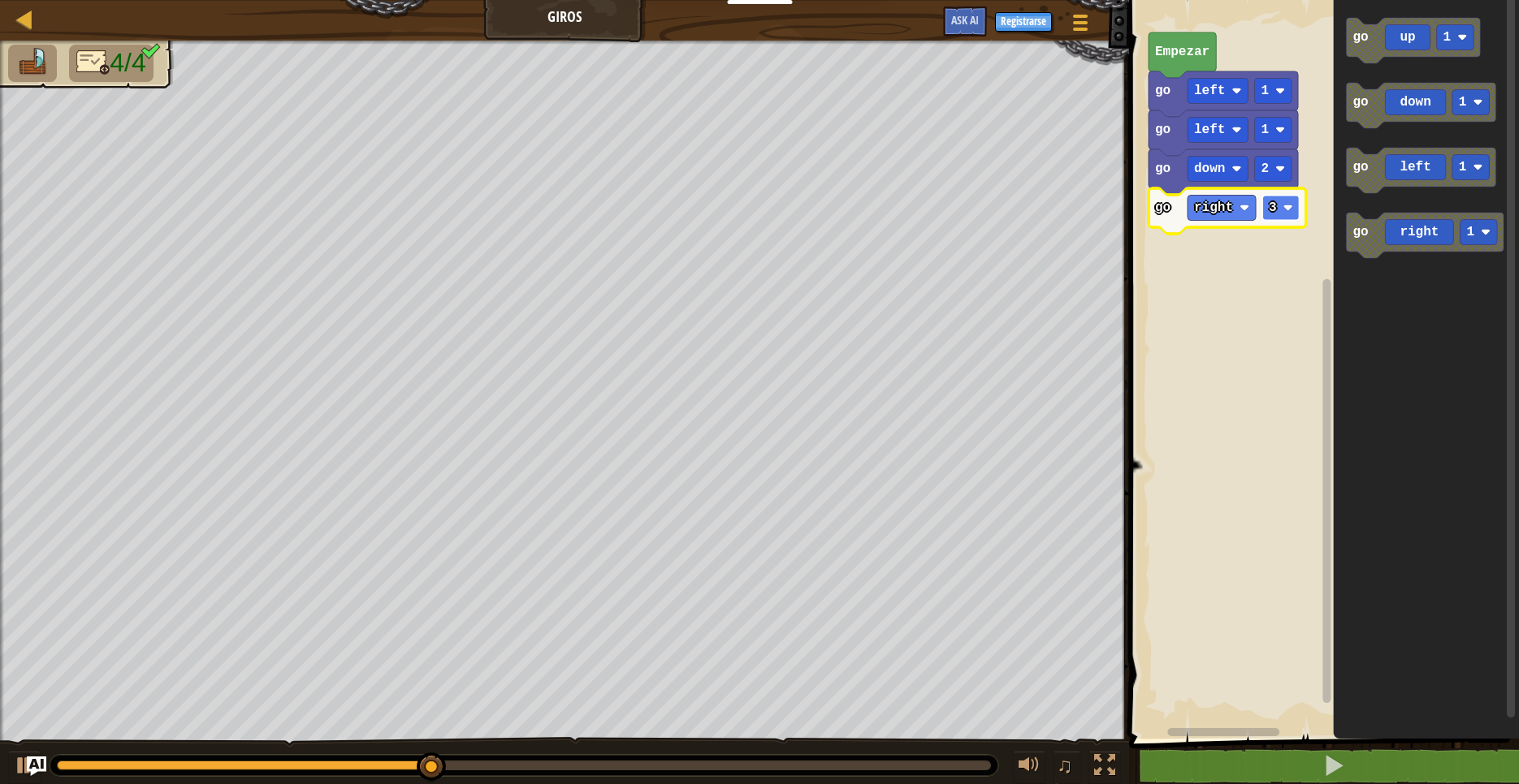
click at [1287, 209] on image "Espacio de trabajo de Blockly" at bounding box center [1288, 208] width 9 height 9
click at [1301, 218] on div "Empezar go left 1 go left 1 go down 2 go right 4 go up 1 go down 1 go left 1 go…" at bounding box center [1322, 365] width 395 height 747
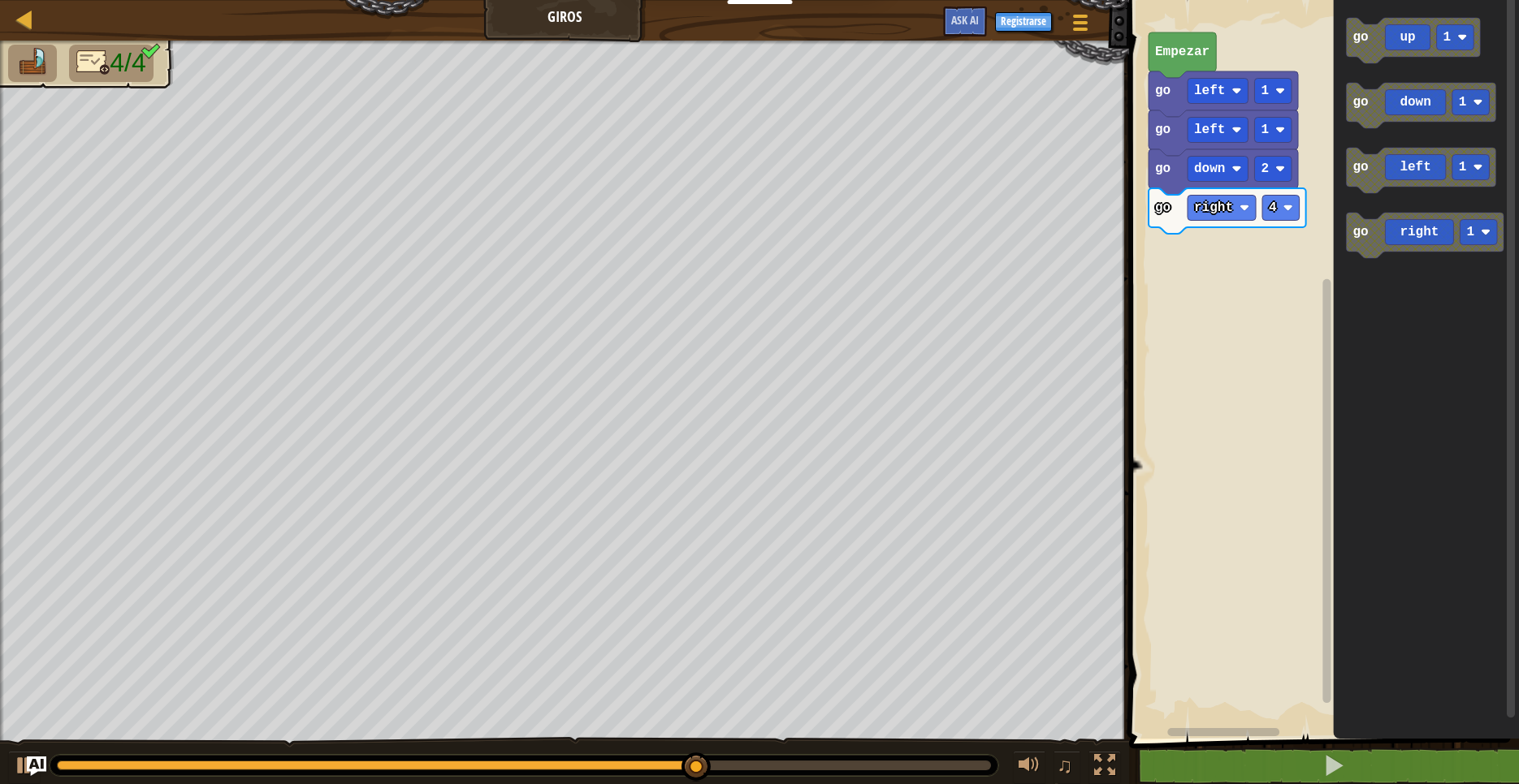
click at [1311, 145] on div "Empezar go left 1 go left 1 go down 2 go right 4 go up 1 go down 1 go left 1 go…" at bounding box center [1322, 365] width 395 height 747
click at [1393, 83] on g "go up 1 go down 1 go left 1 go right 1" at bounding box center [1425, 138] width 157 height 240
click at [1348, 56] on icon "Espacio de trabajo de Blockly" at bounding box center [1413, 40] width 134 height 46
click at [1287, 383] on rect "Espacio de trabajo de Blockly" at bounding box center [1322, 365] width 395 height 747
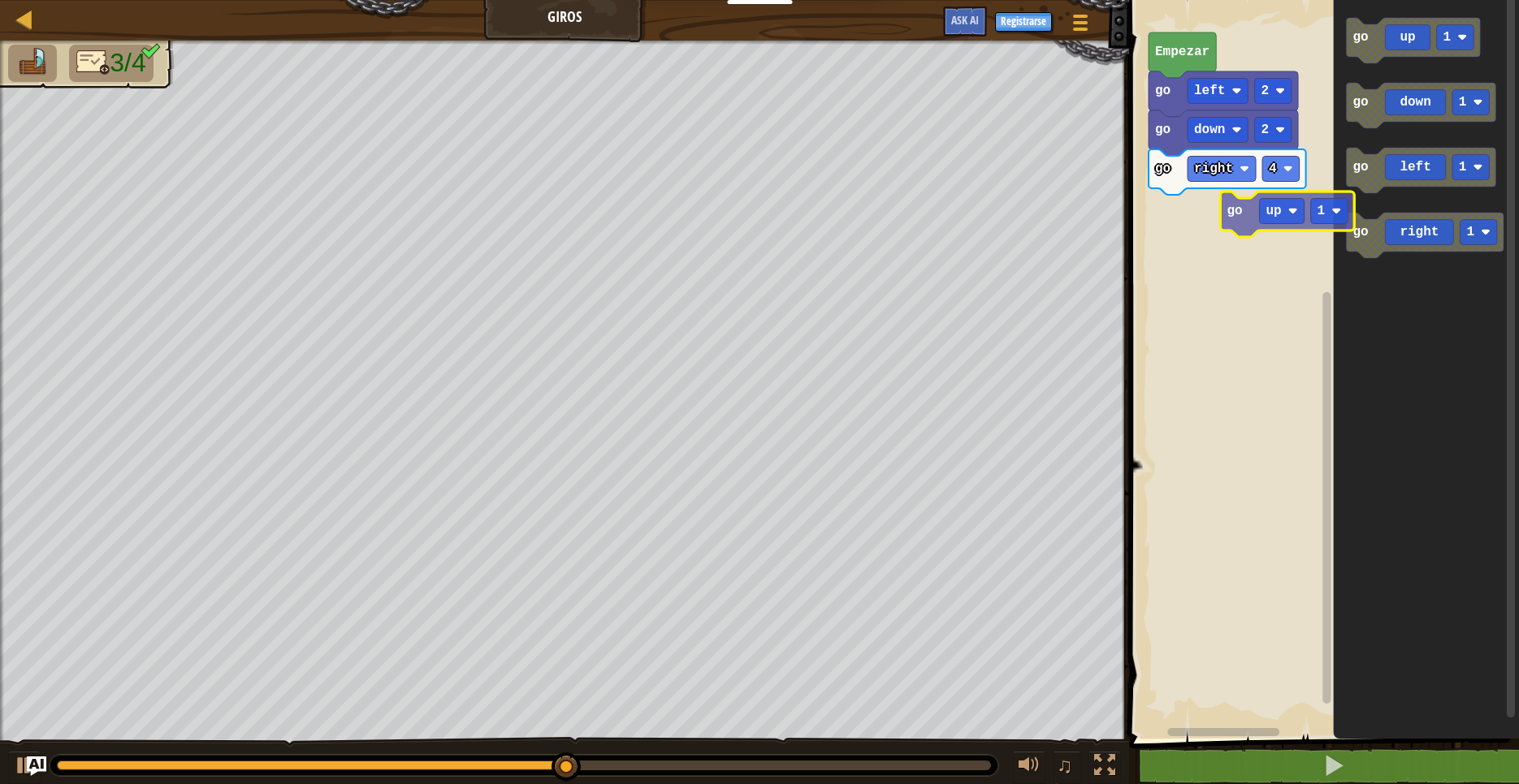
click at [1190, 220] on div "Empezar go right 4 go down 2 go left 2 go up 1 go down 1 go left 1 go right 1 g…" at bounding box center [1322, 365] width 395 height 747
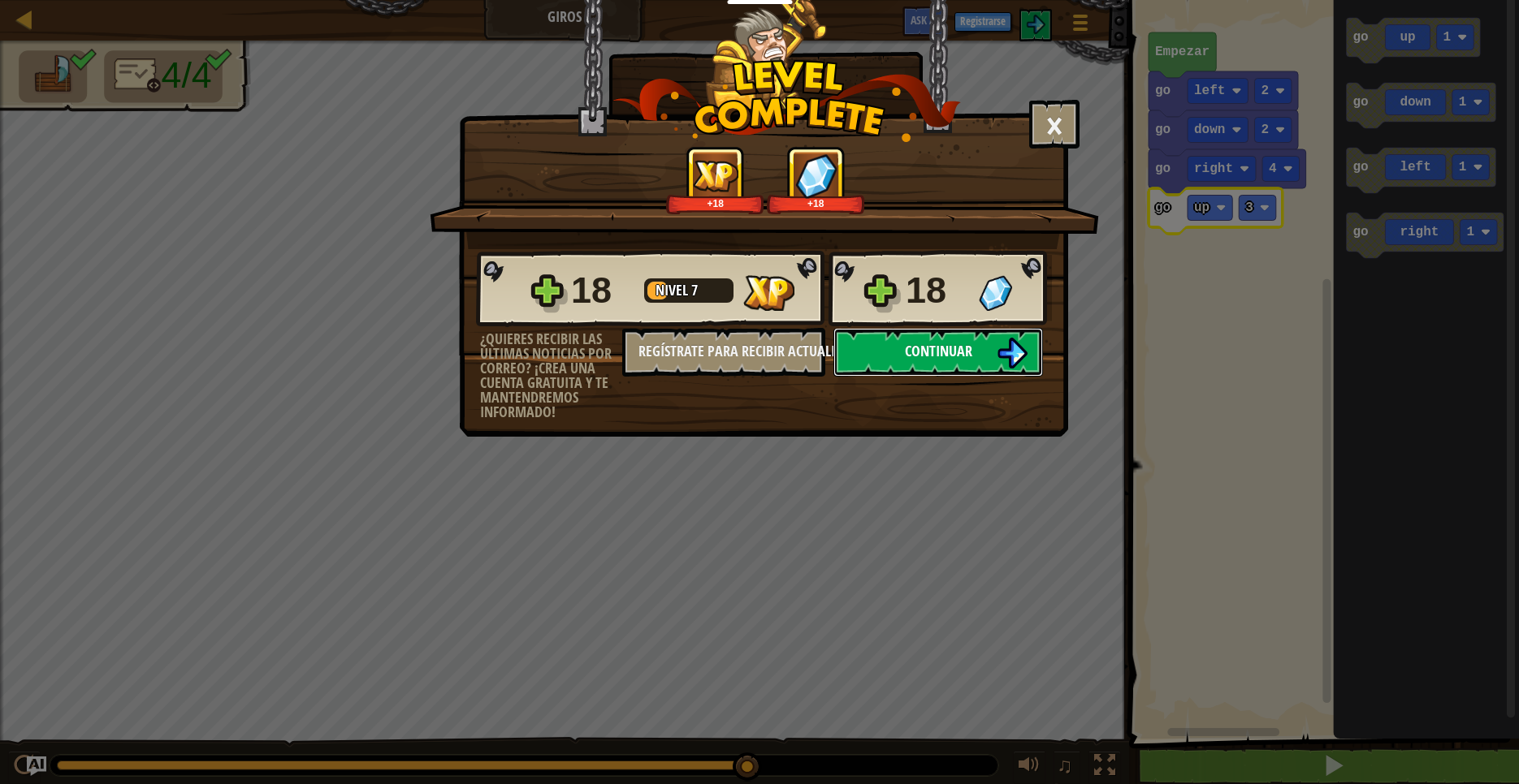
click at [973, 349] on button "Continuar" at bounding box center [938, 353] width 210 height 49
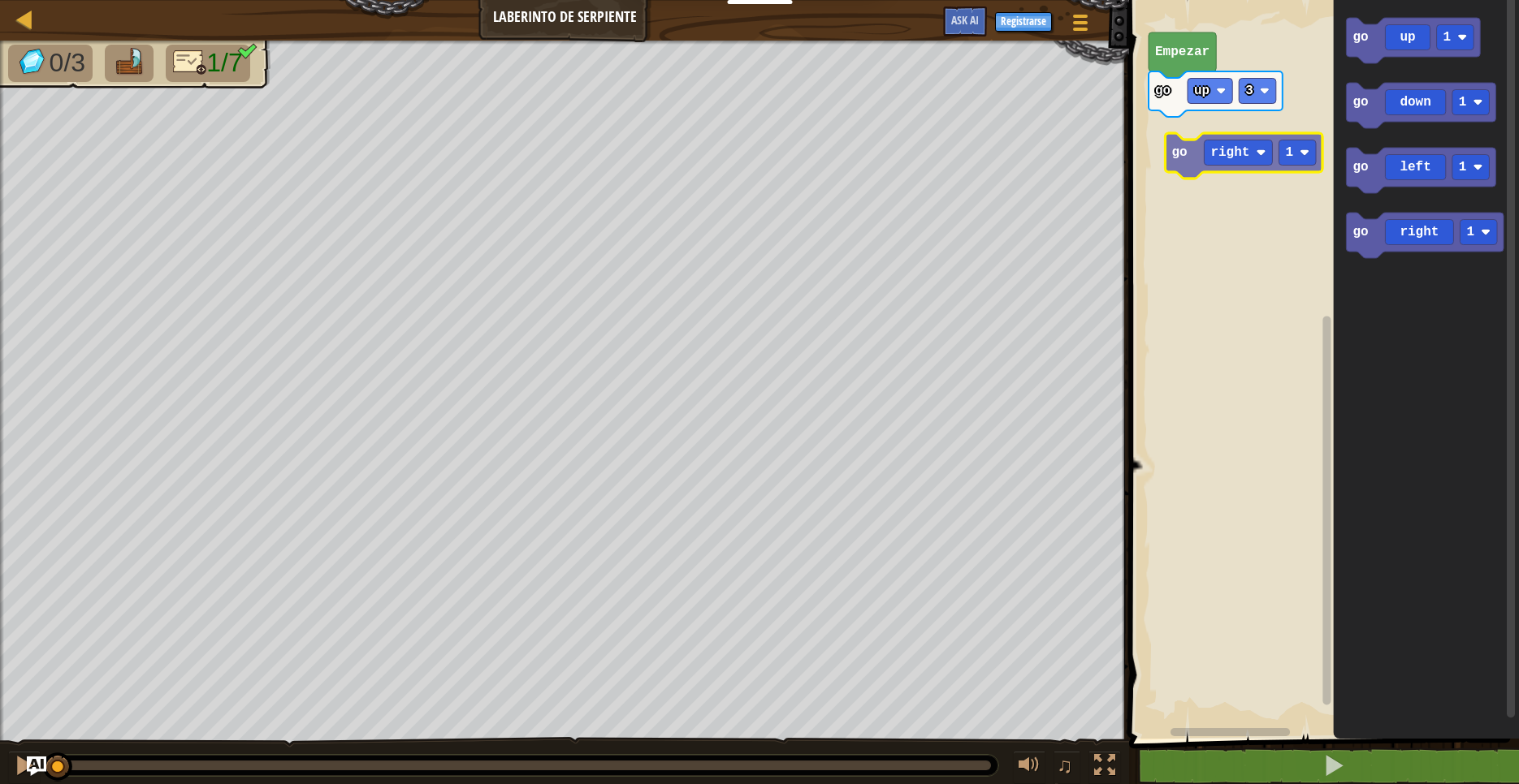
click at [1179, 135] on div "go up 3 Empezar go up 1 go down 1 go left 1 go right 1 go right 1" at bounding box center [1322, 365] width 395 height 747
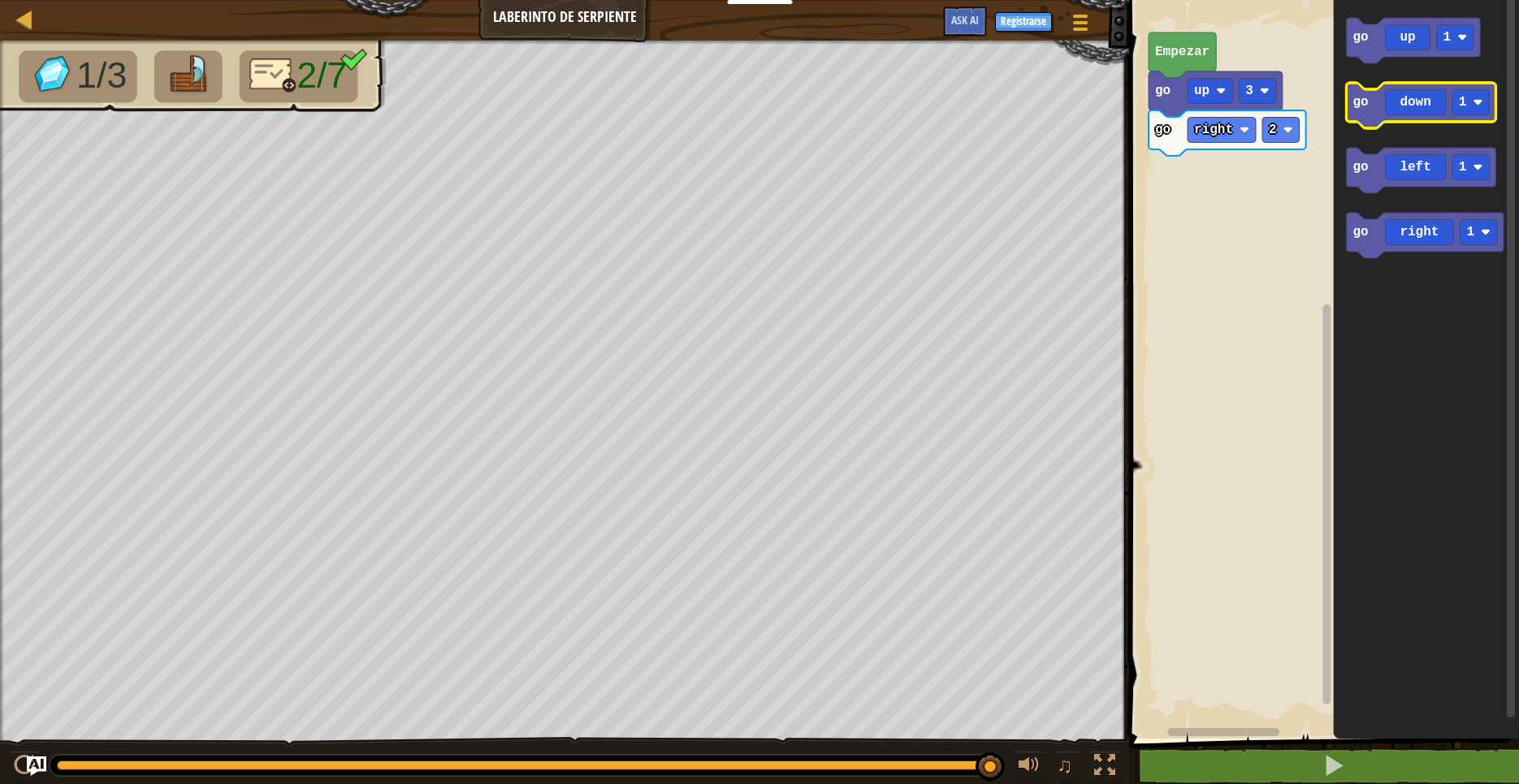
click at [1350, 91] on g "go up 1 go down 1 go left 1 go right 1" at bounding box center [1425, 138] width 157 height 240
click at [1164, 177] on div "Empezar go up 3 go right 2 go up 1 go down 1 go left 1 go right 1 go up 1" at bounding box center [1322, 365] width 395 height 747
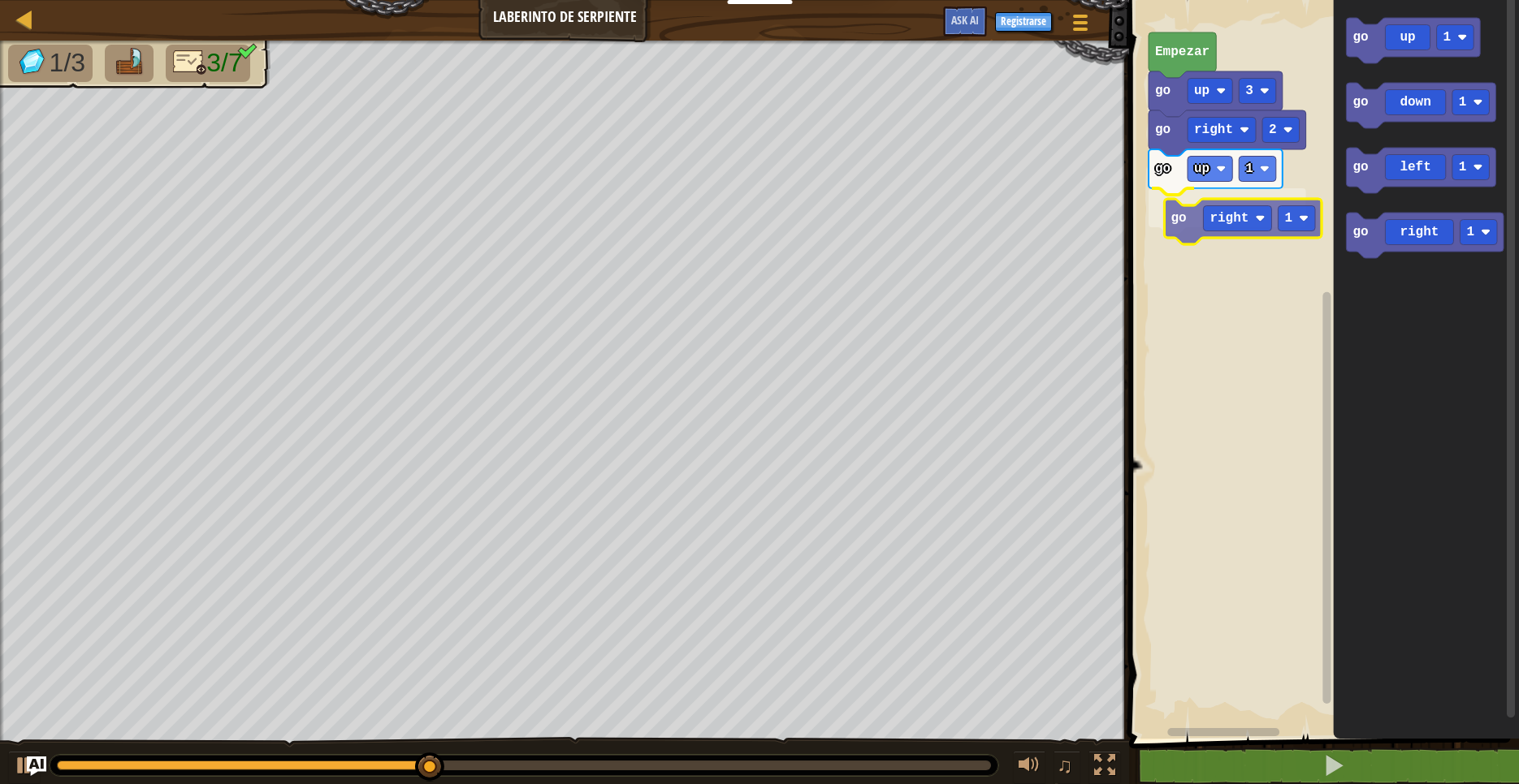
click at [1190, 214] on div "Empezar go up 3 go right 2 go up 1 go right 1 go up 1 go down 1 go left 1 go ri…" at bounding box center [1322, 365] width 395 height 747
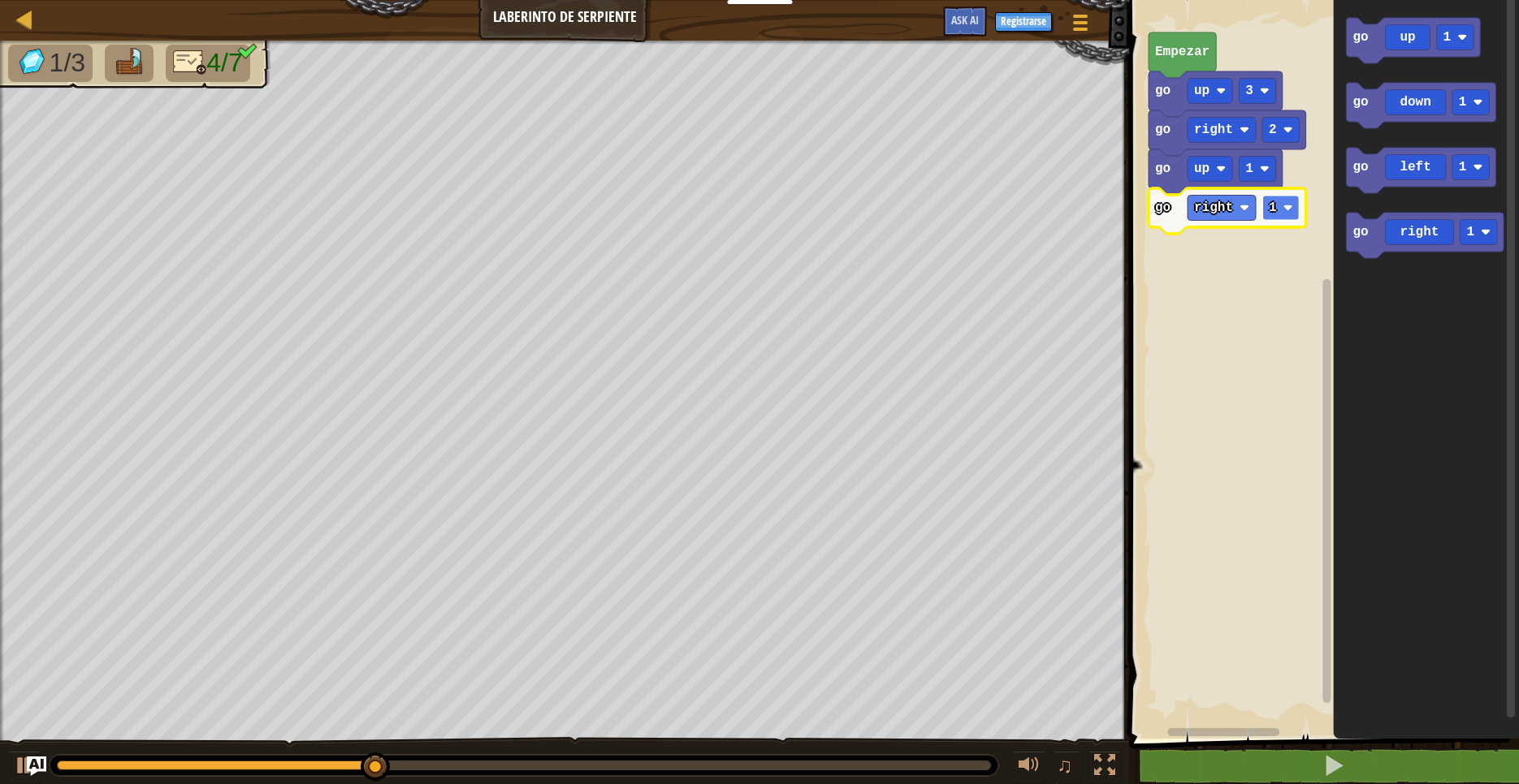
click at [1290, 211] on image "Espacio de trabajo de Blockly" at bounding box center [1288, 208] width 9 height 9
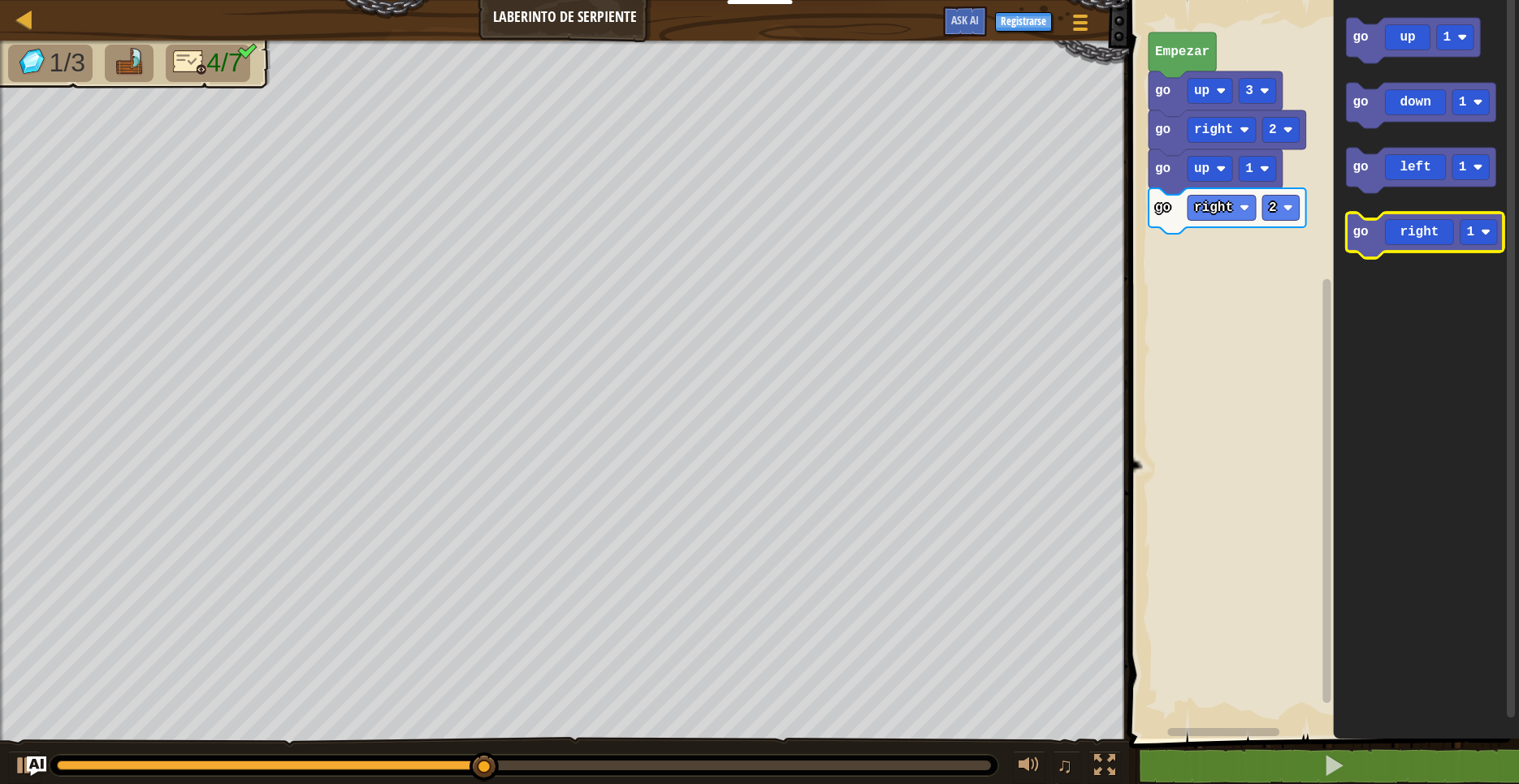
click at [1366, 194] on g "go up 1 go down 1 go left 1 go right 1" at bounding box center [1425, 138] width 157 height 240
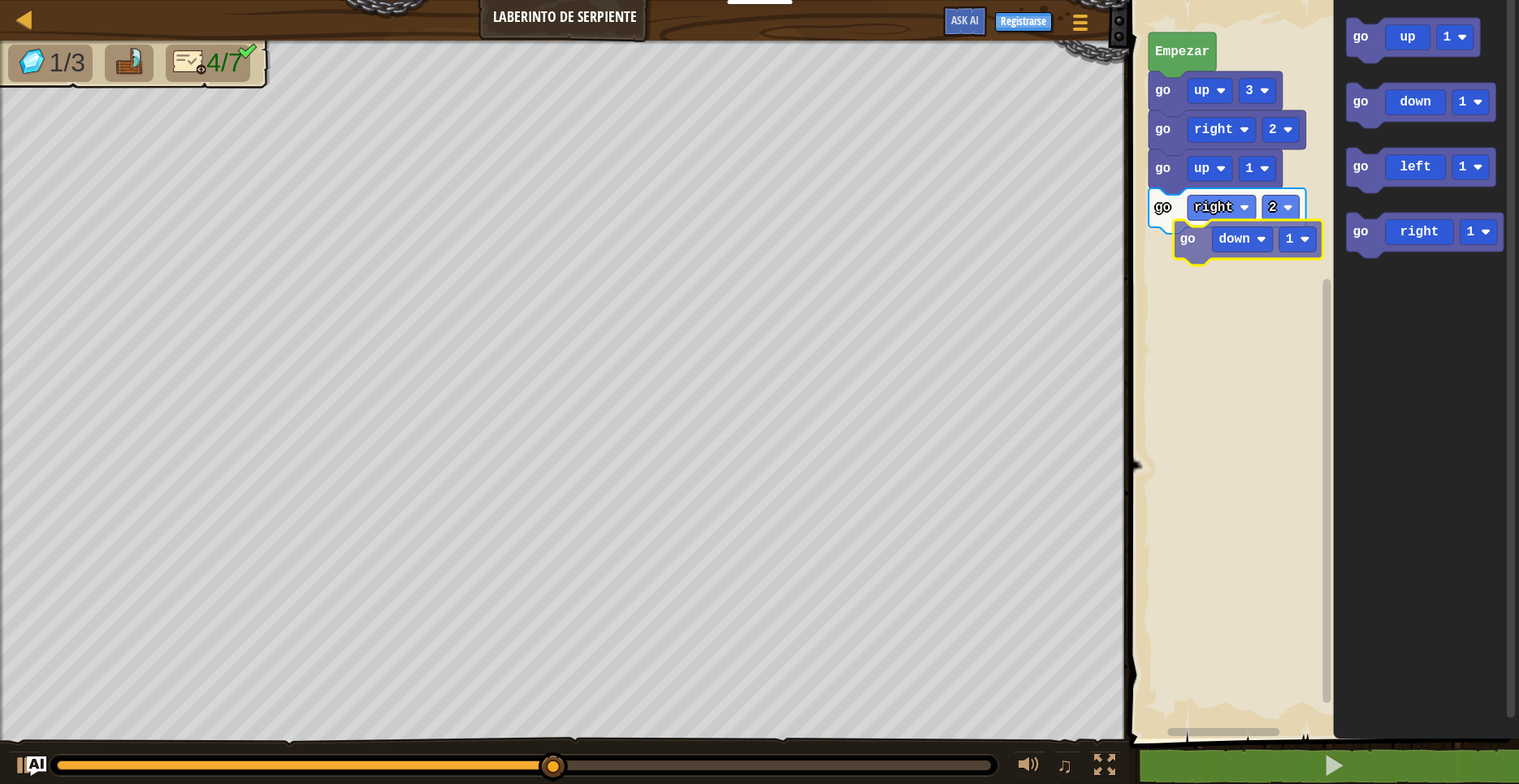
click at [1195, 248] on div "Empezar go up 3 go right 2 go up 1 go right 2 go up 1 go down 1 go left 1 go ri…" at bounding box center [1322, 365] width 395 height 747
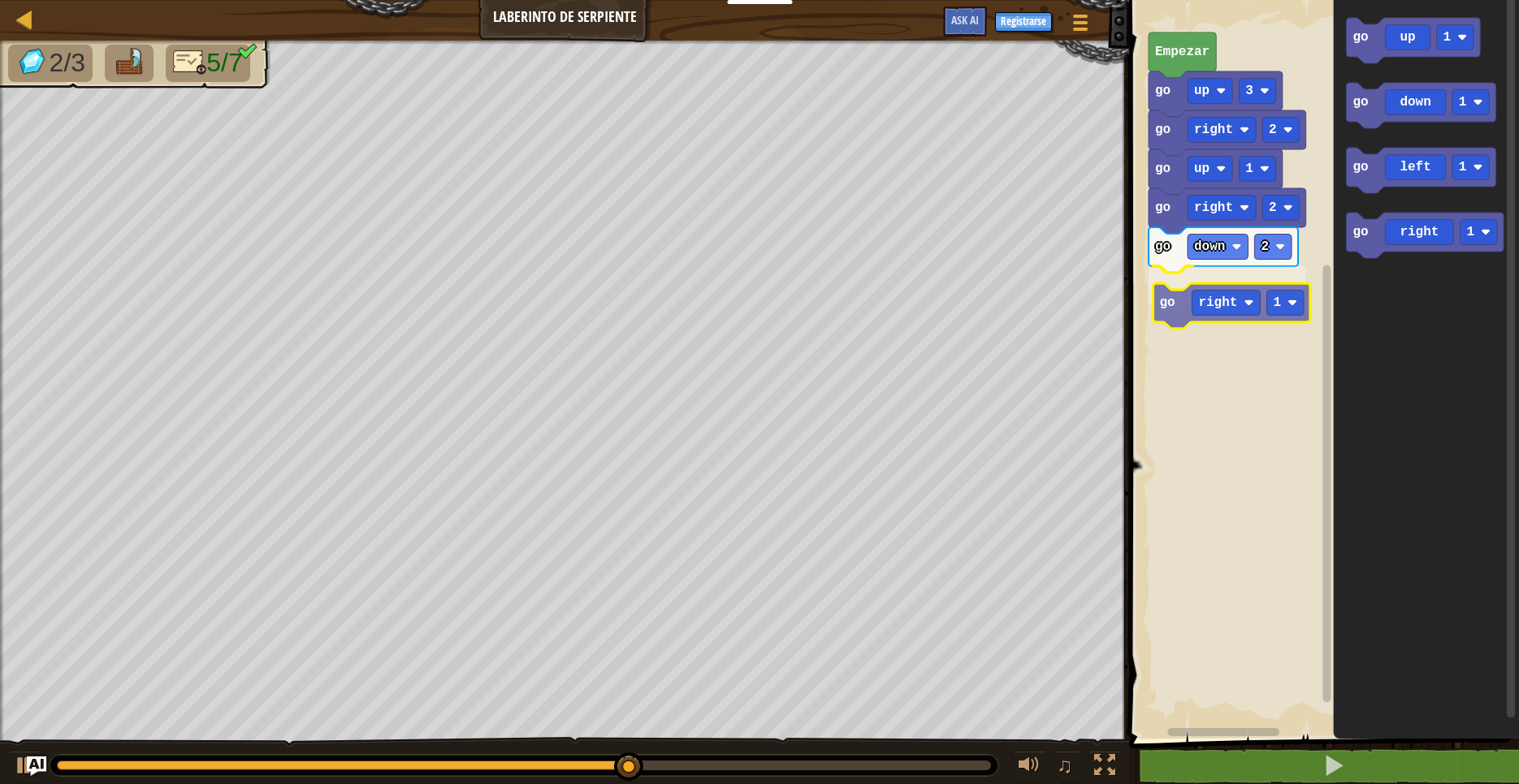
click at [1194, 294] on div "Empezar go up 3 go right 2 go up 1 go right 2 go down 2 go right 1 go up 1 go d…" at bounding box center [1322, 365] width 395 height 747
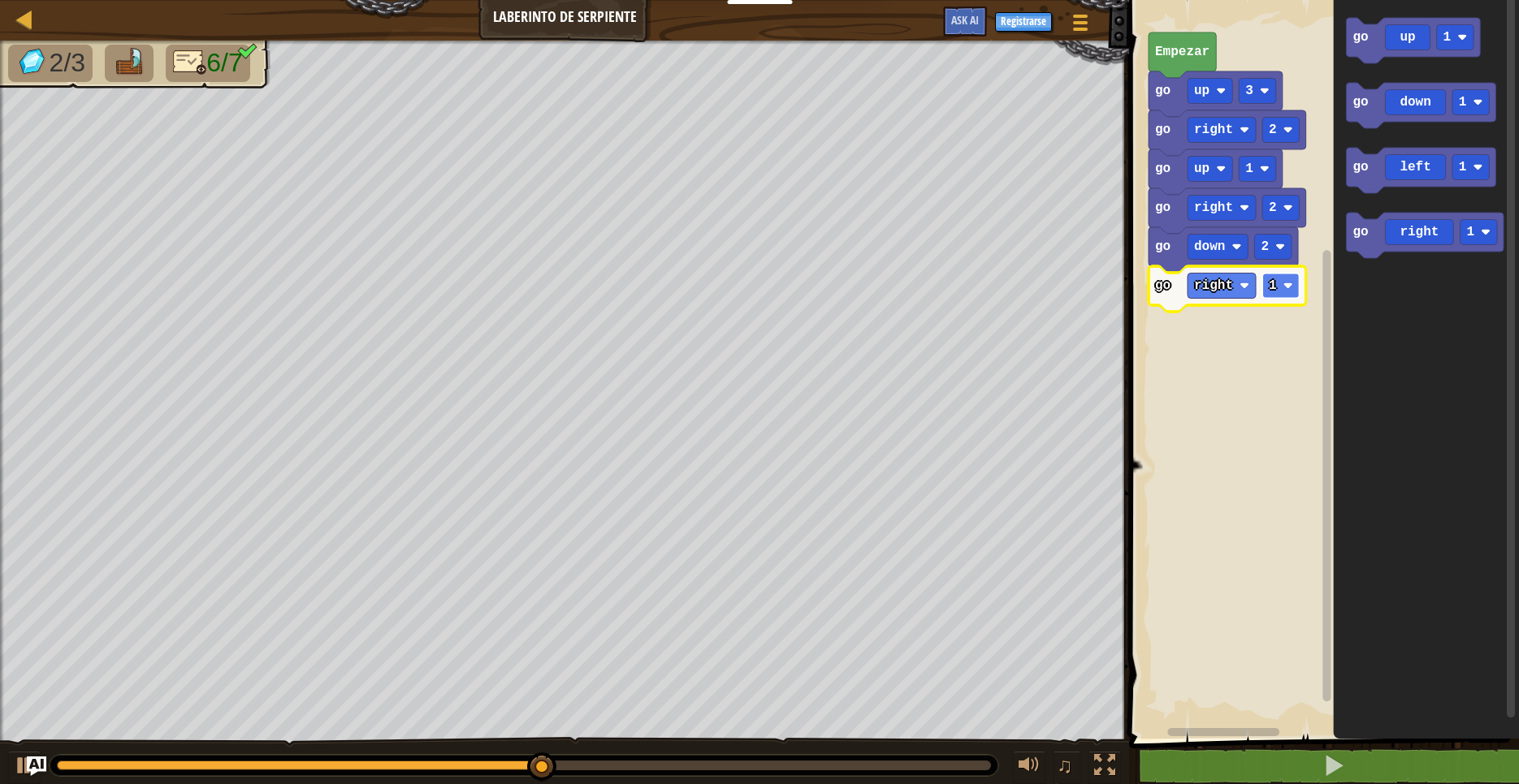
click at [1292, 287] on image "Espacio de trabajo de Blockly" at bounding box center [1288, 285] width 9 height 9
click at [1377, 112] on g "go up 1 go down 1 go left 1 go right 1" at bounding box center [1425, 138] width 157 height 240
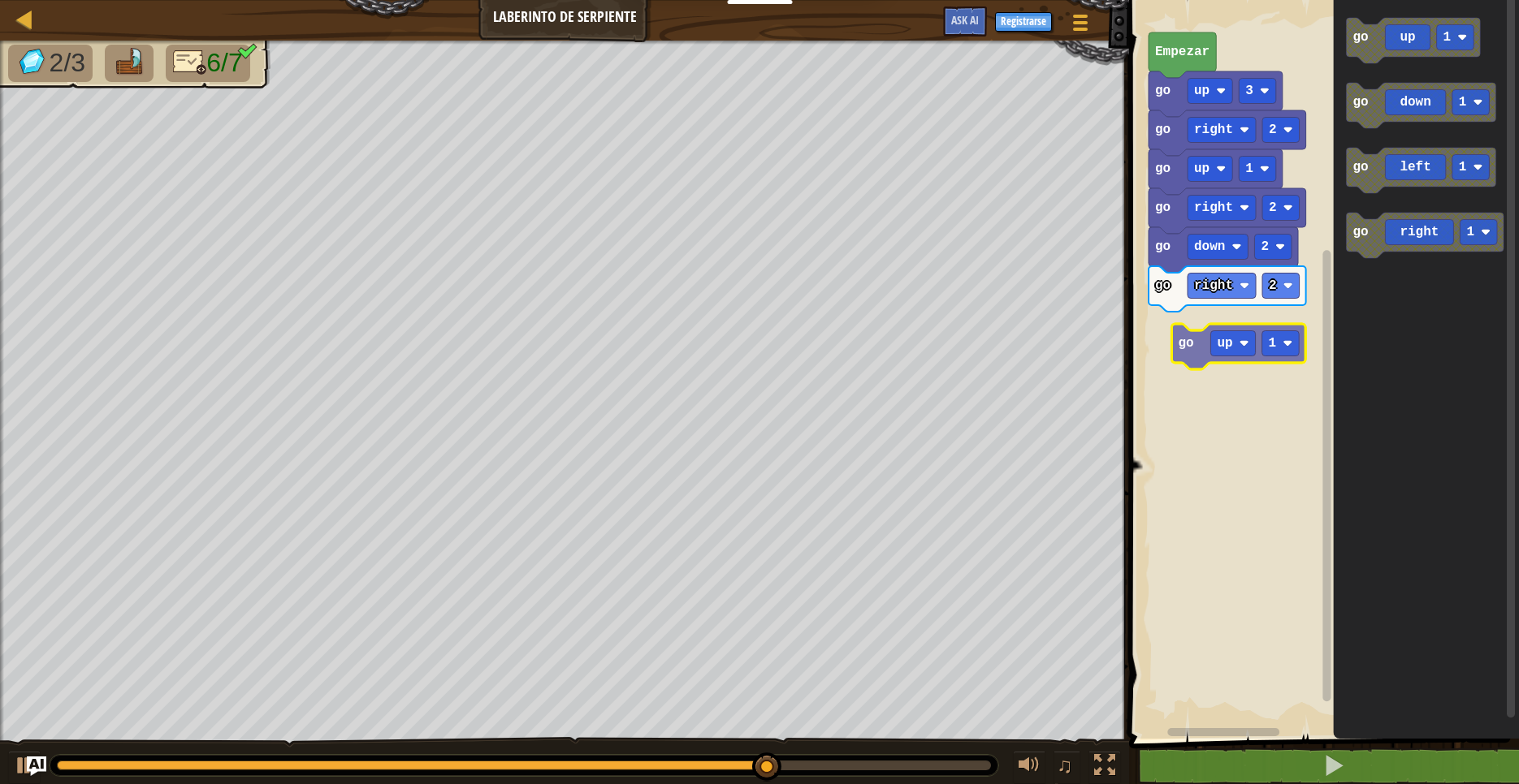
click at [1188, 343] on div "Empezar go up 3 go right 2 go up 1 go right 2 go down 2 go right 2 go up 1 go d…" at bounding box center [1322, 365] width 395 height 747
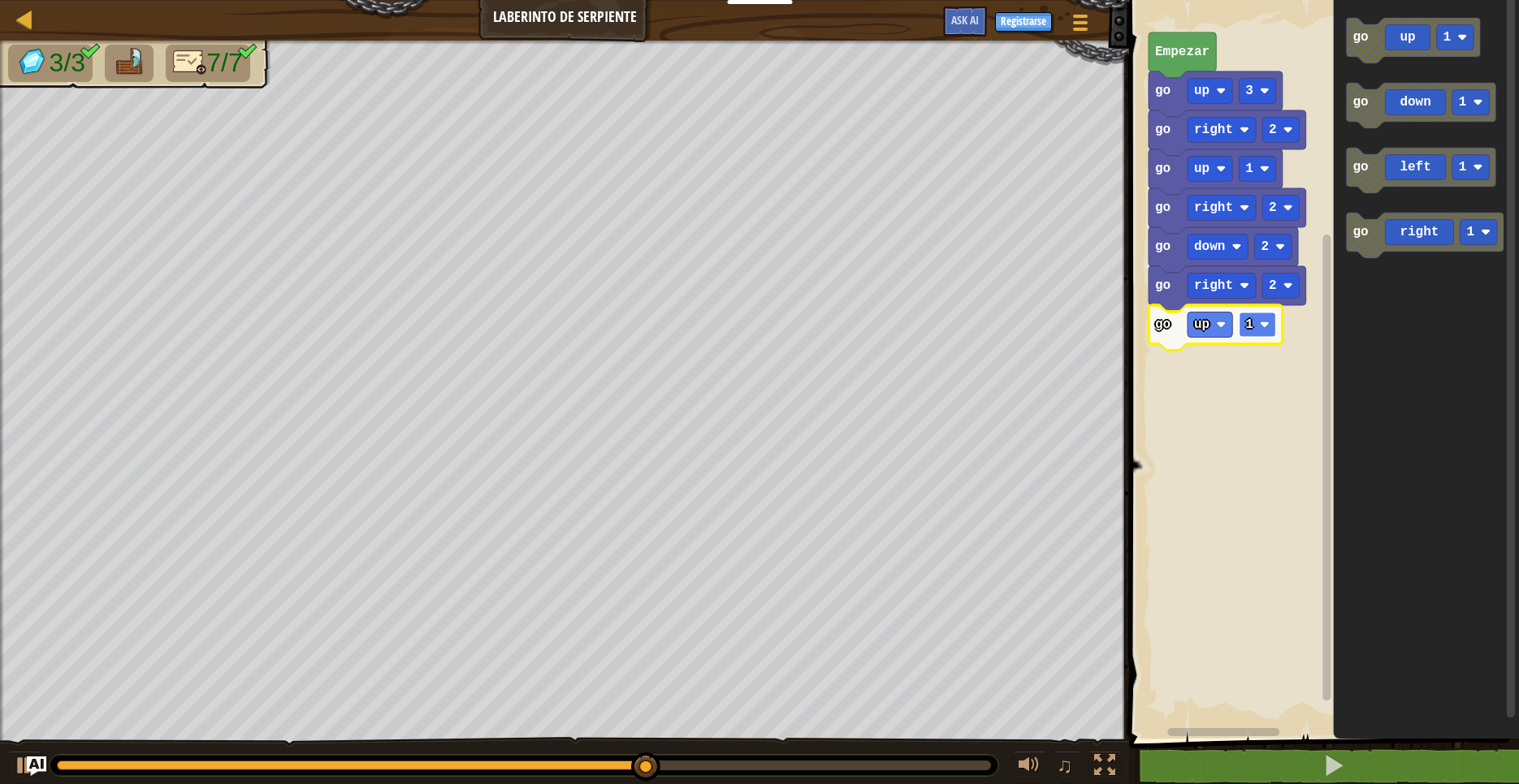
click at [1268, 329] on image "Espacio de trabajo de Blockly" at bounding box center [1264, 325] width 9 height 9
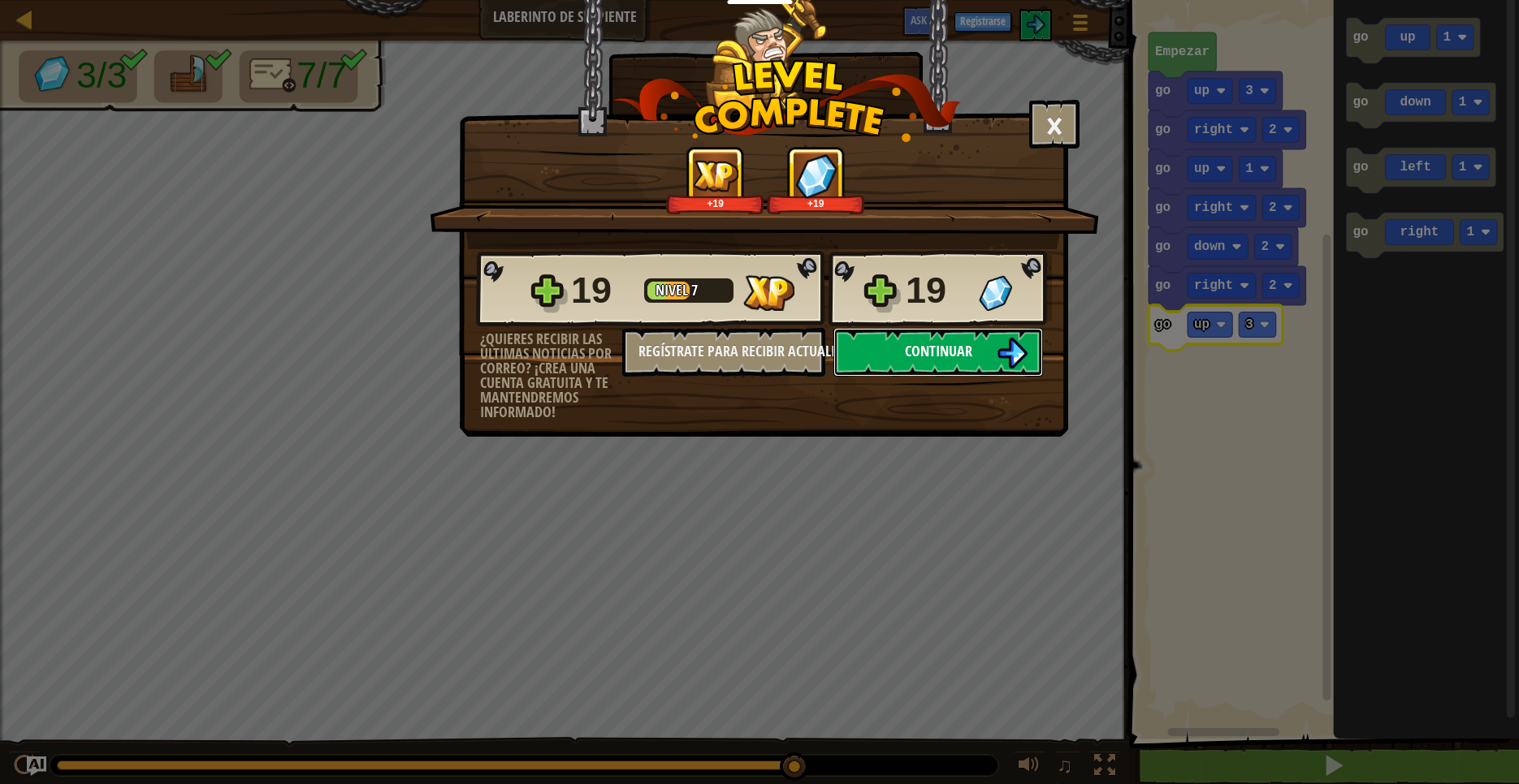
click at [976, 356] on button "Continuar" at bounding box center [938, 353] width 210 height 49
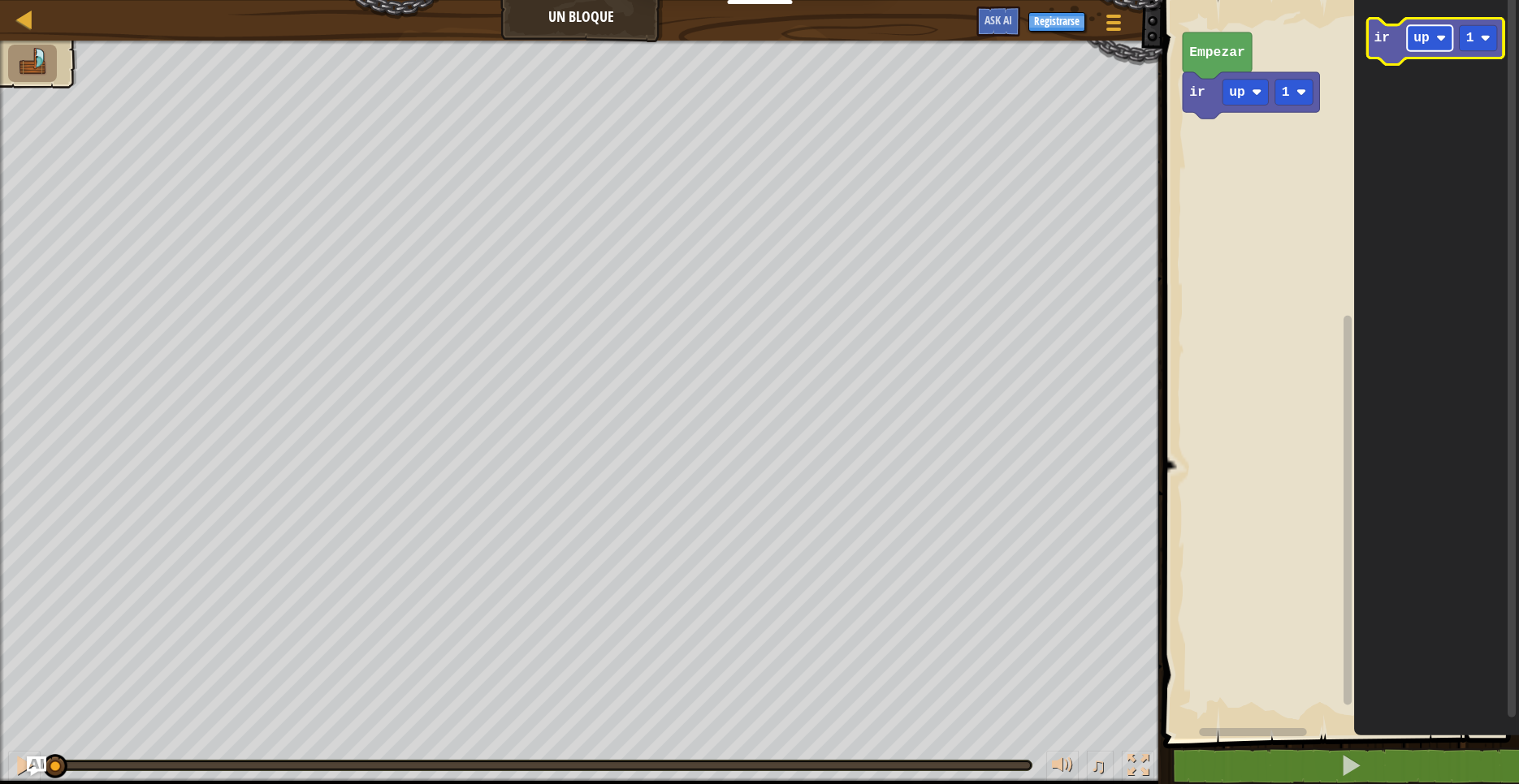
click at [1451, 34] on rect "Espacio de trabajo de Blockly" at bounding box center [1429, 38] width 46 height 26
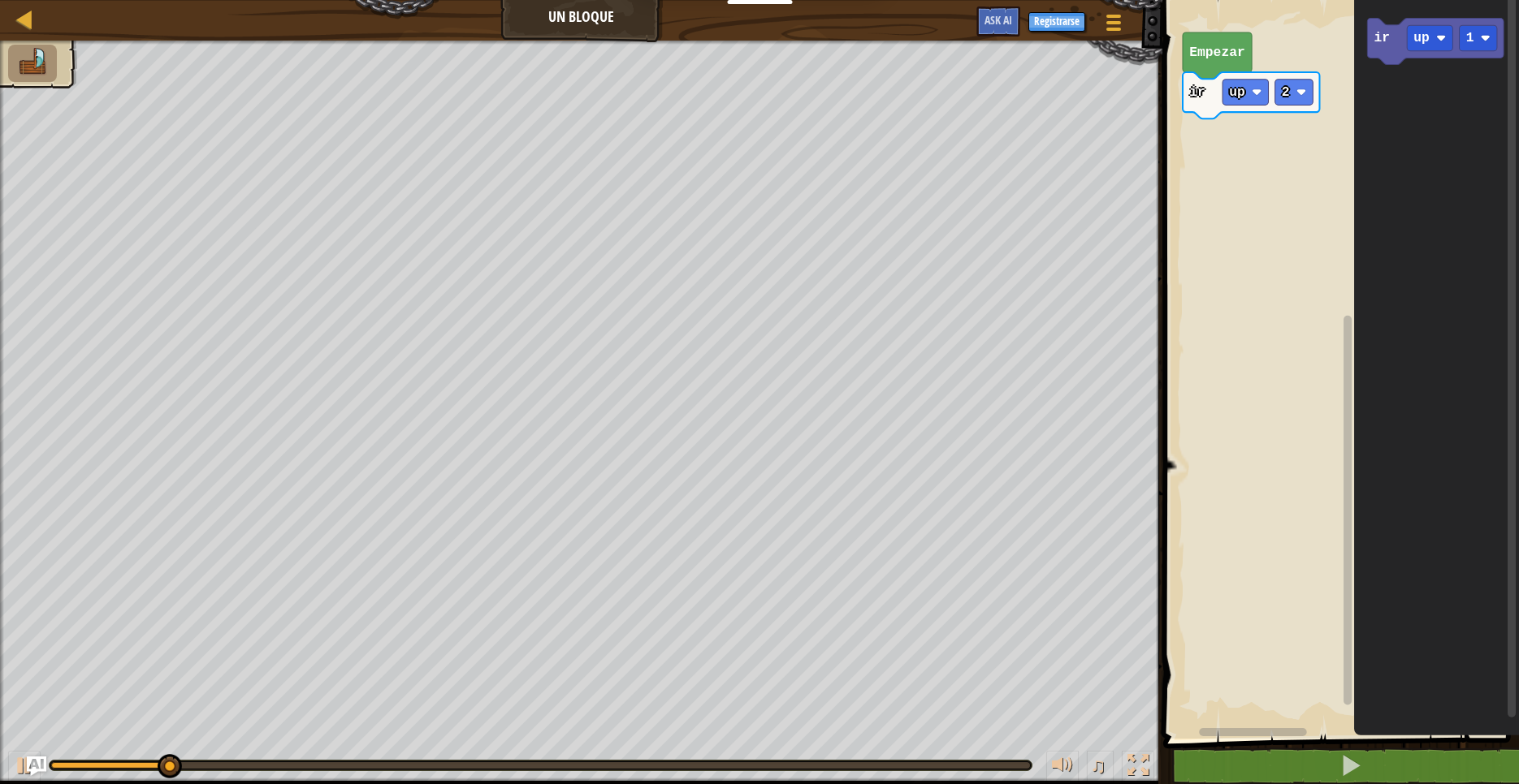
click at [1363, 111] on icon "ir up 1" at bounding box center [1437, 365] width 166 height 747
click at [1448, 46] on rect "Espacio de trabajo de Blockly" at bounding box center [1429, 38] width 46 height 26
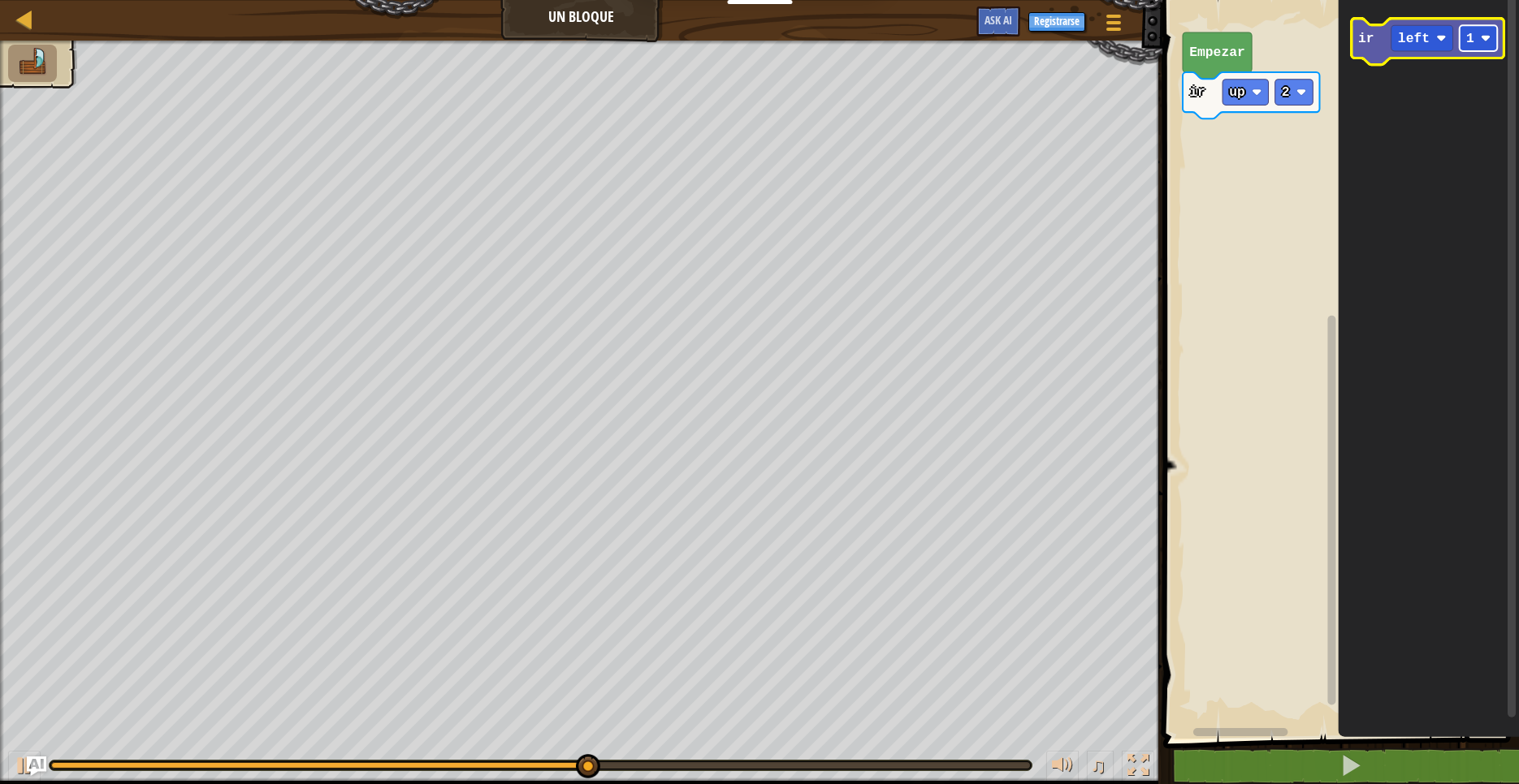
click at [1482, 36] on image "Espacio de trabajo de Blockly" at bounding box center [1485, 38] width 9 height 9
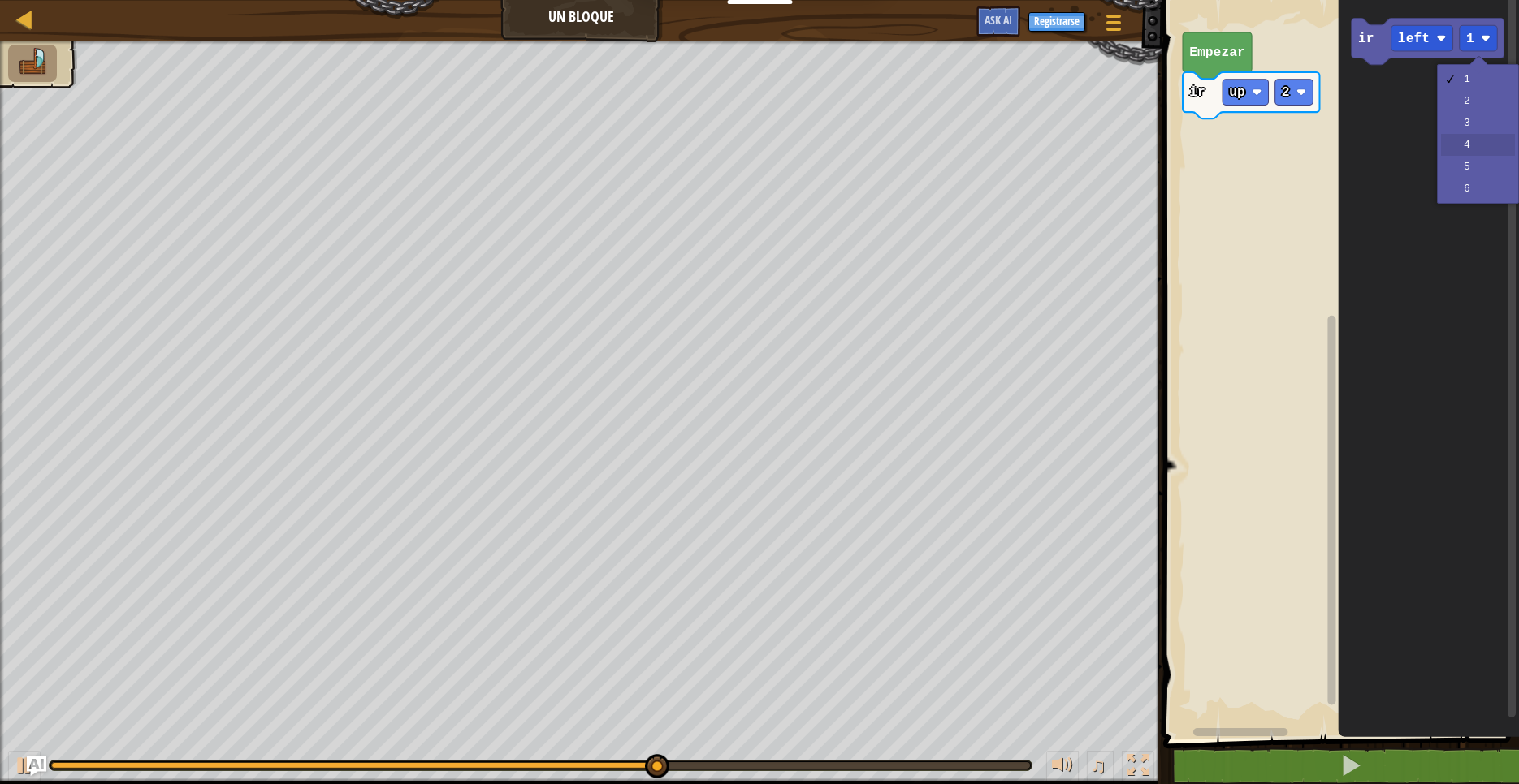
drag, startPoint x: 1485, startPoint y: 144, endPoint x: 1407, endPoint y: 94, distance: 92.6
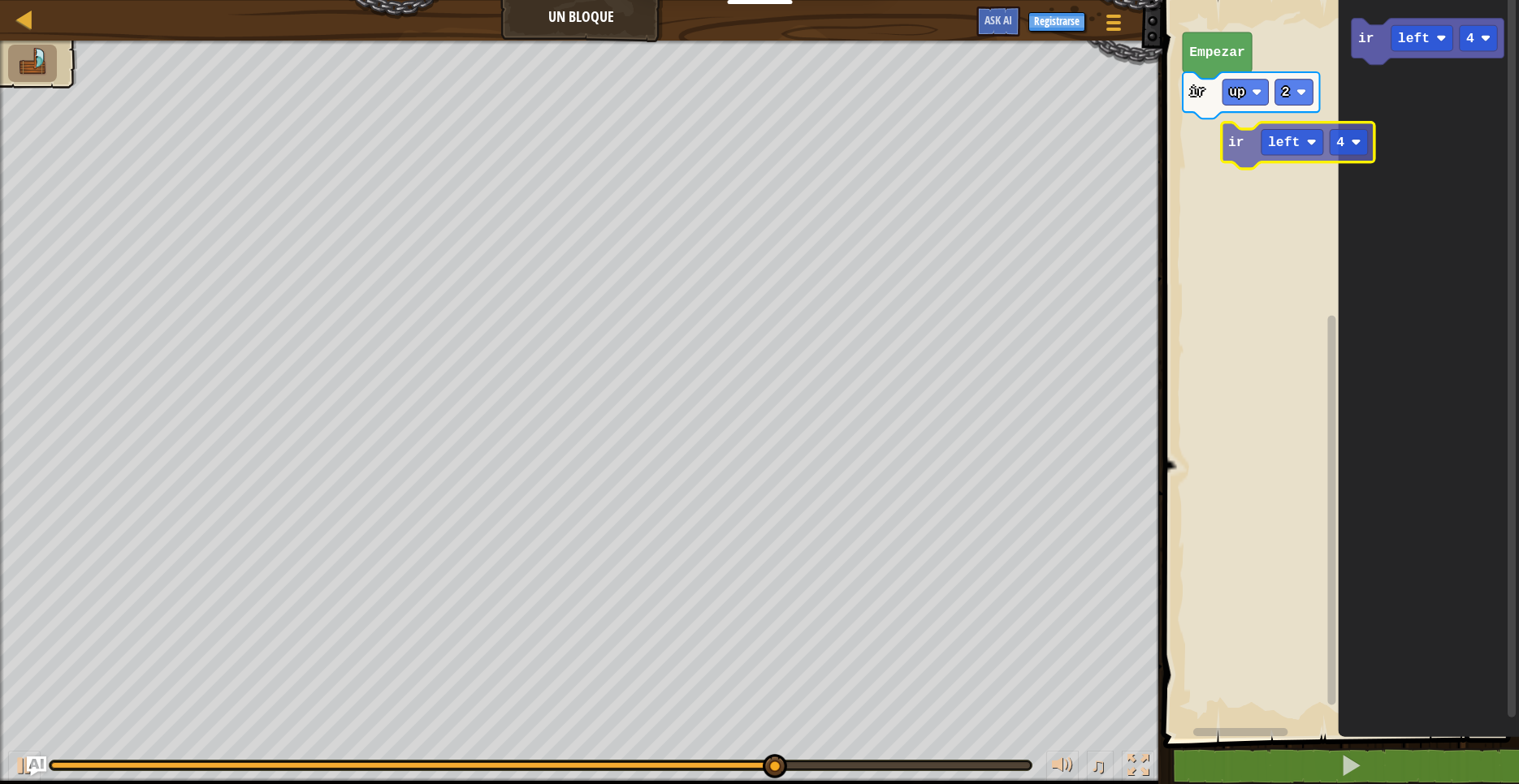
click at [1216, 144] on div "Empezar ir up 2 ir left 4 ir left 4" at bounding box center [1339, 365] width 361 height 747
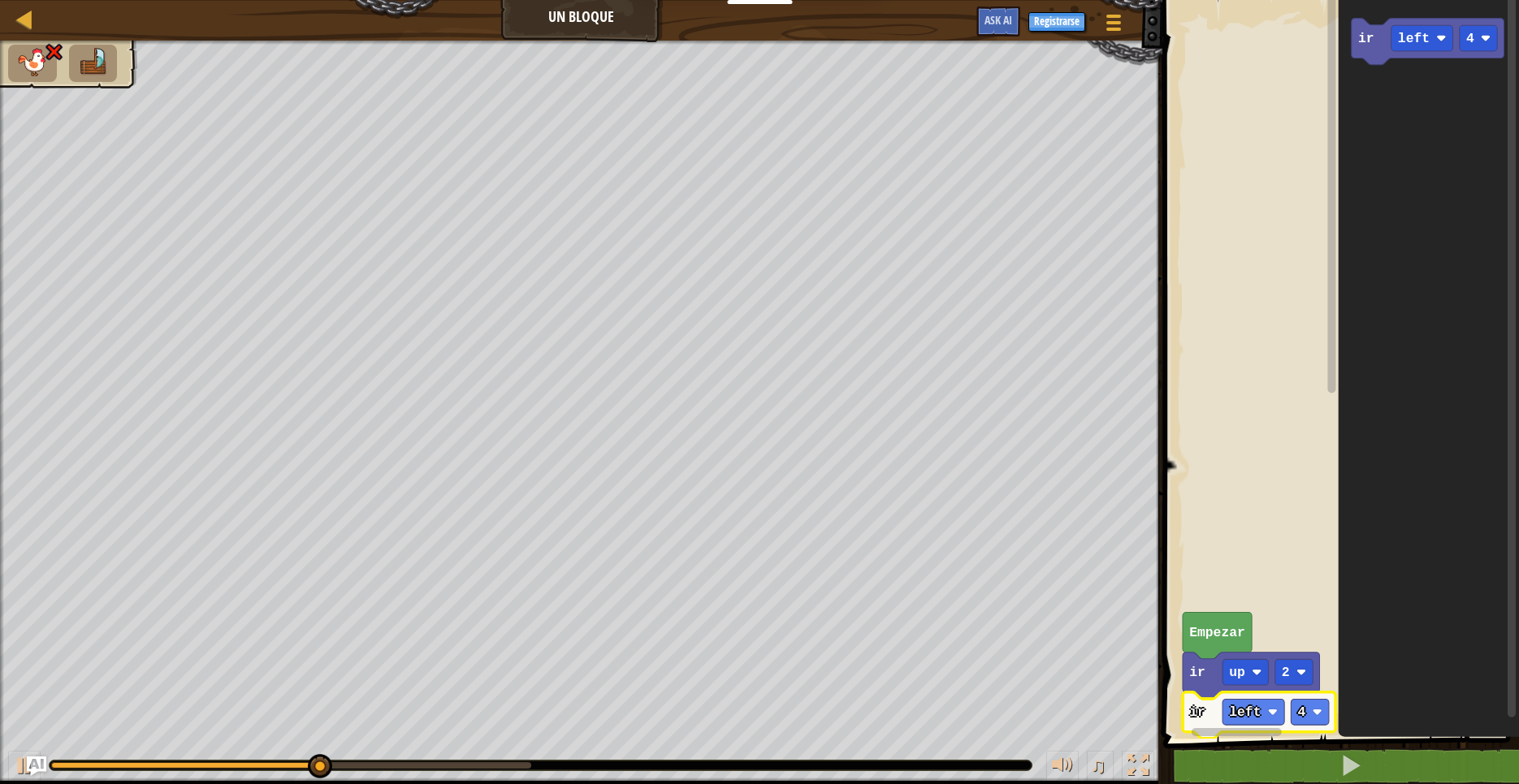
click at [1325, 132] on icon "Espacio de trabajo de Blockly" at bounding box center [1331, 359] width 12 height 734
click at [1321, 705] on rect "Espacio de trabajo de Blockly" at bounding box center [1309, 712] width 38 height 26
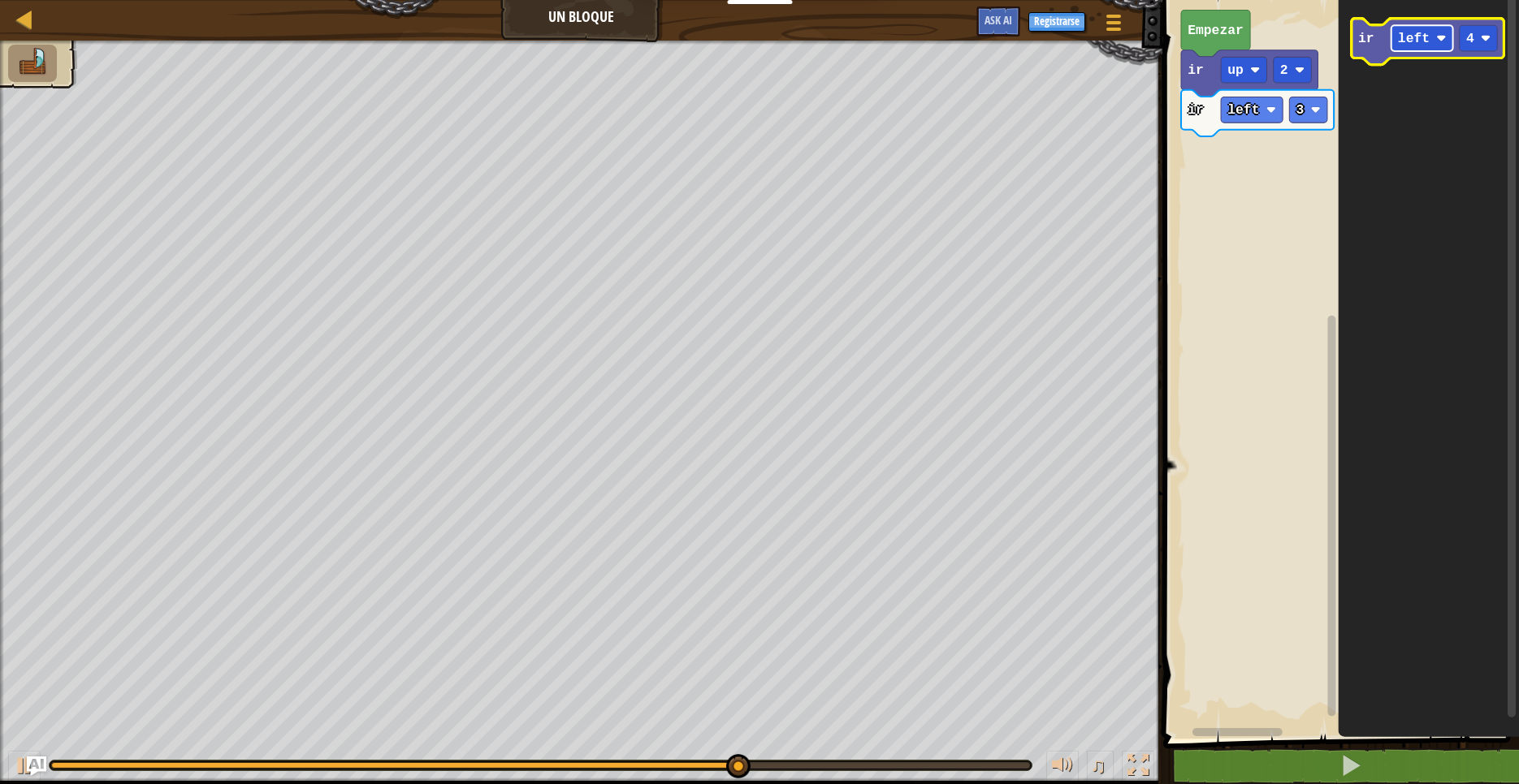
click at [1442, 42] on image "Espacio de trabajo de Blockly" at bounding box center [1440, 38] width 9 height 9
click at [1485, 42] on image "Espacio de trabajo de Blockly" at bounding box center [1485, 38] width 9 height 9
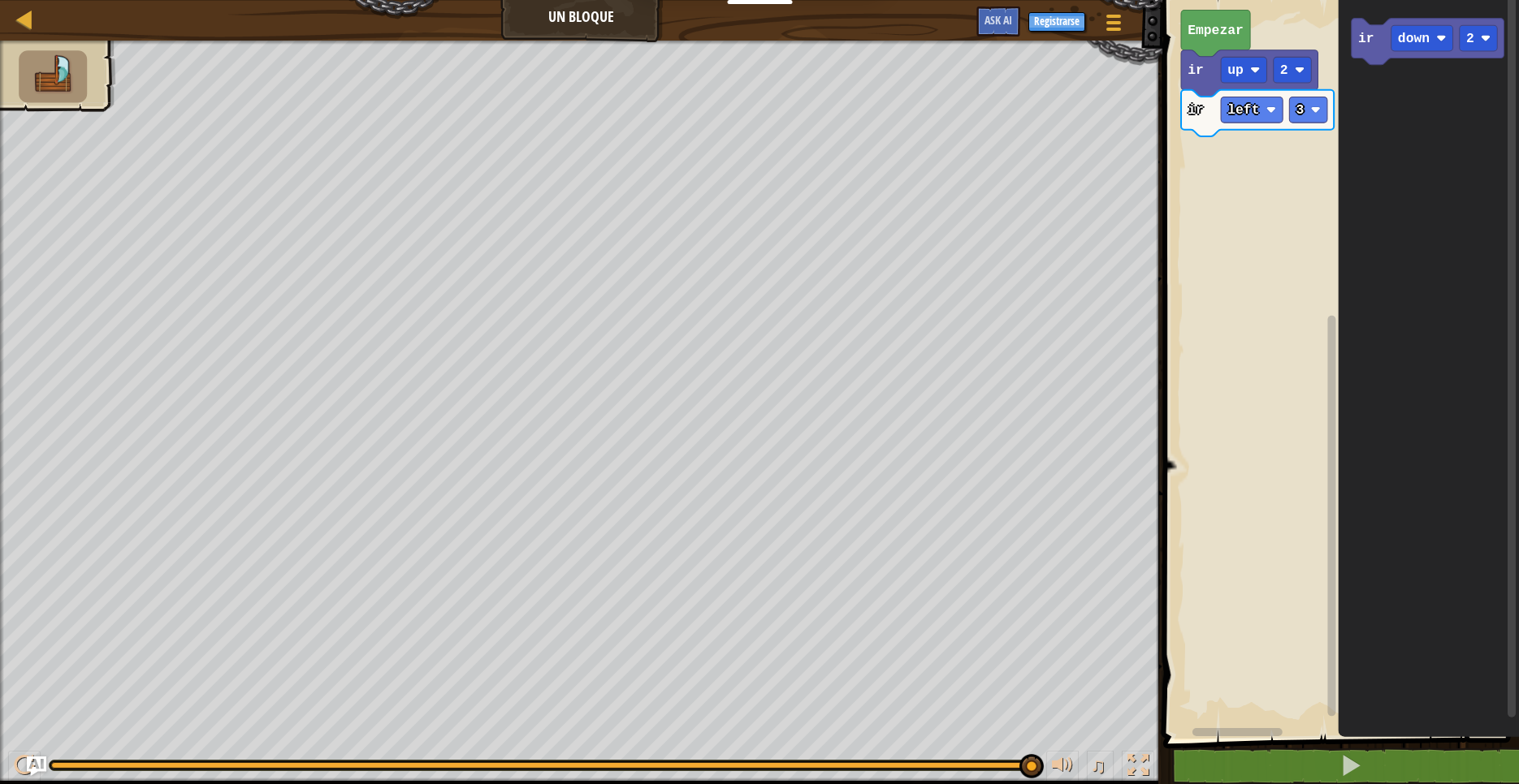
click at [1368, 119] on icon "ir down 2" at bounding box center [1428, 365] width 182 height 747
click at [1215, 170] on div "Empezar ir up 2 ir left 3 ir down 2 ir down 2" at bounding box center [1339, 365] width 361 height 747
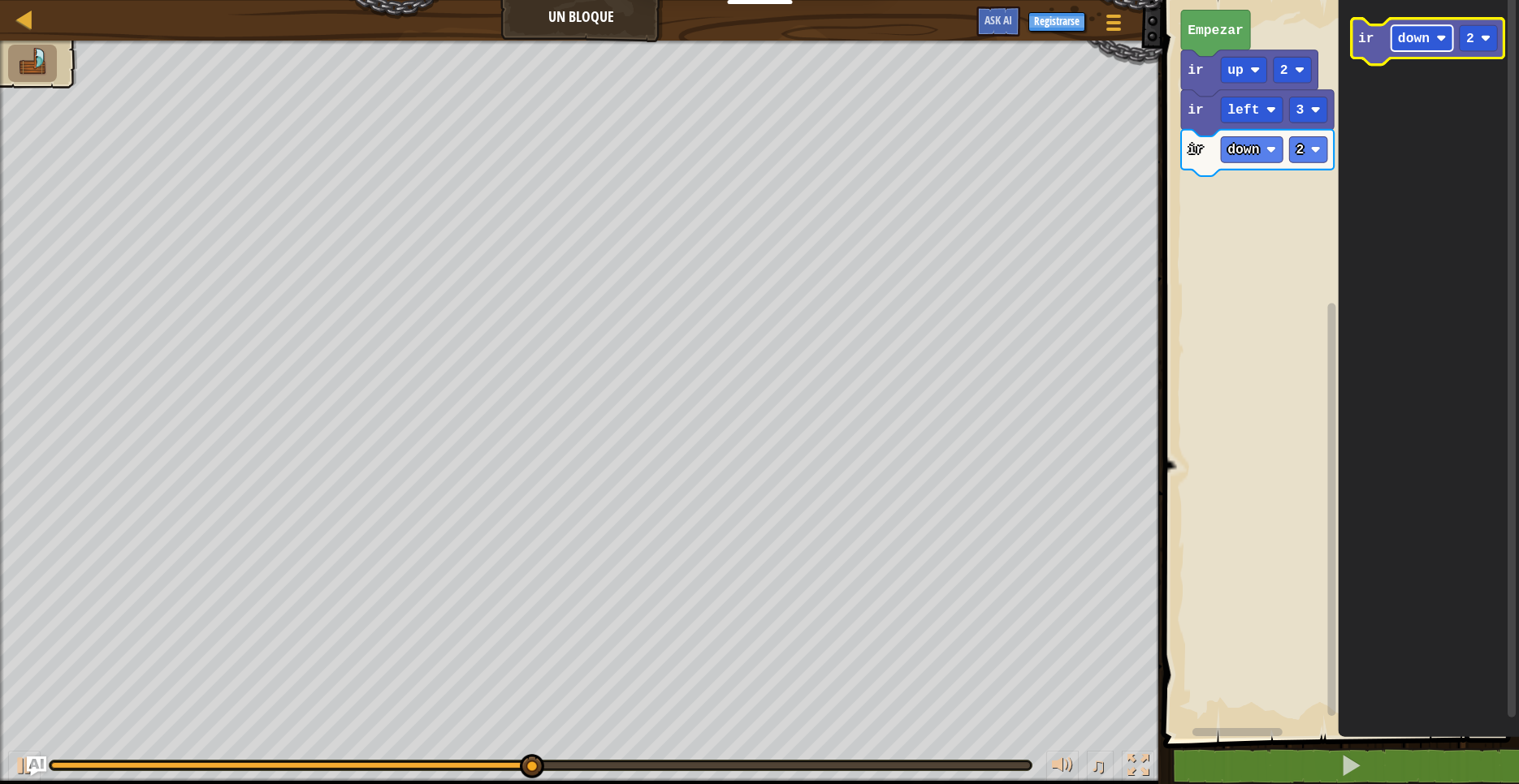
click at [1439, 46] on rect "Espacio de trabajo de Blockly" at bounding box center [1422, 38] width 62 height 26
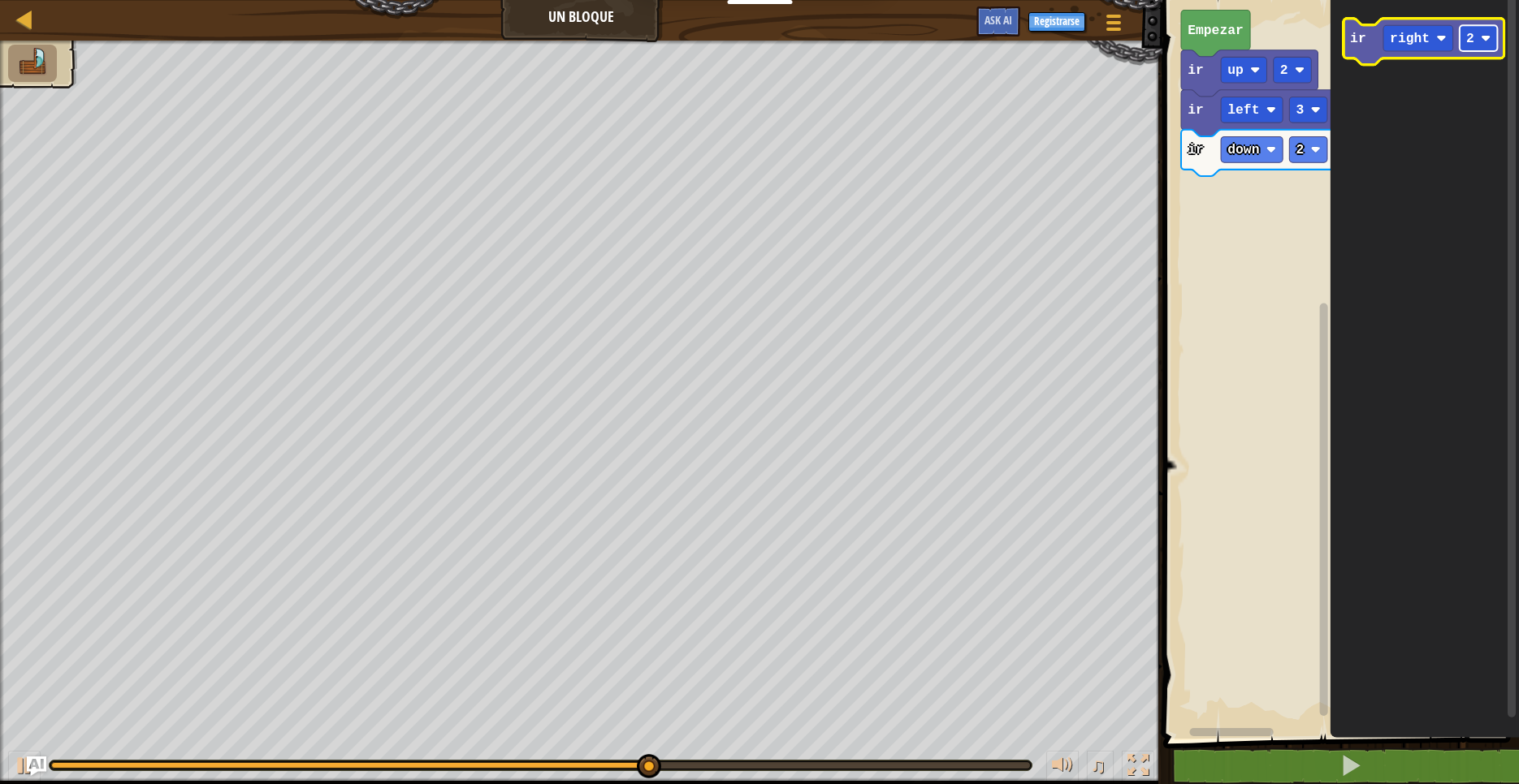
click at [1485, 45] on rect "Espacio de trabajo de Blockly" at bounding box center [1479, 38] width 38 height 26
click at [1368, 116] on icon "ir right 1" at bounding box center [1424, 365] width 189 height 747
click at [1377, 83] on icon "ir right 1" at bounding box center [1424, 365] width 189 height 747
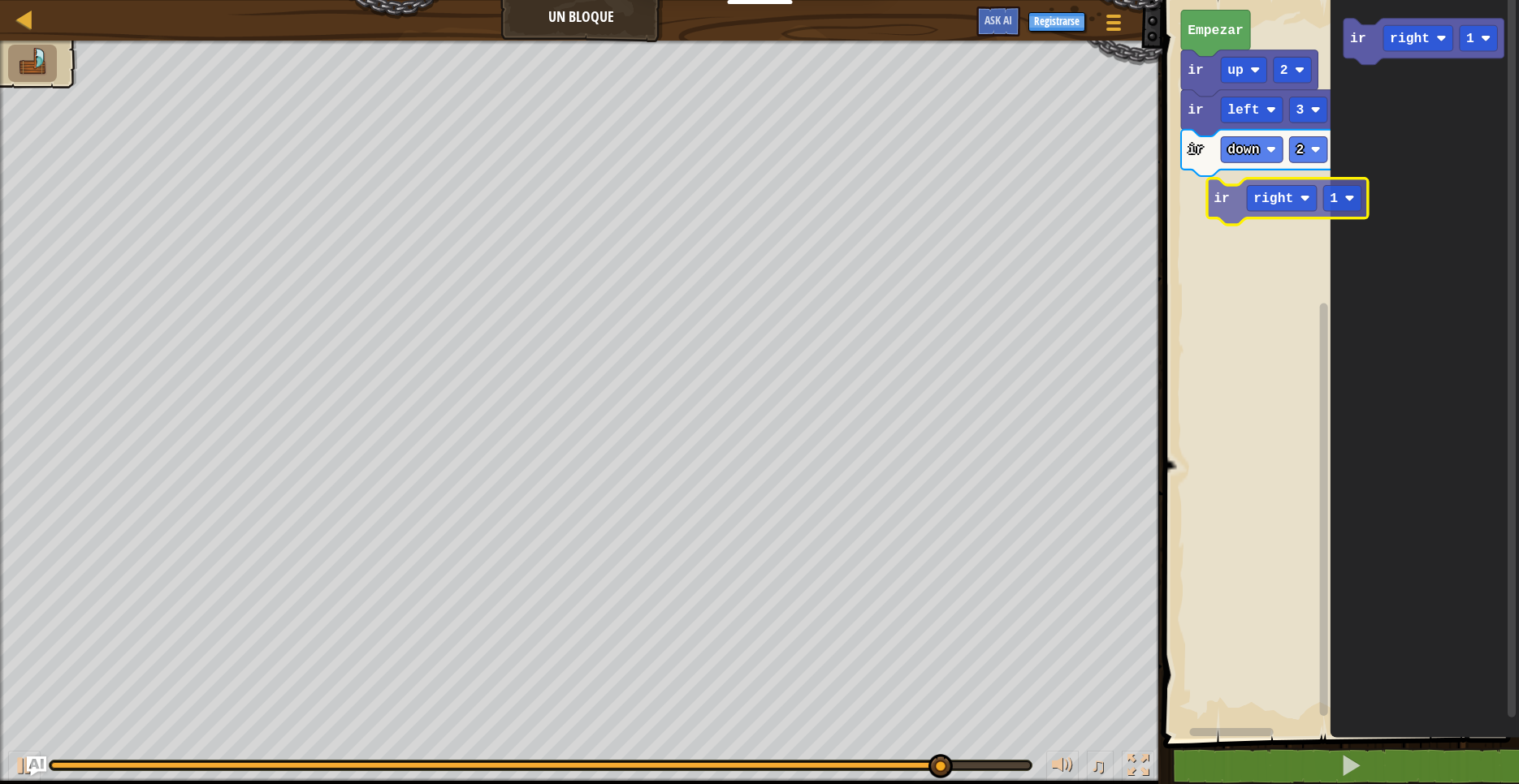
click at [1228, 213] on div "Empezar ir up 2 ir left 3 ir down 2 ir right 1 ir right 1" at bounding box center [1339, 365] width 361 height 747
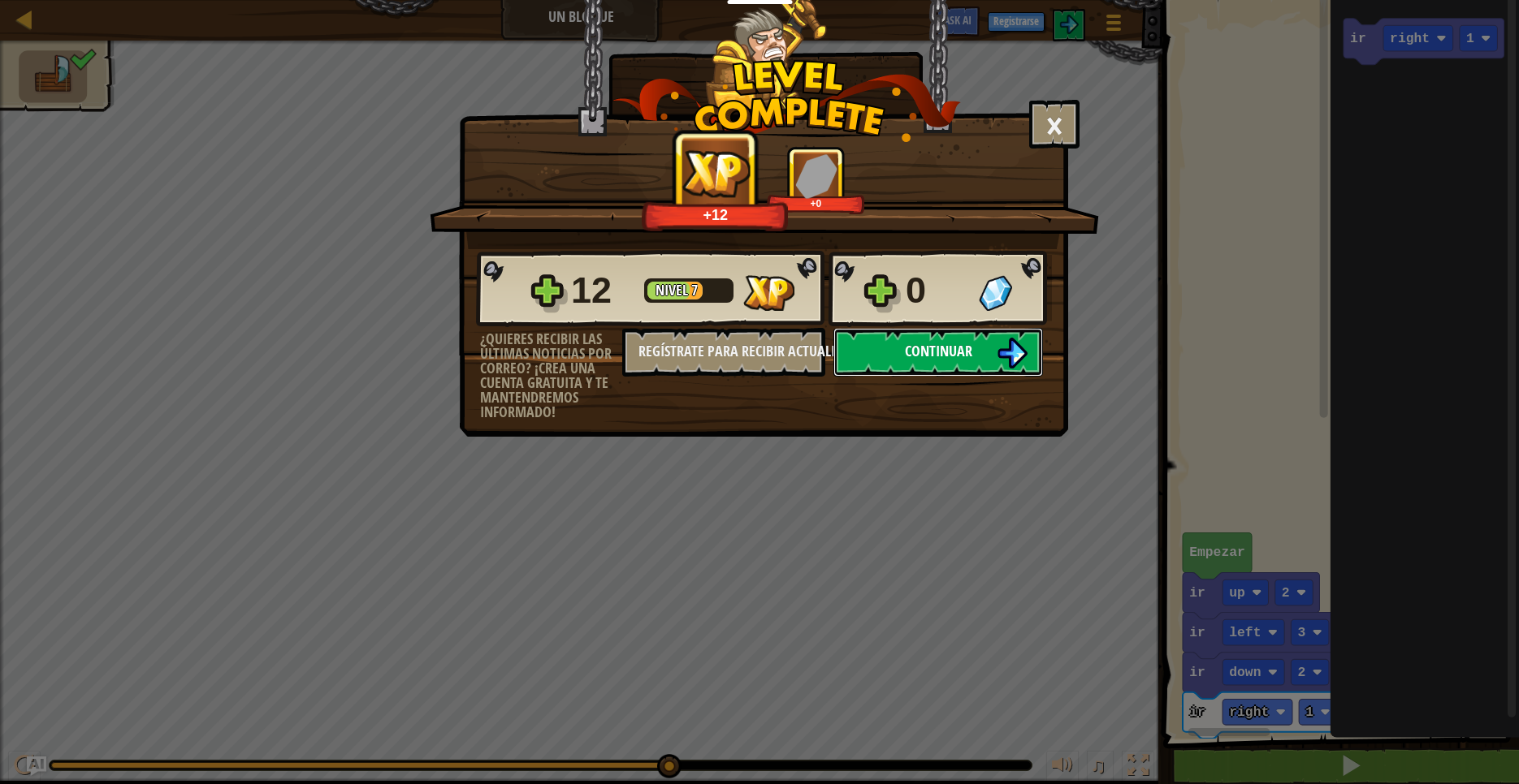
click at [998, 359] on img at bounding box center [1012, 353] width 31 height 31
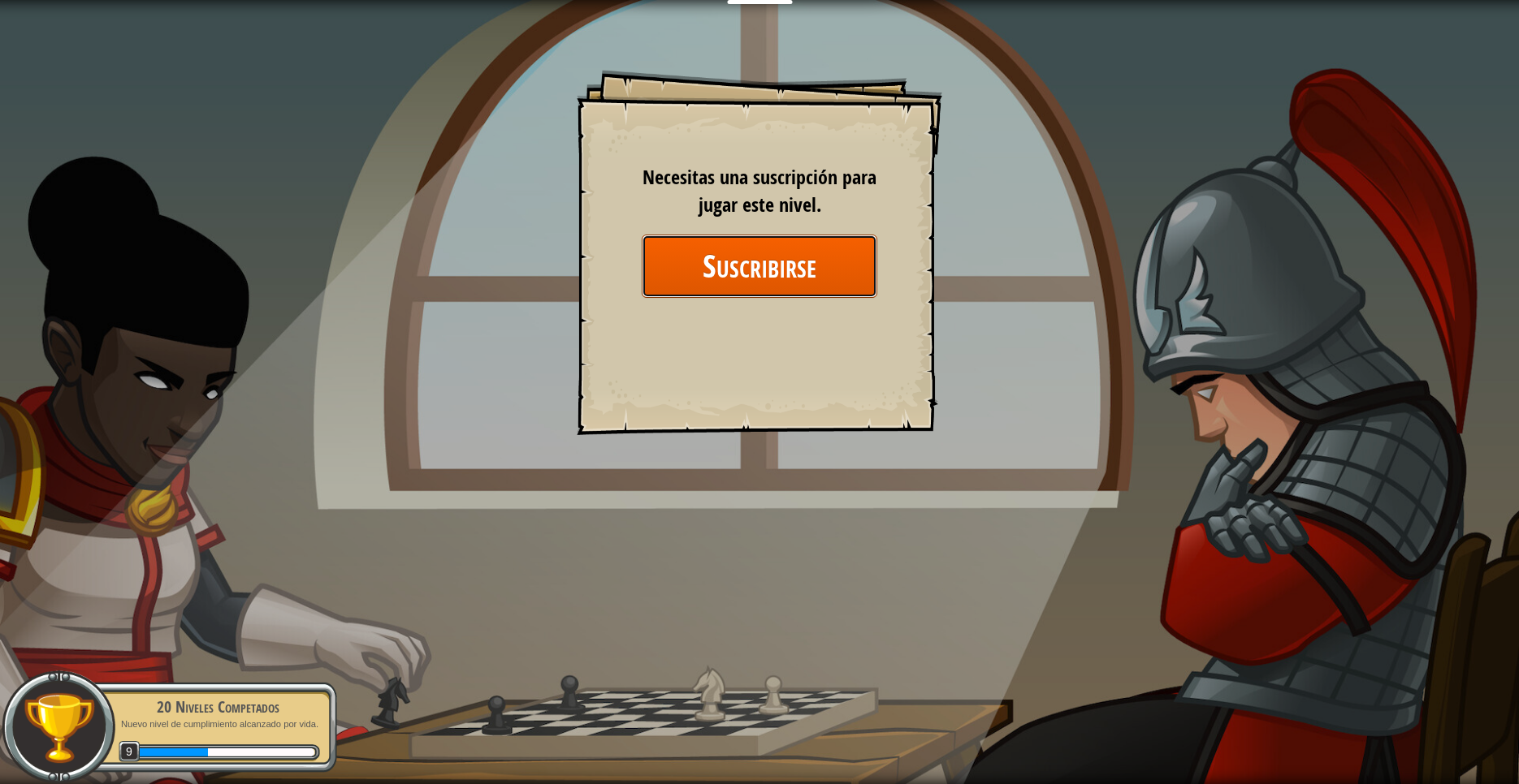
click at [836, 286] on button "Suscribirse" at bounding box center [760, 266] width 236 height 63
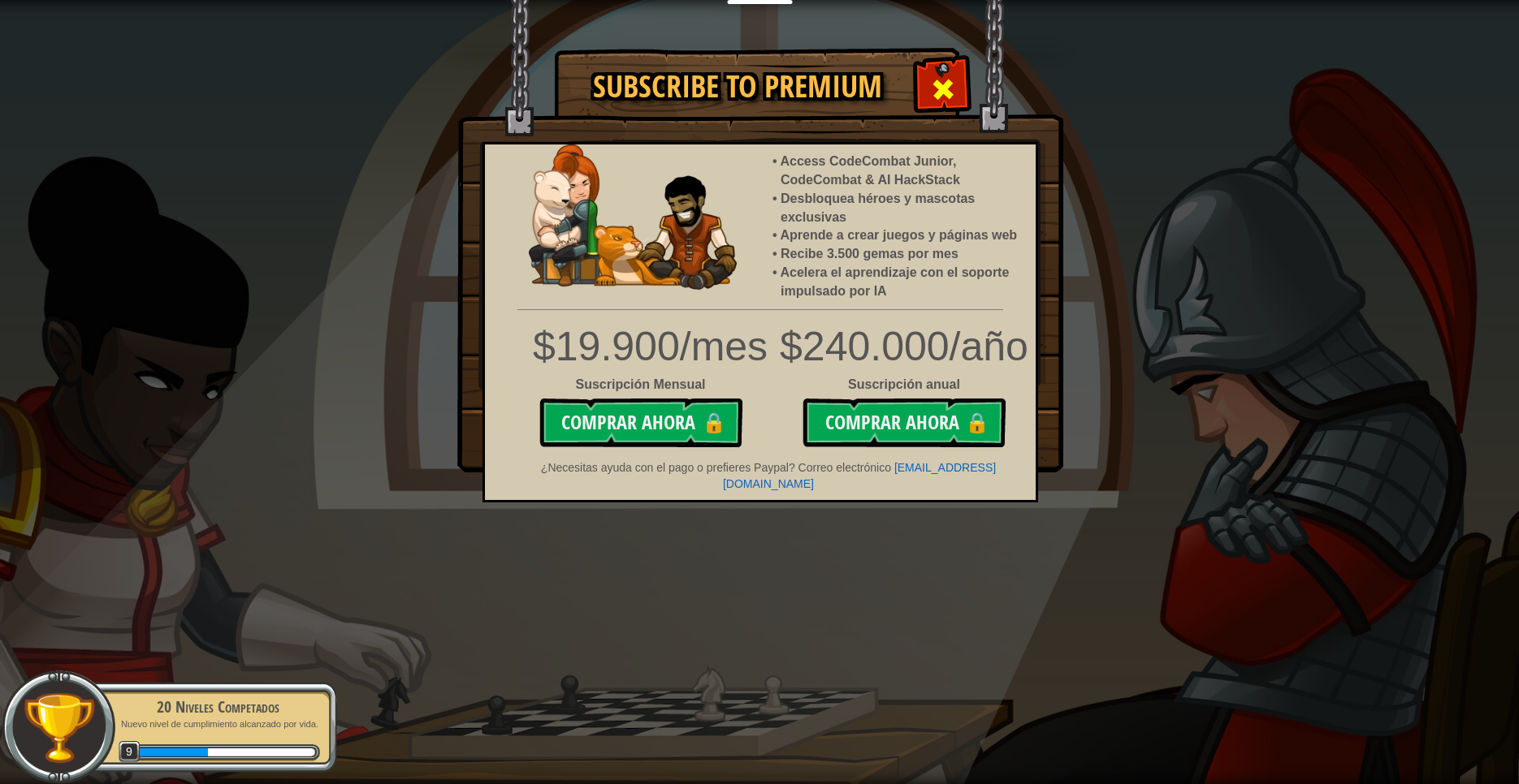
click at [950, 94] on span at bounding box center [943, 90] width 26 height 26
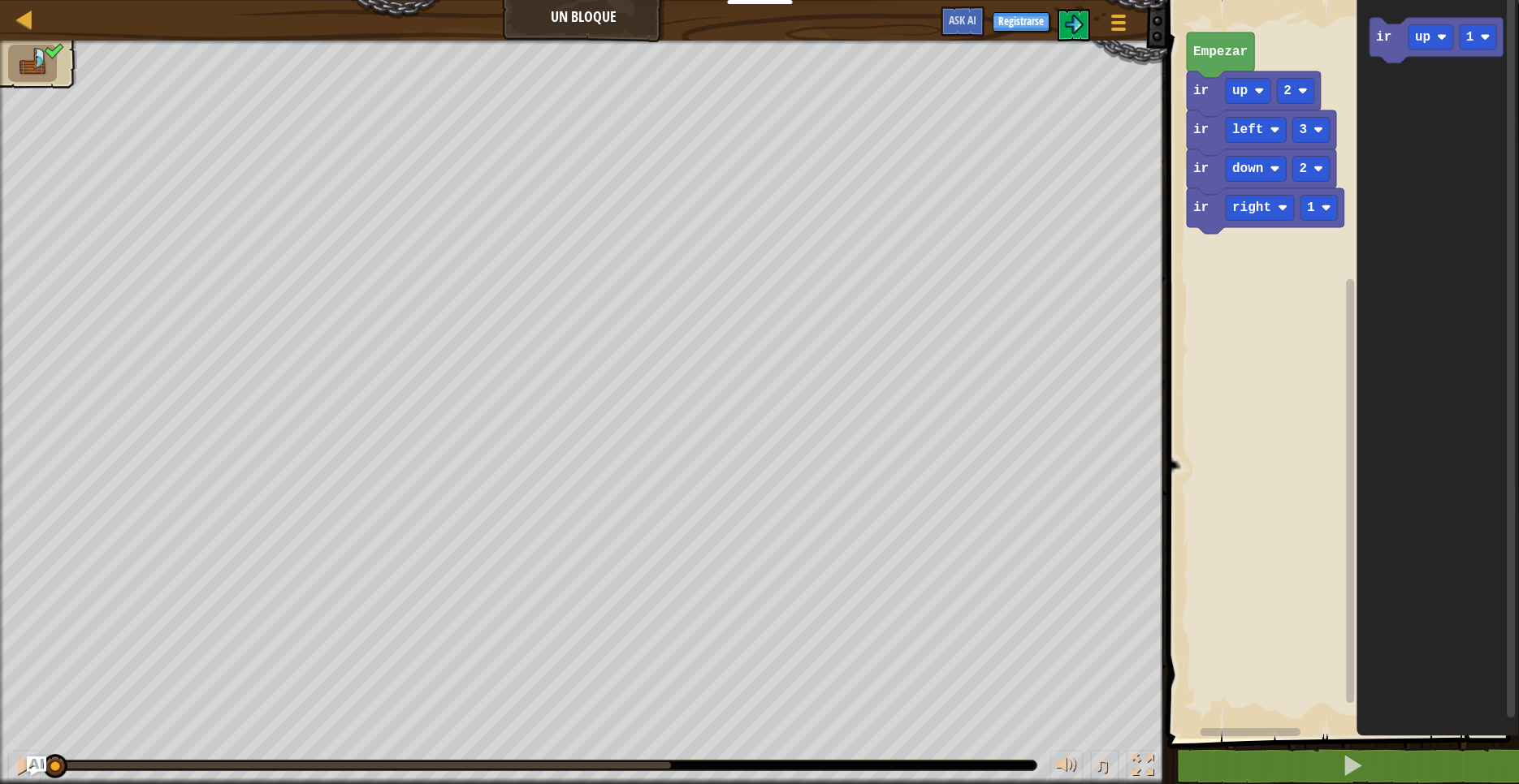
click at [29, 55] on img at bounding box center [32, 62] width 34 height 28
click at [27, 28] on div at bounding box center [25, 20] width 21 height 21
select select "es-419"
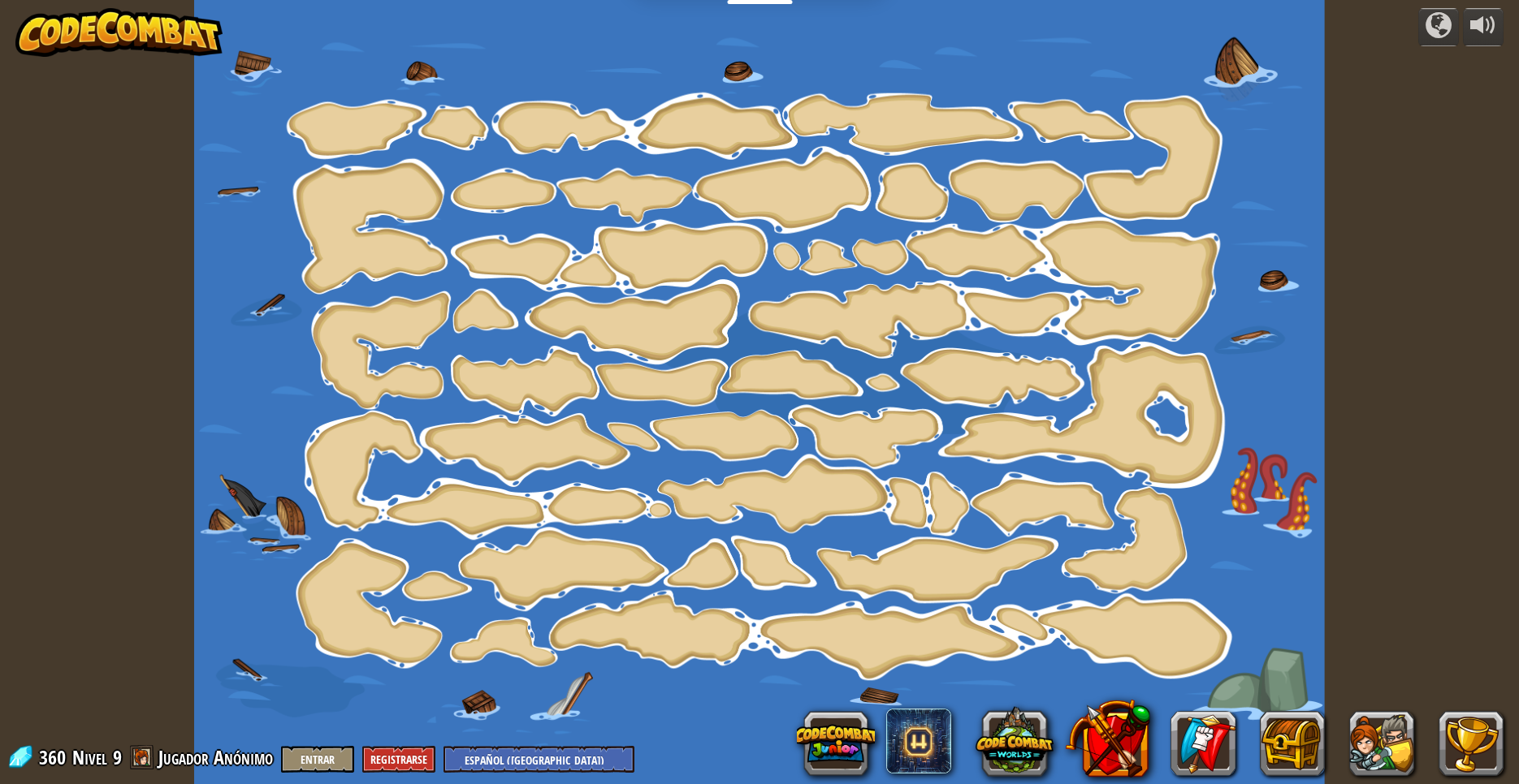
select select "es-419"
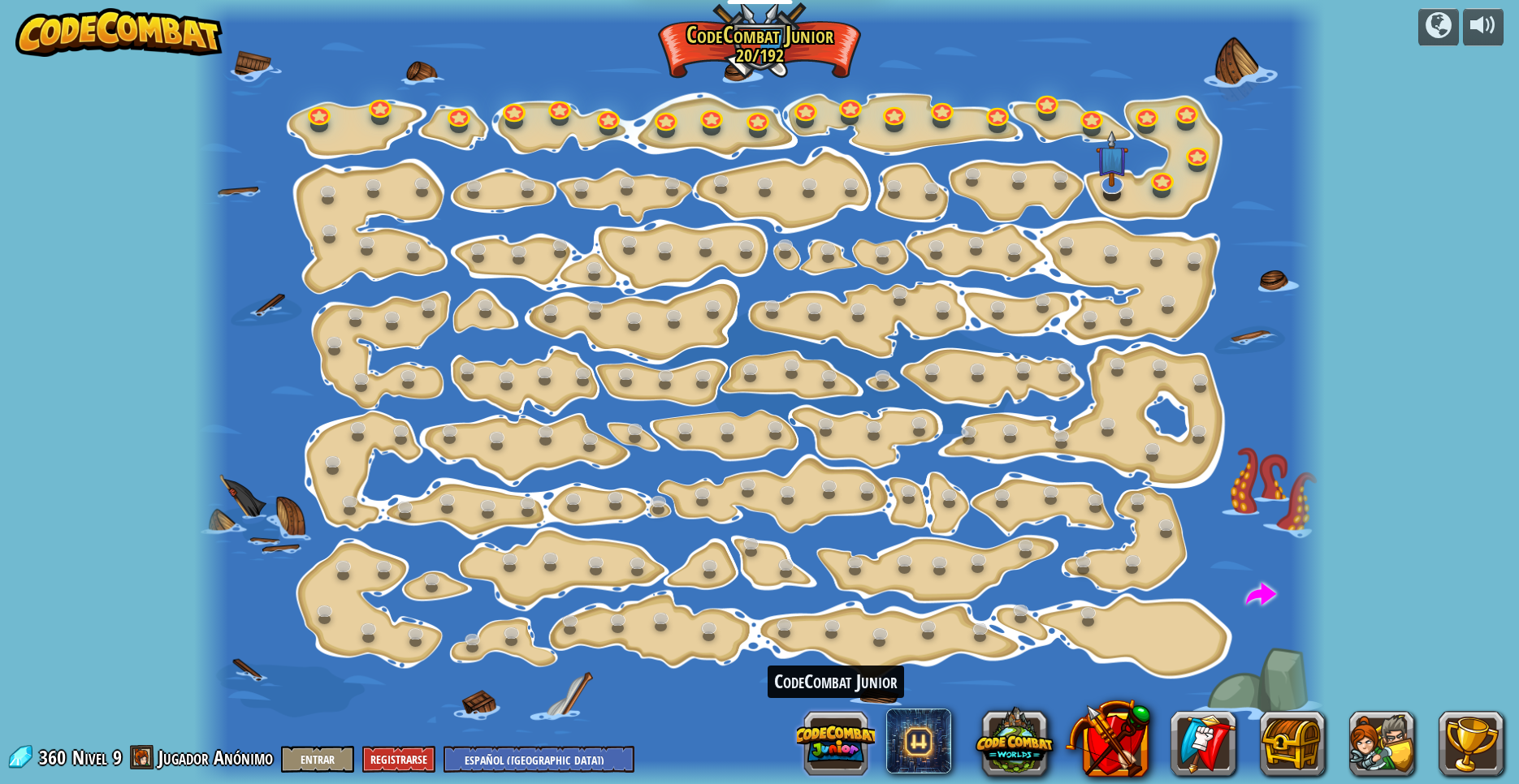
click at [853, 747] on button at bounding box center [835, 743] width 78 height 78
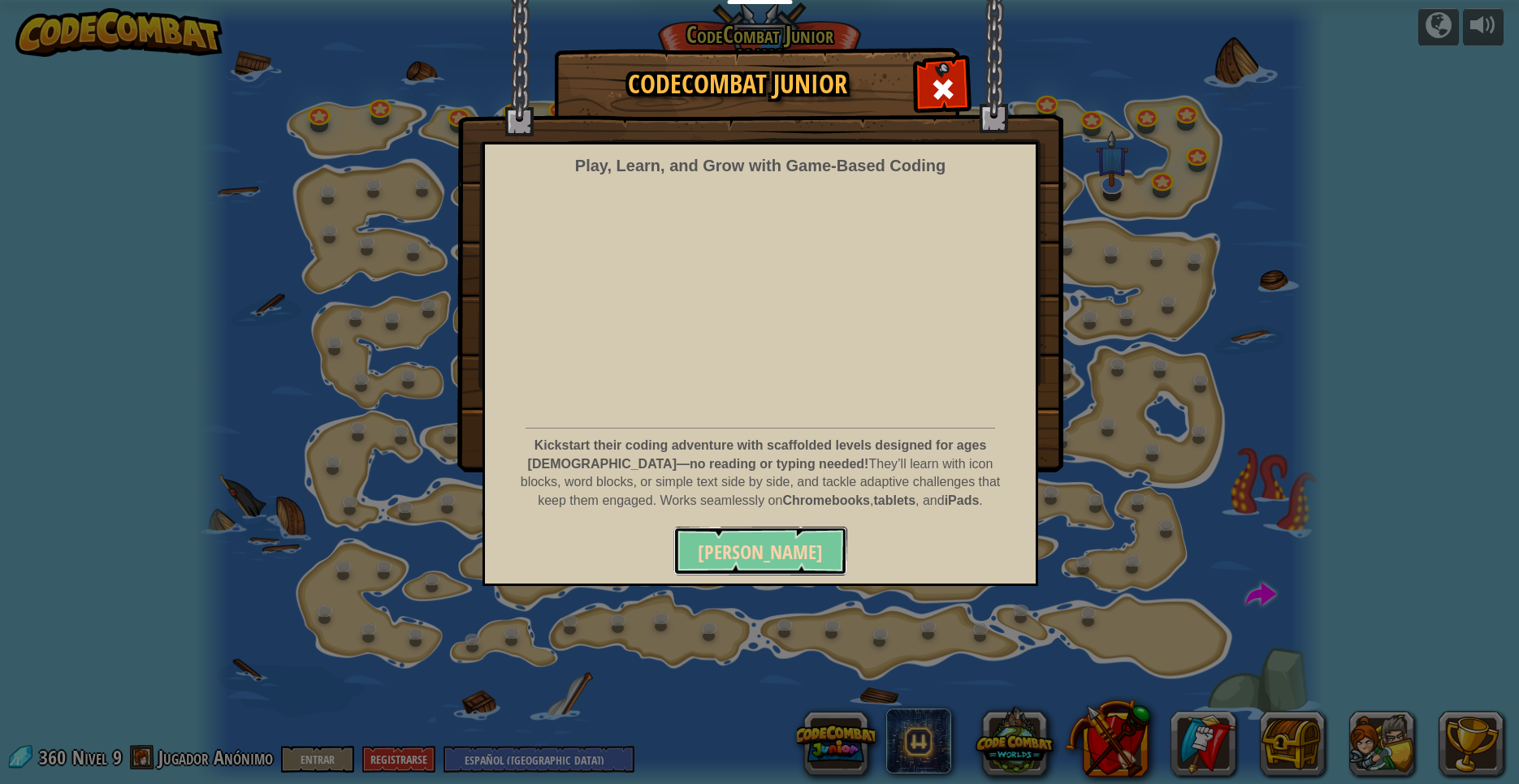
click at [776, 557] on span "[PERSON_NAME]" at bounding box center [761, 552] width 125 height 26
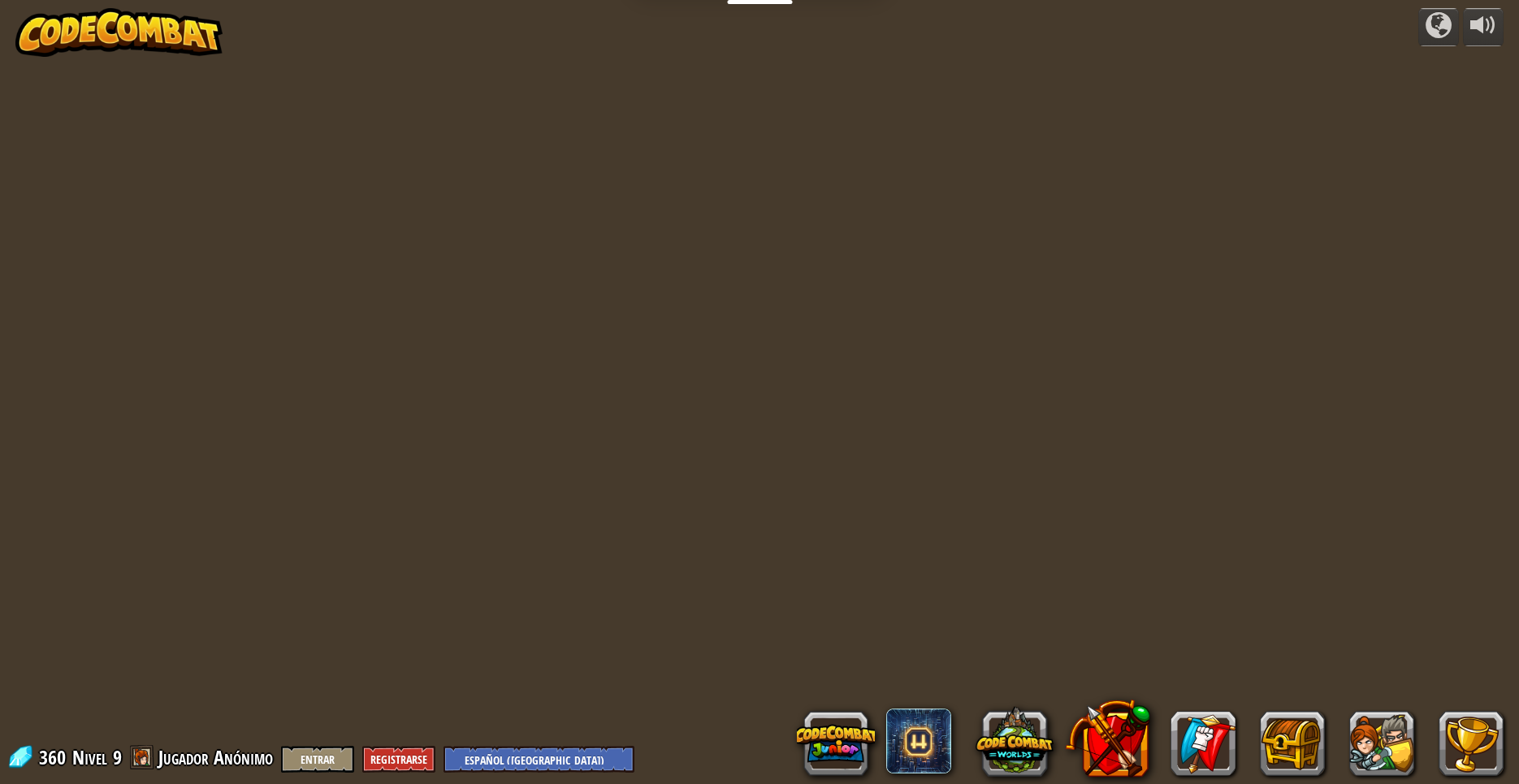
select select "es-419"
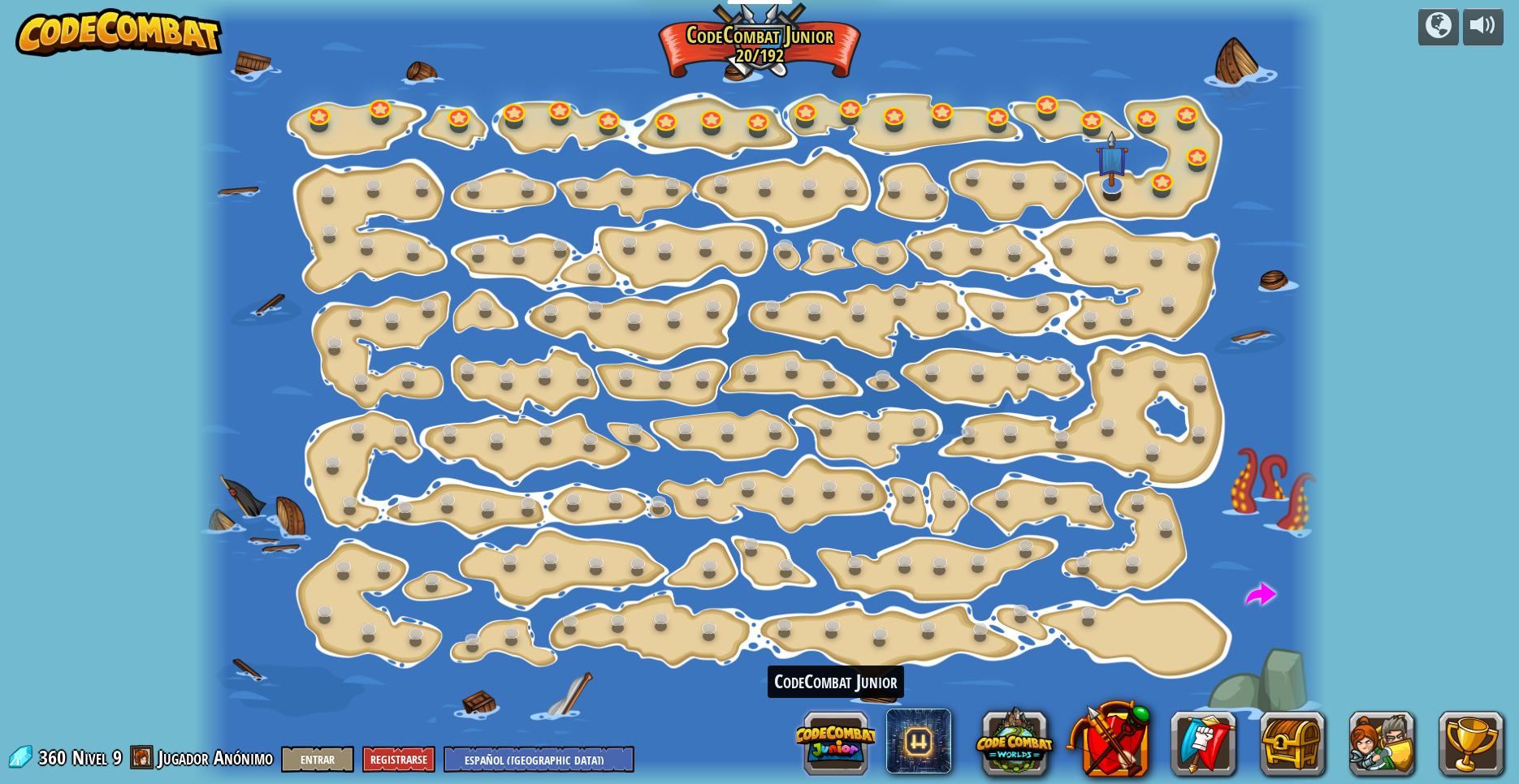
click at [840, 755] on button at bounding box center [835, 743] width 78 height 78
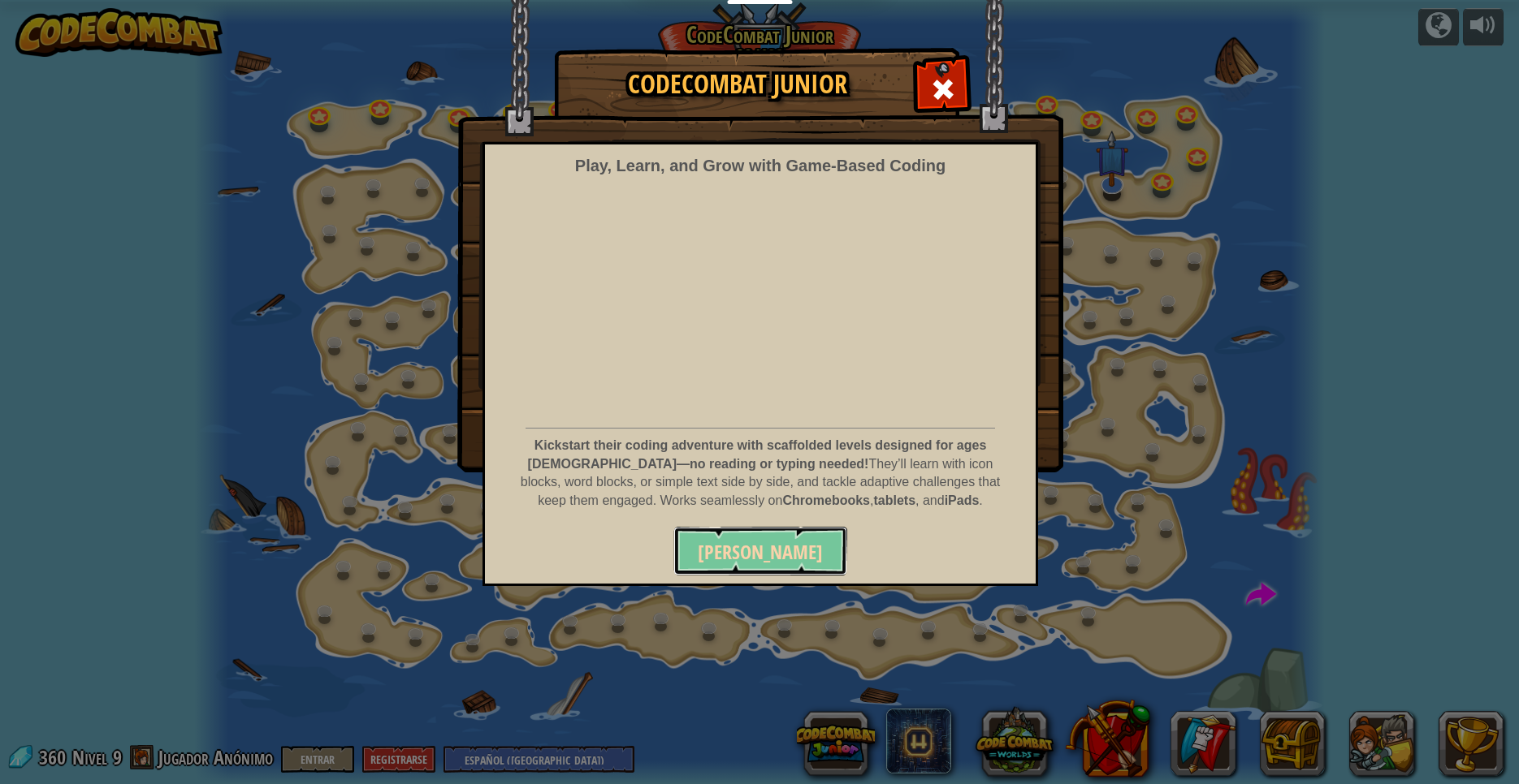
click at [781, 544] on span "Jugar Ahora" at bounding box center [761, 552] width 125 height 26
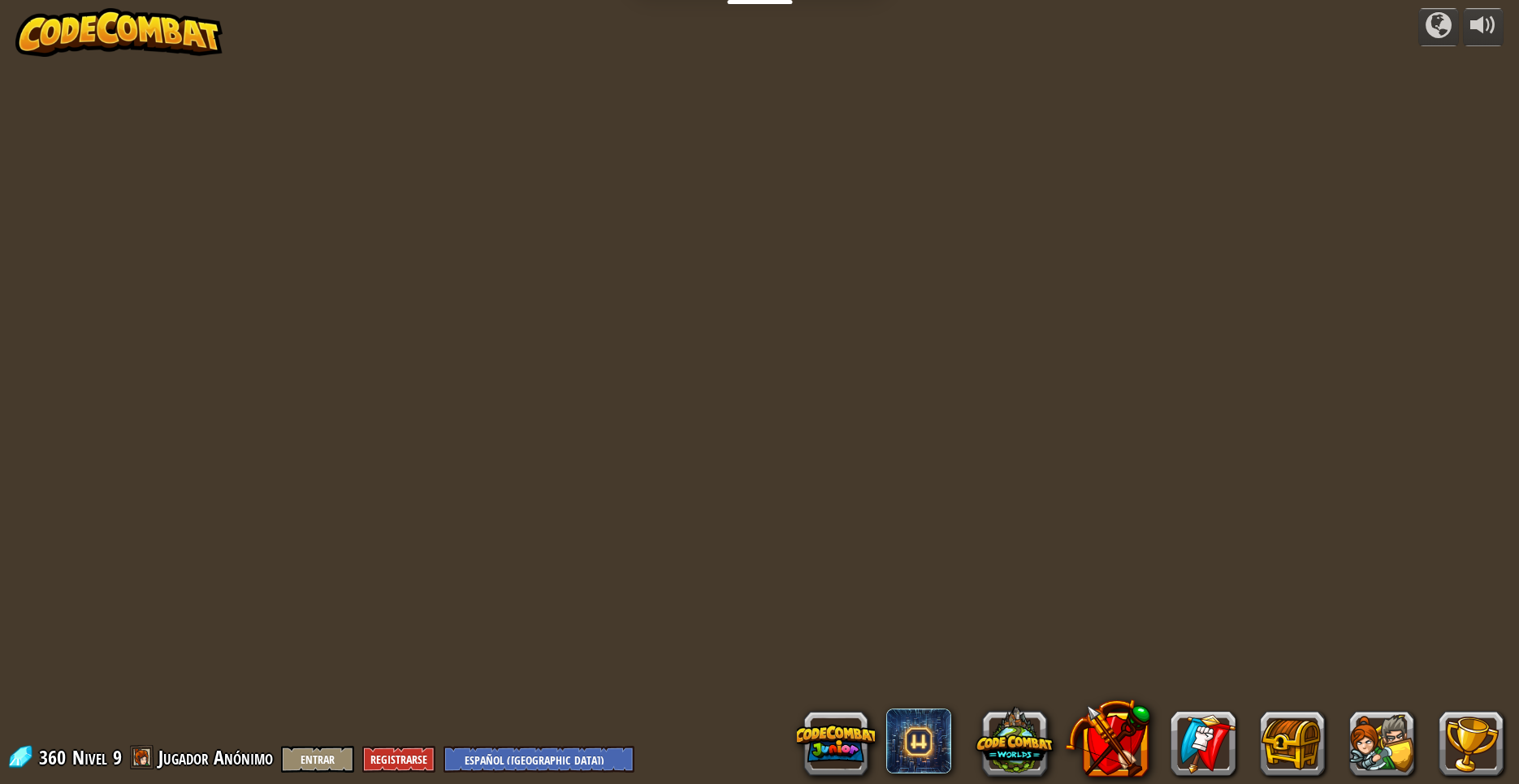
select select "es-419"
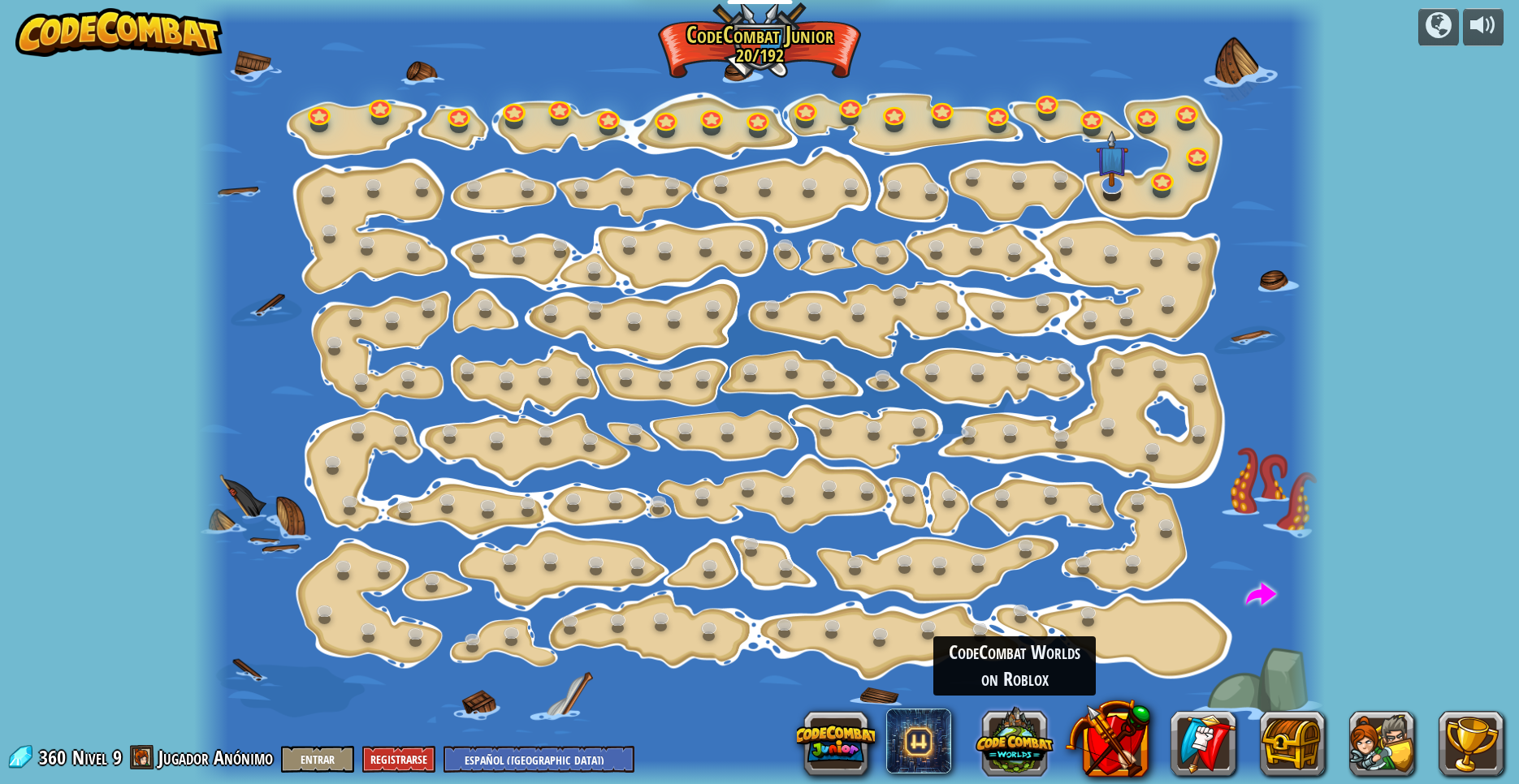
click at [1007, 777] on button at bounding box center [1014, 741] width 78 height 78
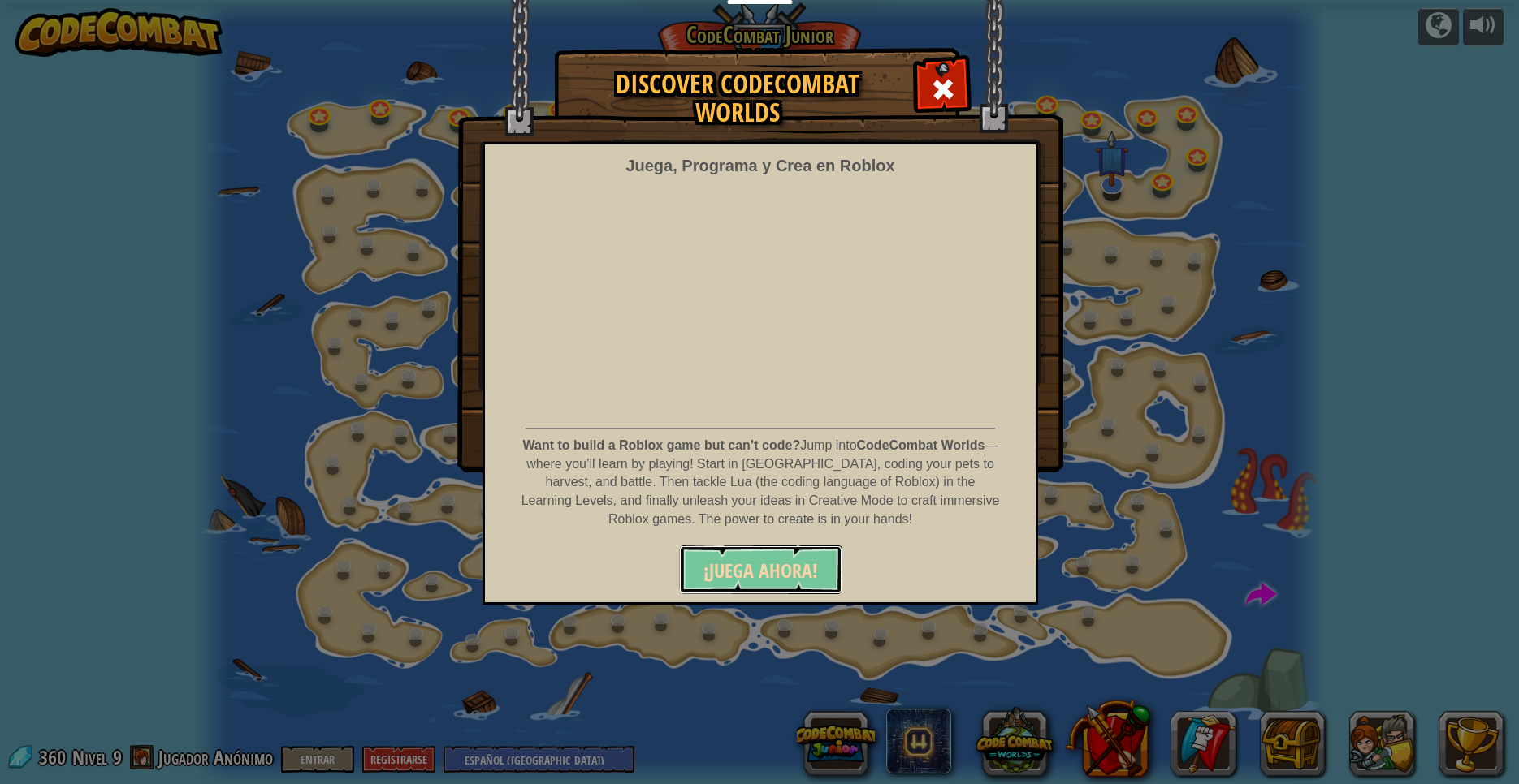
click at [737, 566] on span "¡JUEGA AHORA!" at bounding box center [761, 571] width 114 height 26
click at [957, 79] on div at bounding box center [942, 87] width 51 height 51
